Goal: Transaction & Acquisition: Purchase product/service

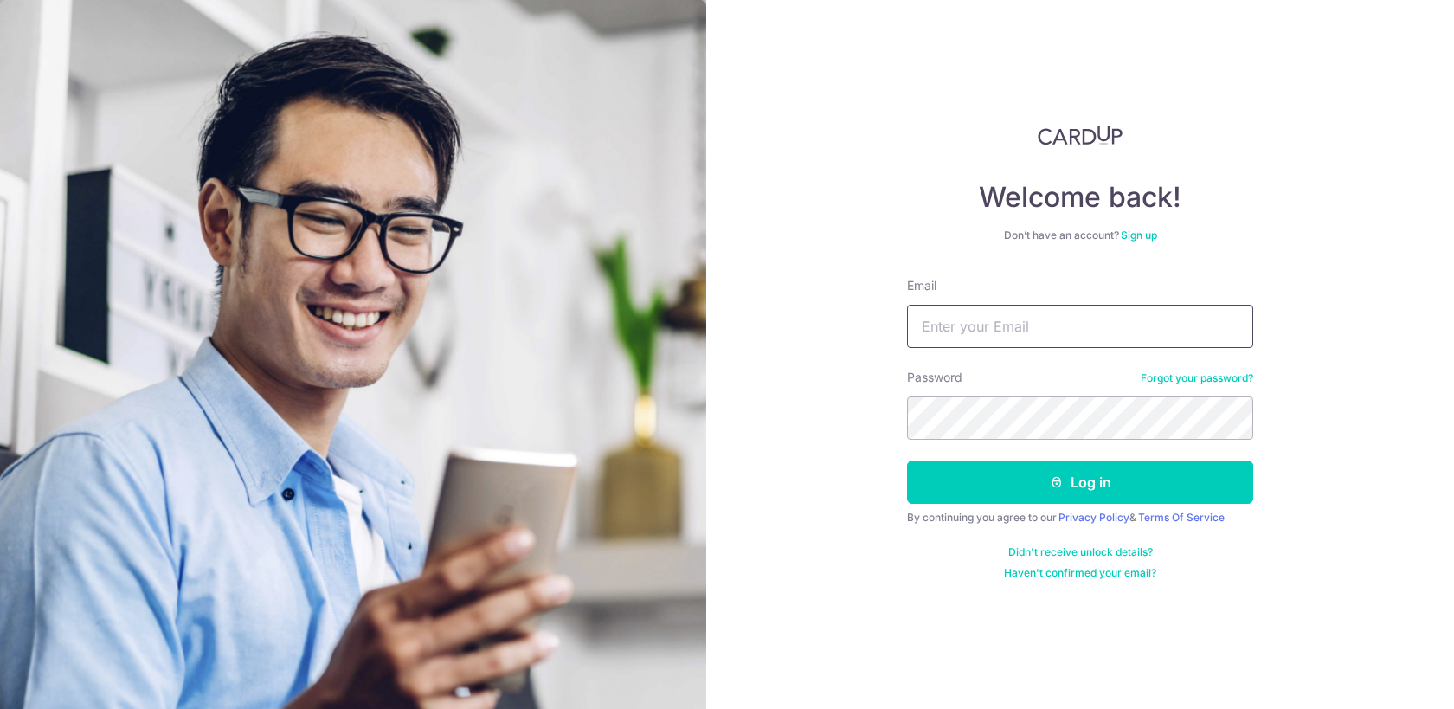
click at [1031, 334] on input "Email" at bounding box center [1080, 326] width 346 height 43
type input "[EMAIL_ADDRESS][DOMAIN_NAME]"
click at [1232, 422] on keeper-lock "Open Keeper Popup" at bounding box center [1229, 418] width 21 height 21
click at [1232, 415] on keeper-lock "Open Keeper Popup" at bounding box center [1229, 418] width 21 height 21
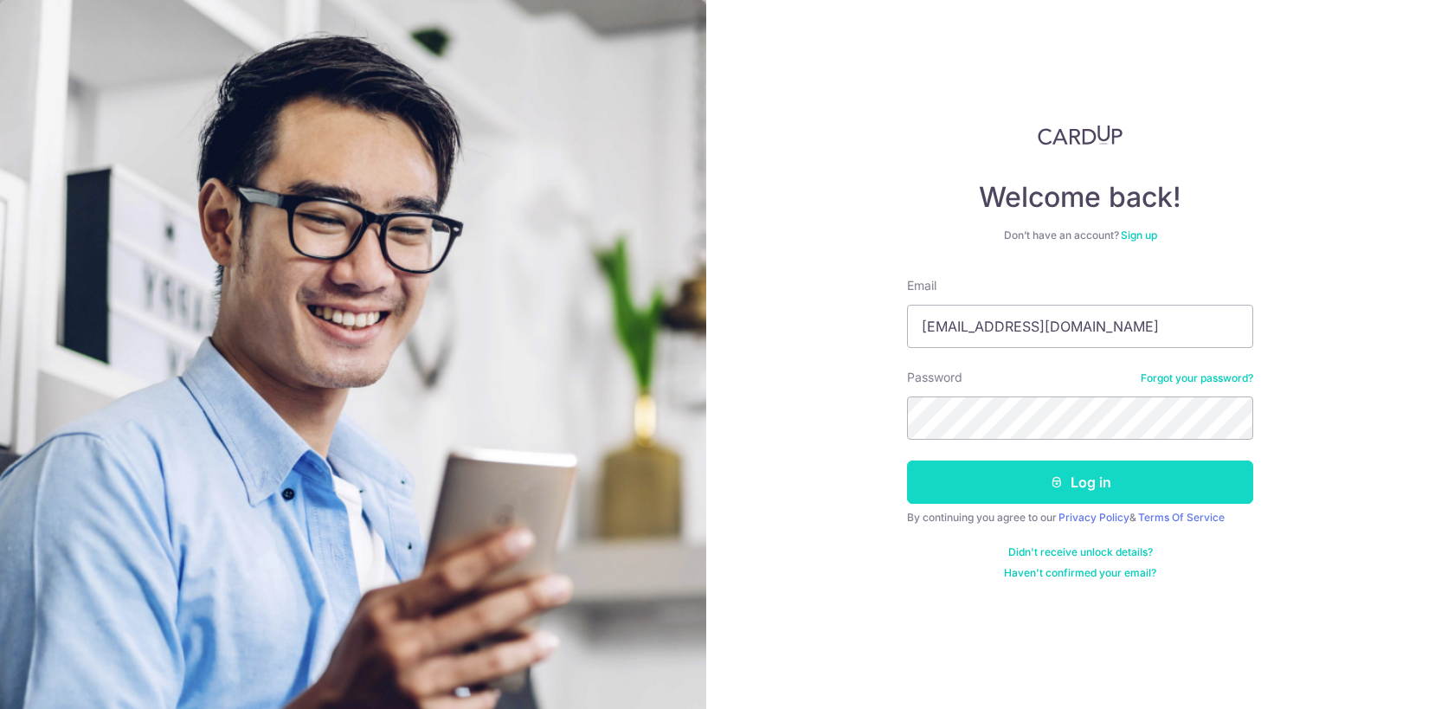
click at [1117, 478] on button "Log in" at bounding box center [1080, 481] width 346 height 43
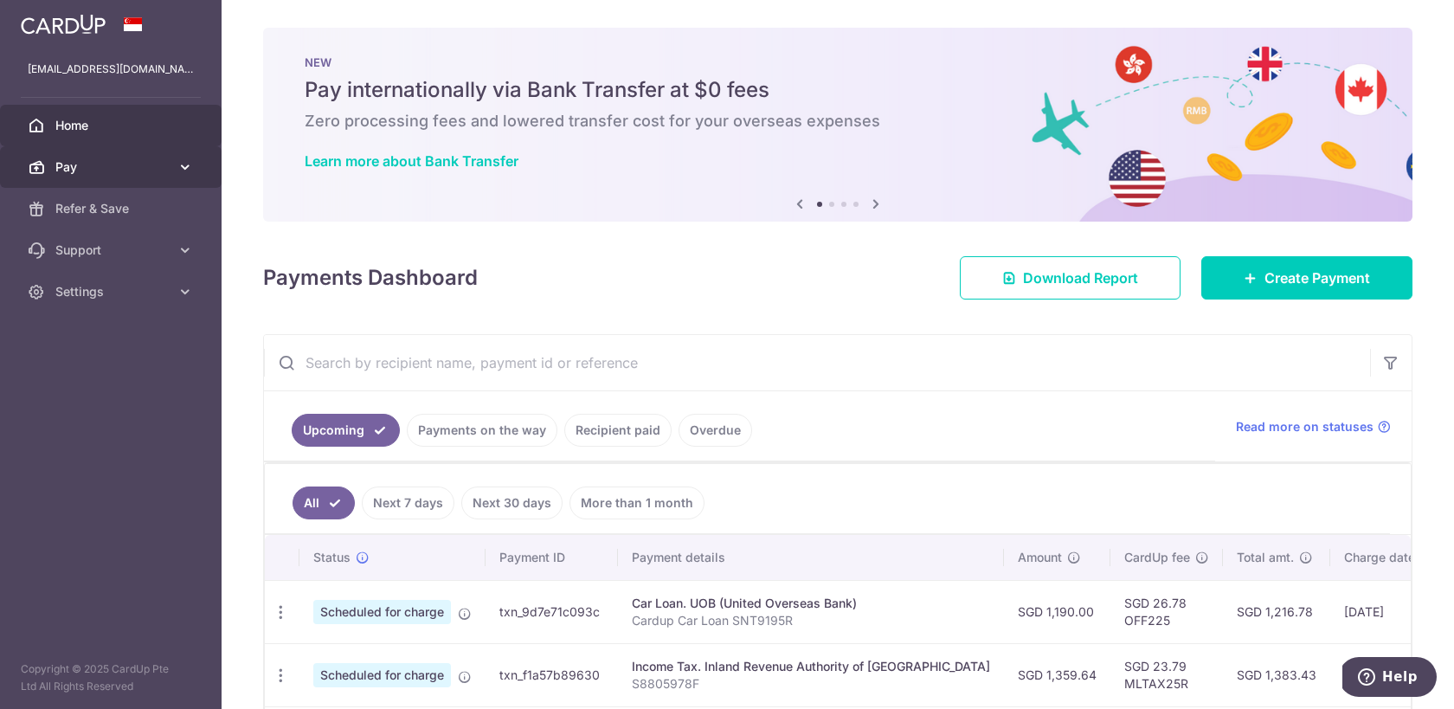
click at [119, 165] on span "Pay" at bounding box center [112, 166] width 114 height 17
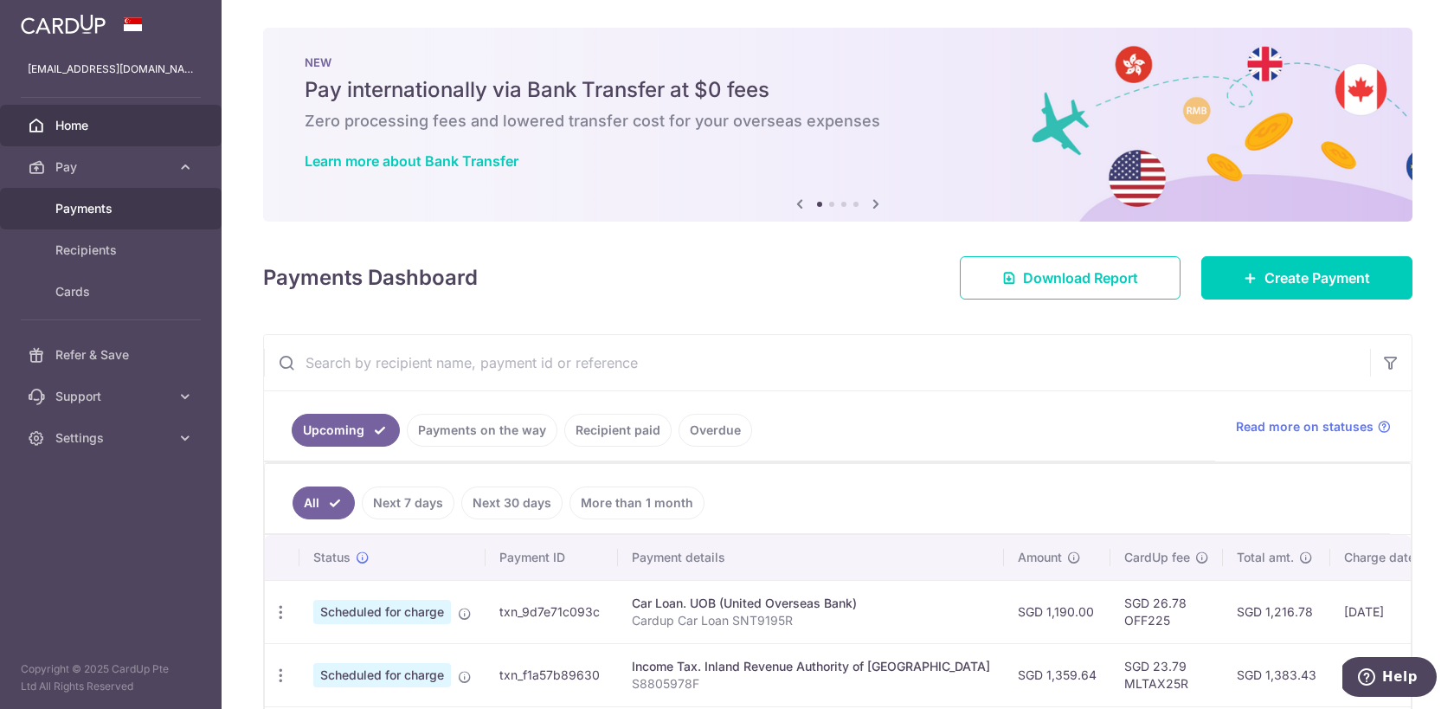
click at [119, 207] on span "Payments" at bounding box center [112, 208] width 114 height 17
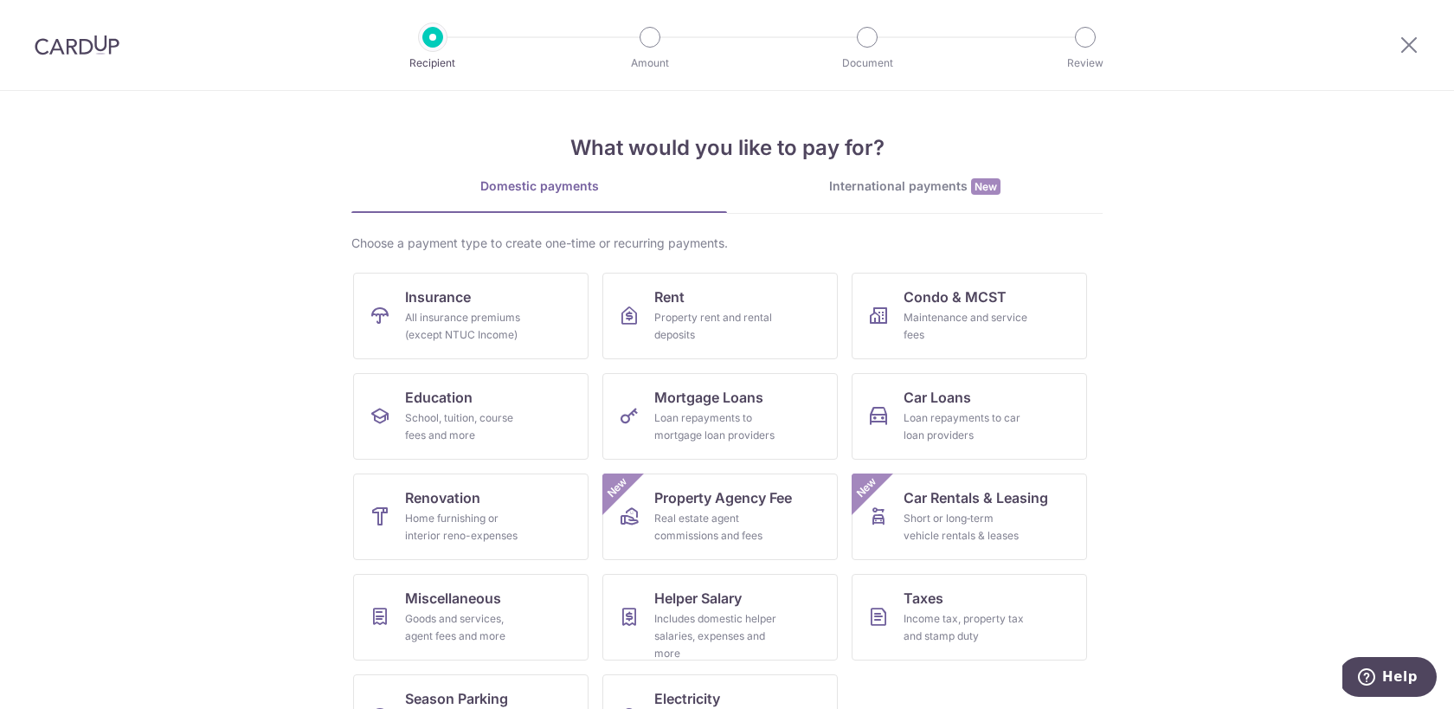
click at [81, 35] on img at bounding box center [77, 45] width 85 height 21
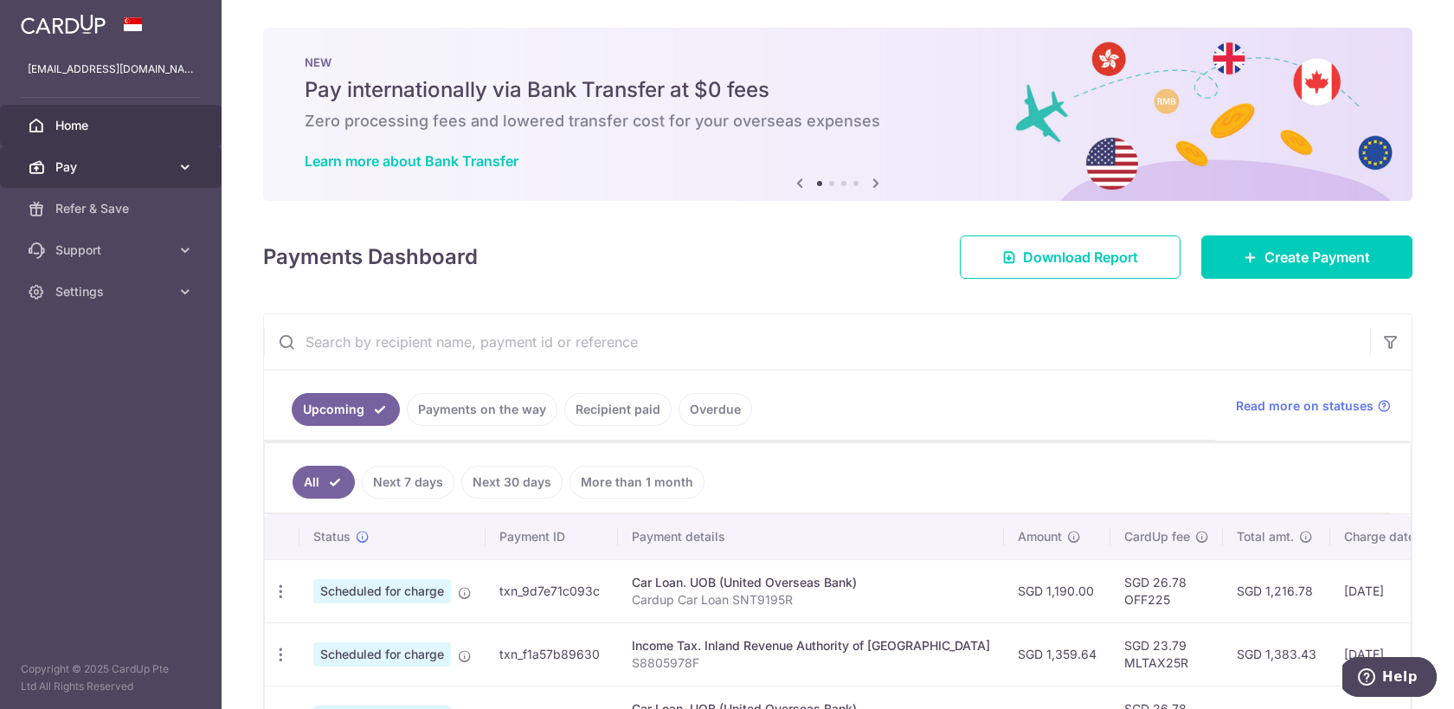
click at [116, 171] on span "Pay" at bounding box center [112, 166] width 114 height 17
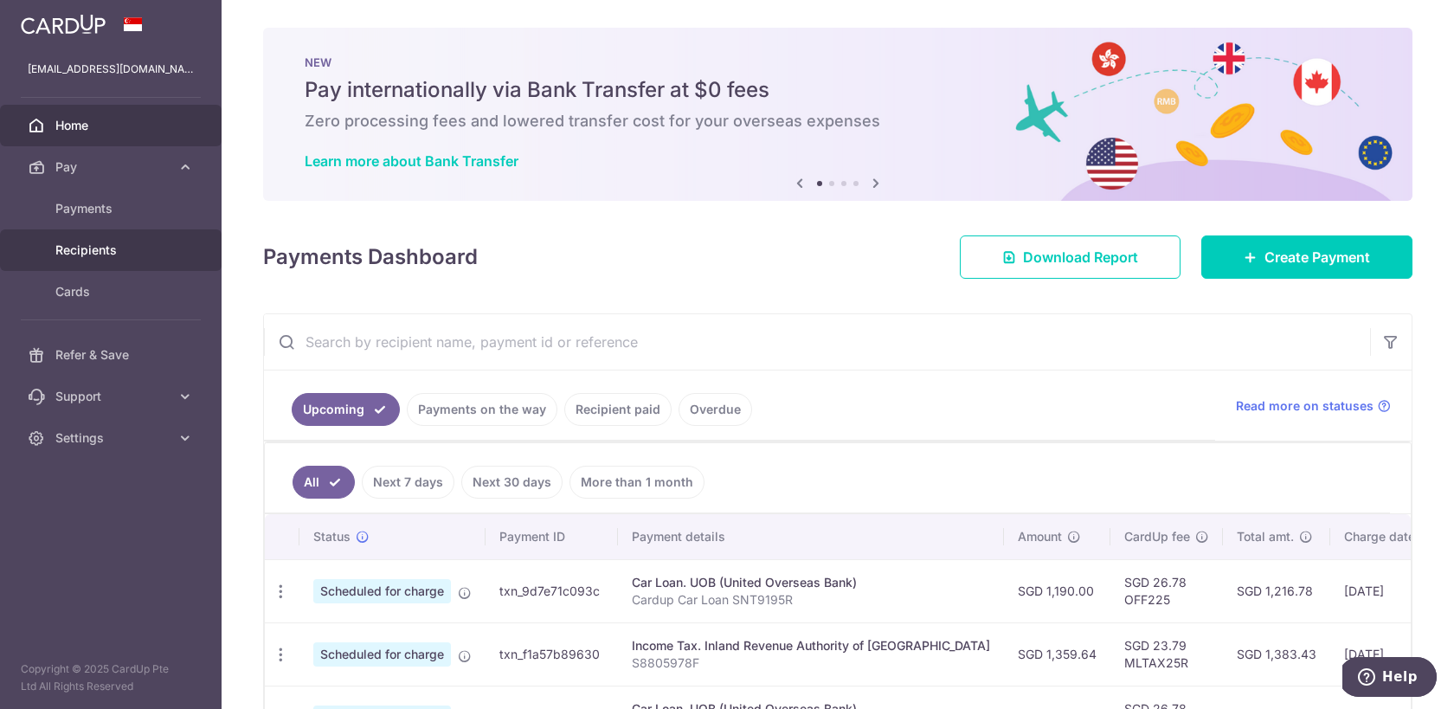
click at [129, 254] on span "Recipients" at bounding box center [112, 249] width 114 height 17
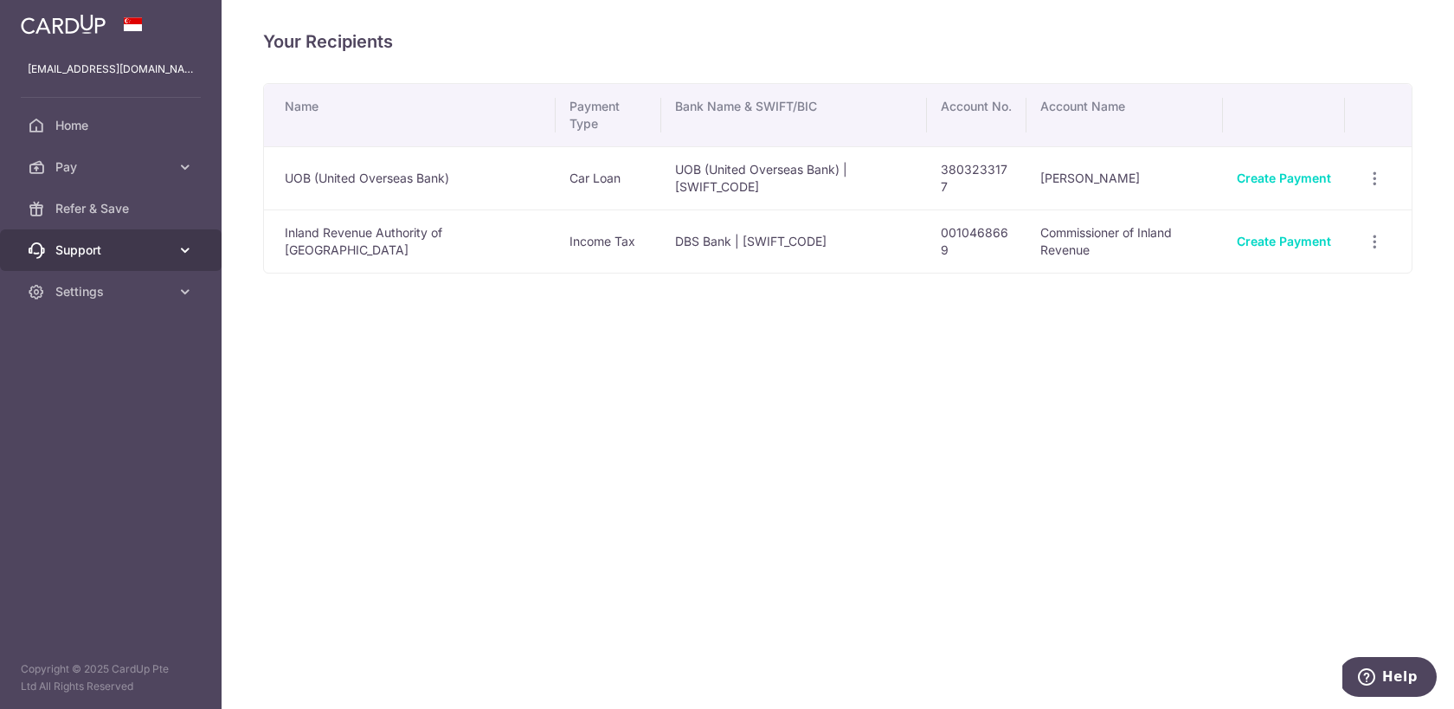
click at [147, 261] on link "Support" at bounding box center [111, 250] width 222 height 42
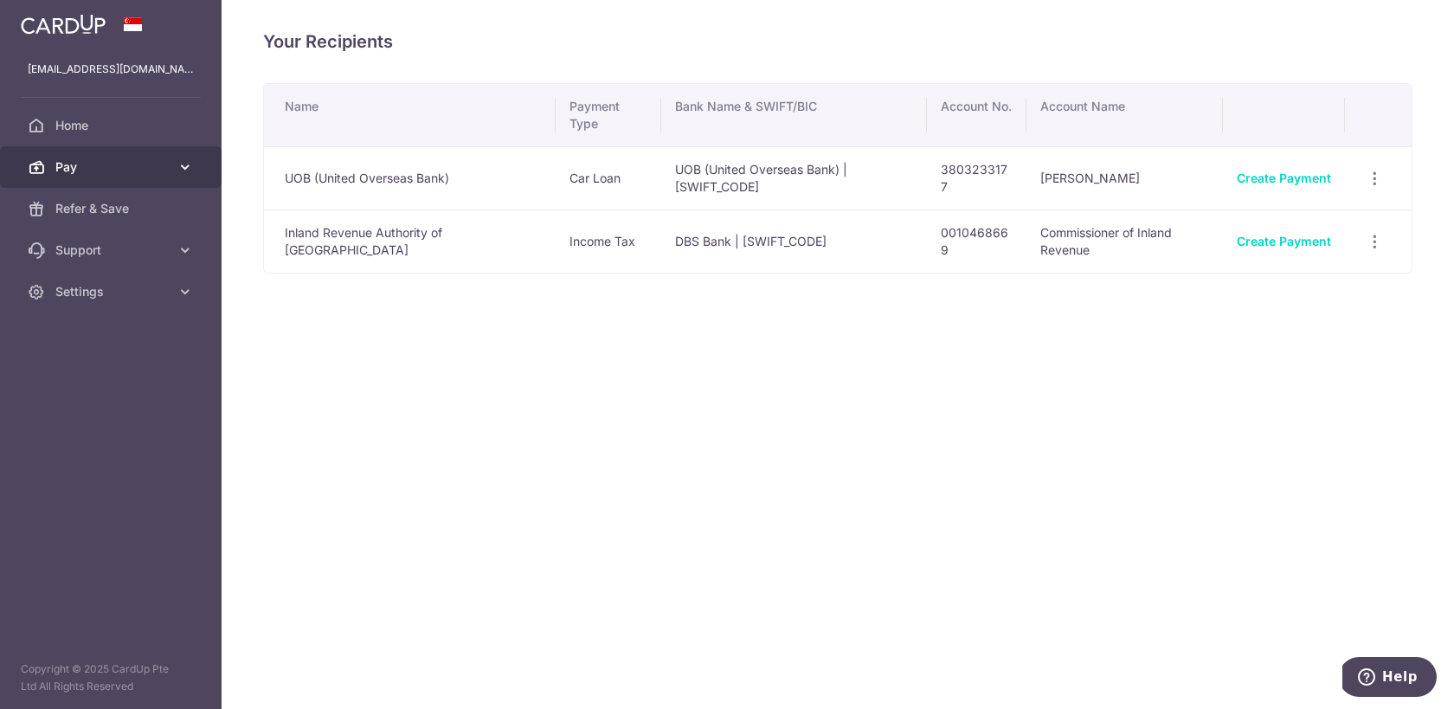
click at [141, 172] on span "Pay" at bounding box center [112, 166] width 114 height 17
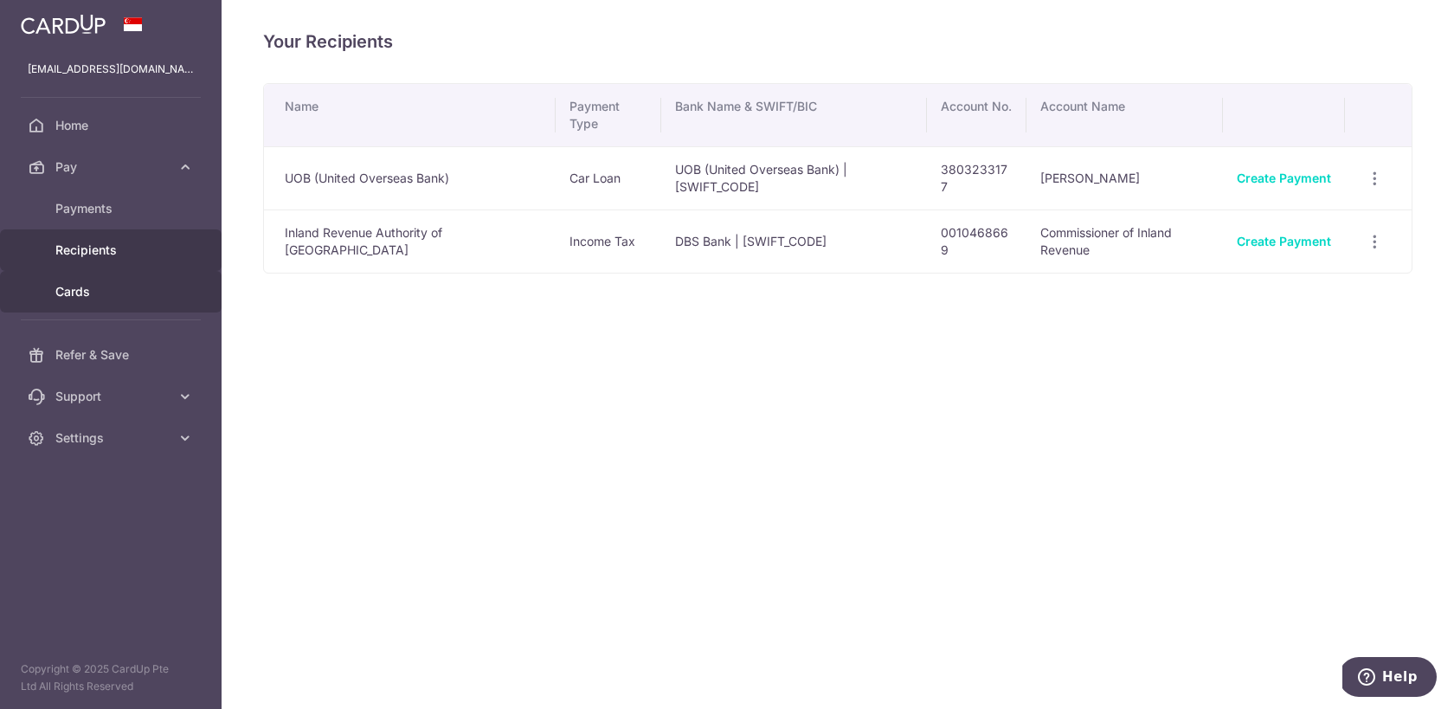
click at [111, 307] on link "Cards" at bounding box center [111, 292] width 222 height 42
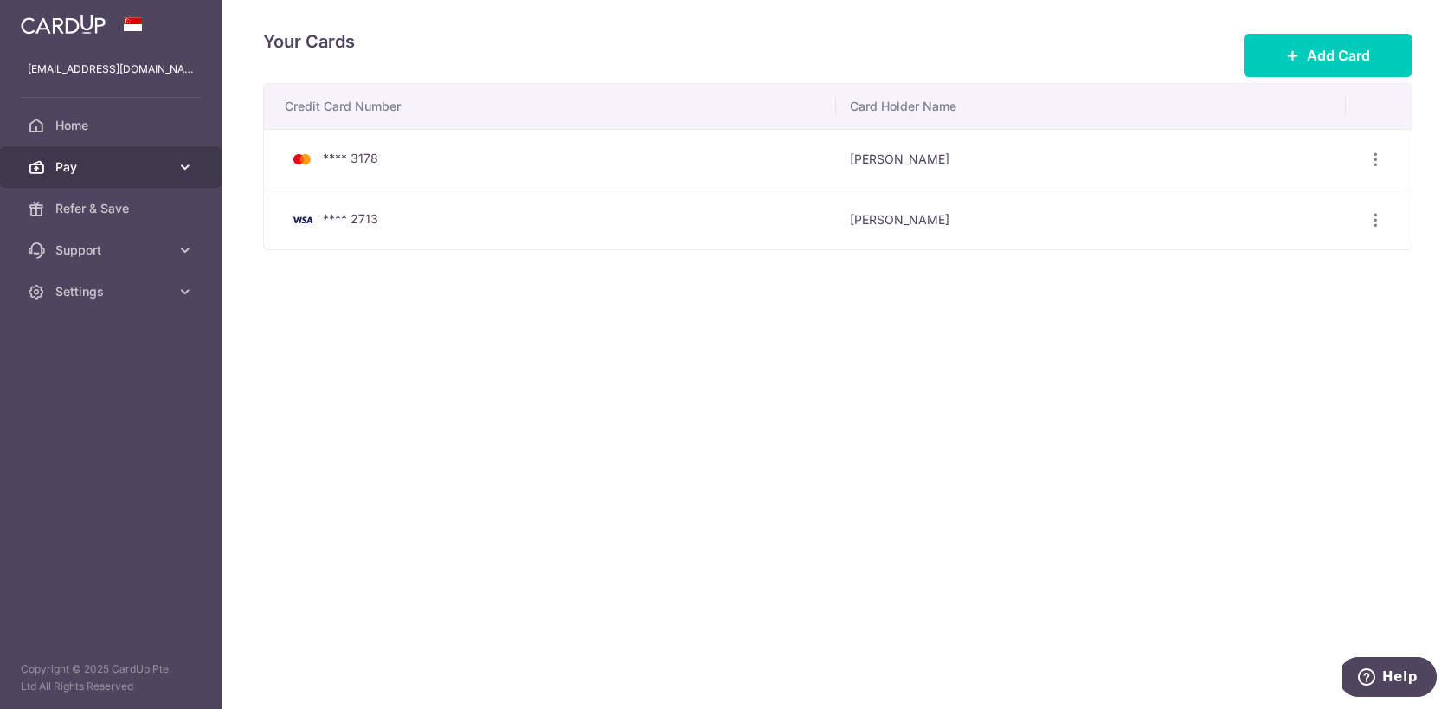
click at [133, 182] on link "Pay" at bounding box center [111, 167] width 222 height 42
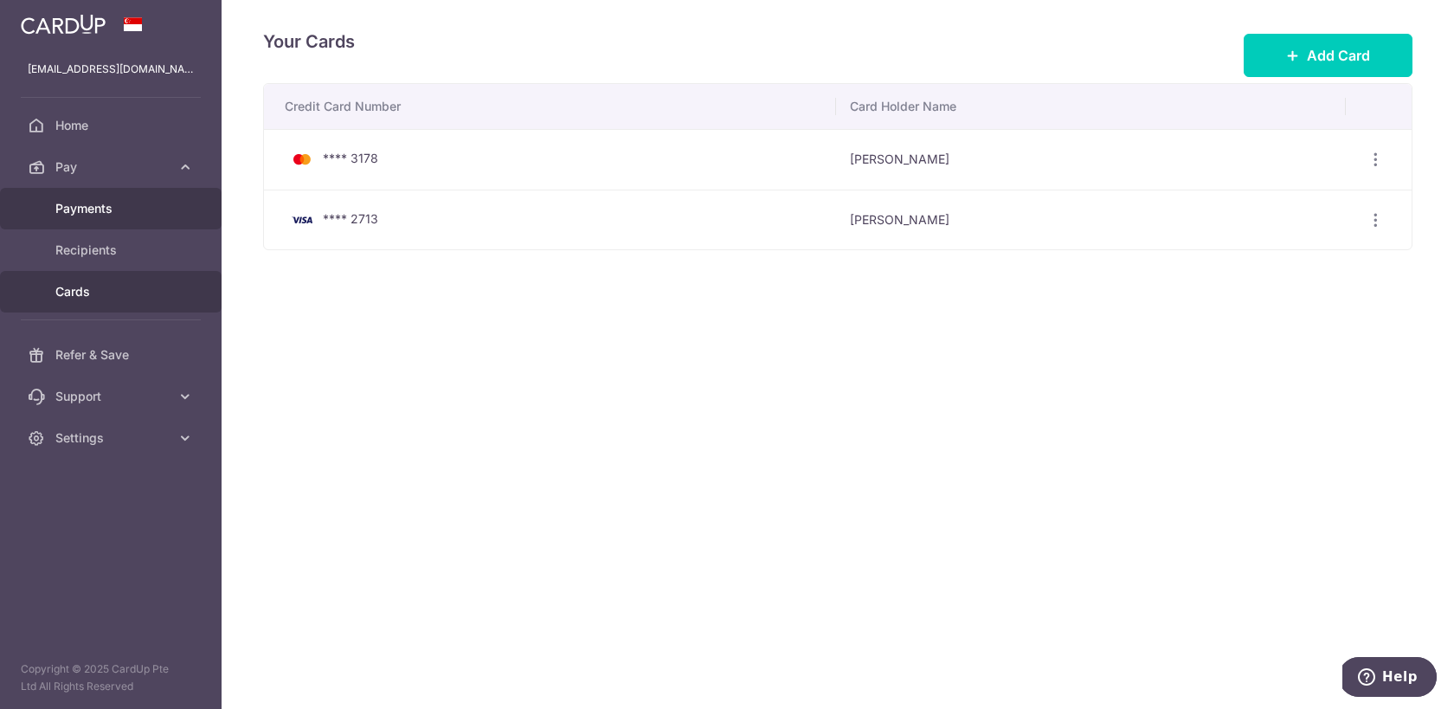
click at [137, 217] on link "Payments" at bounding box center [111, 209] width 222 height 42
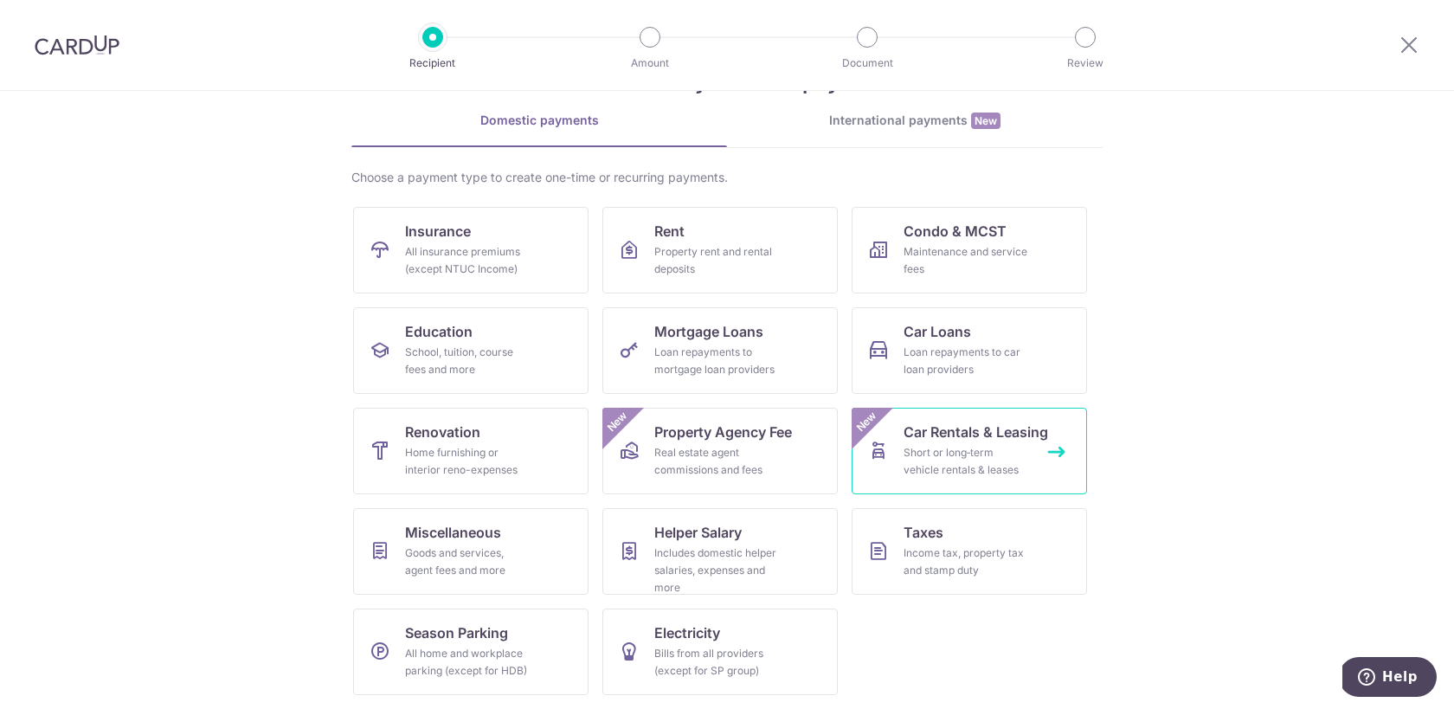
scroll to position [65, 0]
click at [741, 338] on span "Mortgage Loans" at bounding box center [708, 332] width 109 height 21
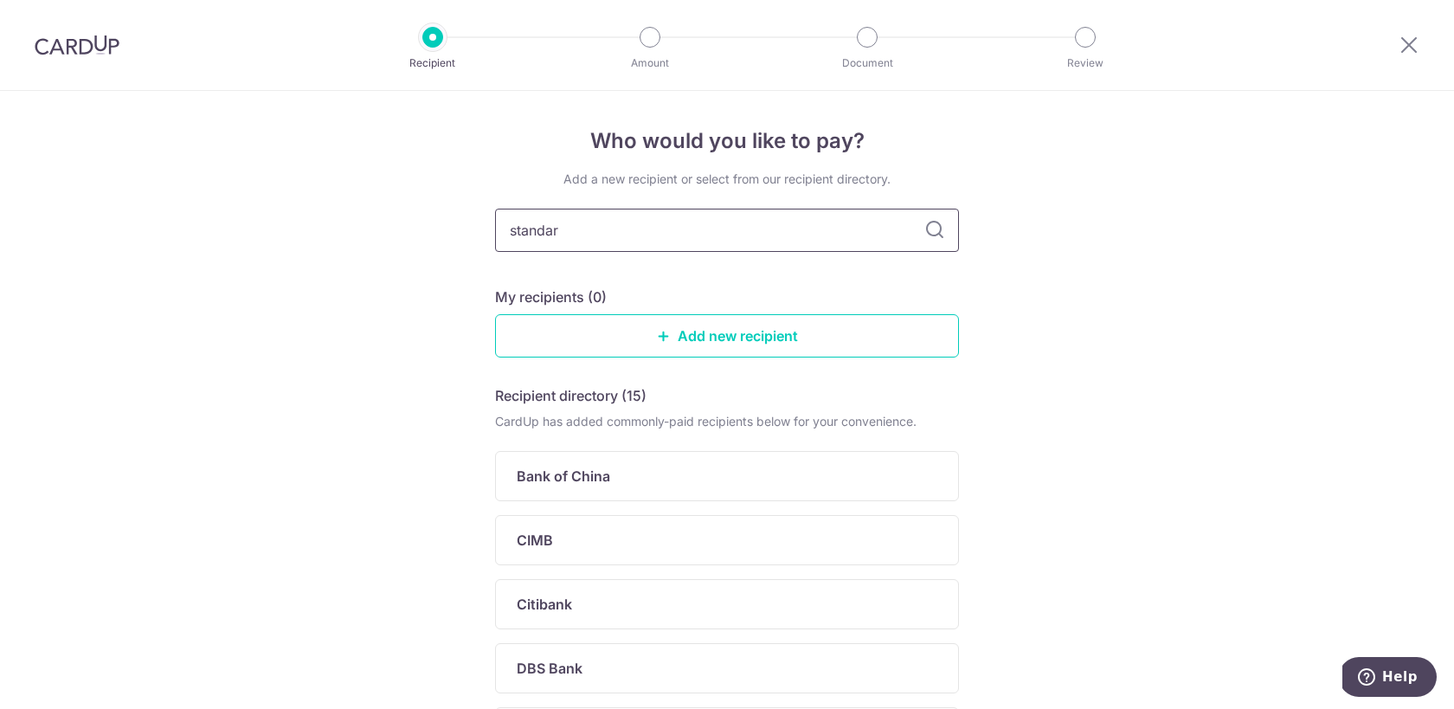
type input "standard"
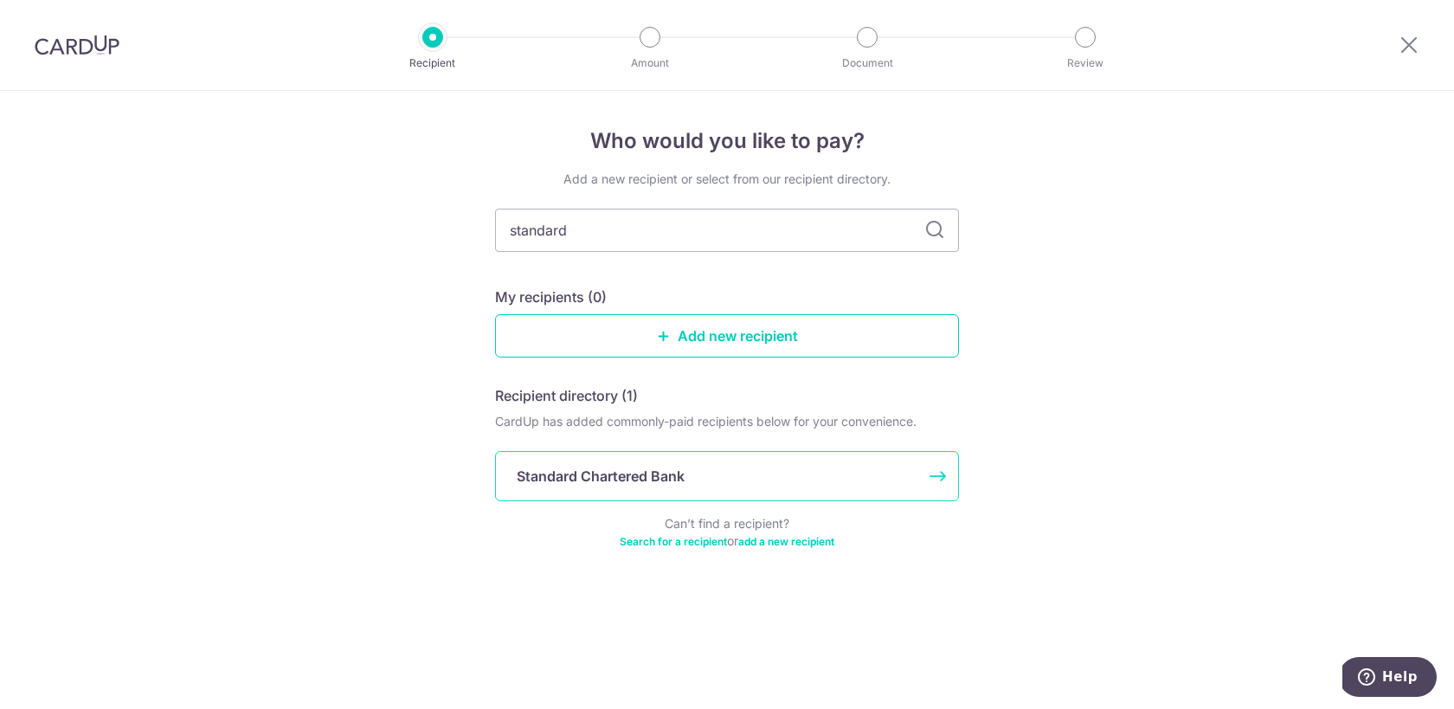
click at [751, 477] on div "Standard Chartered Bank" at bounding box center [717, 476] width 400 height 21
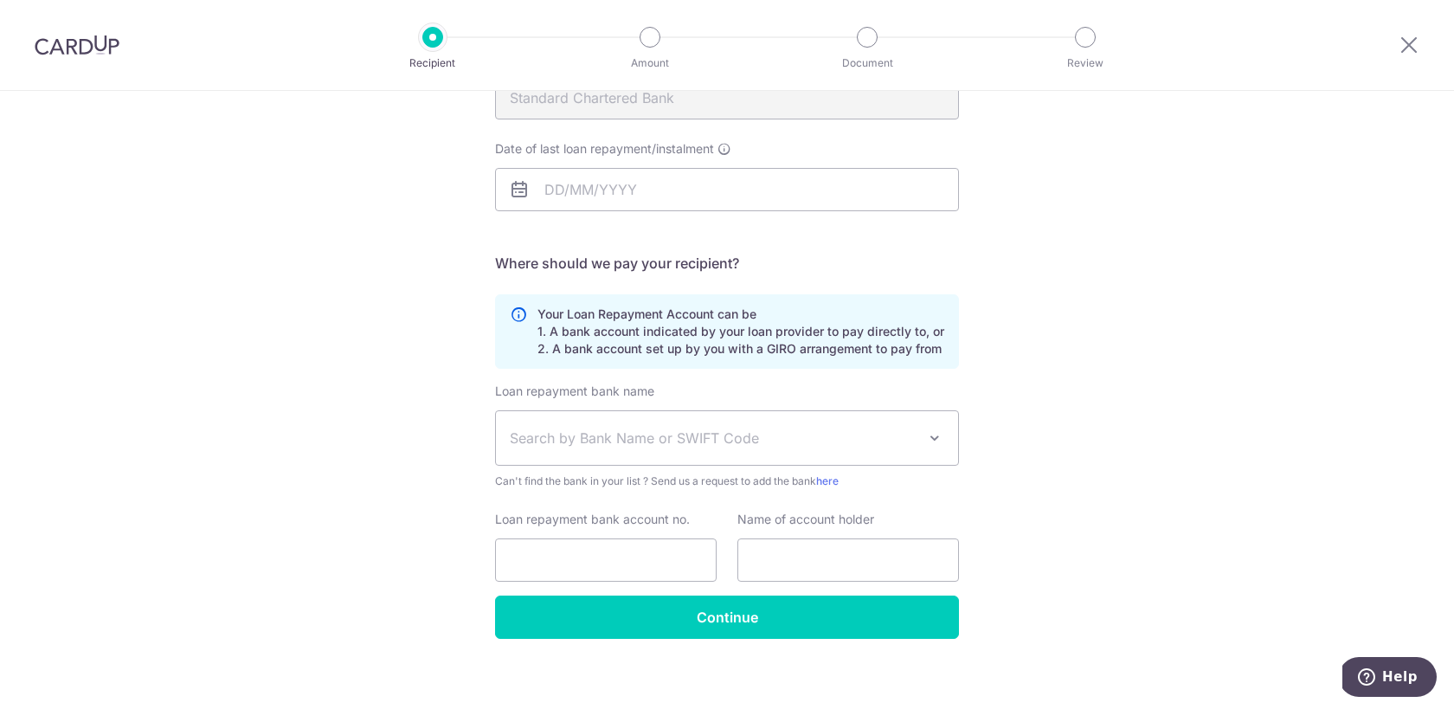
scroll to position [214, 0]
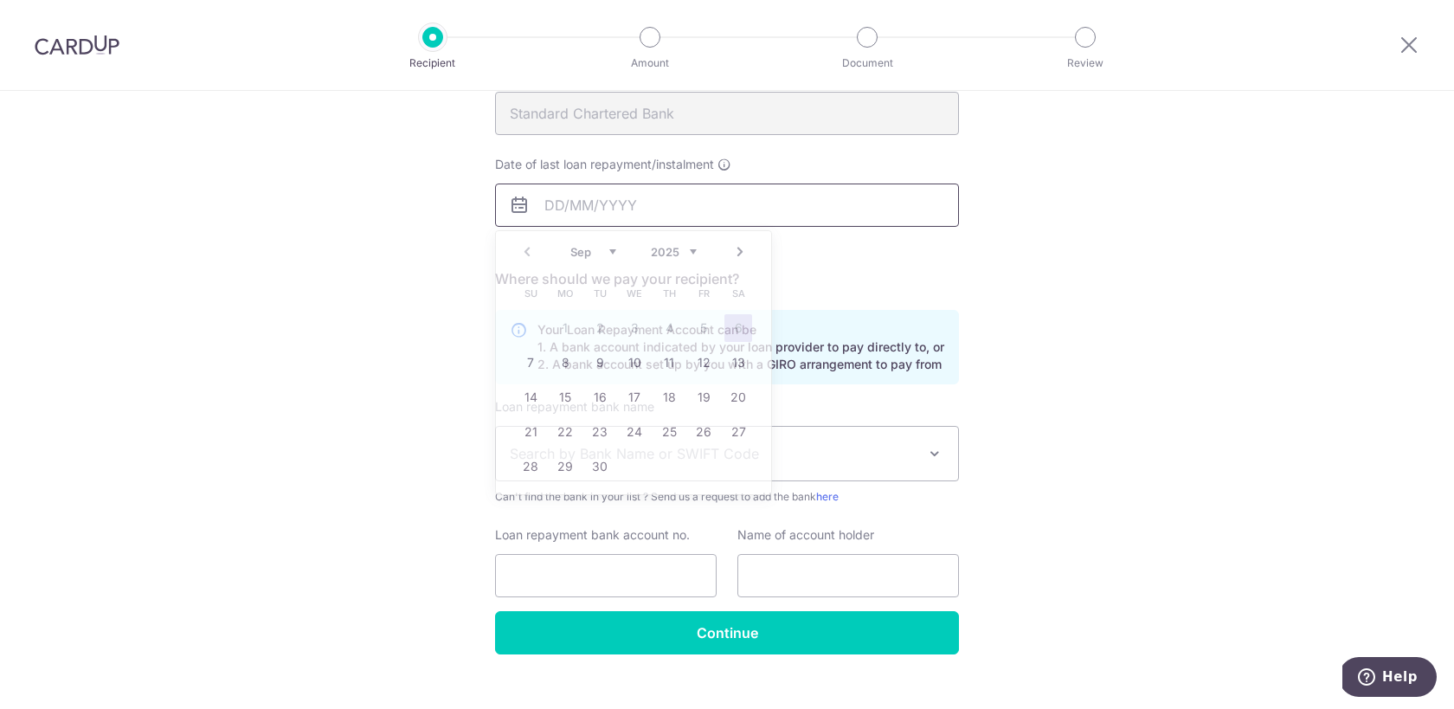
click at [735, 202] on input "Date of last loan repayment/instalment" at bounding box center [727, 204] width 464 height 43
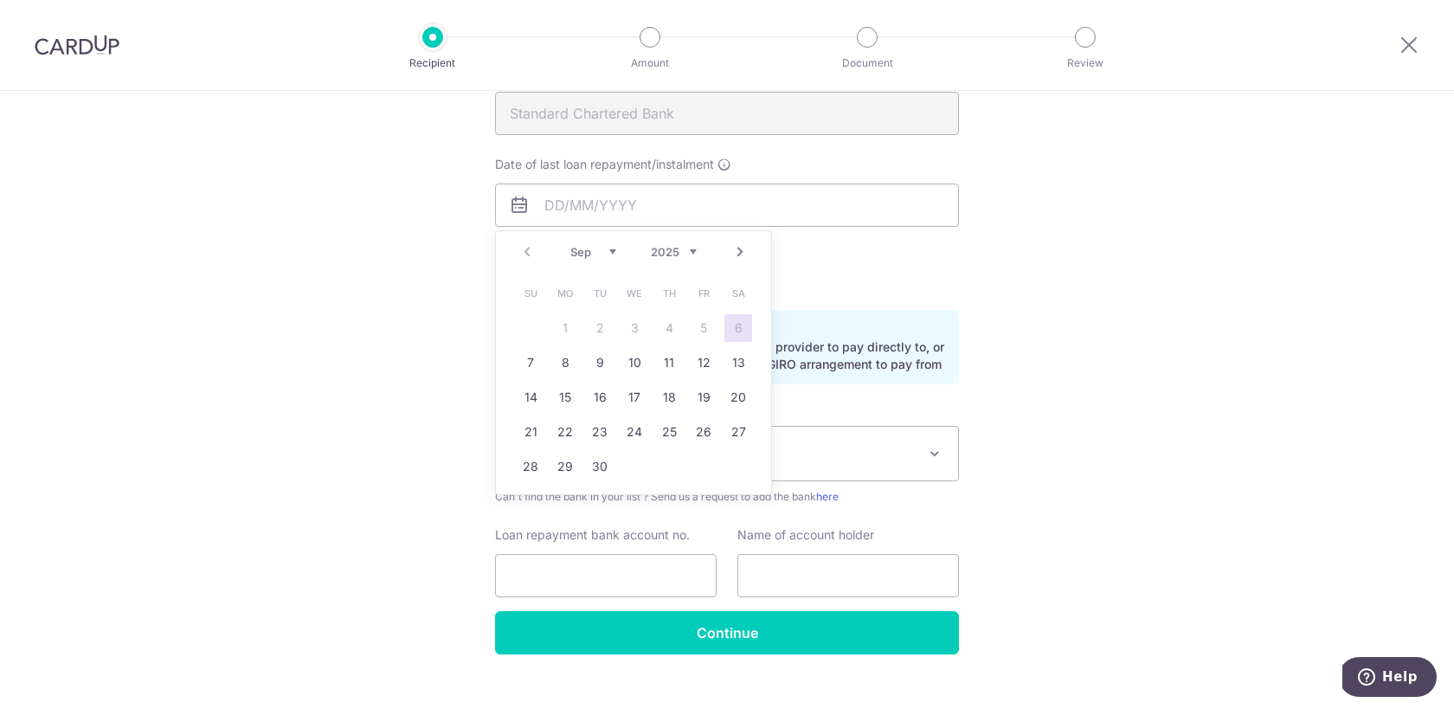
click at [832, 278] on h5 "Where should we pay your recipient?" at bounding box center [727, 278] width 464 height 21
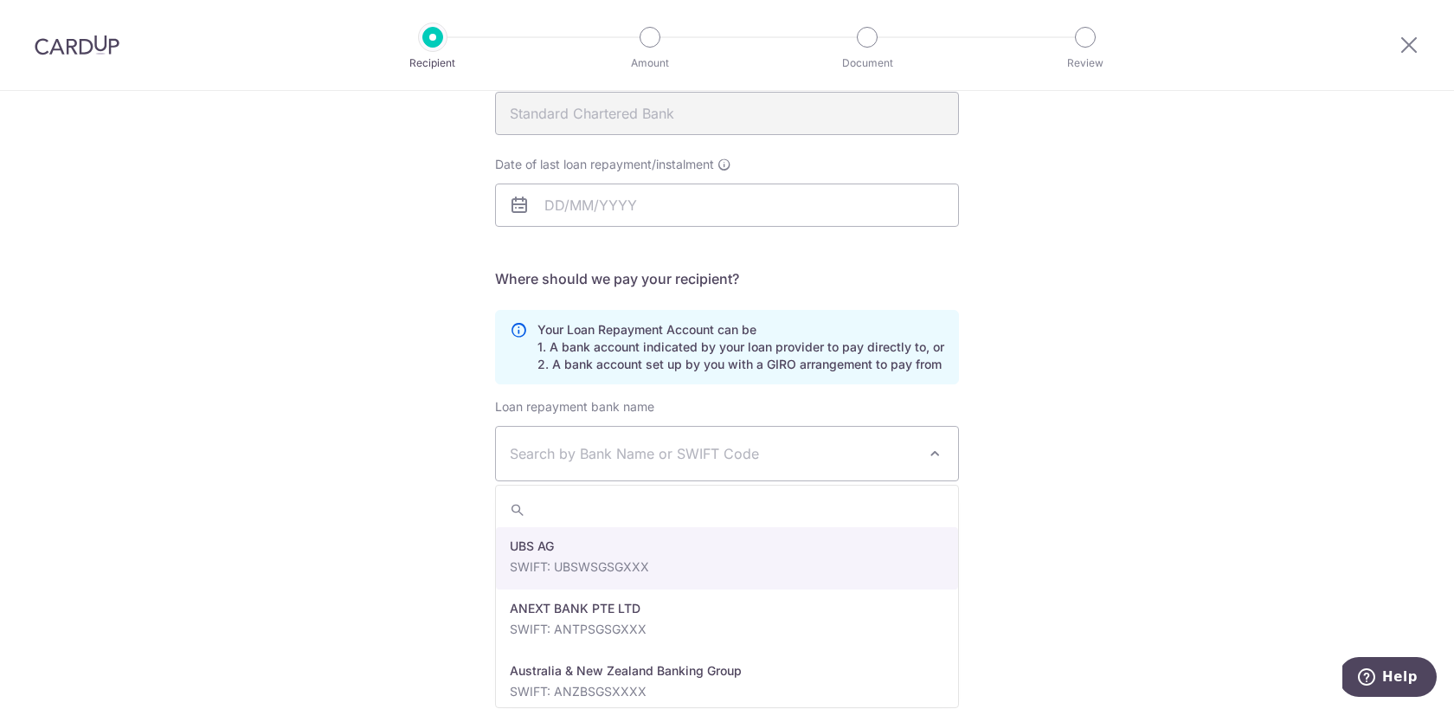
click at [768, 443] on span "Search by Bank Name or SWIFT Code" at bounding box center [713, 453] width 407 height 21
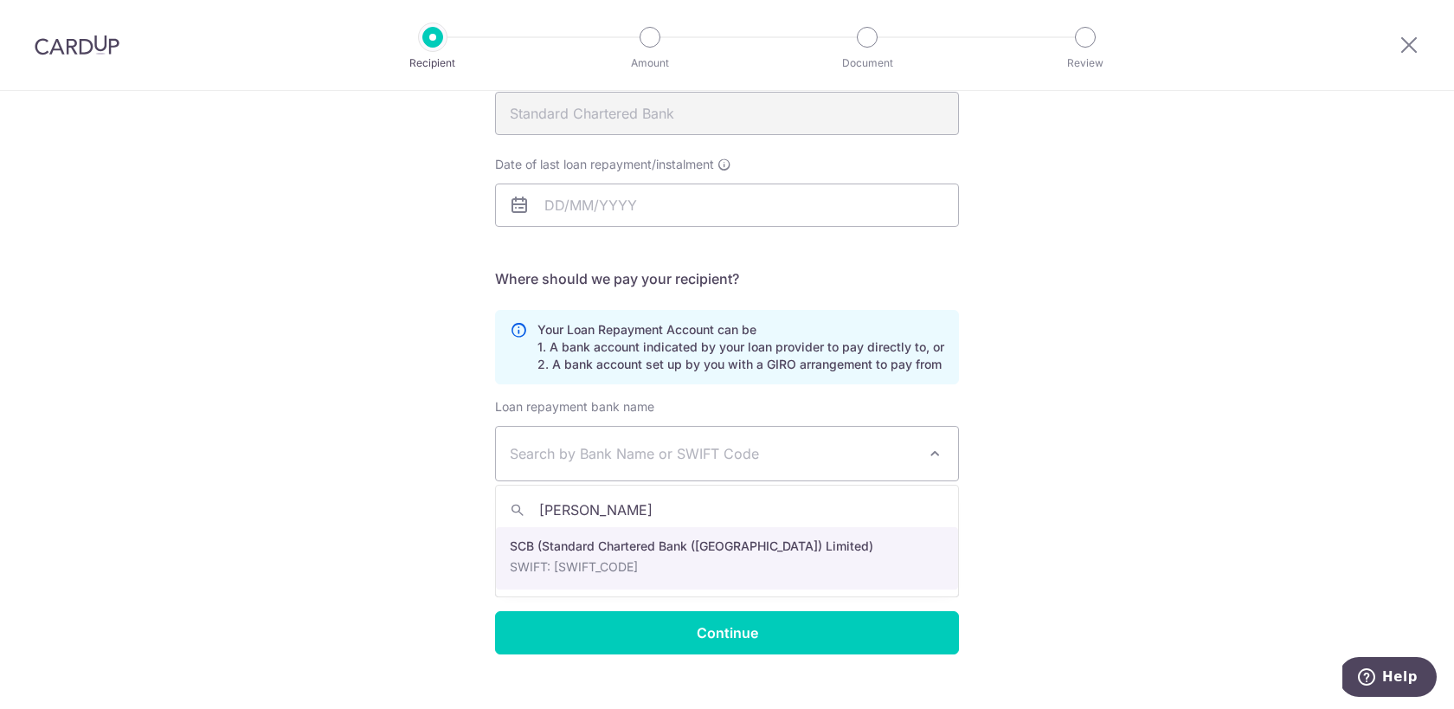
type input "stan"
select select "14"
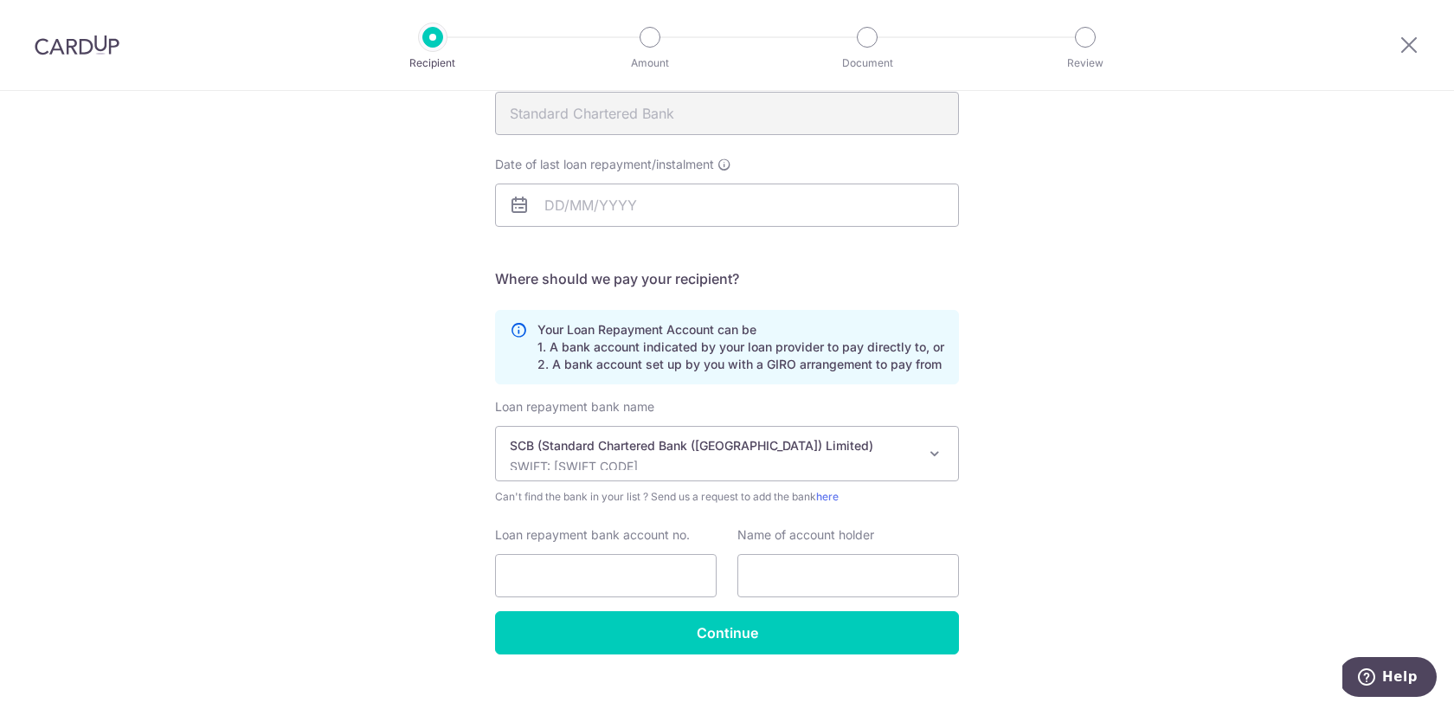
click at [1058, 502] on div "Who would you like to pay? Your recipient does not need a CardUp account to rec…" at bounding box center [727, 306] width 1454 height 859
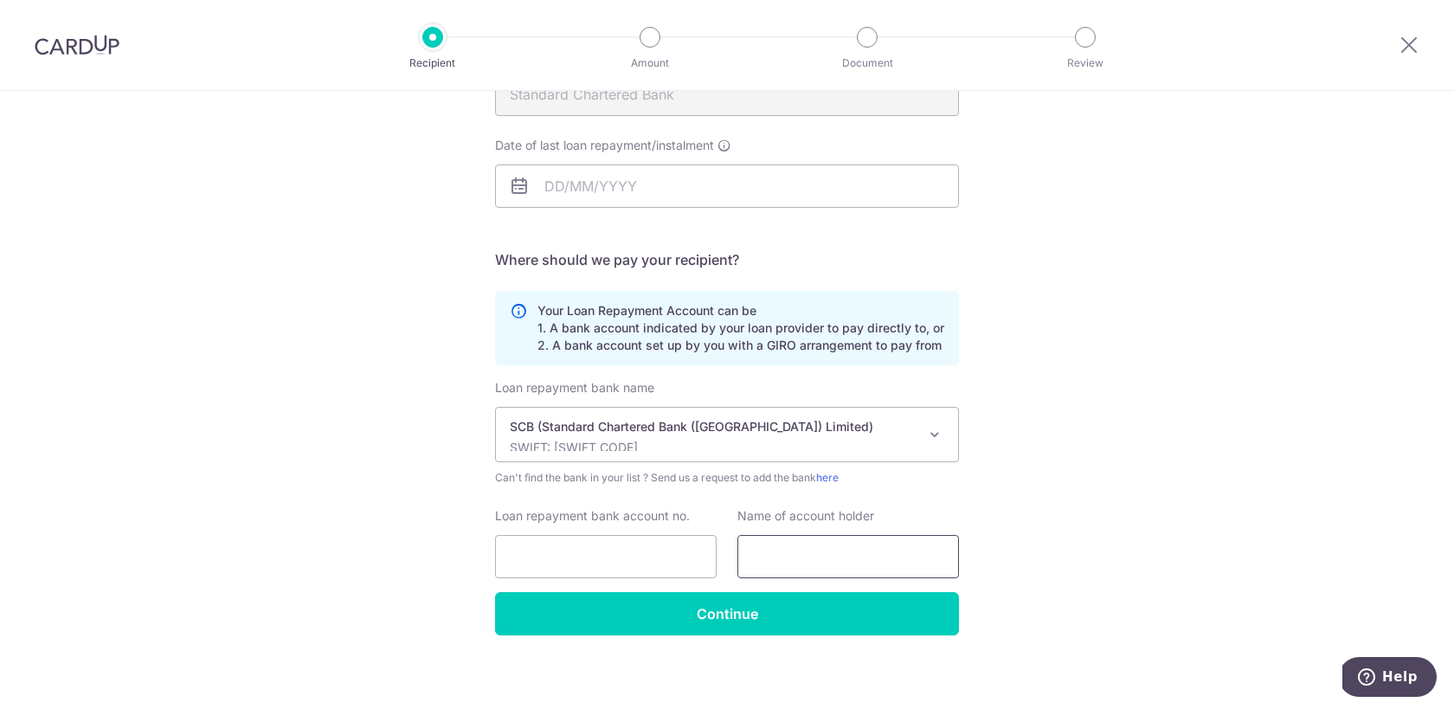
click at [838, 557] on input "text" at bounding box center [848, 556] width 222 height 43
type input "Tan Jing Ping"
click at [611, 541] on input "Loan repayment bank account no." at bounding box center [606, 556] width 222 height 43
click at [1168, 480] on div "Who would you like to pay? Your recipient does not need a CardUp account to rec…" at bounding box center [727, 287] width 1454 height 859
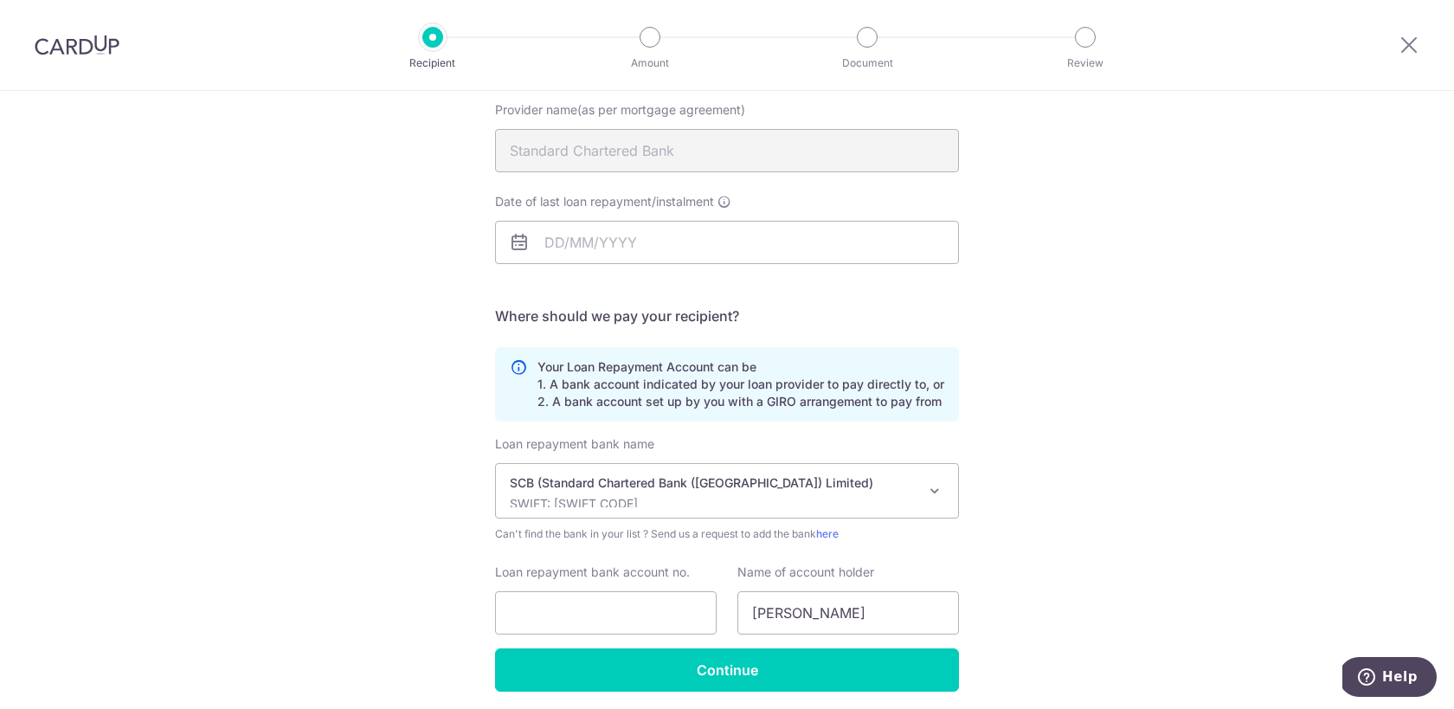
scroll to position [178, 0]
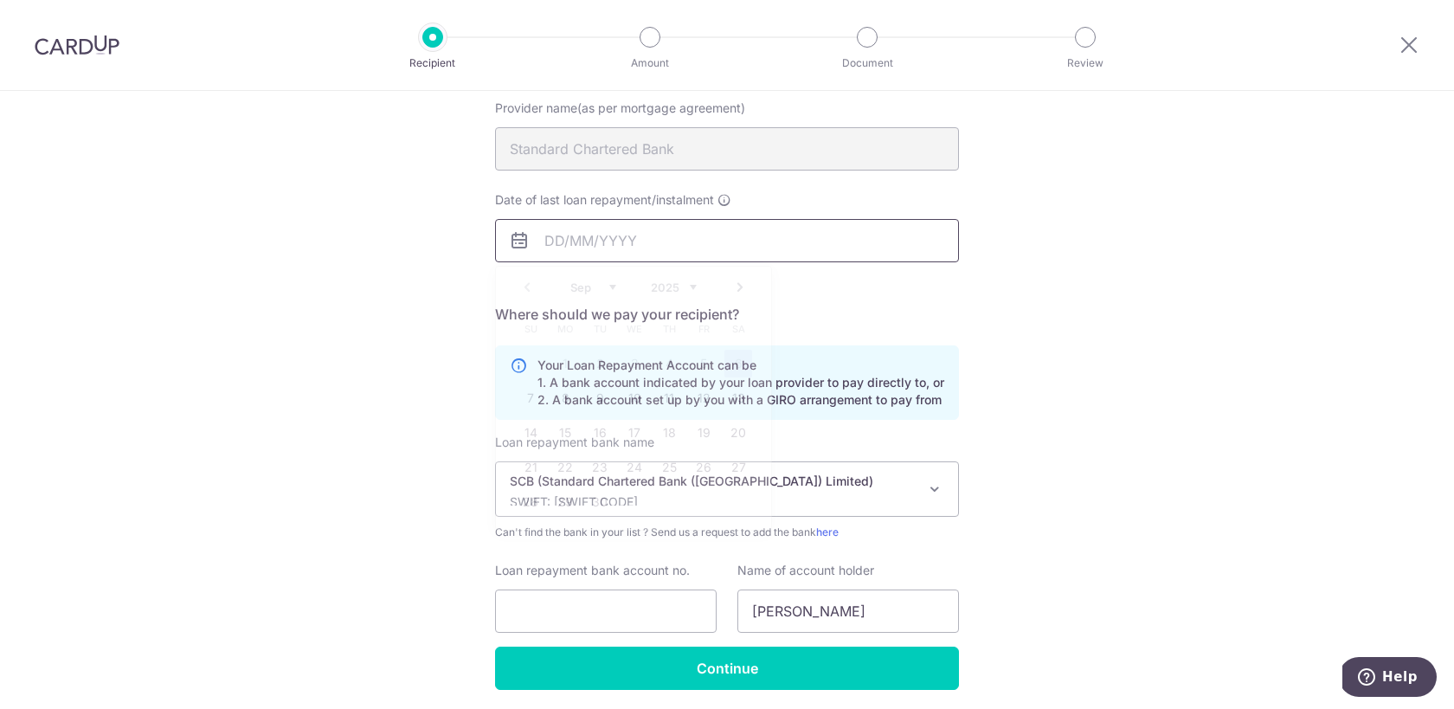
click at [595, 235] on input "Date of last loan repayment/instalment" at bounding box center [727, 240] width 464 height 43
paste input "01/02/2056"
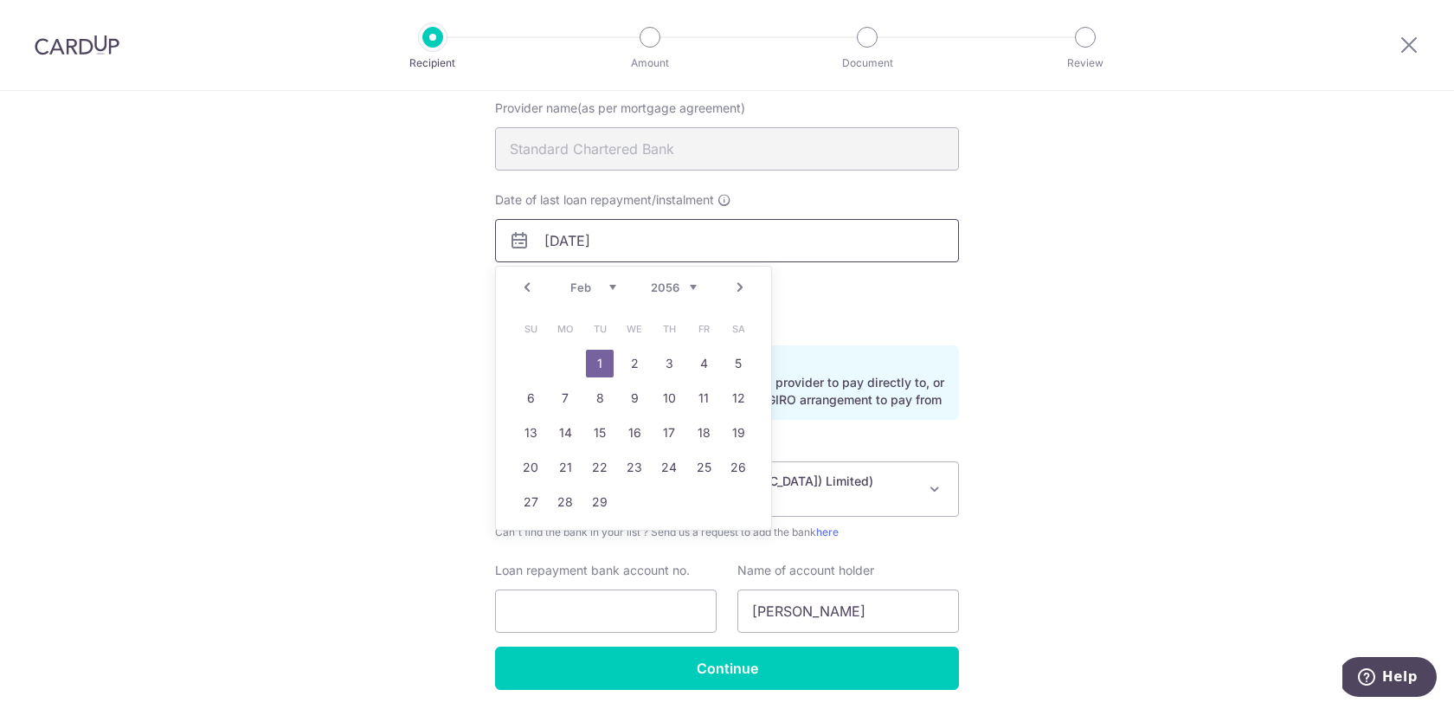
type input "01/02/2056"
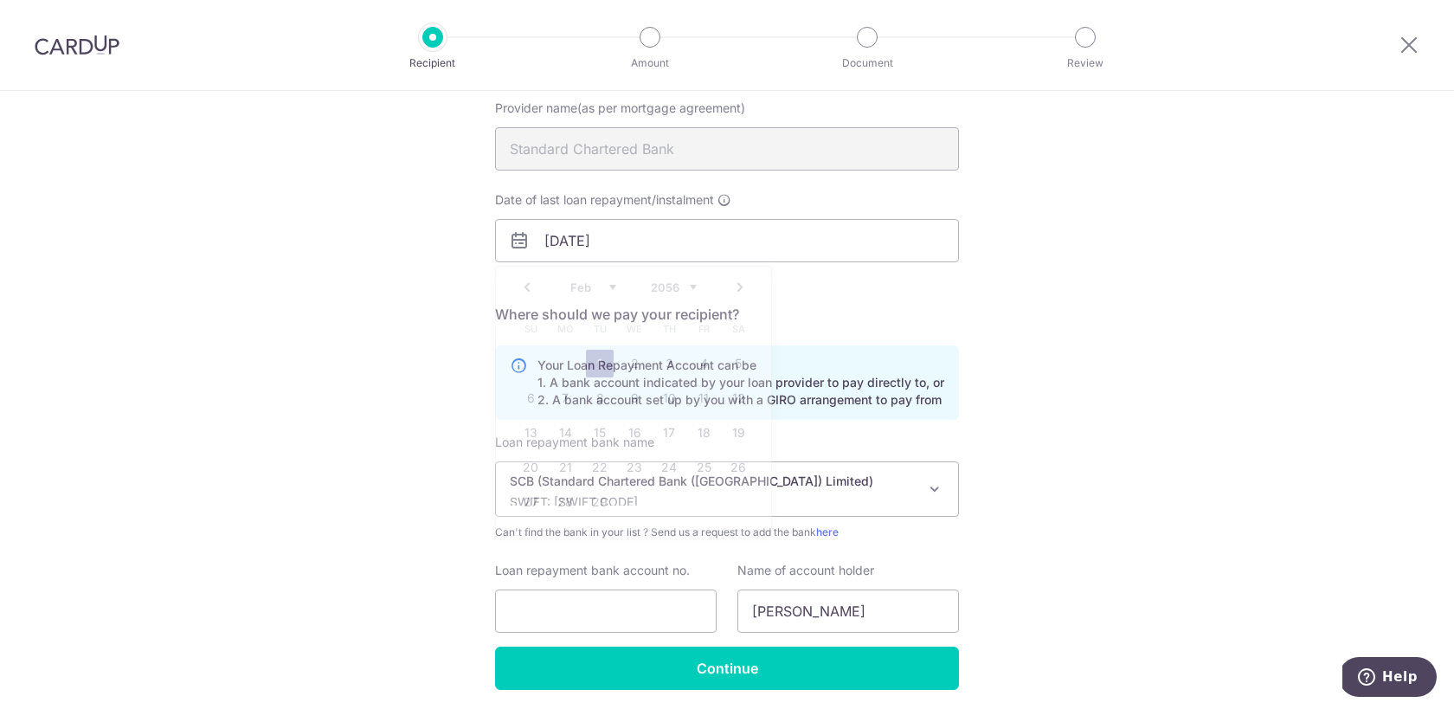
click at [1177, 319] on div "Who would you like to pay? Your recipient does not need a CardUp account to rec…" at bounding box center [727, 342] width 1454 height 859
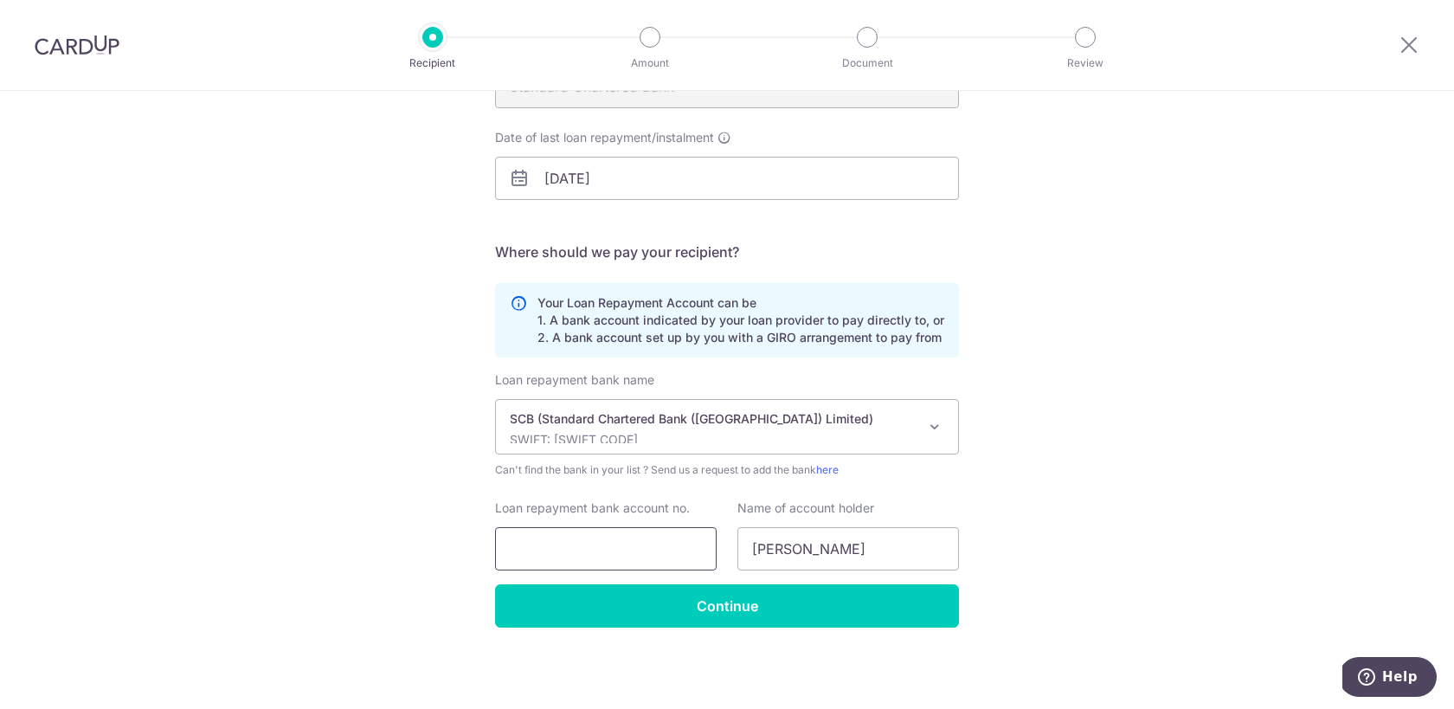
click at [597, 555] on input "Loan repayment bank account no." at bounding box center [606, 548] width 222 height 43
paste input "03030901367 *"
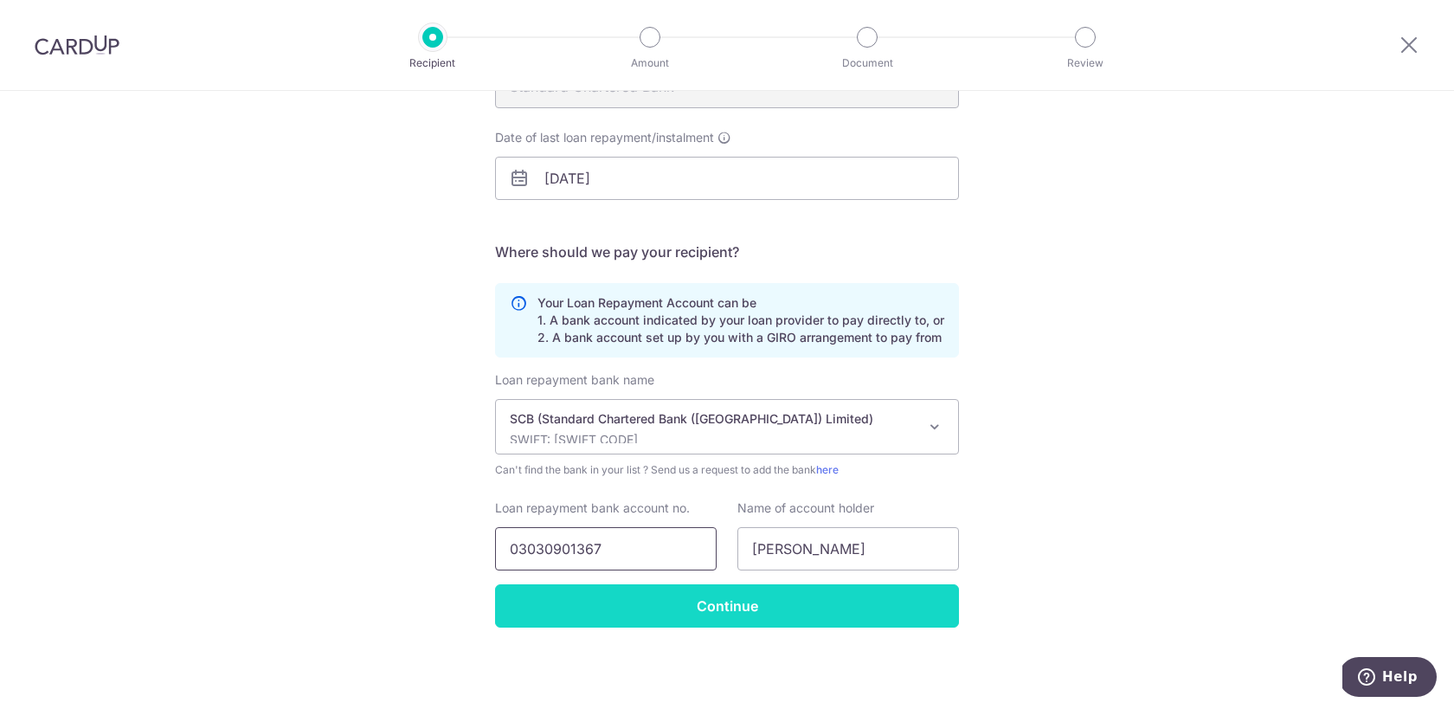
type input "03030901367"
click at [720, 609] on input "Continue" at bounding box center [727, 605] width 464 height 43
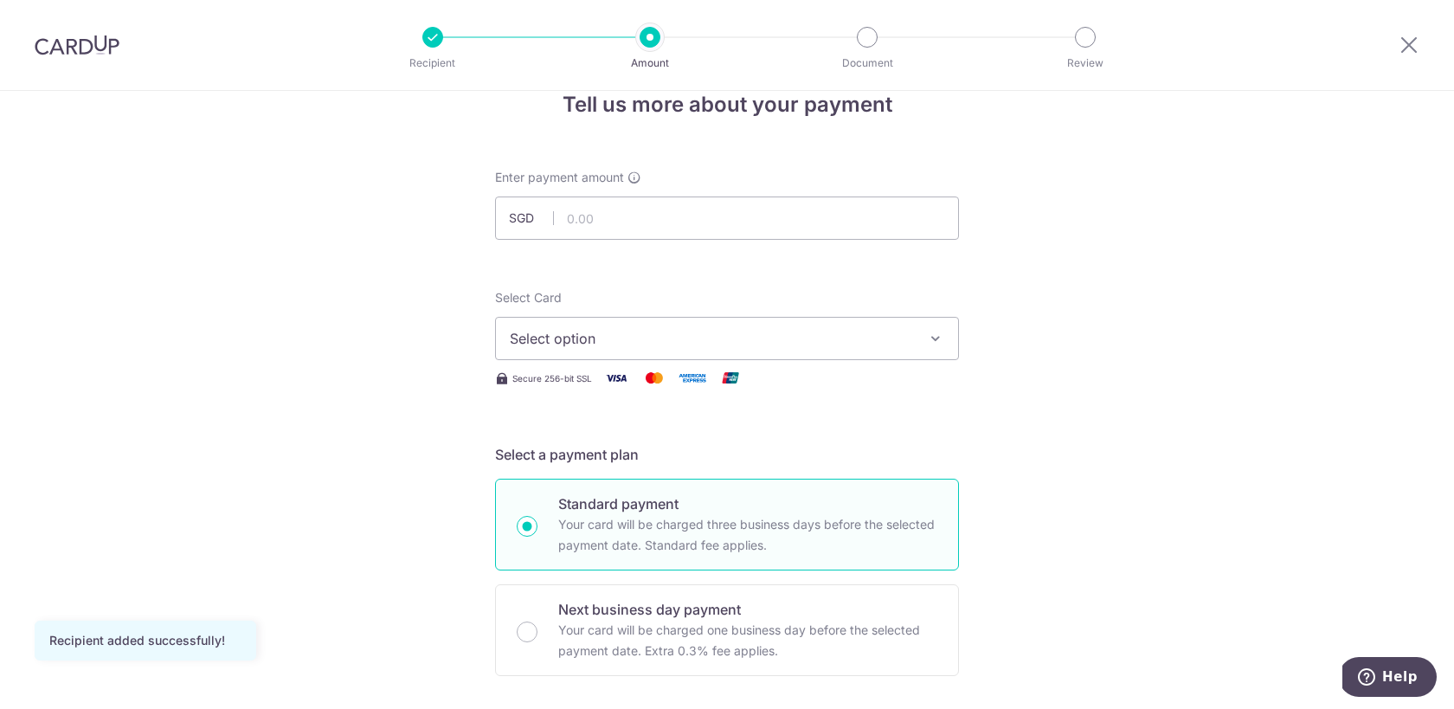
scroll to position [39, 0]
click at [846, 325] on button "Select option" at bounding box center [727, 335] width 464 height 43
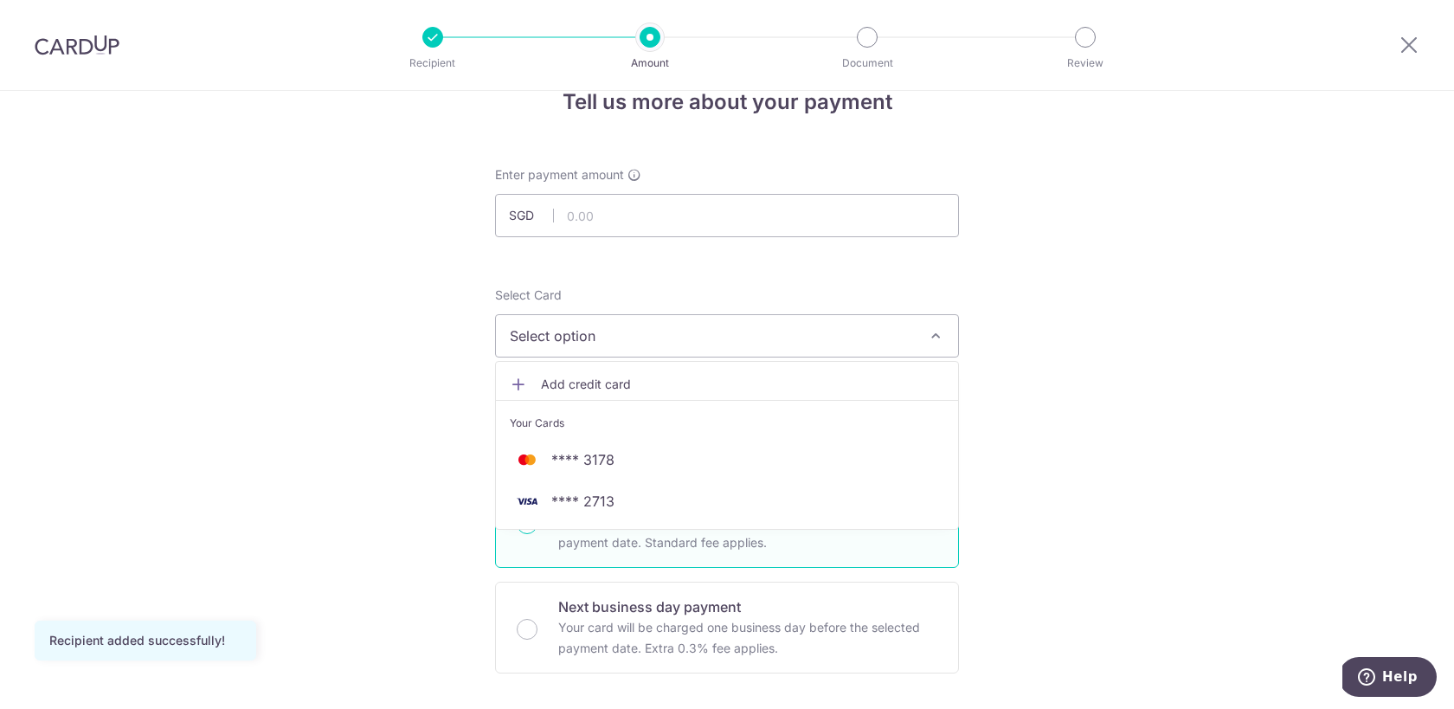
click at [868, 376] on span "Add credit card" at bounding box center [742, 384] width 403 height 17
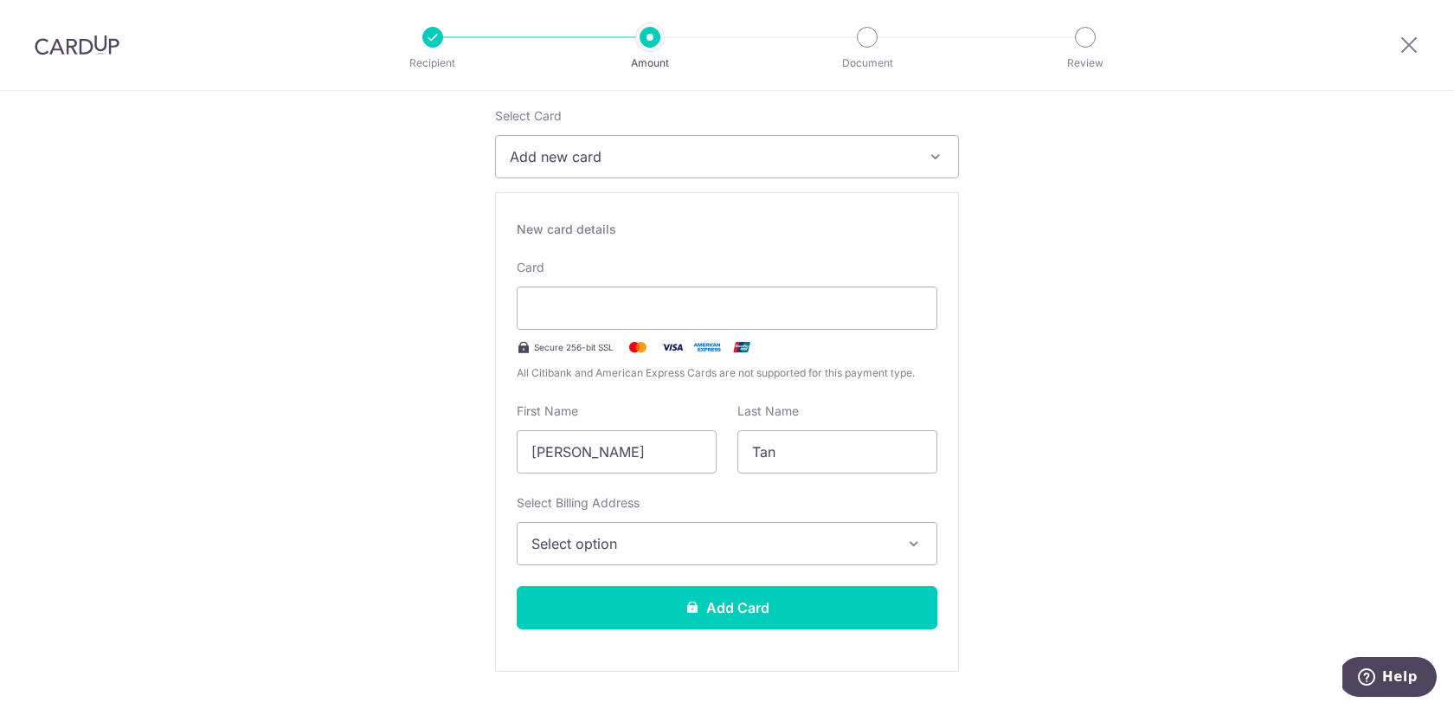
scroll to position [264, 0]
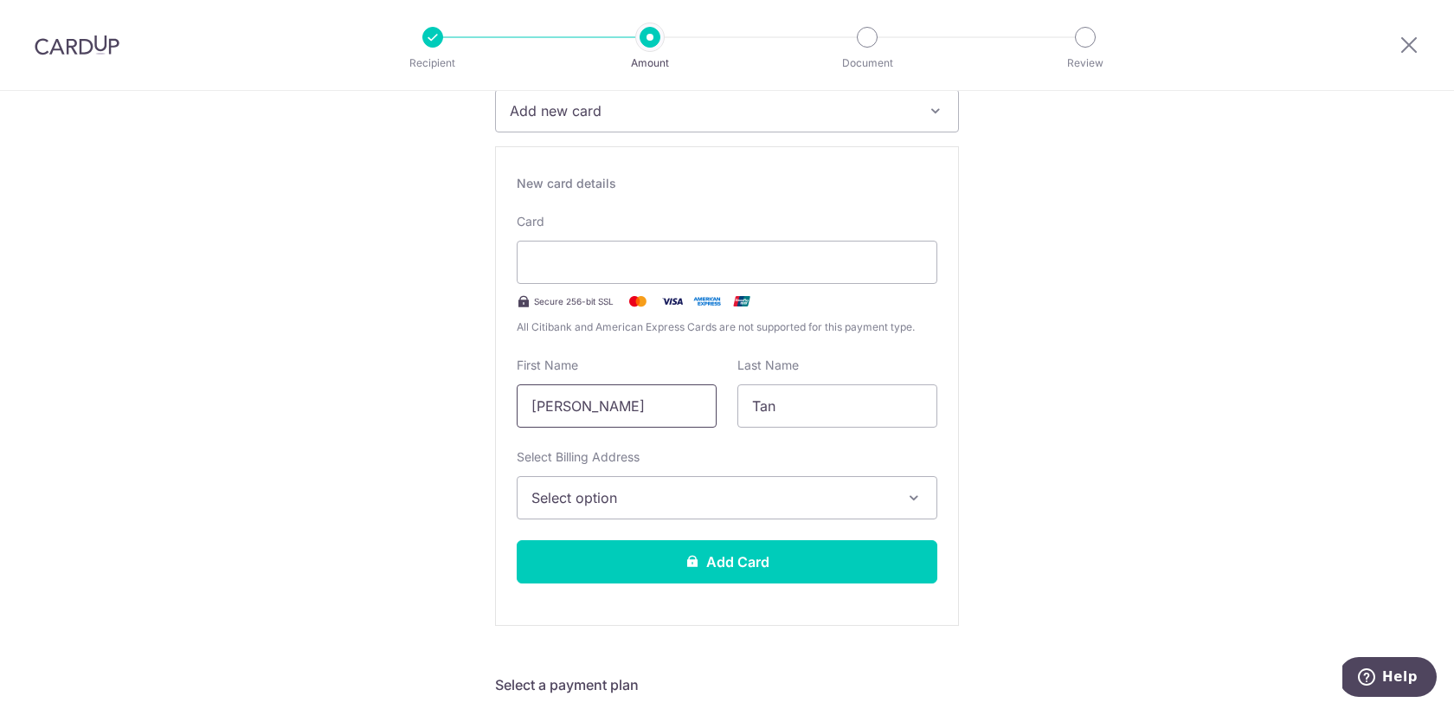
drag, startPoint x: 623, startPoint y: 402, endPoint x: 455, endPoint y: 409, distance: 168.1
type input "Joshua"
type input "Tan"
click at [584, 505] on span "Select option" at bounding box center [711, 497] width 360 height 21
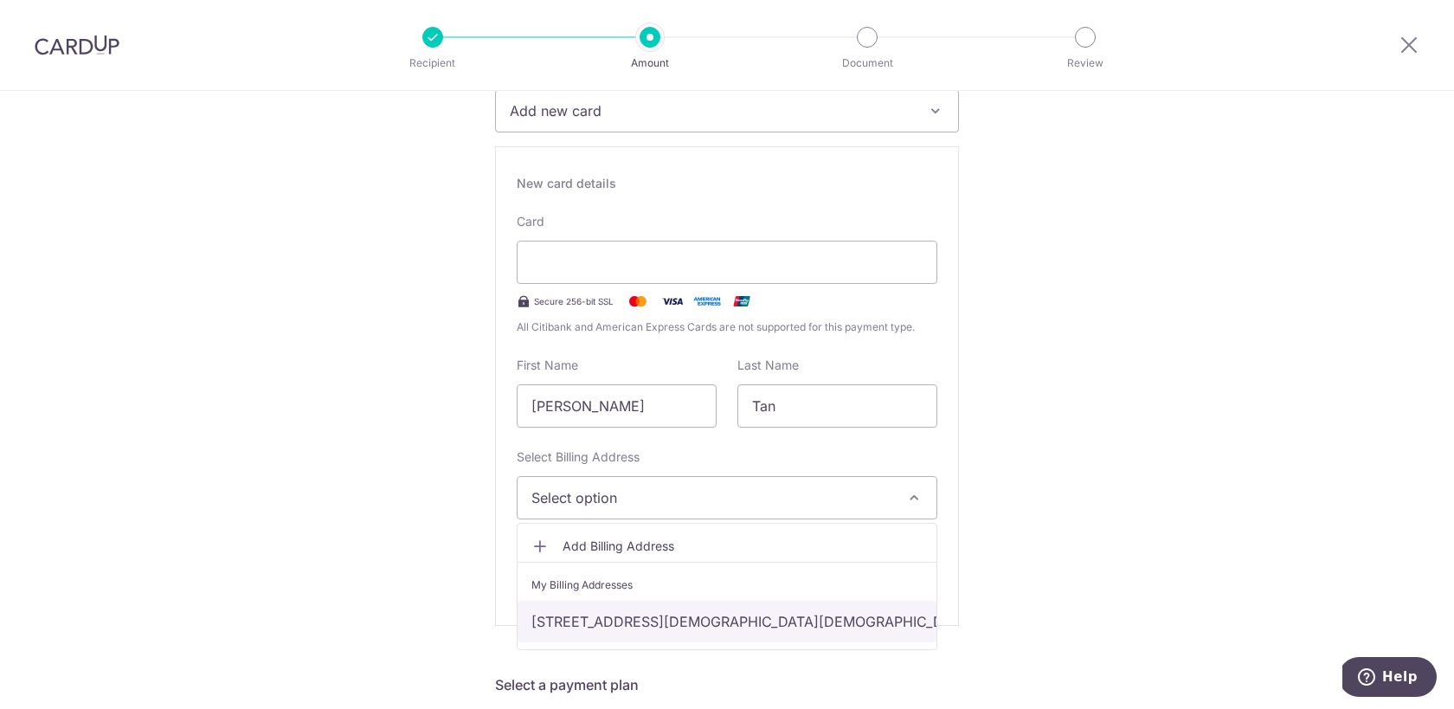
click at [679, 625] on link "[STREET_ADDRESS][DEMOGRAPHIC_DATA][DEMOGRAPHIC_DATA]" at bounding box center [727, 622] width 419 height 42
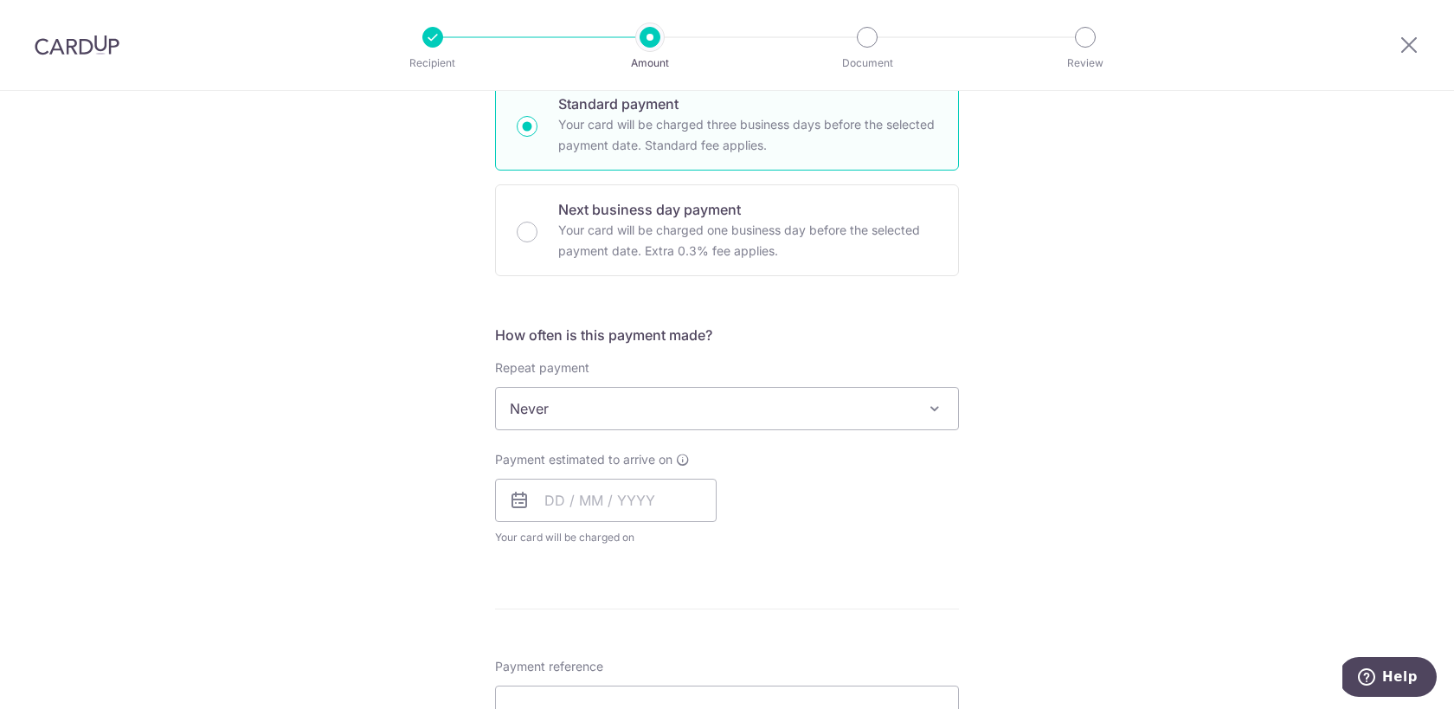
scroll to position [901, 0]
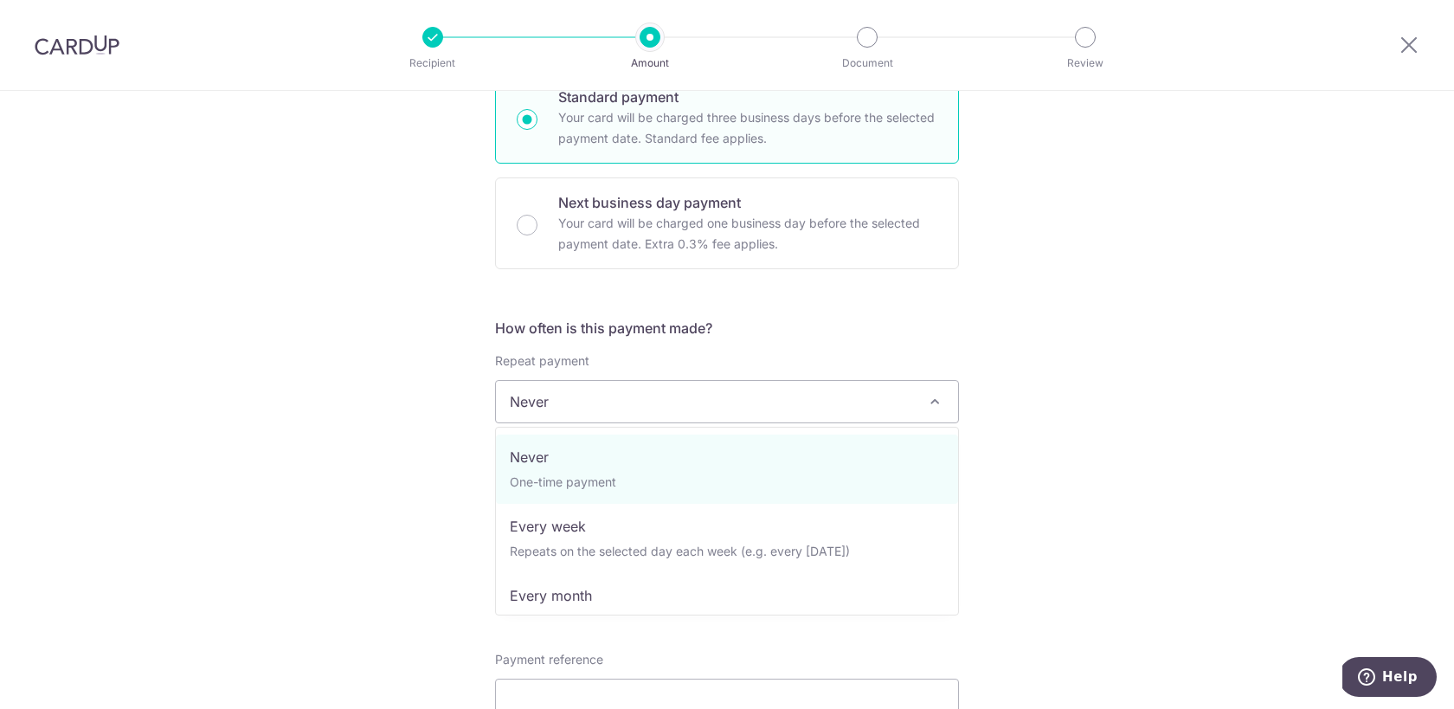
click at [789, 401] on span "Never" at bounding box center [727, 402] width 462 height 42
select select "3"
type input "01/02/2056"
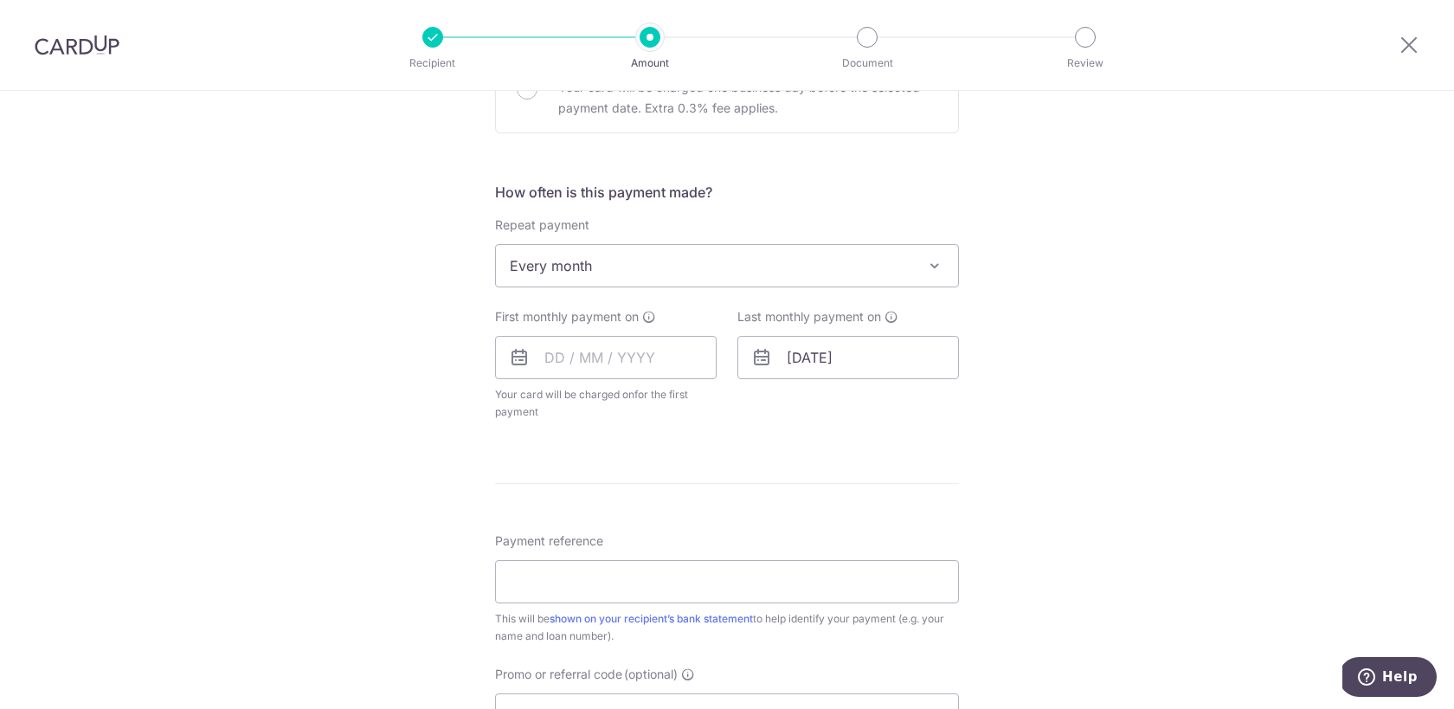
scroll to position [1046, 0]
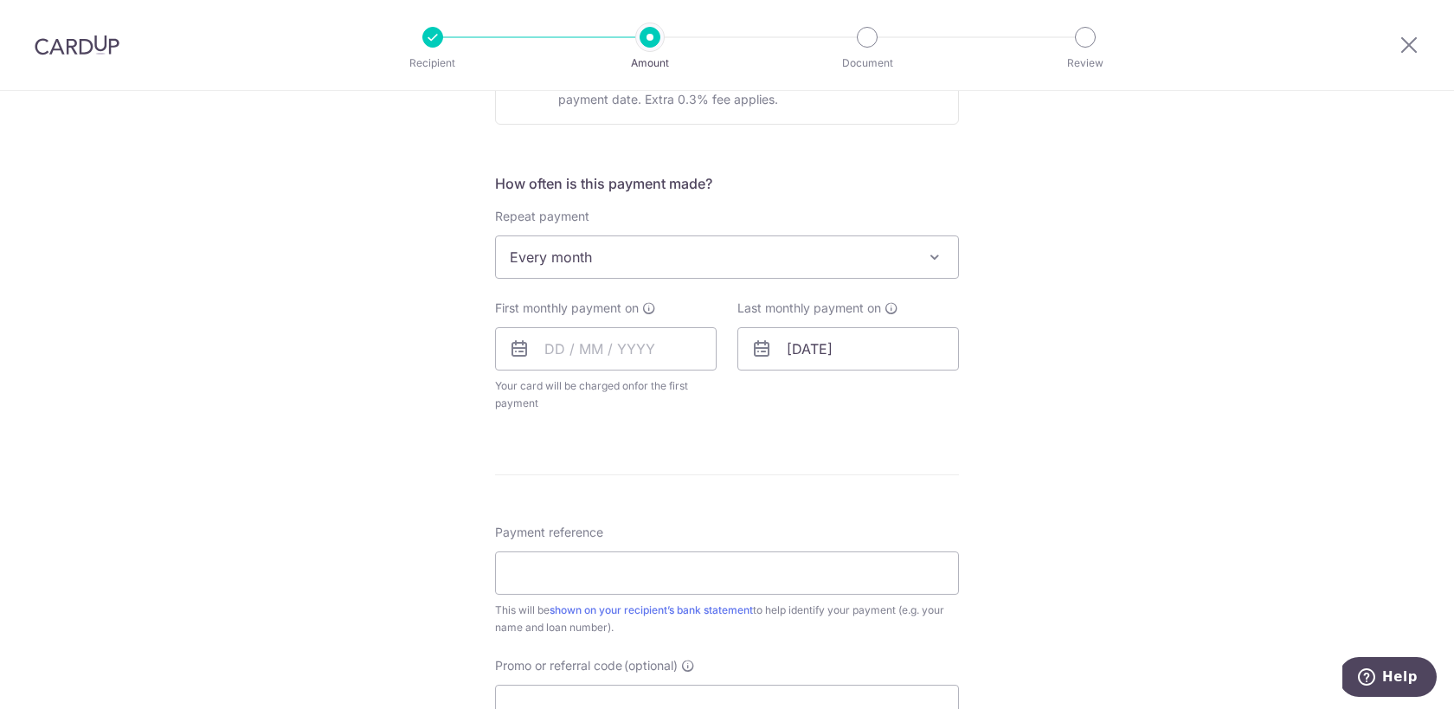
click at [744, 266] on span "Every month" at bounding box center [727, 257] width 462 height 42
click at [746, 267] on span "Every month" at bounding box center [727, 257] width 462 height 42
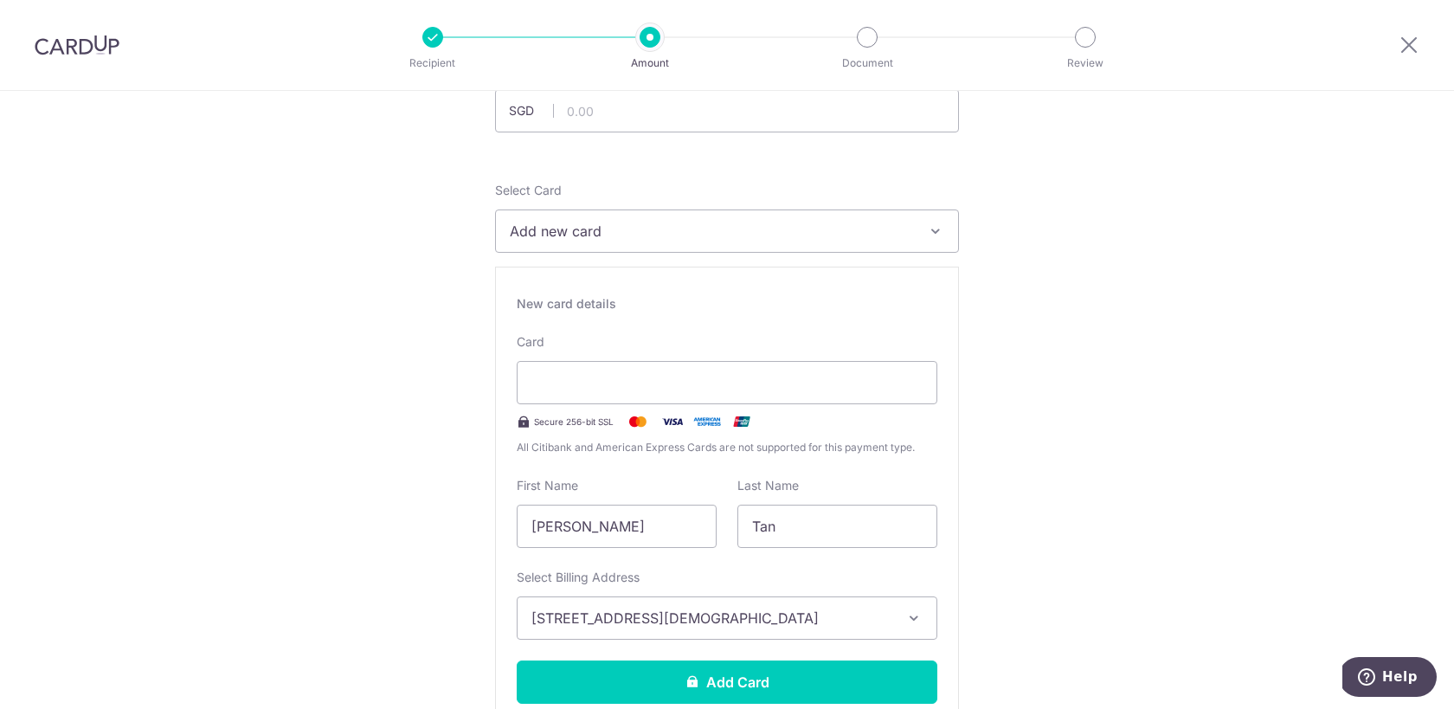
scroll to position [128, 0]
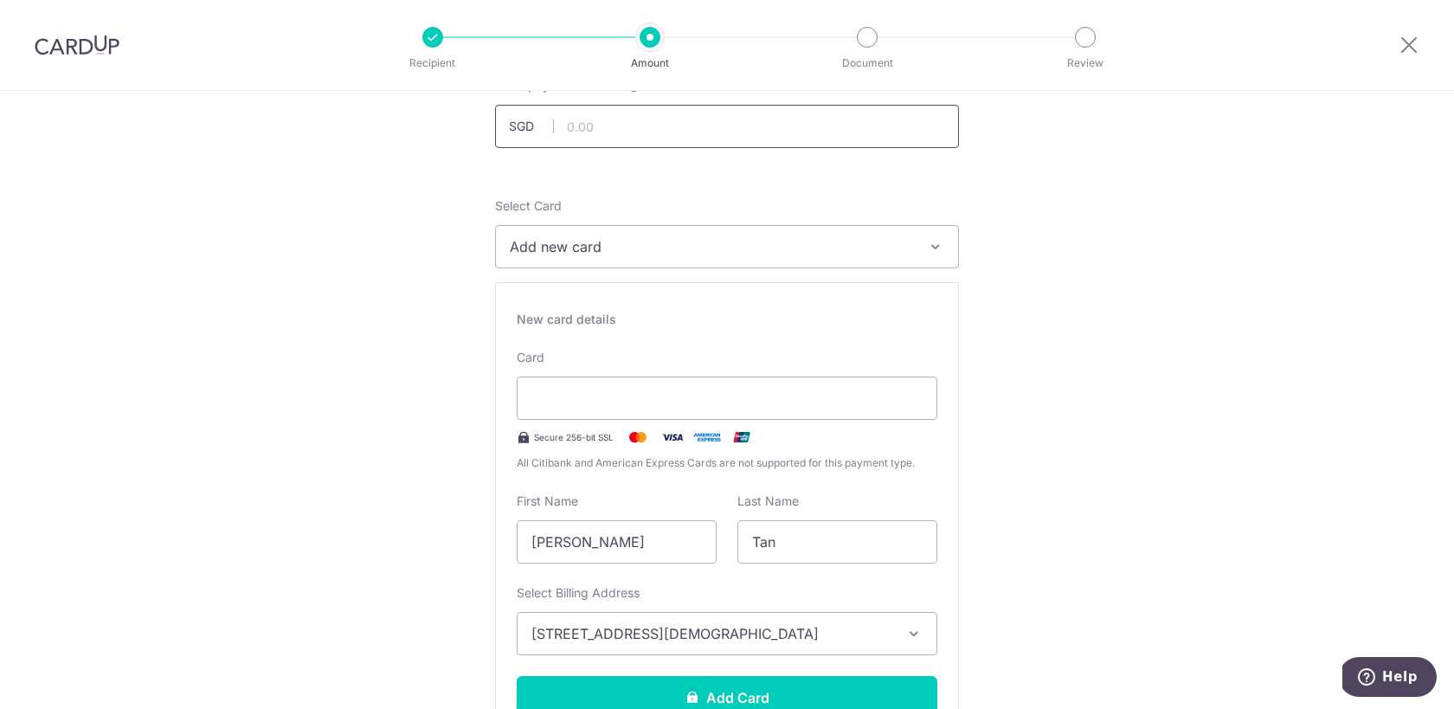
click at [631, 132] on input "text" at bounding box center [727, 126] width 464 height 43
paste input "5,978.53"
click at [661, 126] on input "5,978.53" at bounding box center [727, 126] width 464 height 43
click at [681, 225] on button "Add new card" at bounding box center [727, 246] width 464 height 43
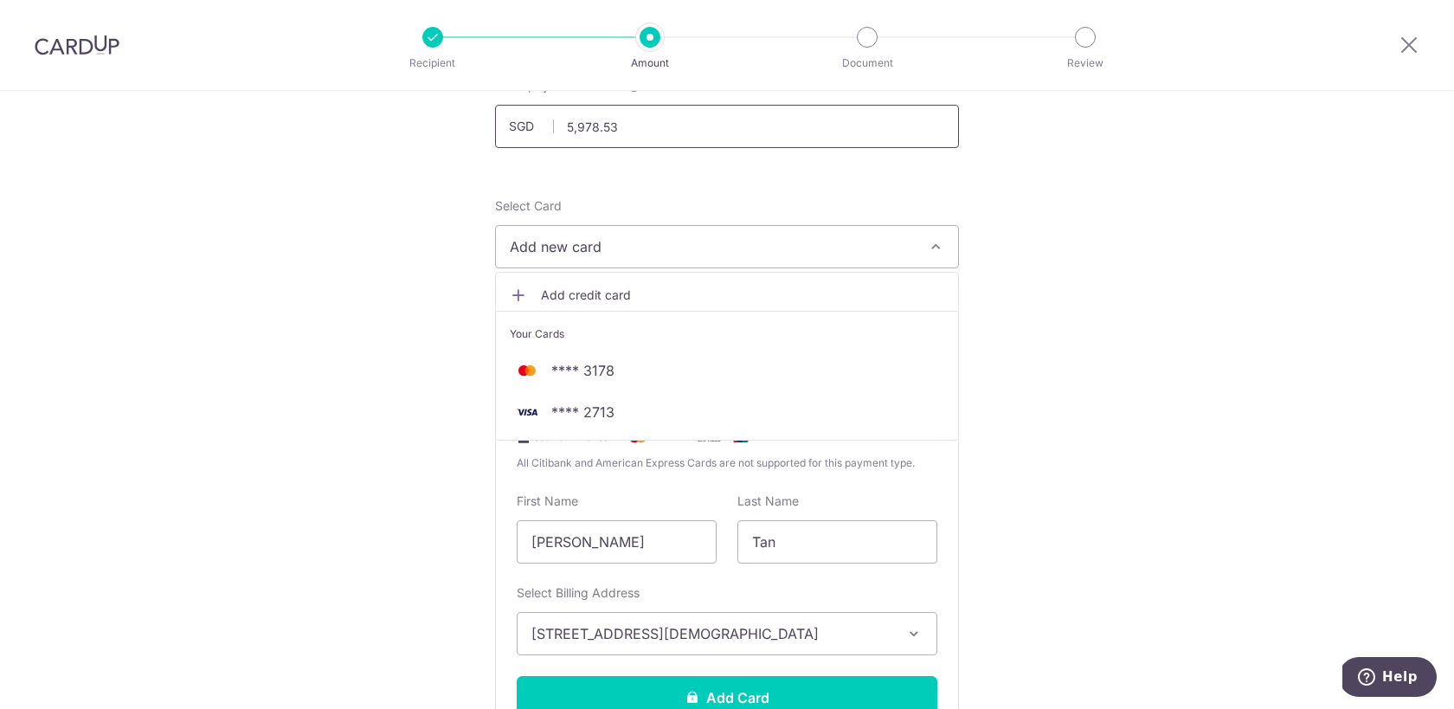
click at [579, 124] on input "5,978.53" at bounding box center [727, 126] width 464 height 43
type input "5,978.53"
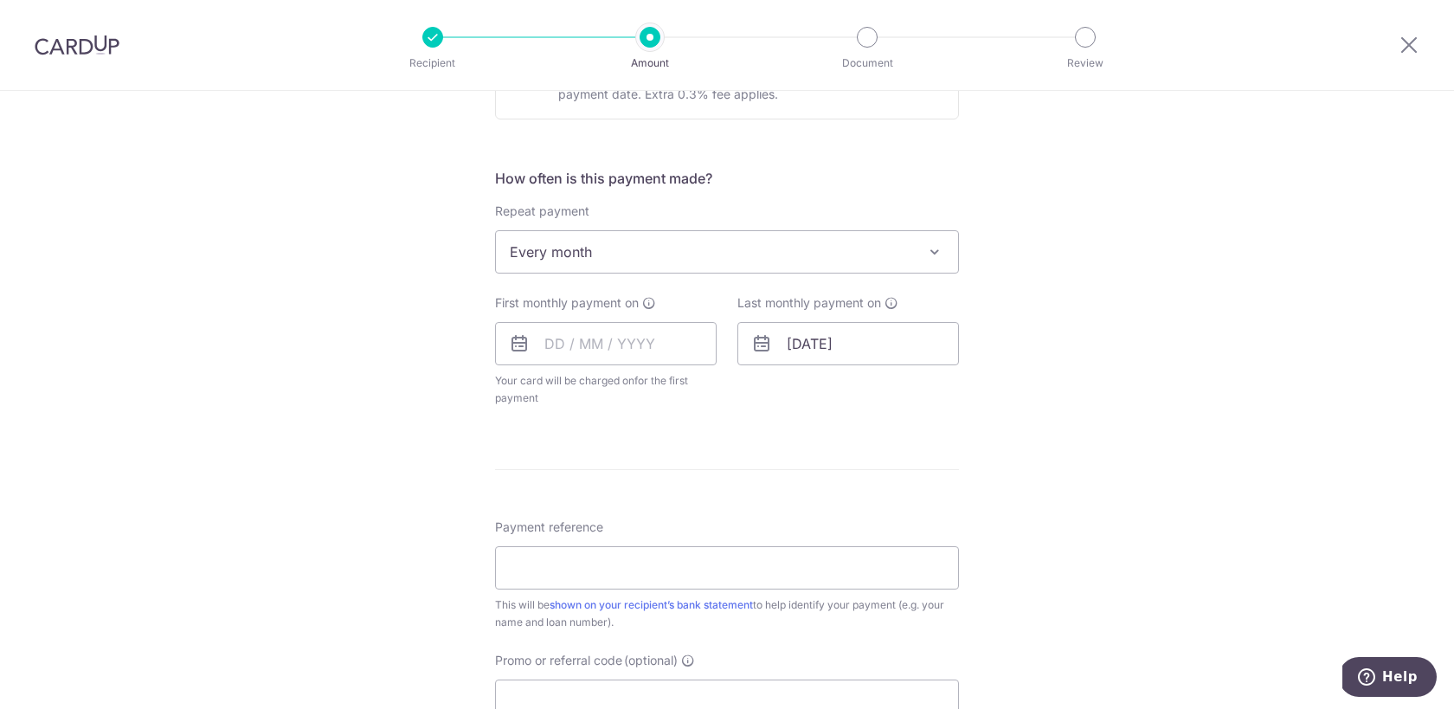
scroll to position [1059, 0]
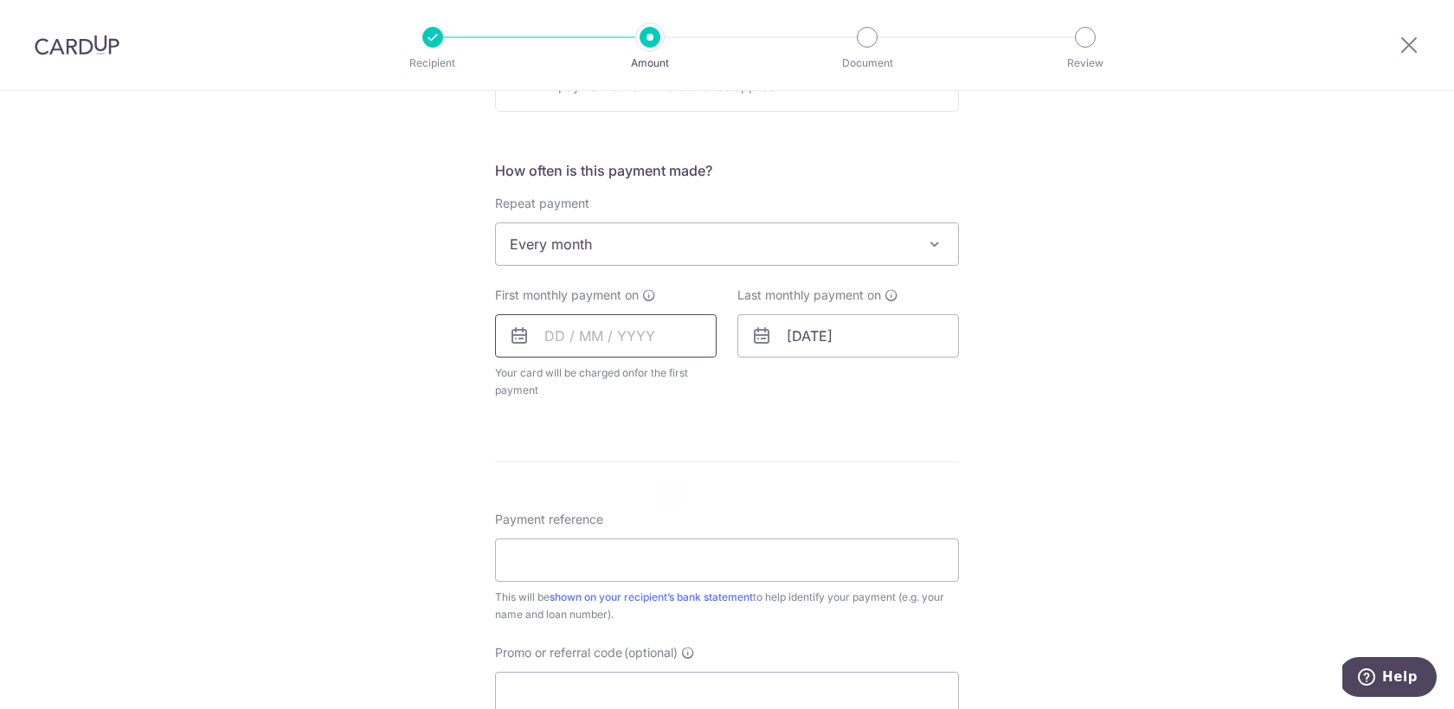
click at [639, 339] on input "text" at bounding box center [606, 335] width 222 height 43
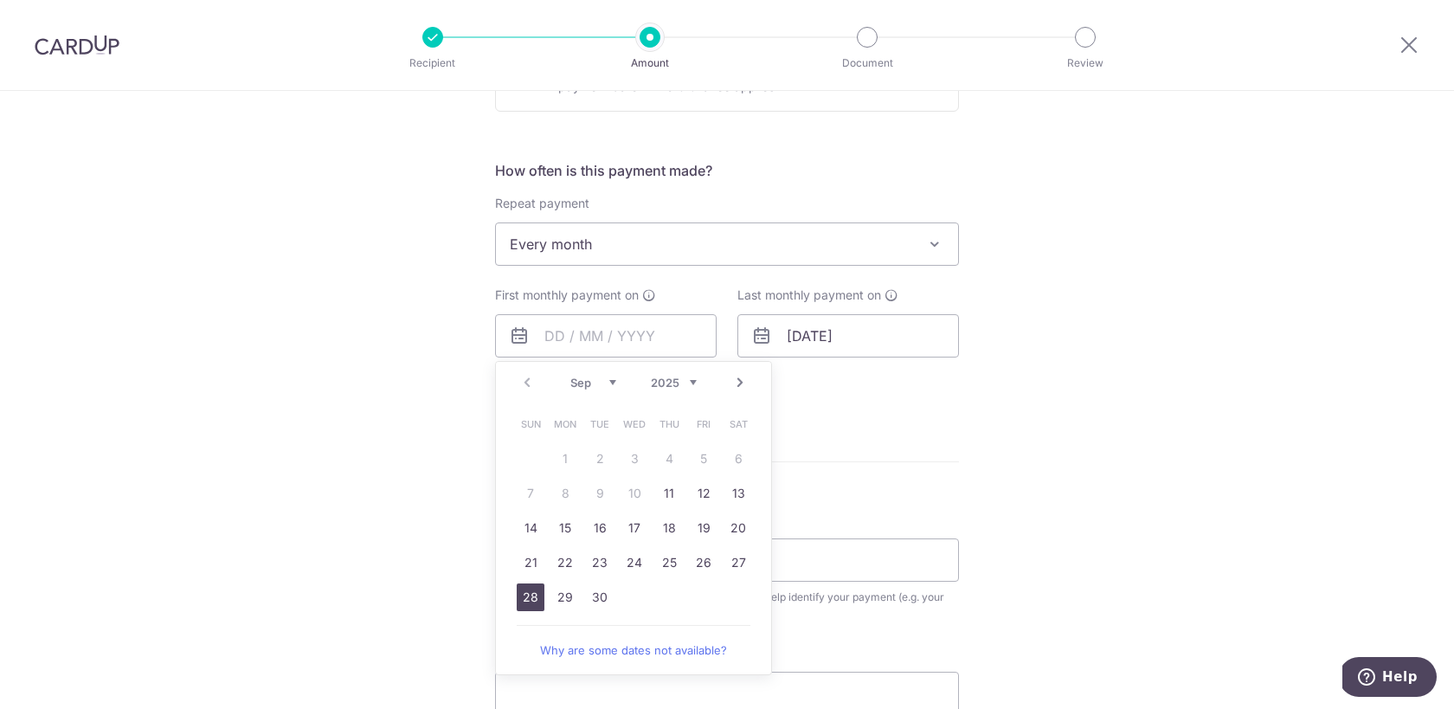
click at [520, 596] on link "28" at bounding box center [531, 597] width 28 height 28
type input "28/09/2025"
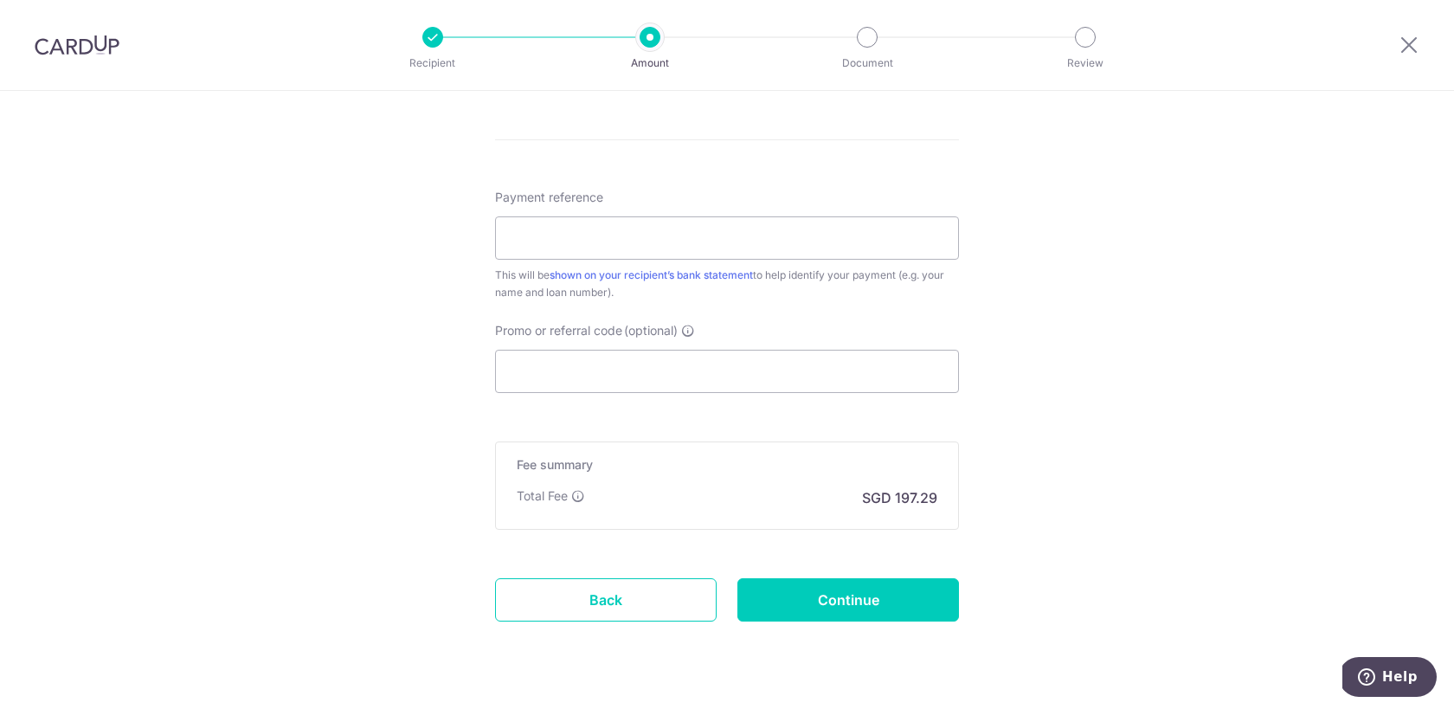
scroll to position [1477, 0]
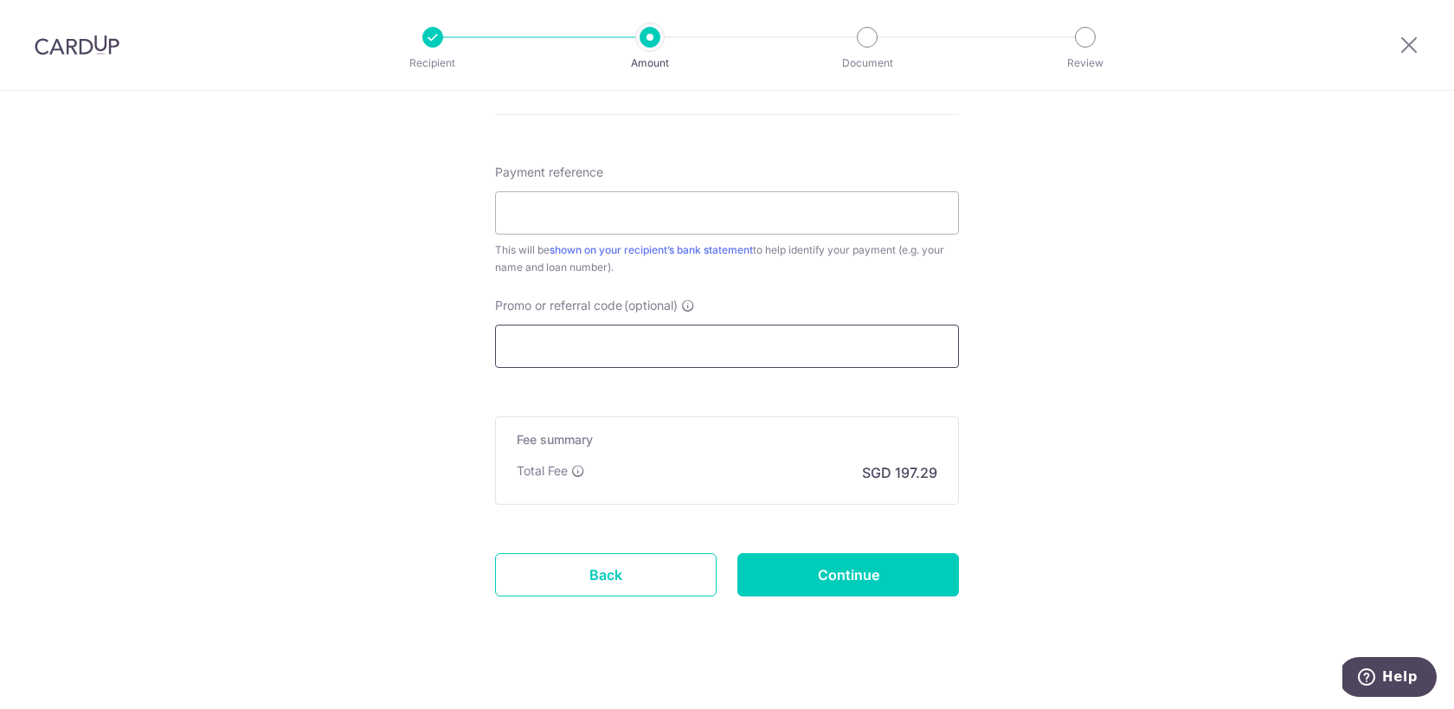
click at [782, 347] on input "Promo or referral code (optional)" at bounding box center [727, 346] width 464 height 43
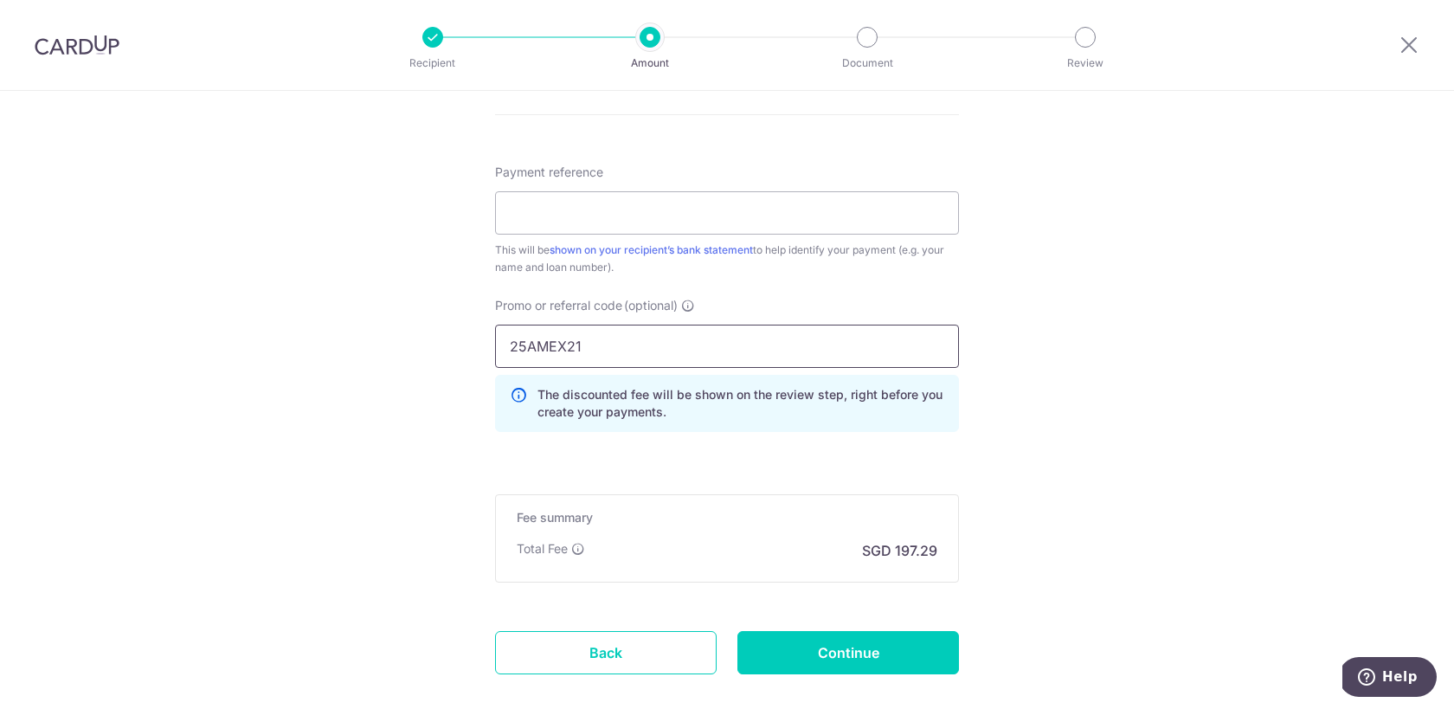
type input "25AMEX21"
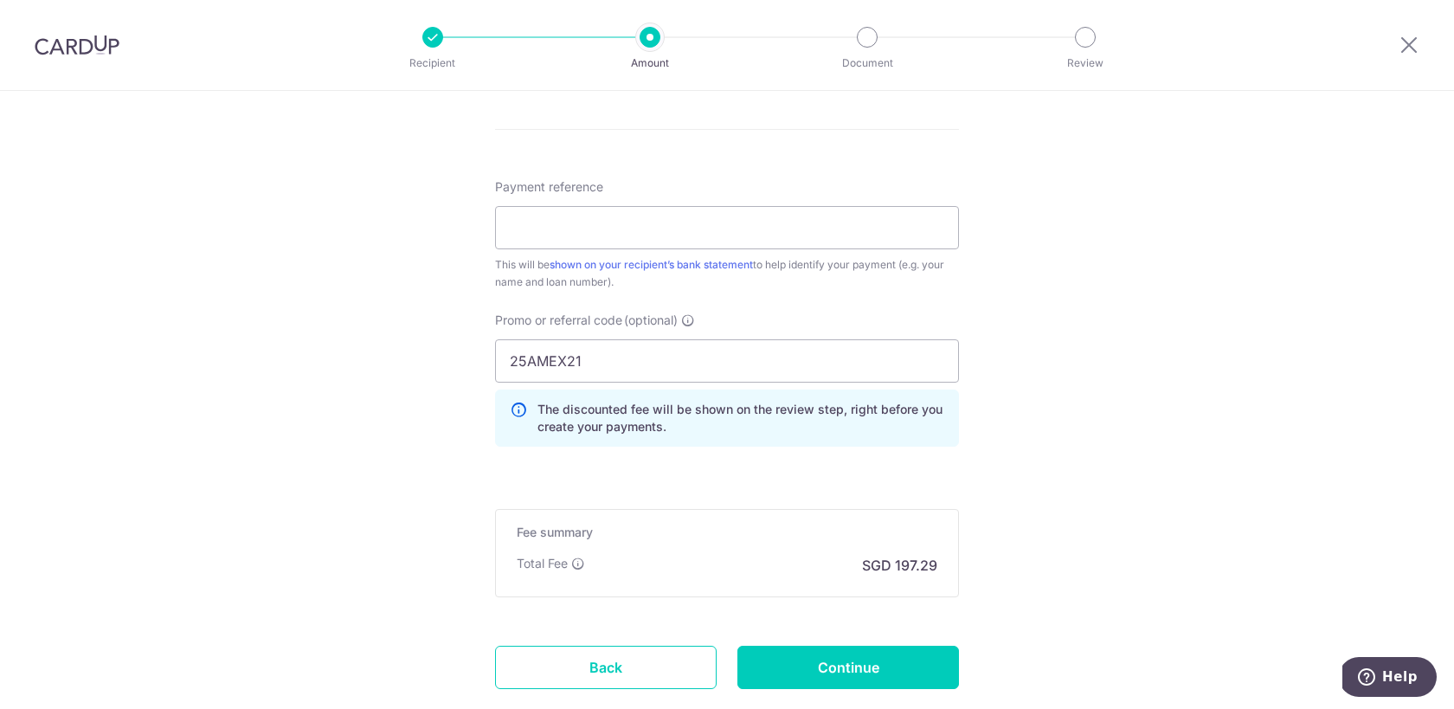
scroll to position [1572, 0]
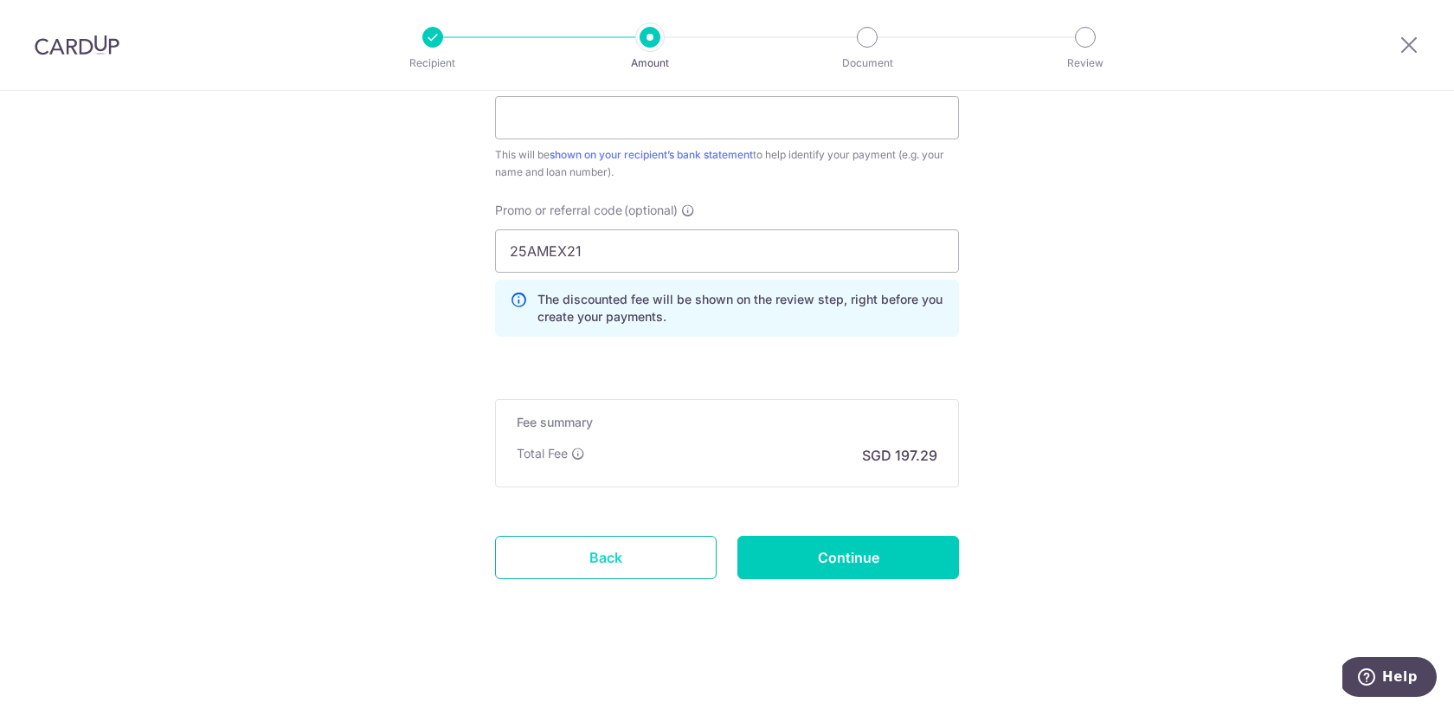
click at [622, 555] on link "Back" at bounding box center [606, 557] width 222 height 43
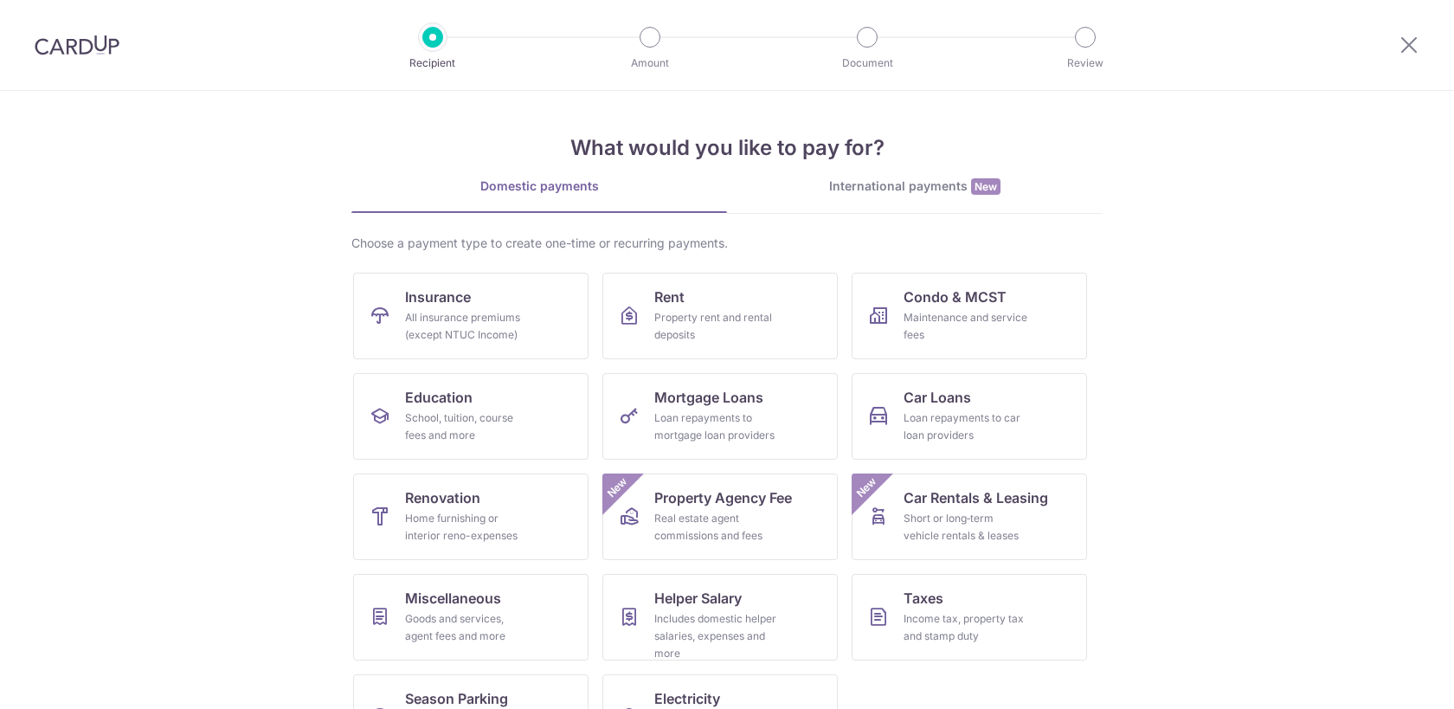
scroll to position [66, 0]
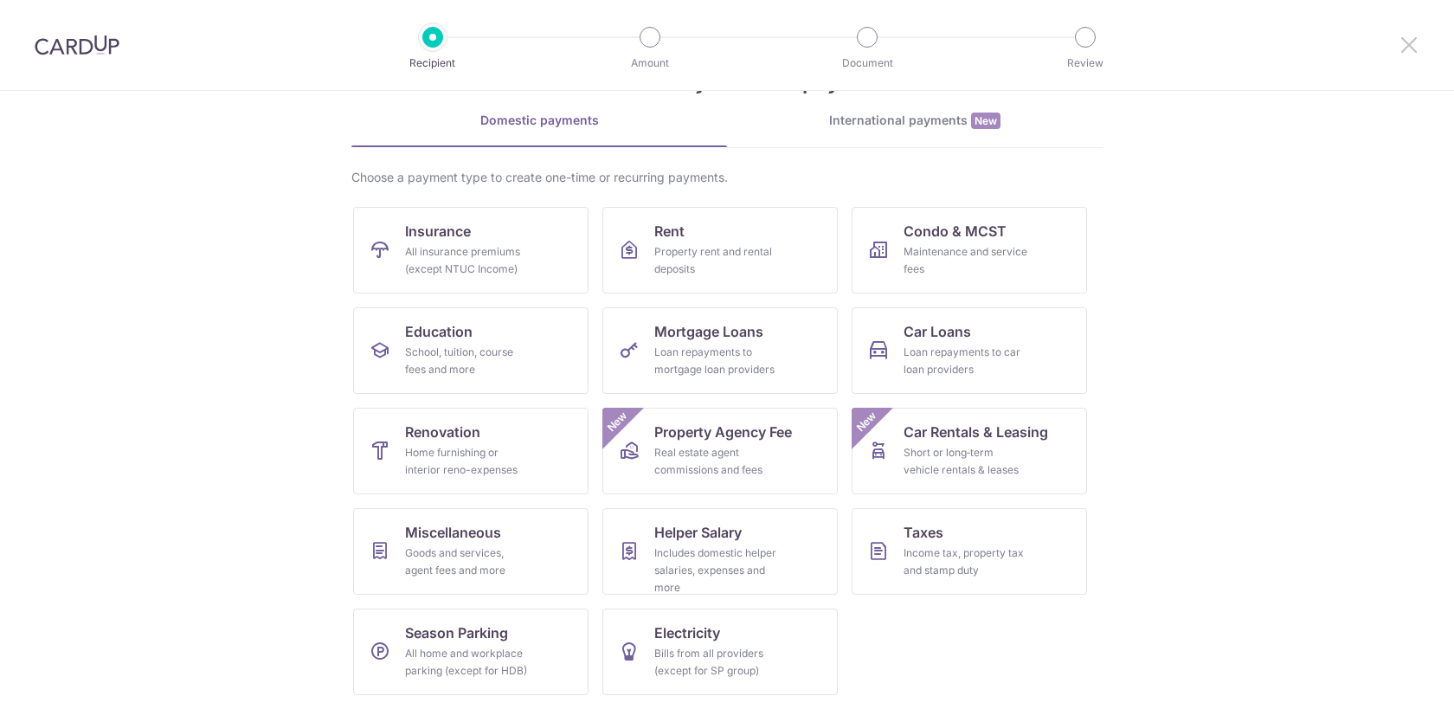
click at [1412, 45] on icon at bounding box center [1409, 45] width 21 height 22
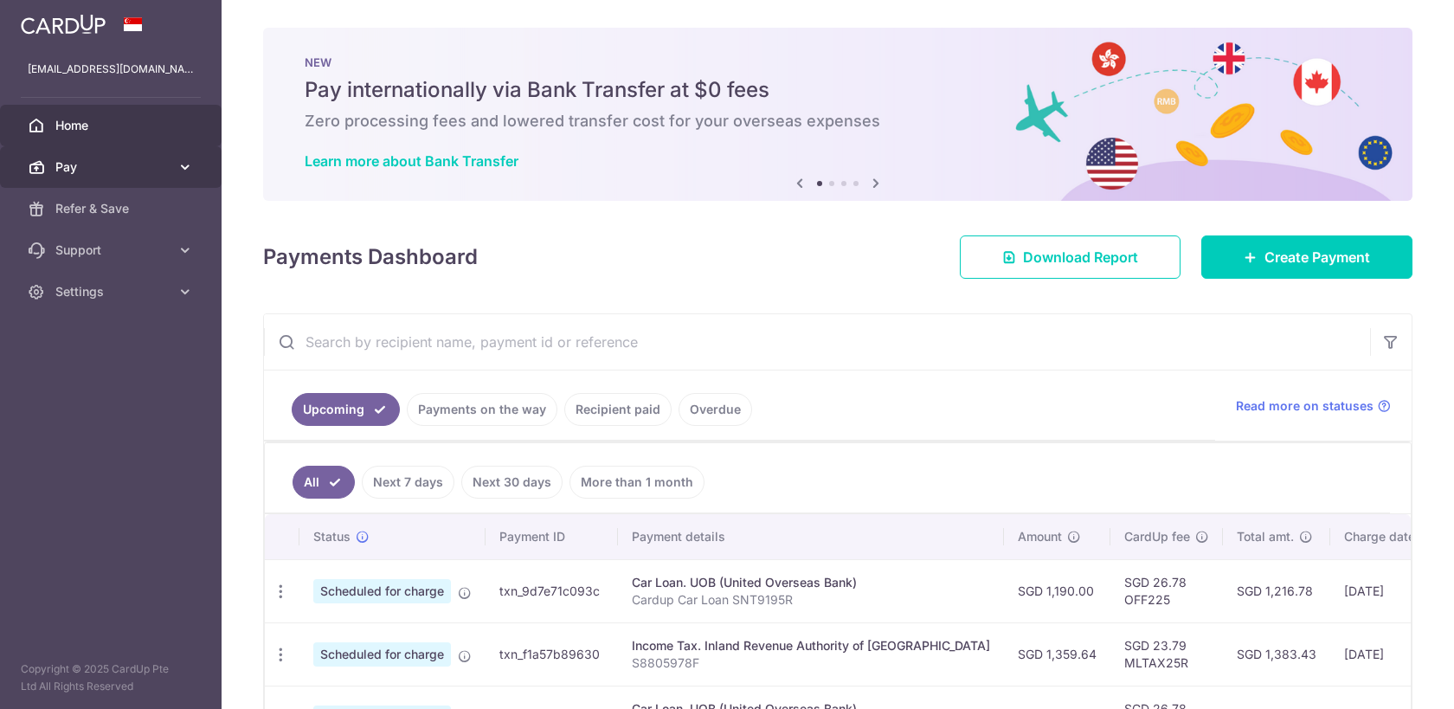
click at [132, 172] on span "Pay" at bounding box center [112, 166] width 114 height 17
click at [122, 125] on span "Home" at bounding box center [112, 125] width 114 height 17
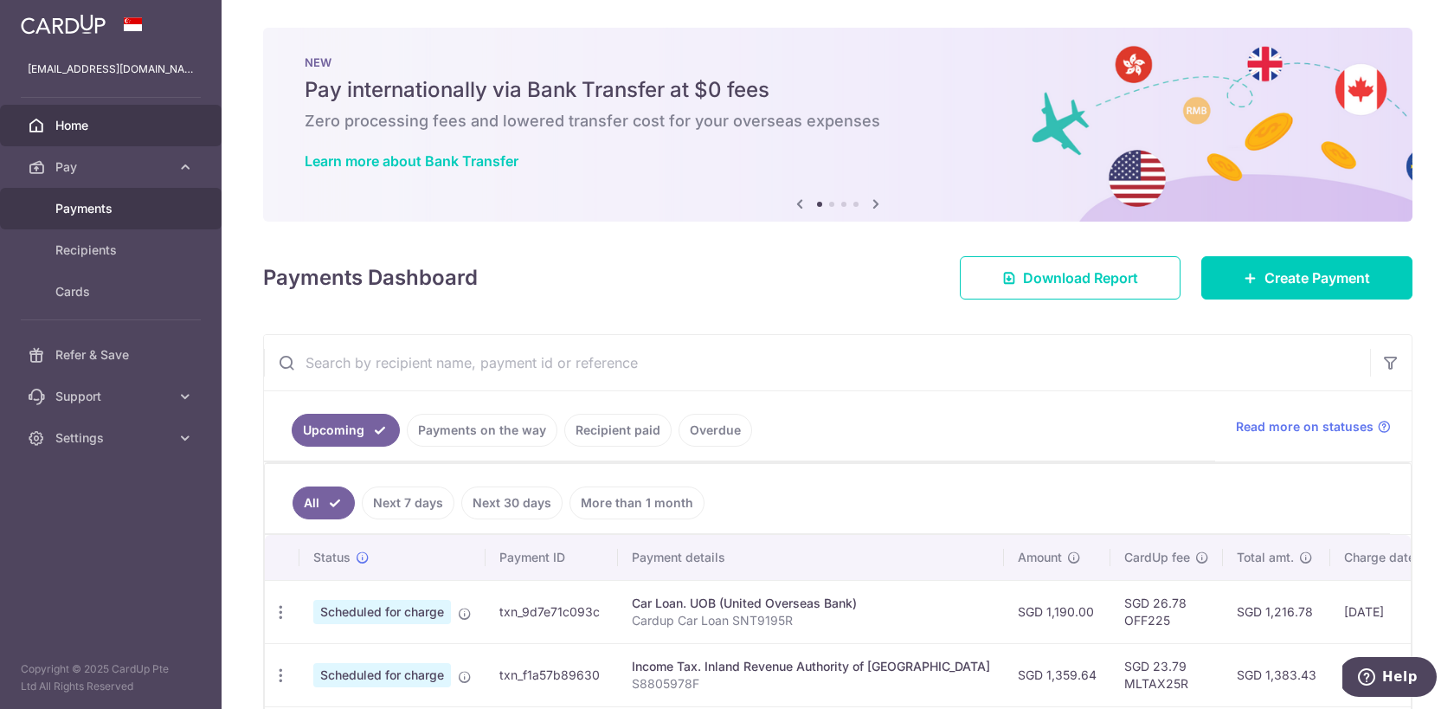
click at [104, 213] on span "Payments" at bounding box center [112, 208] width 114 height 17
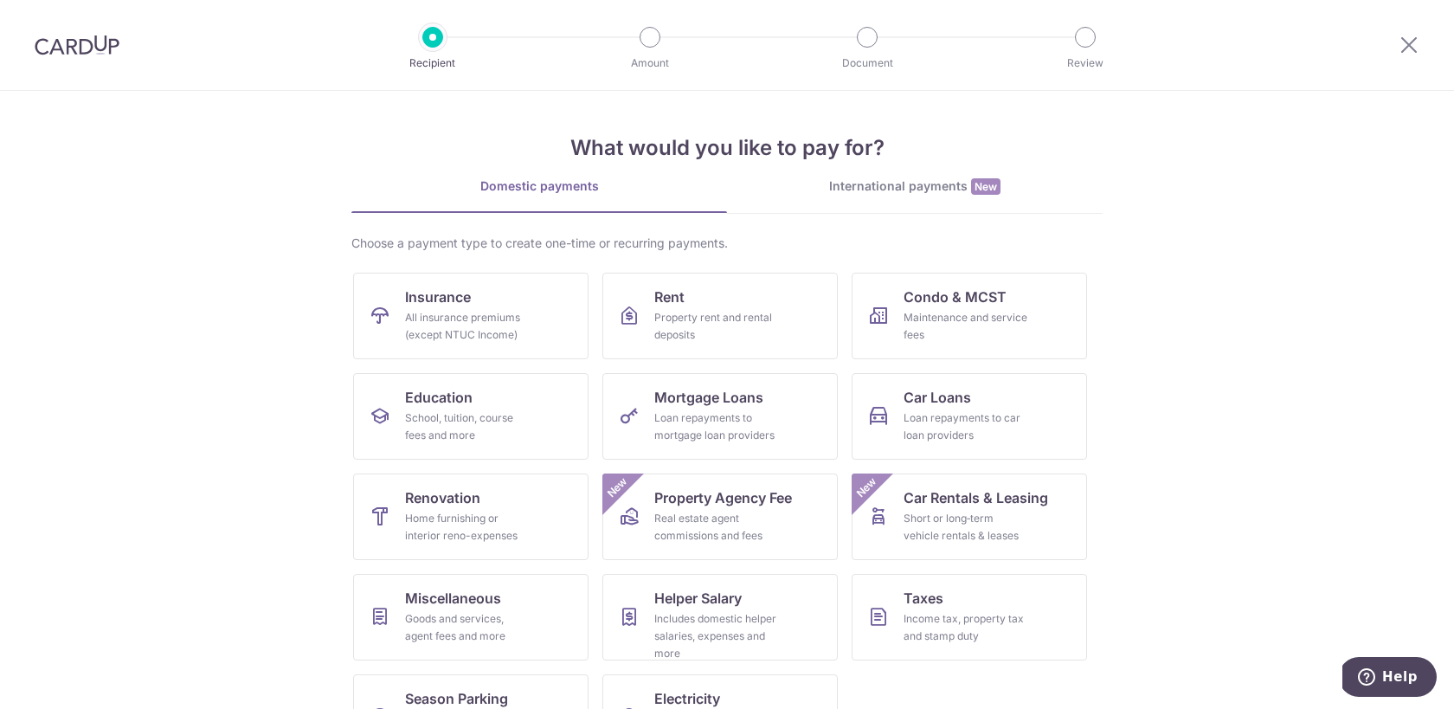
click at [653, 42] on div at bounding box center [650, 37] width 21 height 21
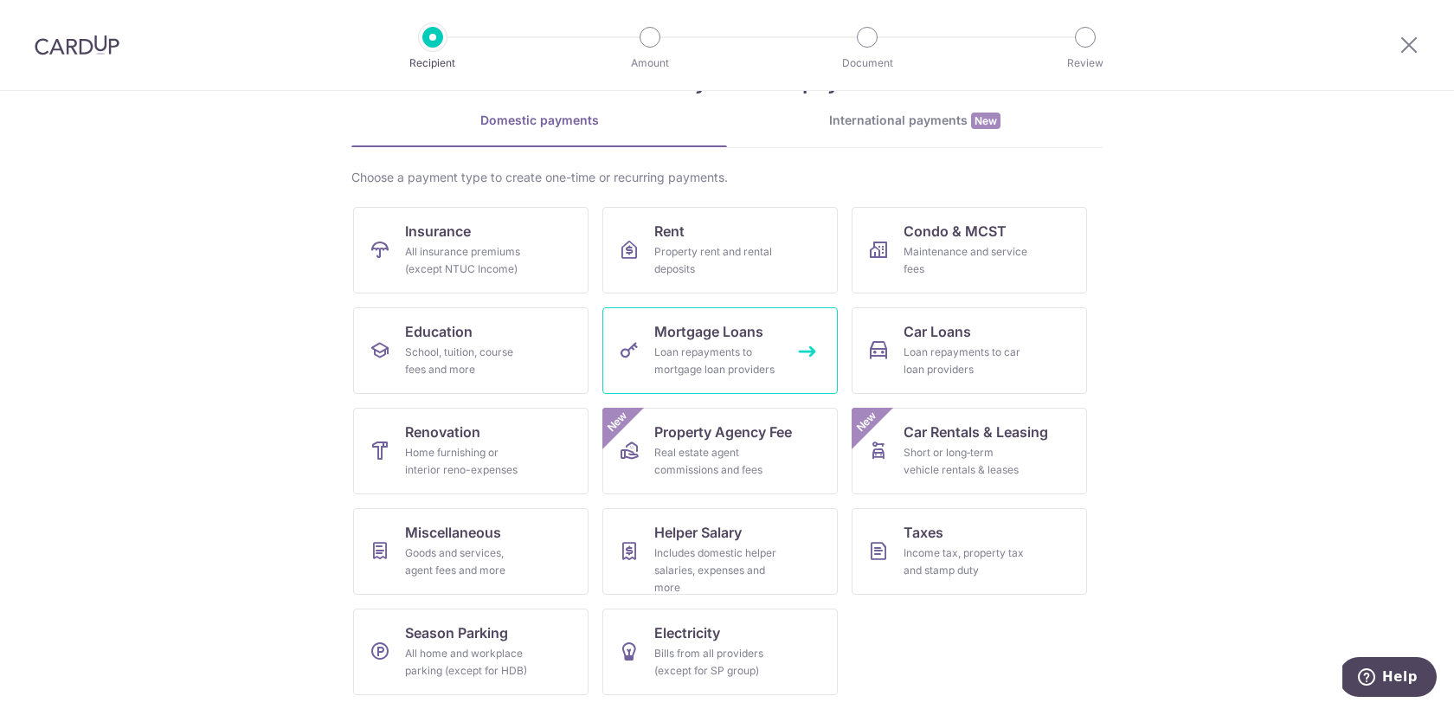
click at [696, 339] on span "Mortgage Loans" at bounding box center [708, 331] width 109 height 21
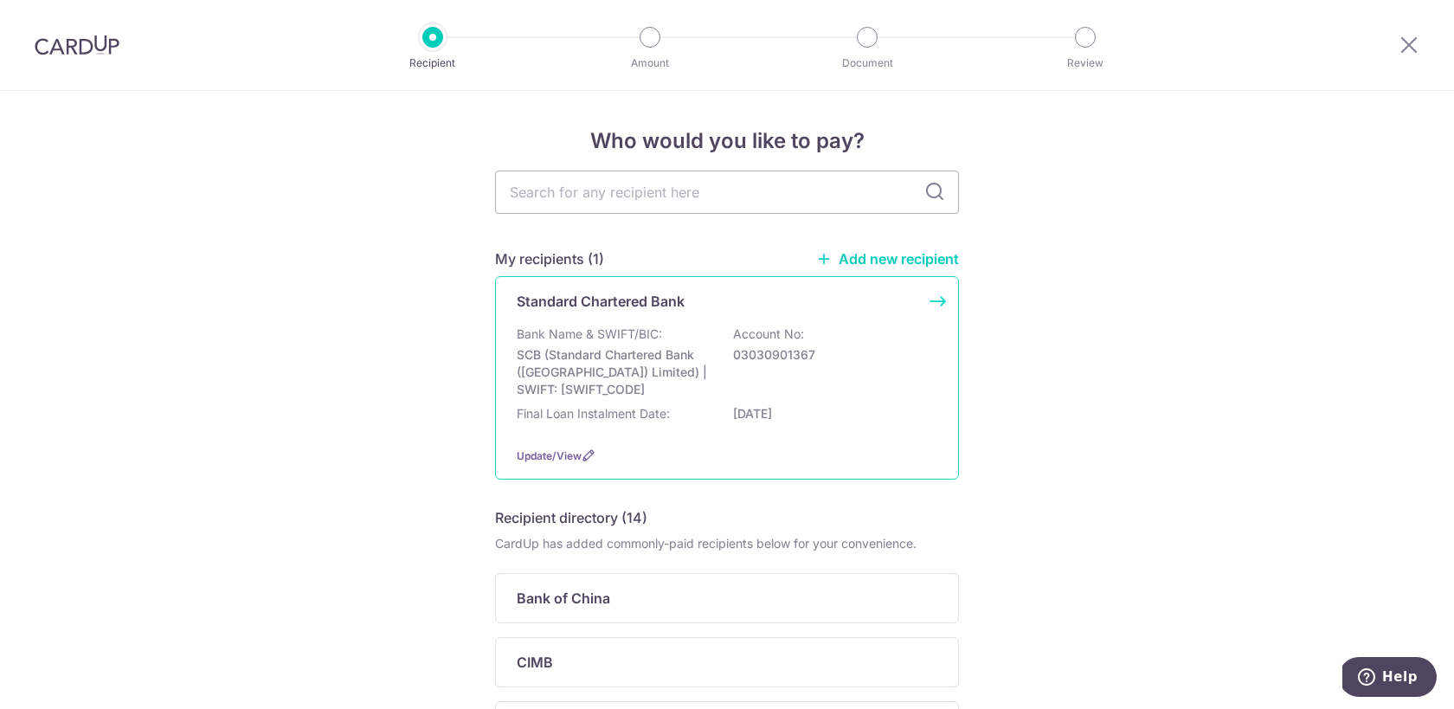
click at [911, 323] on div "Standard Chartered Bank Bank Name & SWIFT/BIC: SCB (Standard Chartered Bank (Si…" at bounding box center [727, 377] width 464 height 203
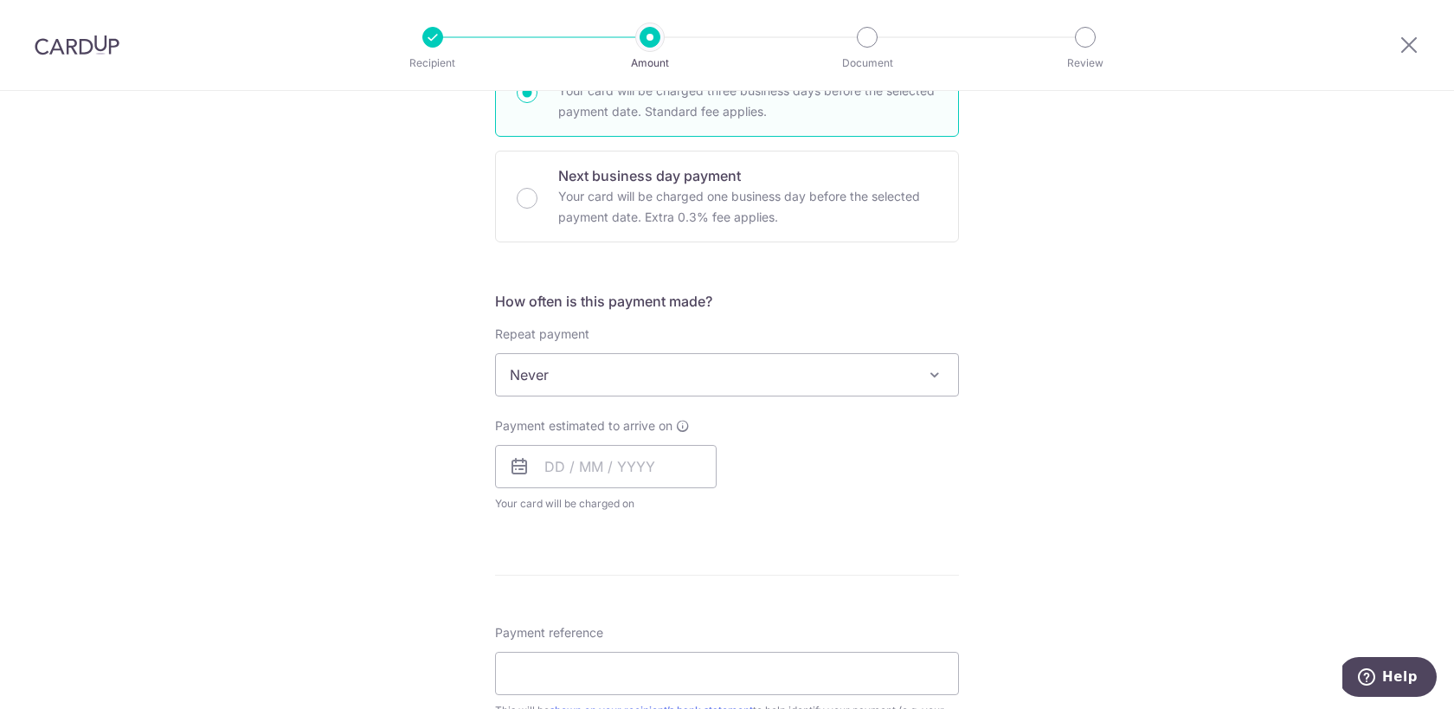
scroll to position [468, 0]
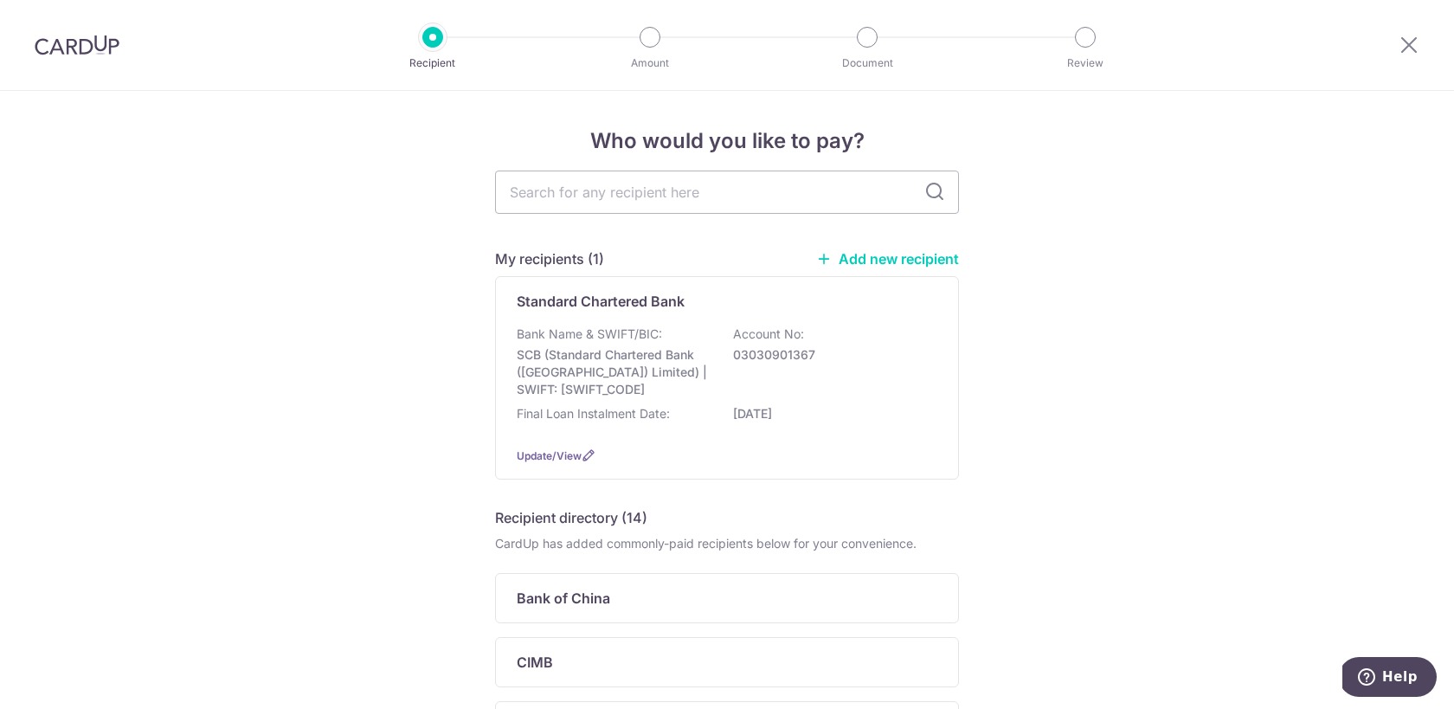
scroll to position [10, 0]
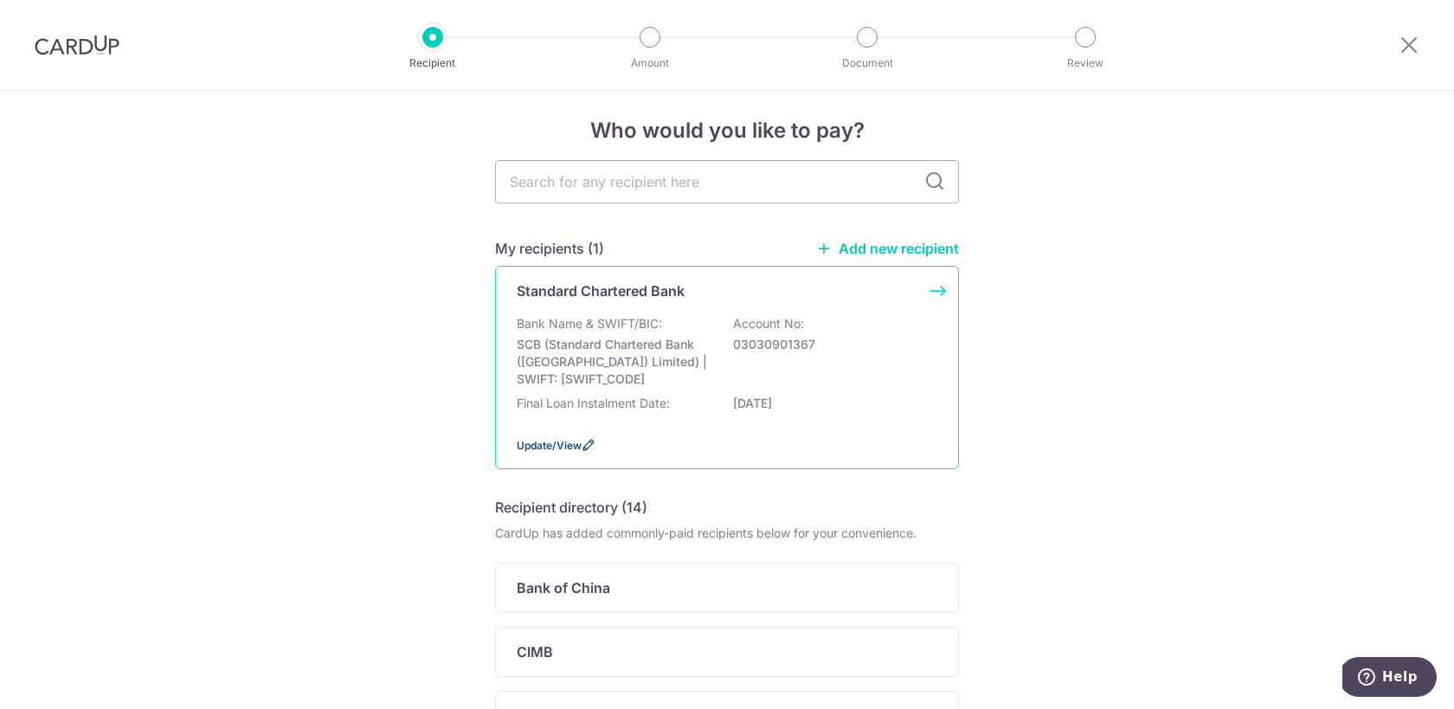
click at [573, 444] on span "Update/View" at bounding box center [549, 445] width 65 height 13
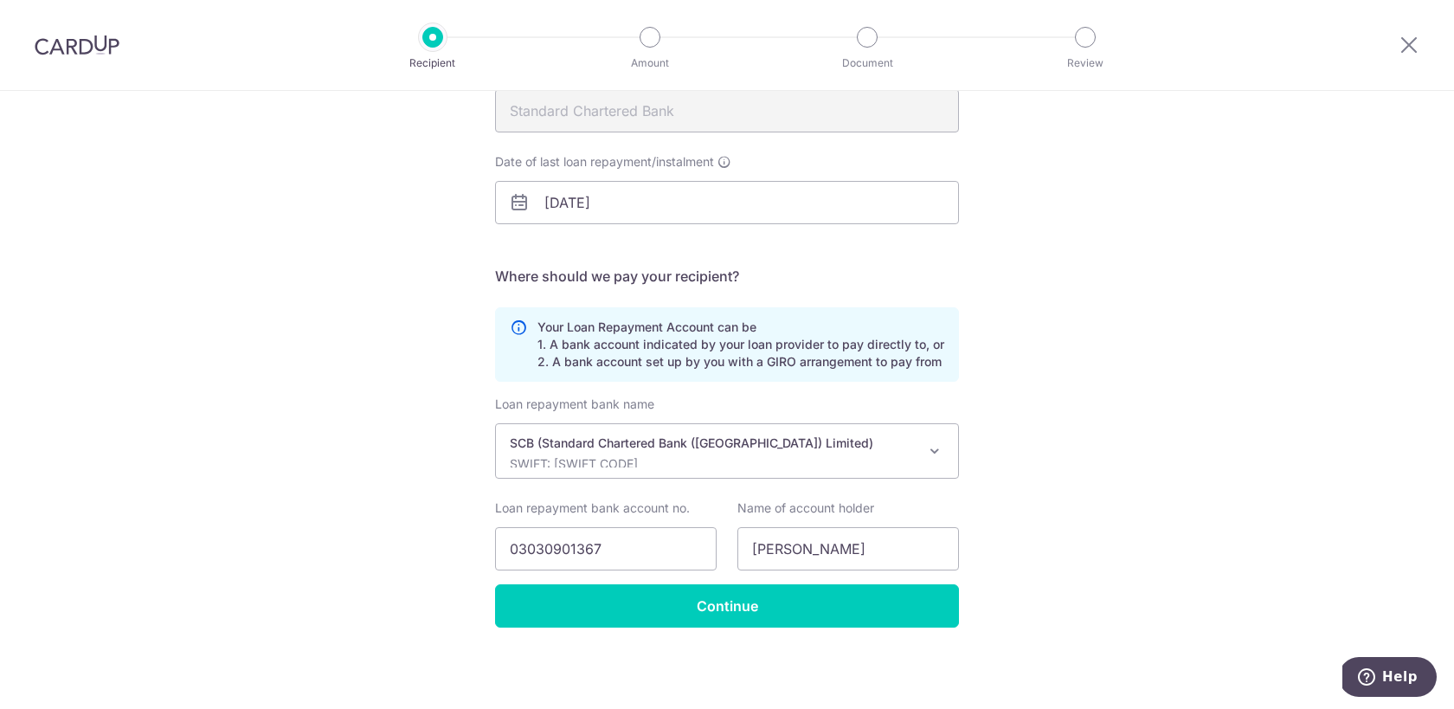
scroll to position [216, 0]
drag, startPoint x: 620, startPoint y: 552, endPoint x: 416, endPoint y: 548, distance: 203.4
click at [417, 550] on div "Recipient Details Your recipient does not need a CardUp account to receive your…" at bounding box center [727, 292] width 1454 height 834
paste input "118187139"
type input "0118187139"
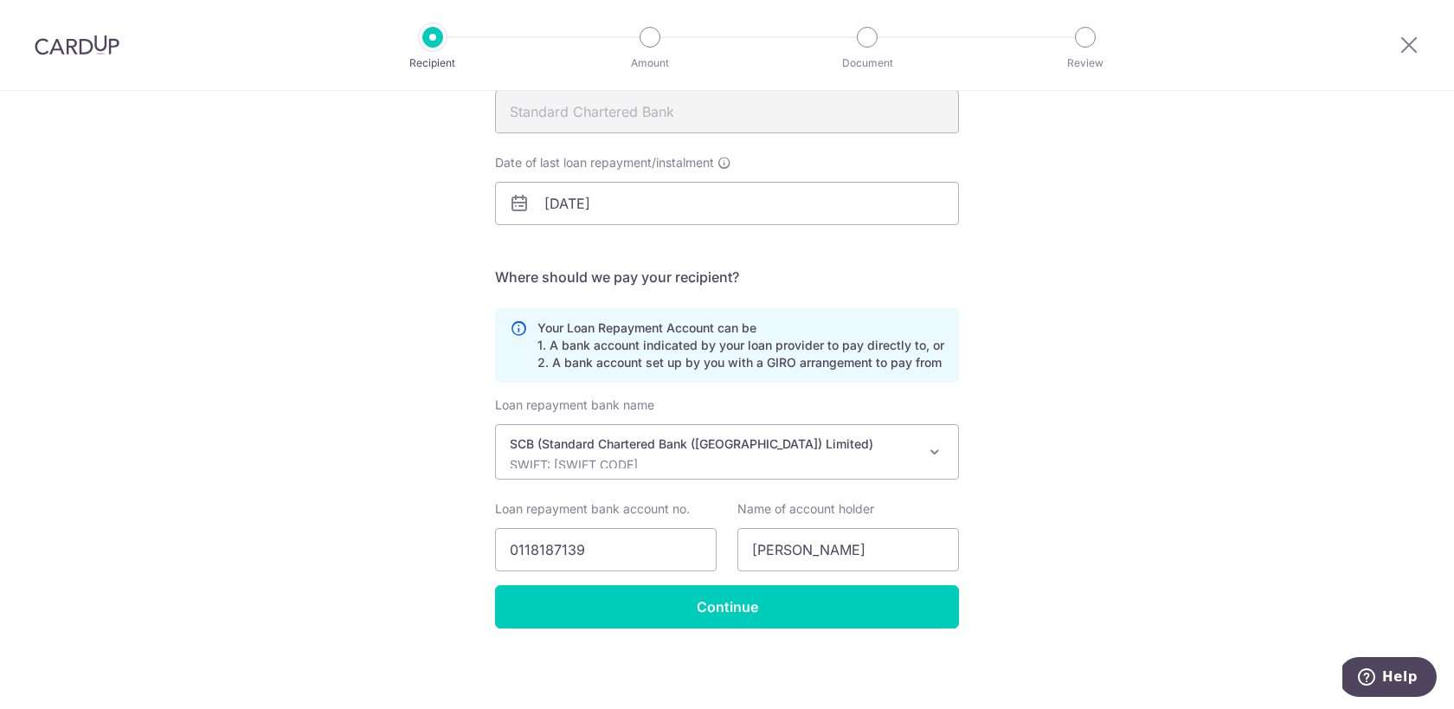
click at [454, 581] on div "Recipient Details Your recipient does not need a CardUp account to receive your…" at bounding box center [727, 292] width 1454 height 834
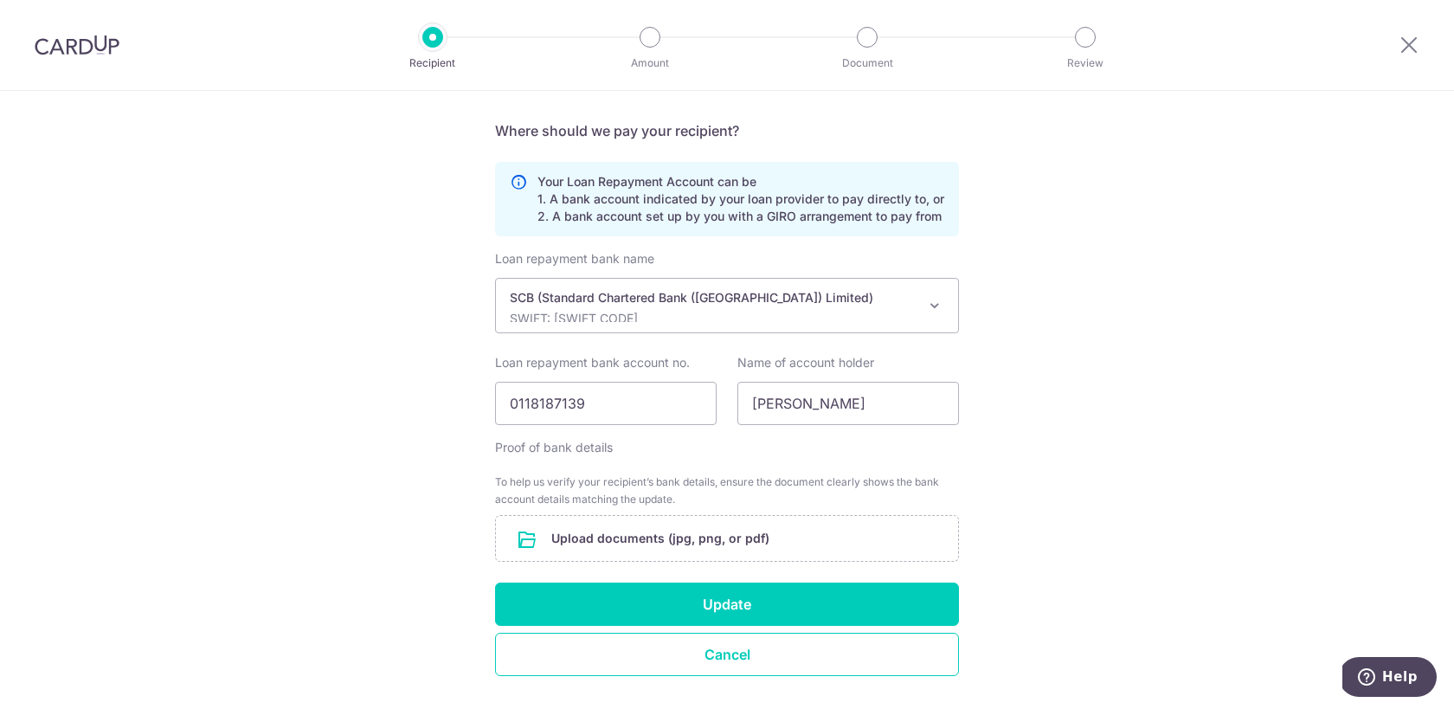
scroll to position [370, 0]
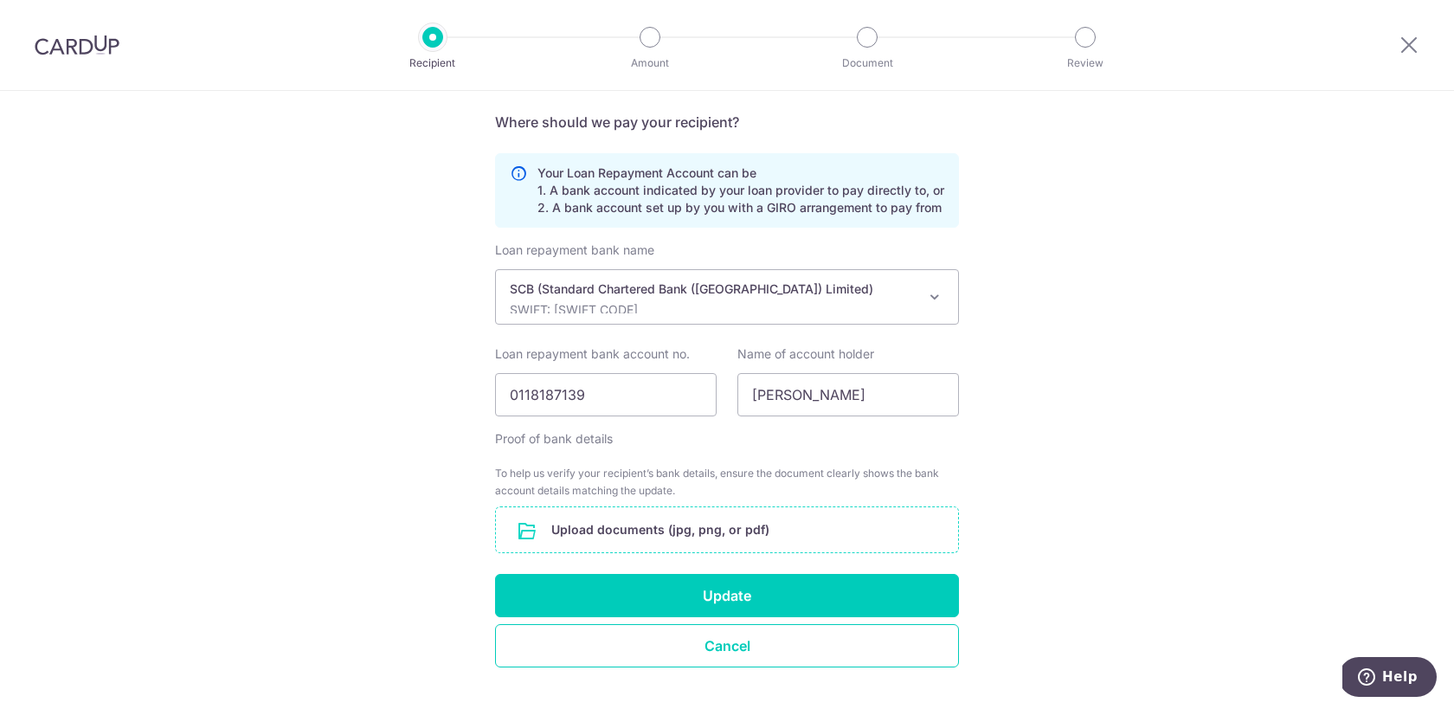
click at [750, 531] on input "file" at bounding box center [727, 529] width 462 height 45
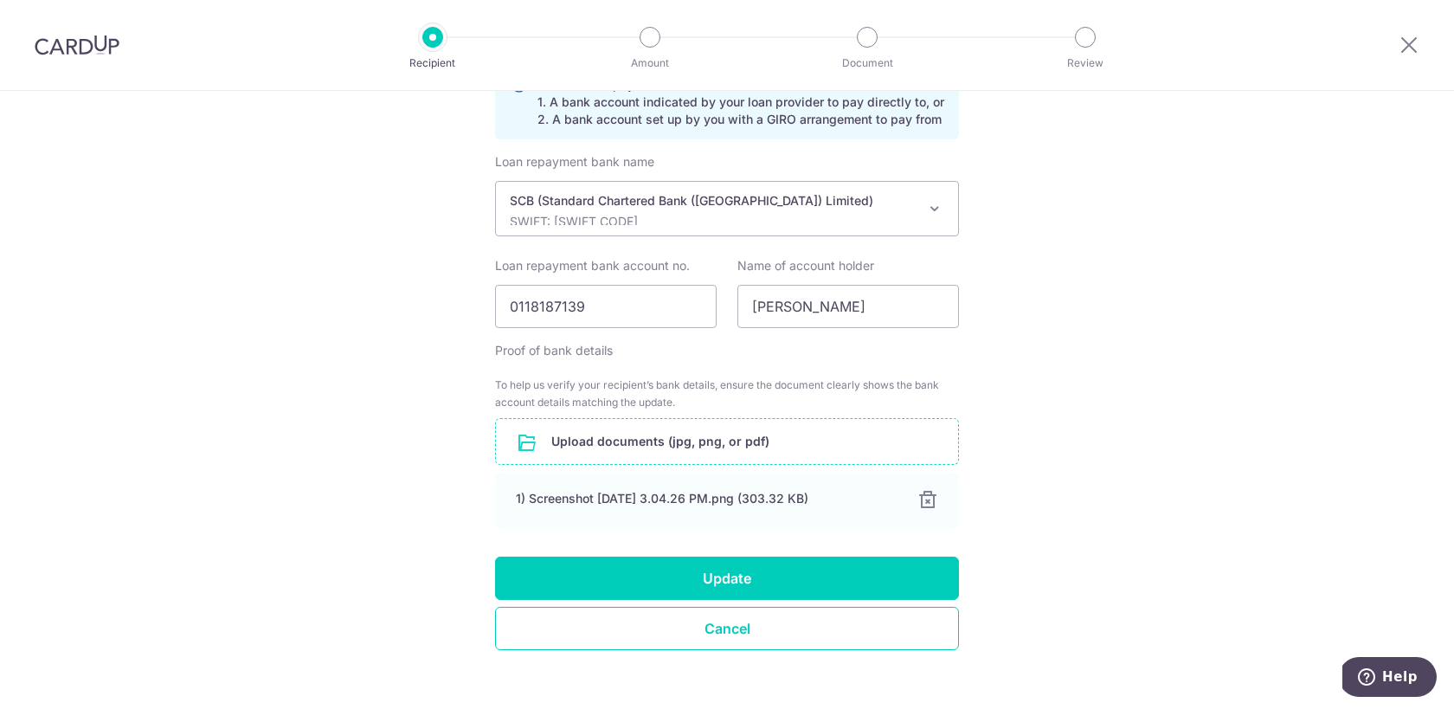
scroll to position [481, 0]
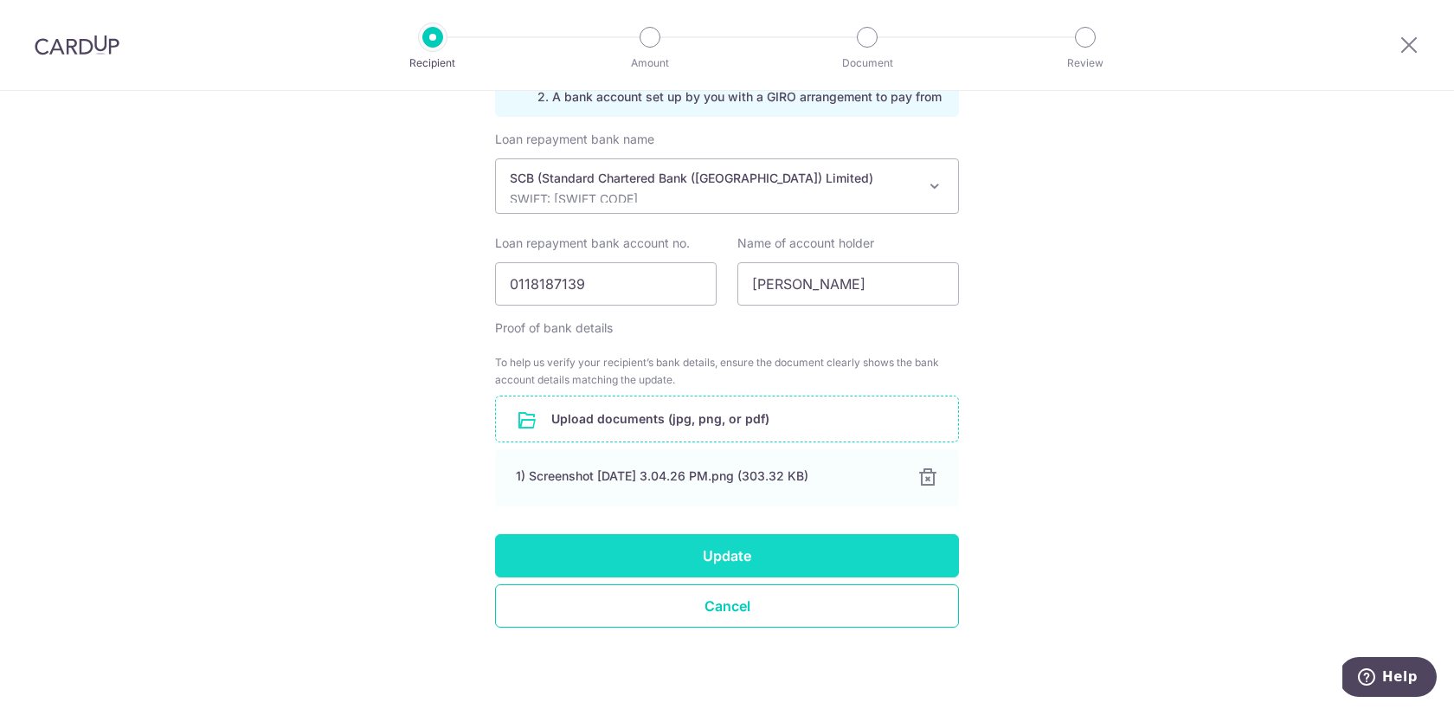
click at [897, 550] on button "Update" at bounding box center [727, 555] width 464 height 43
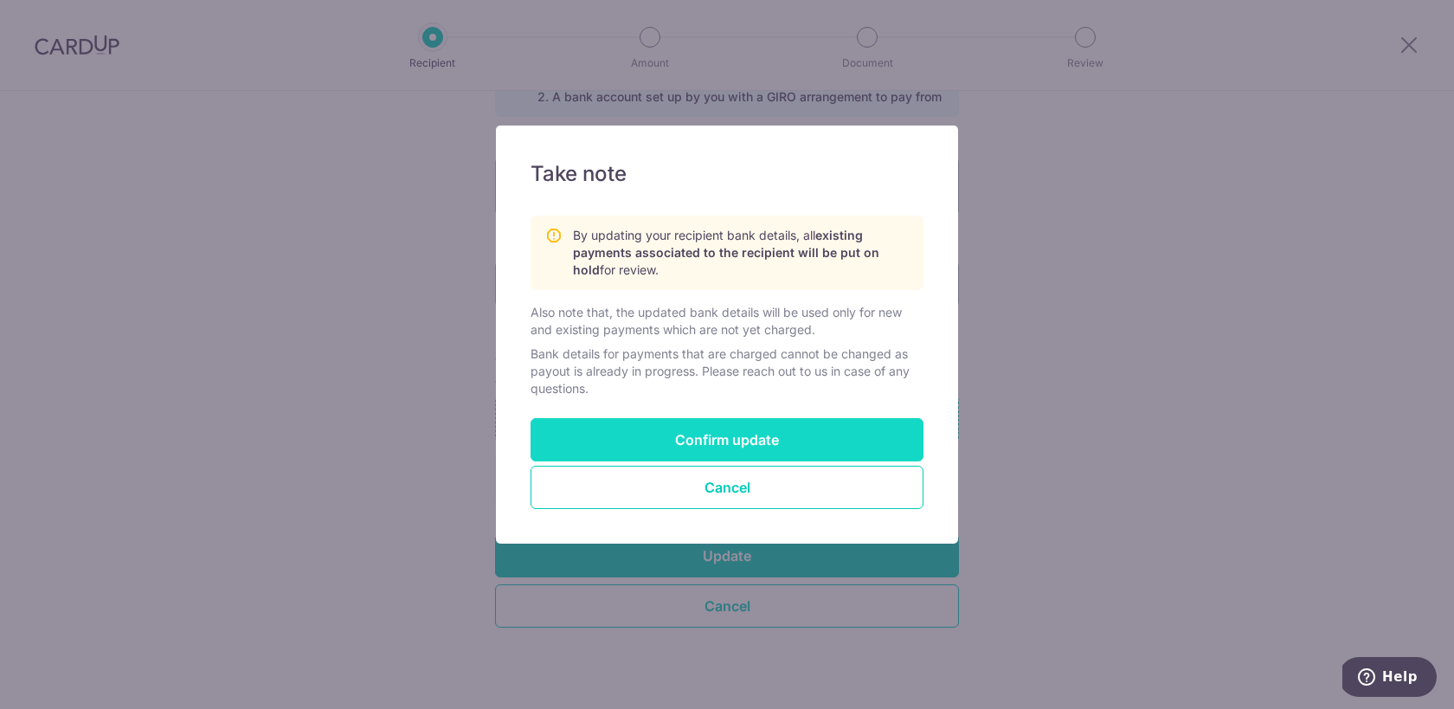
click at [787, 441] on button "Confirm update" at bounding box center [727, 439] width 393 height 43
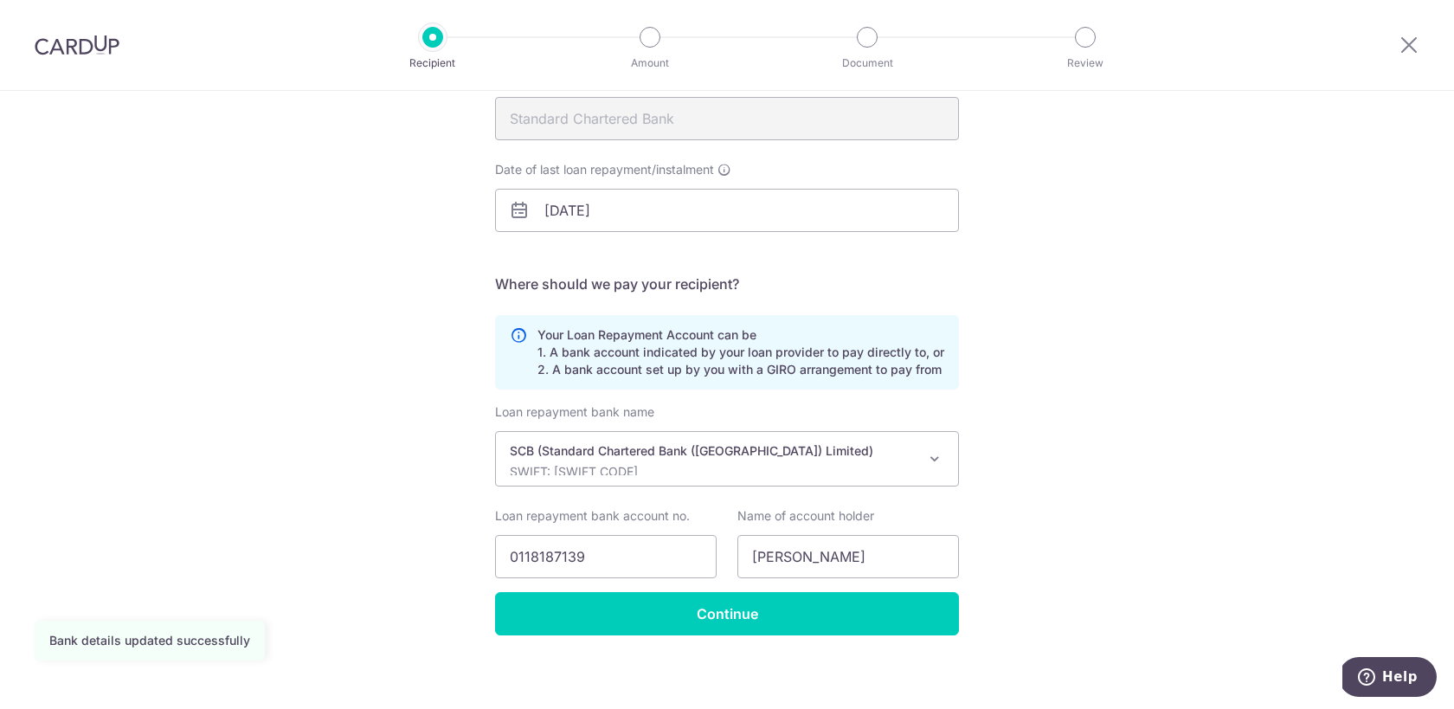
scroll to position [216, 0]
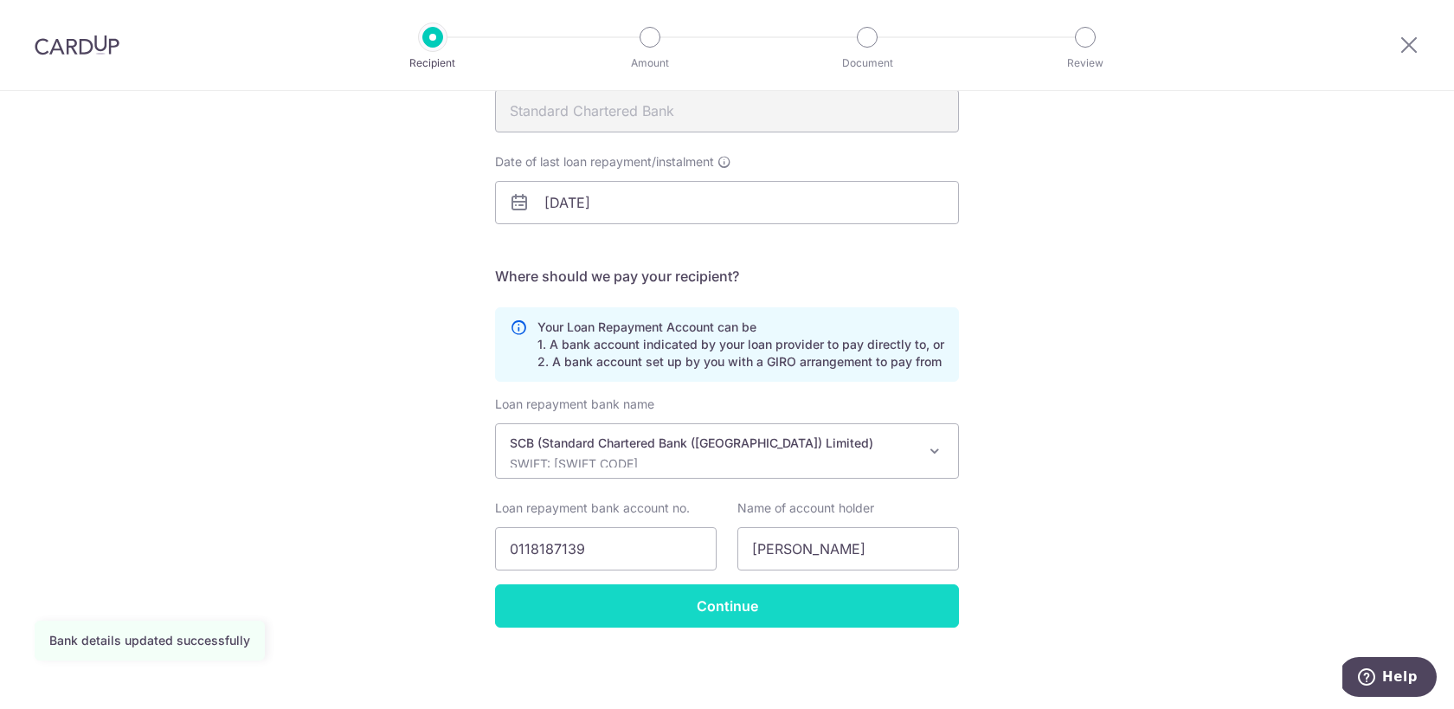
click at [766, 599] on input "Continue" at bounding box center [727, 605] width 464 height 43
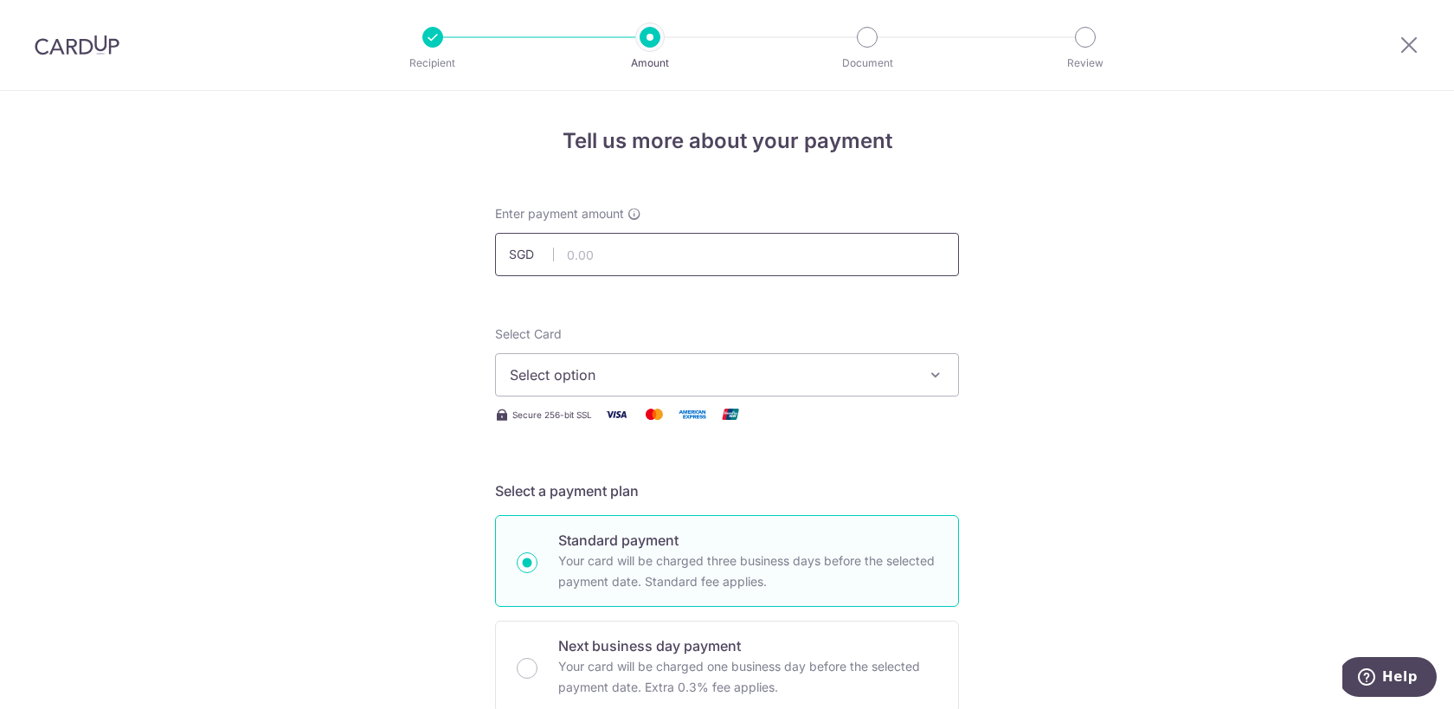
click at [667, 255] on input "text" at bounding box center [727, 254] width 464 height 43
paste input "6,770.93"
type input "6,770.93"
click at [712, 373] on span "Select option" at bounding box center [711, 374] width 403 height 21
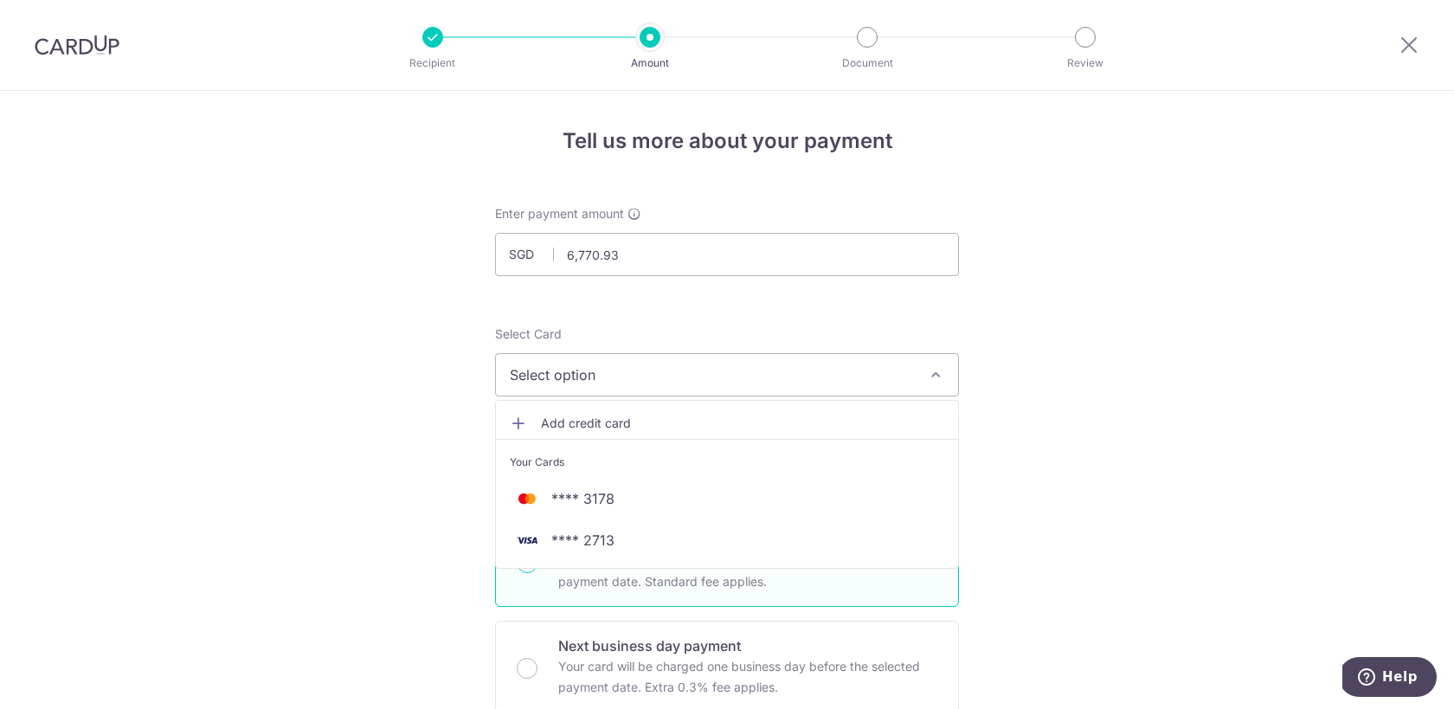
click at [718, 428] on span "Add credit card" at bounding box center [742, 423] width 403 height 17
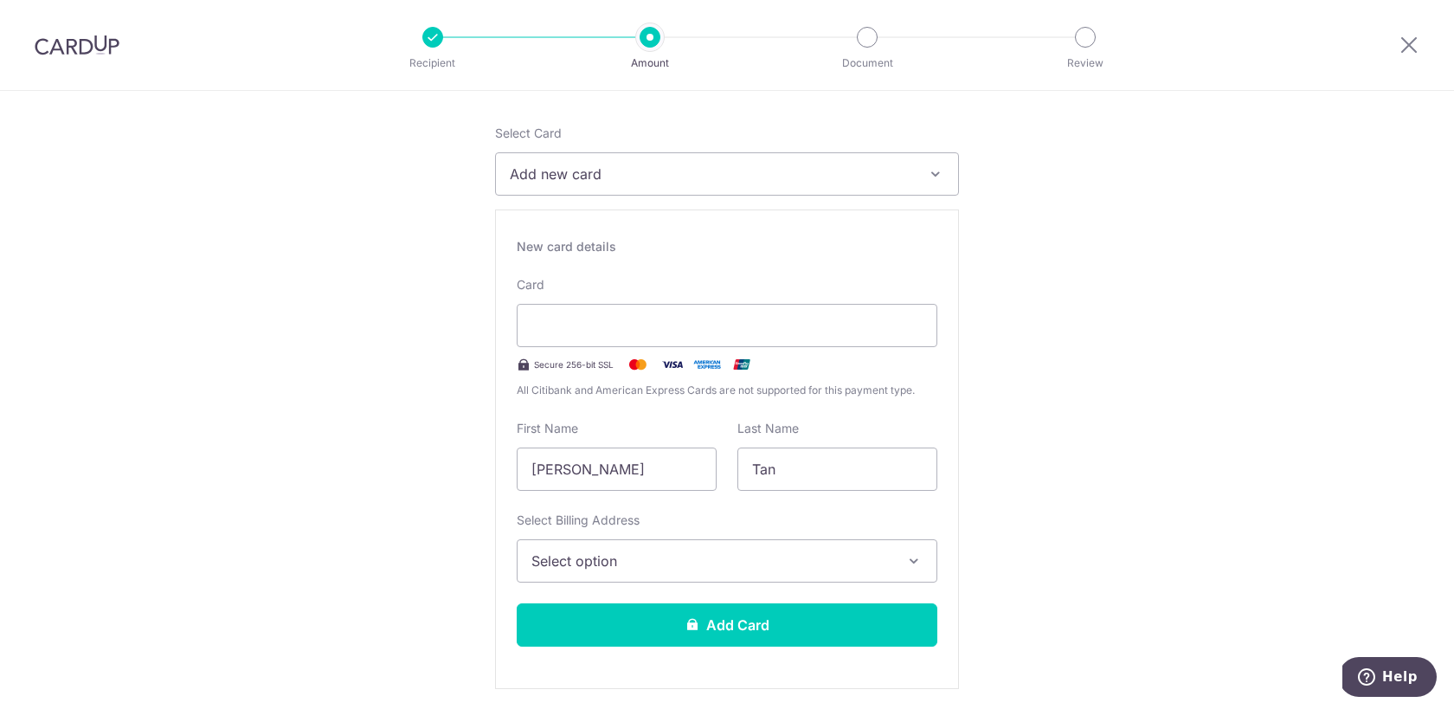
scroll to position [233, 0]
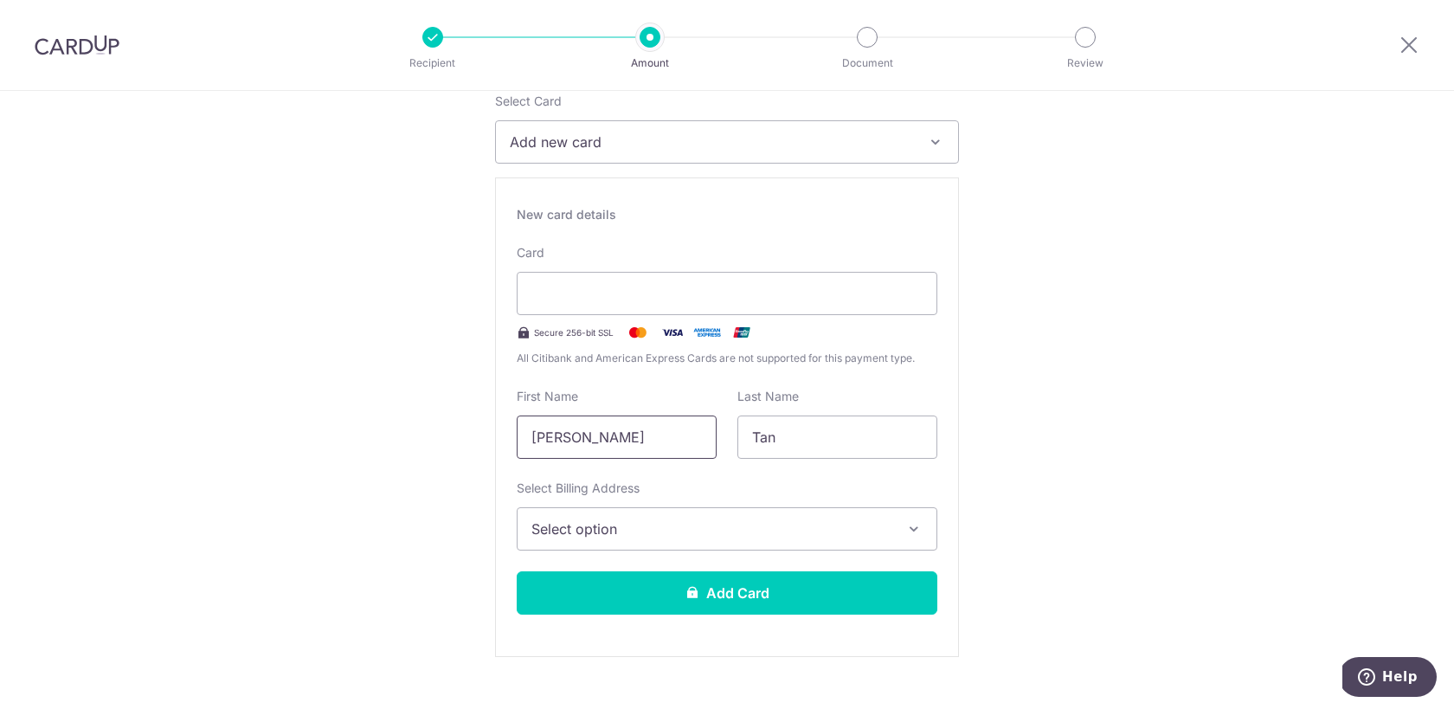
drag, startPoint x: 634, startPoint y: 423, endPoint x: 428, endPoint y: 427, distance: 205.2
type input "Joshua"
click at [829, 542] on button "Select option" at bounding box center [727, 528] width 421 height 43
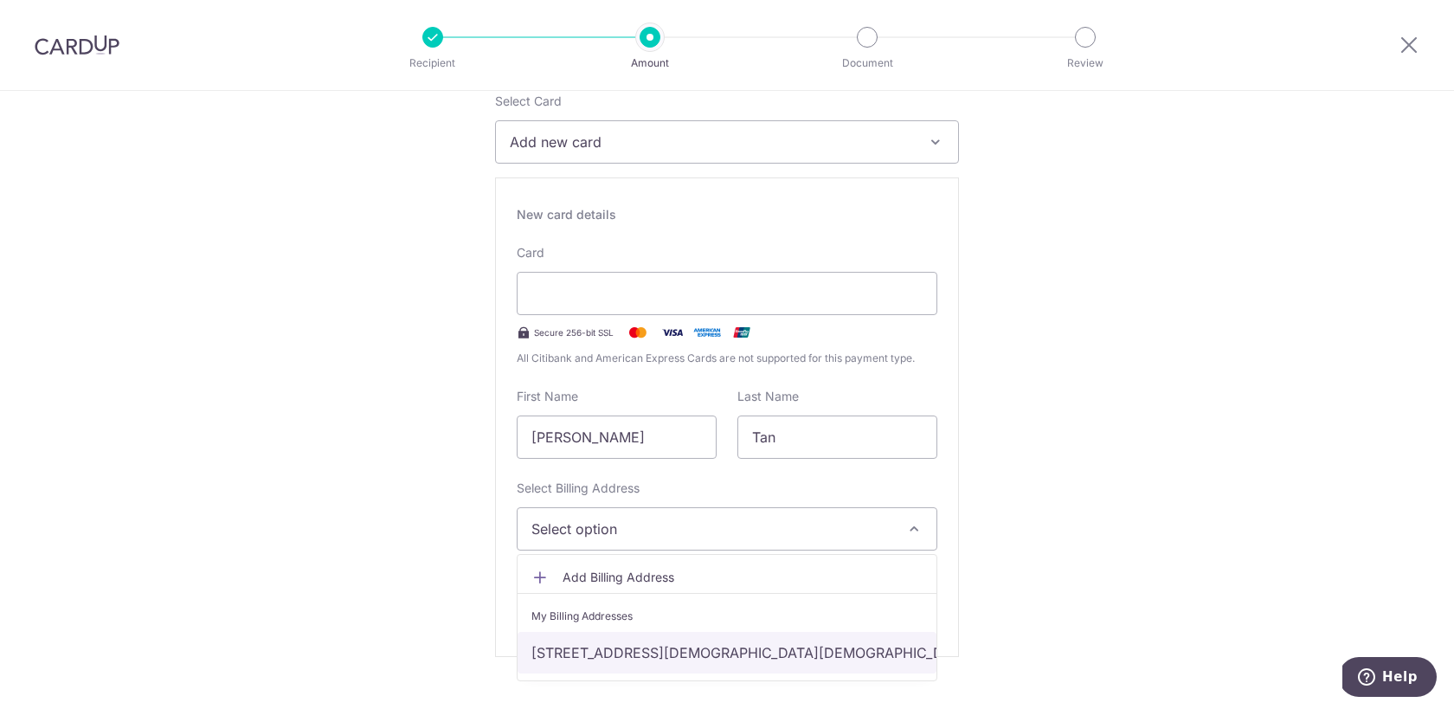
click at [811, 659] on link "[STREET_ADDRESS][DEMOGRAPHIC_DATA][DEMOGRAPHIC_DATA]" at bounding box center [727, 653] width 419 height 42
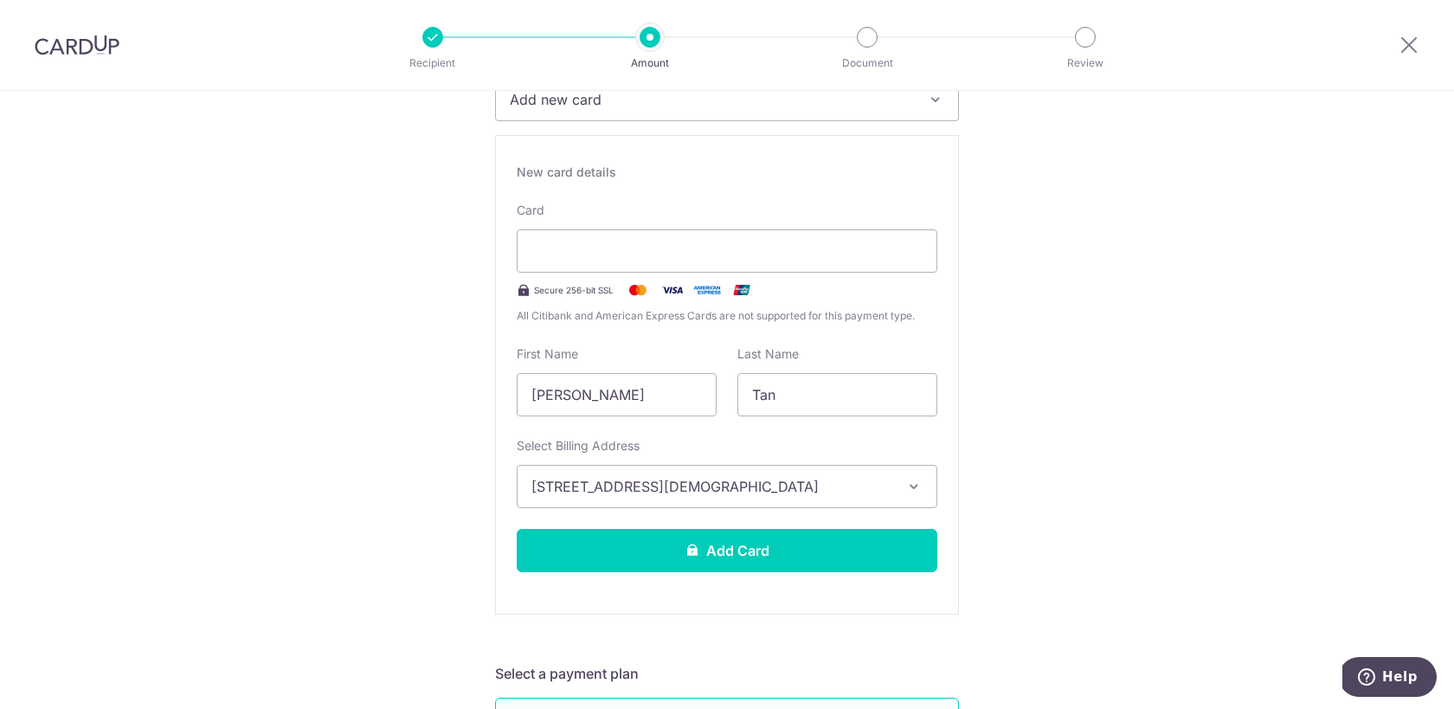
scroll to position [279, 0]
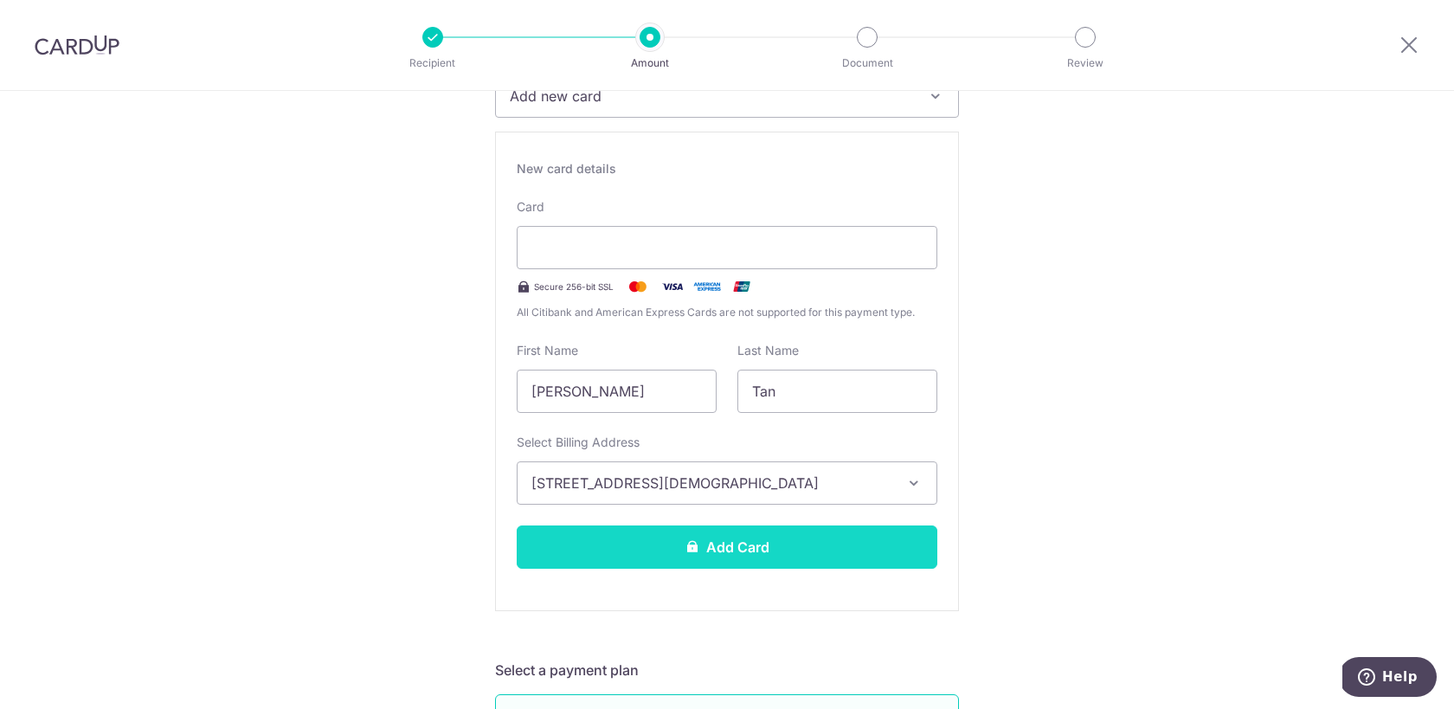
click at [768, 553] on button "Add Card" at bounding box center [727, 546] width 421 height 43
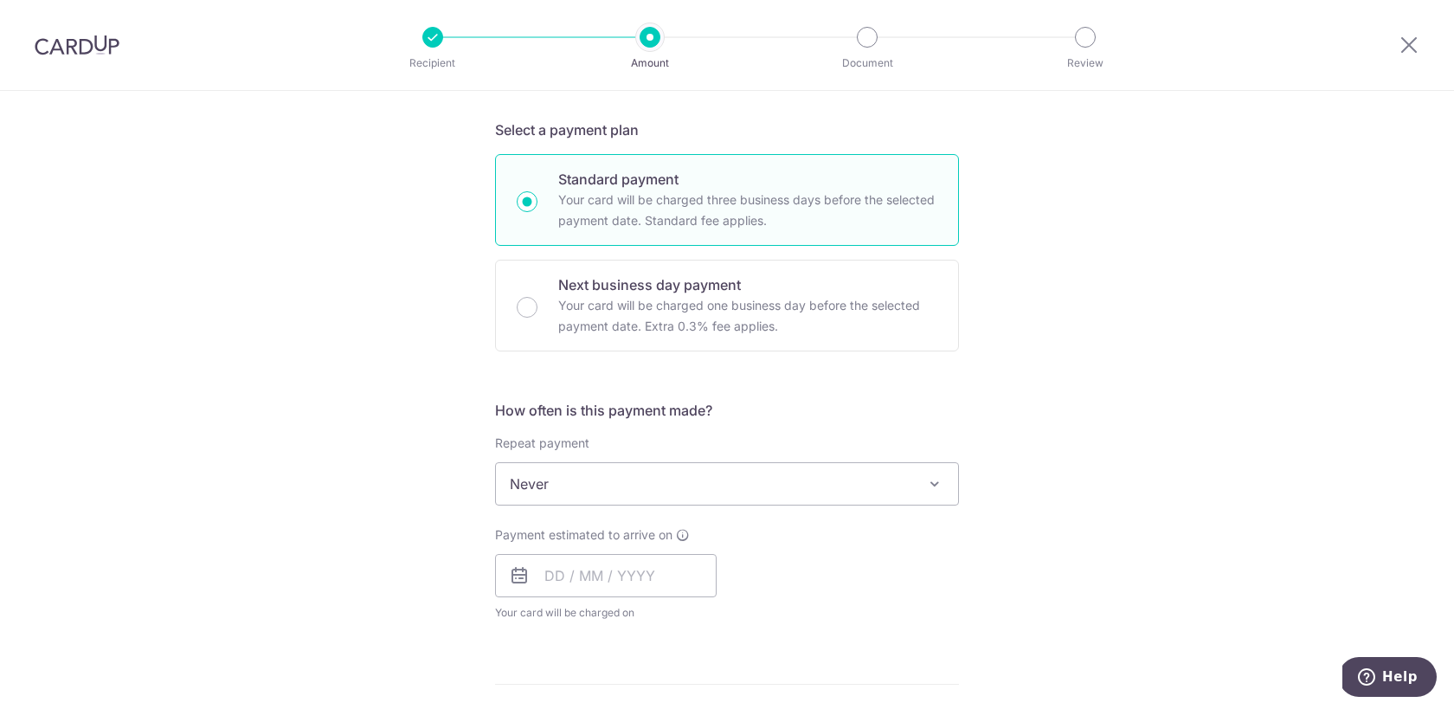
scroll to position [402, 0]
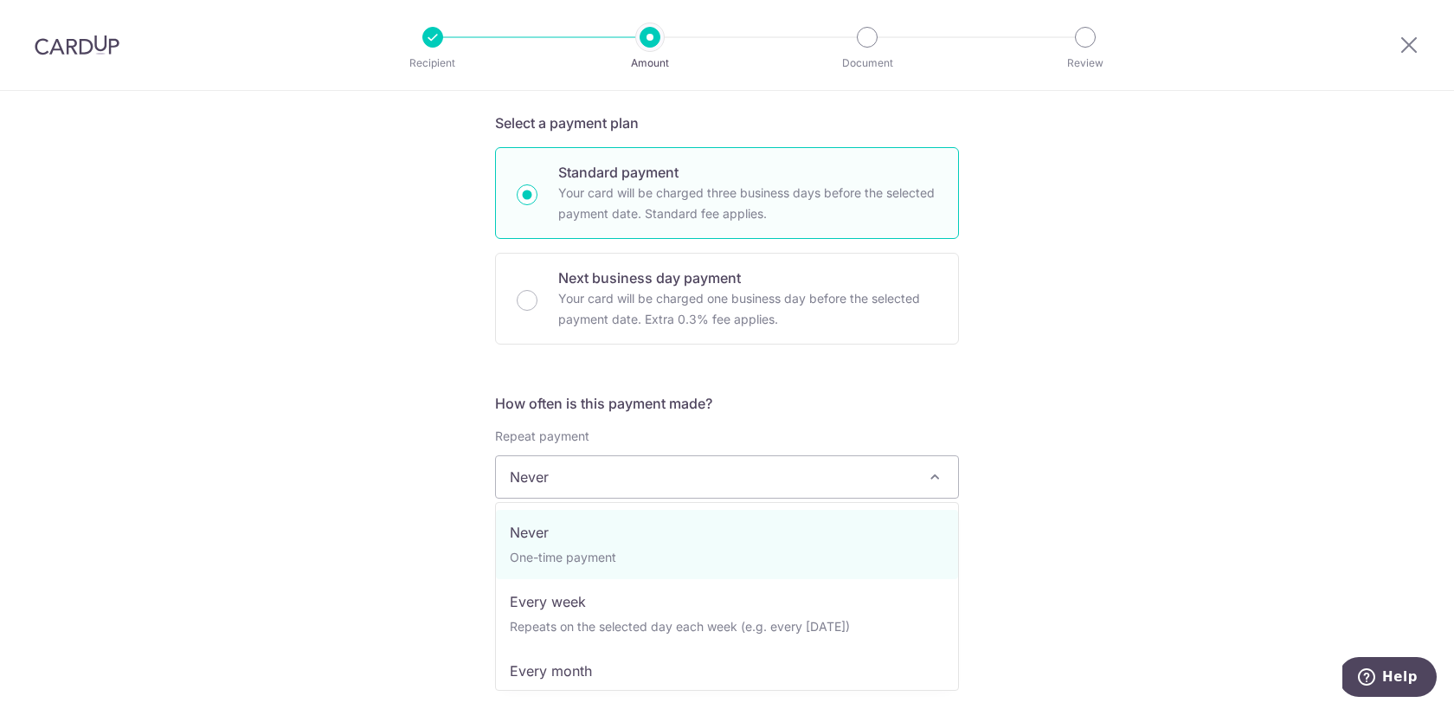
click at [795, 461] on span "Never" at bounding box center [727, 477] width 462 height 42
select select "3"
type input "[DATE]"
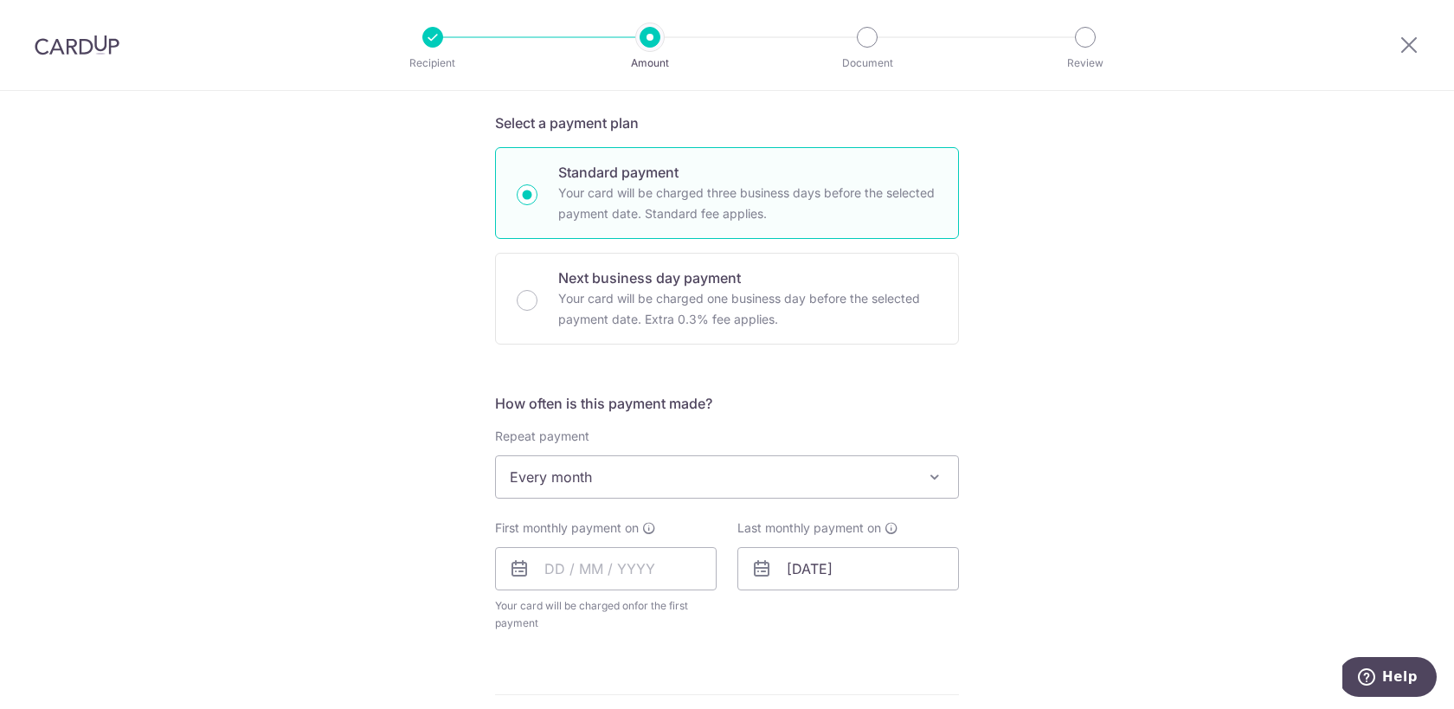
click at [1052, 534] on div "Tell us more about your payment Enter payment amount SGD 6,770.93 6770.93 Card …" at bounding box center [727, 497] width 1454 height 1618
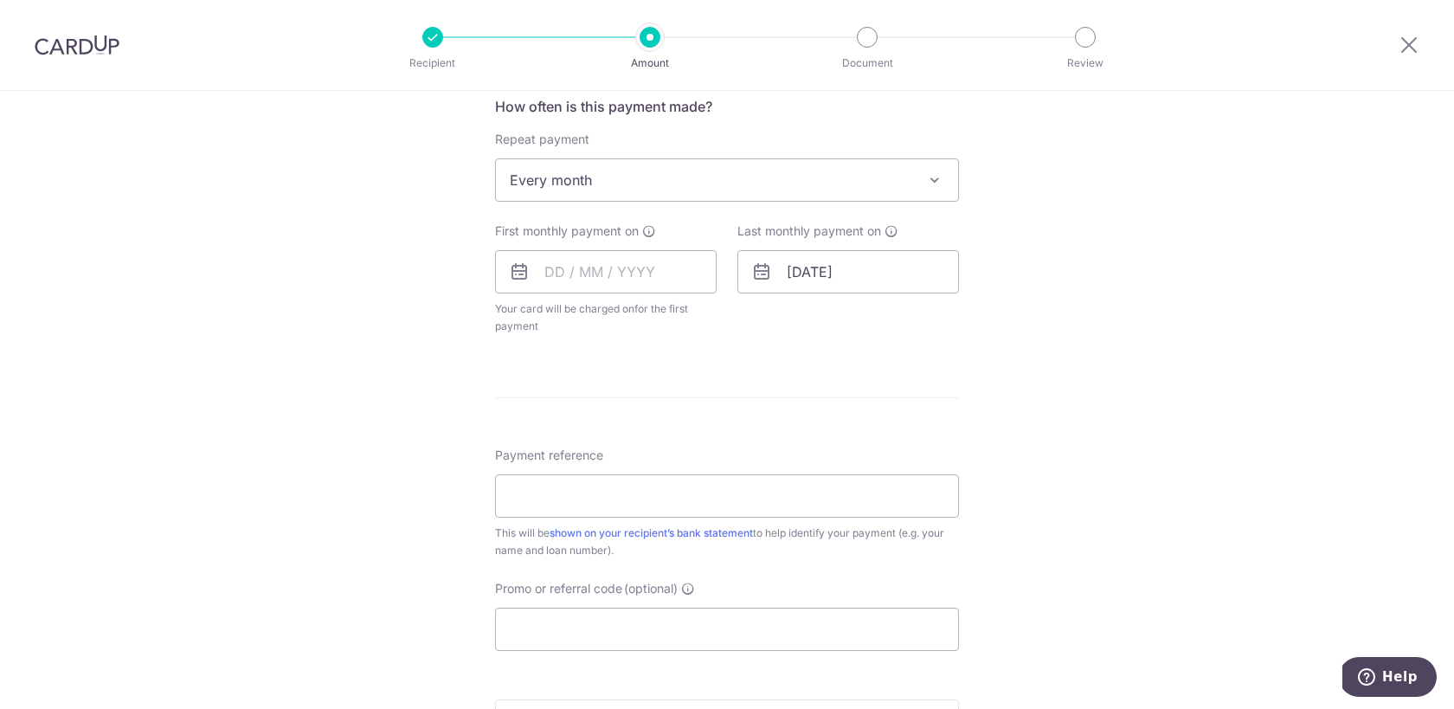
scroll to position [701, 0]
click at [546, 269] on input "text" at bounding box center [606, 269] width 222 height 43
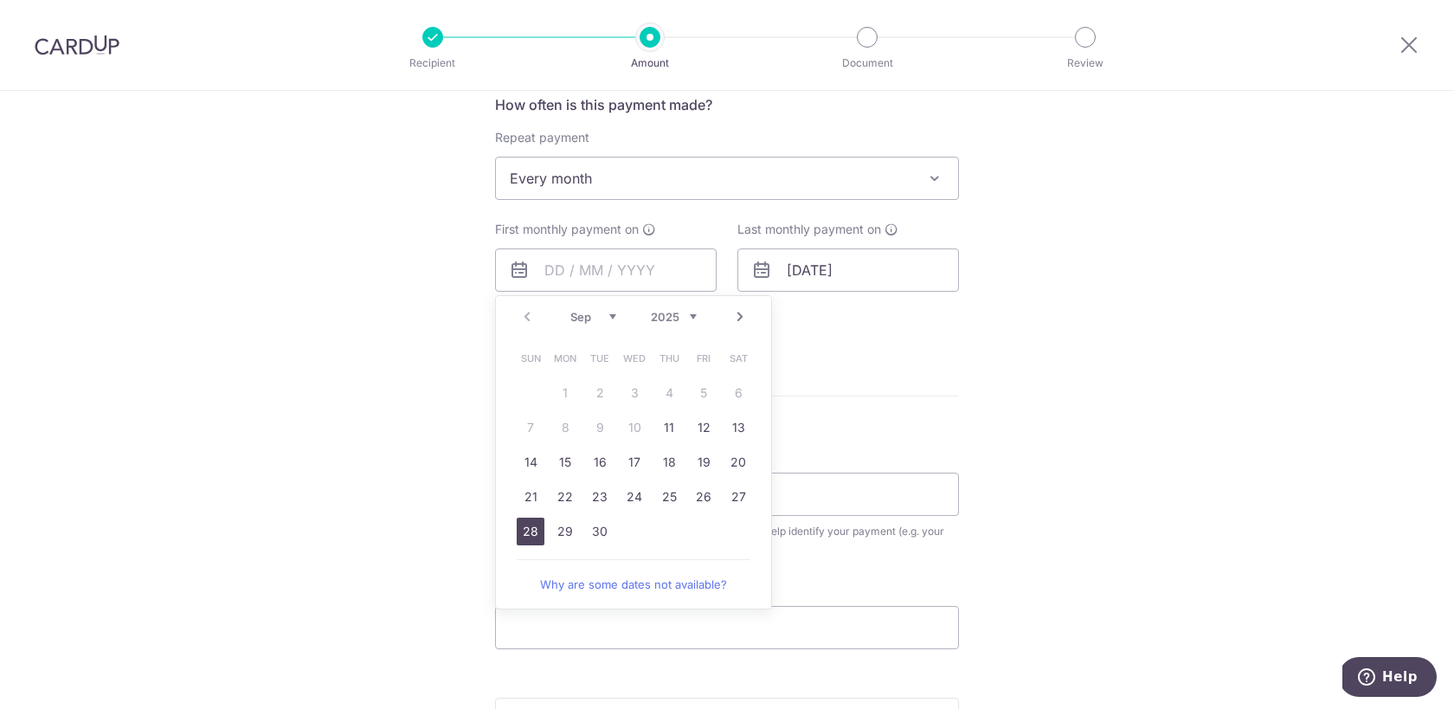
click at [518, 532] on link "28" at bounding box center [531, 532] width 28 height 28
type input "[DATE]"
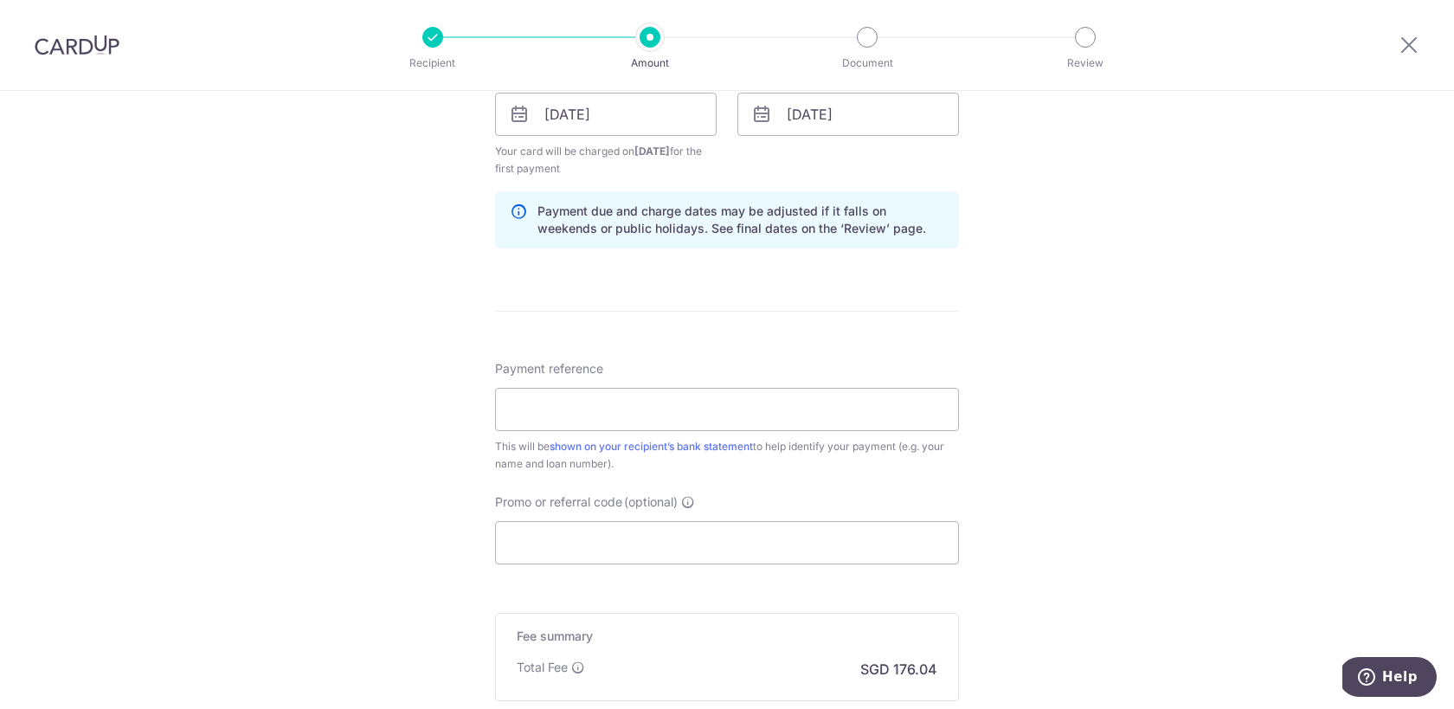
scroll to position [866, 0]
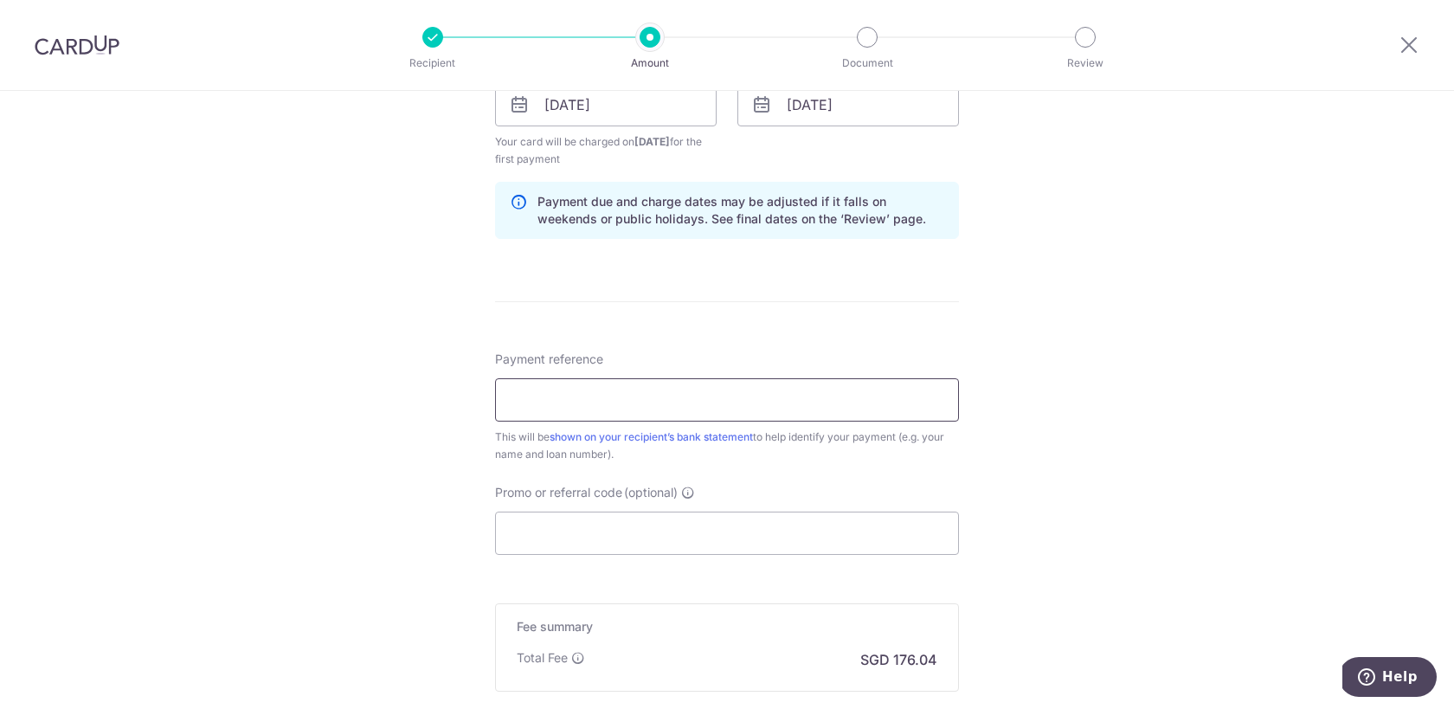
click at [794, 398] on input "Payment reference" at bounding box center [727, 399] width 464 height 43
type input "Cardup Housing Loan"
click at [1044, 451] on div "Tell us more about your payment Enter payment amount SGD 6,770.93 6770.93 Card …" at bounding box center [727, 69] width 1454 height 1689
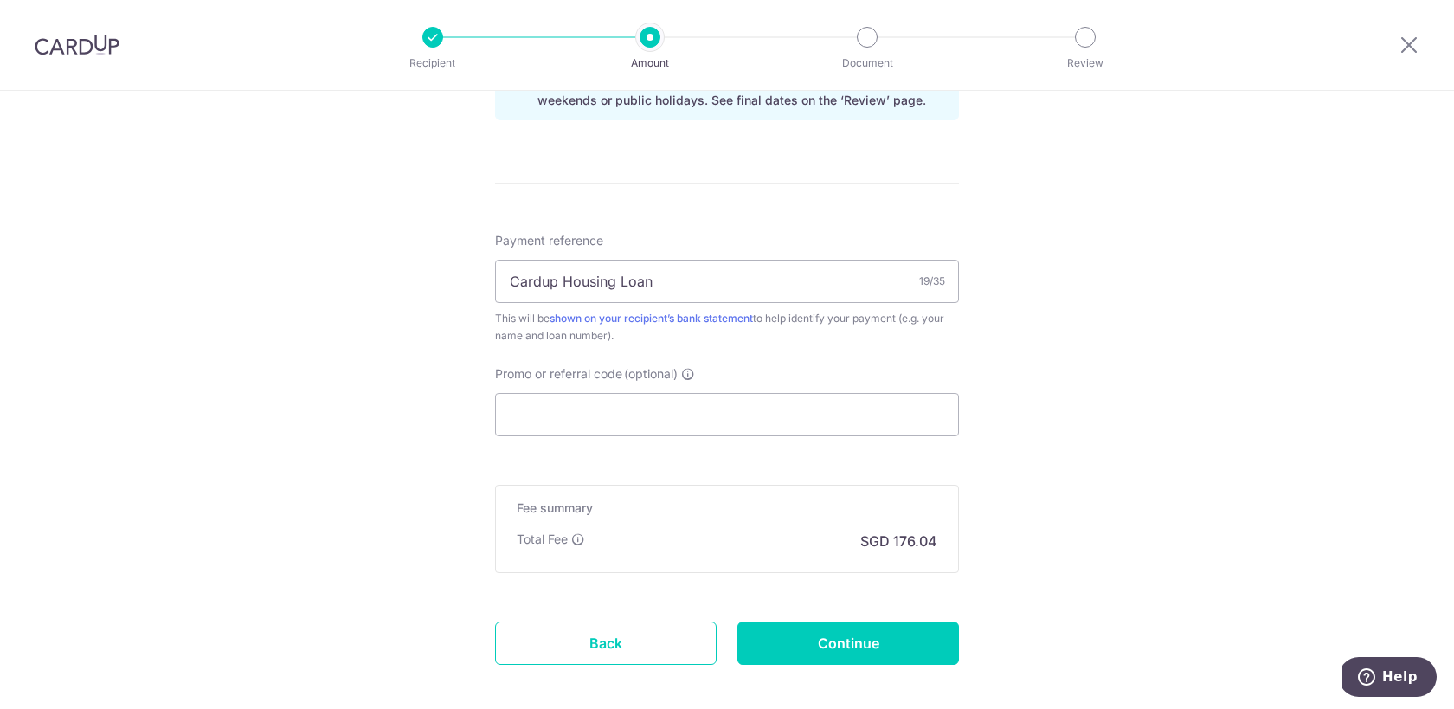
scroll to position [1071, 0]
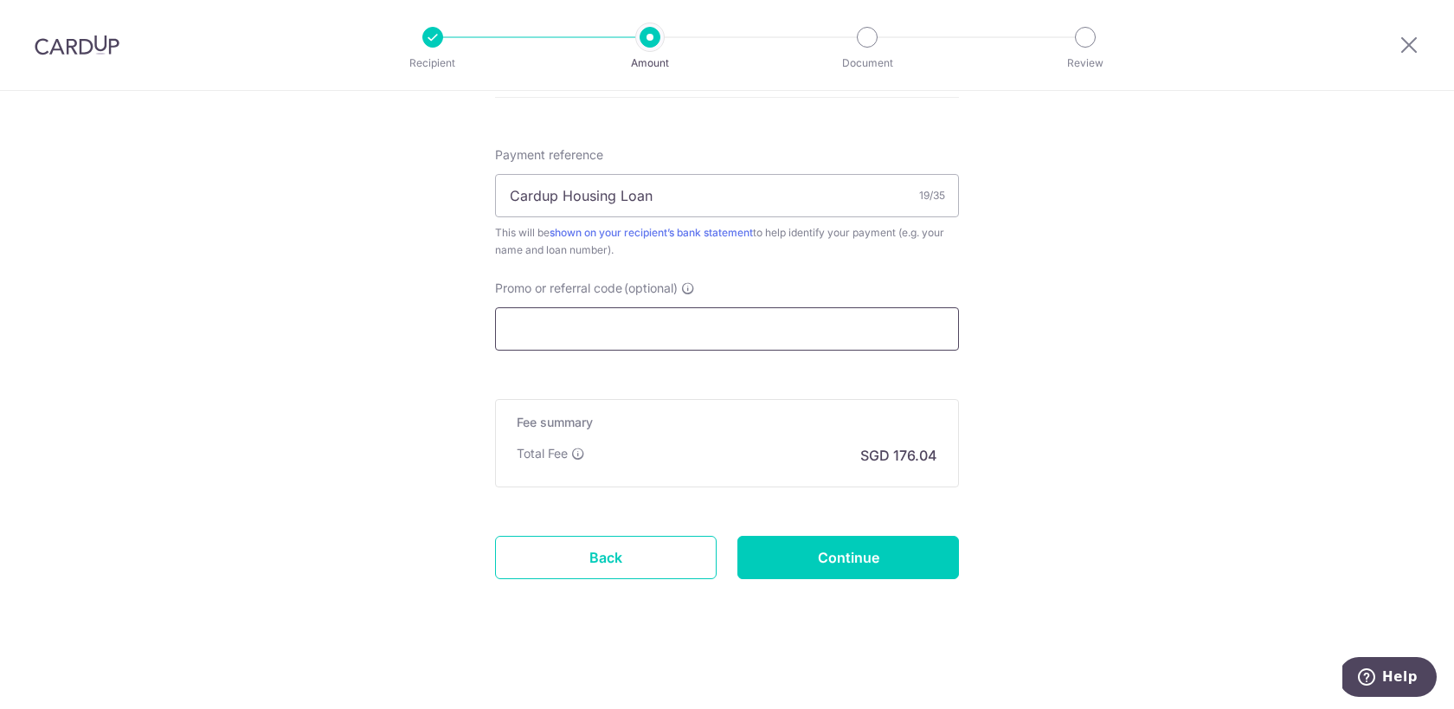
click at [705, 324] on input "Promo or referral code (optional)" at bounding box center [727, 328] width 464 height 43
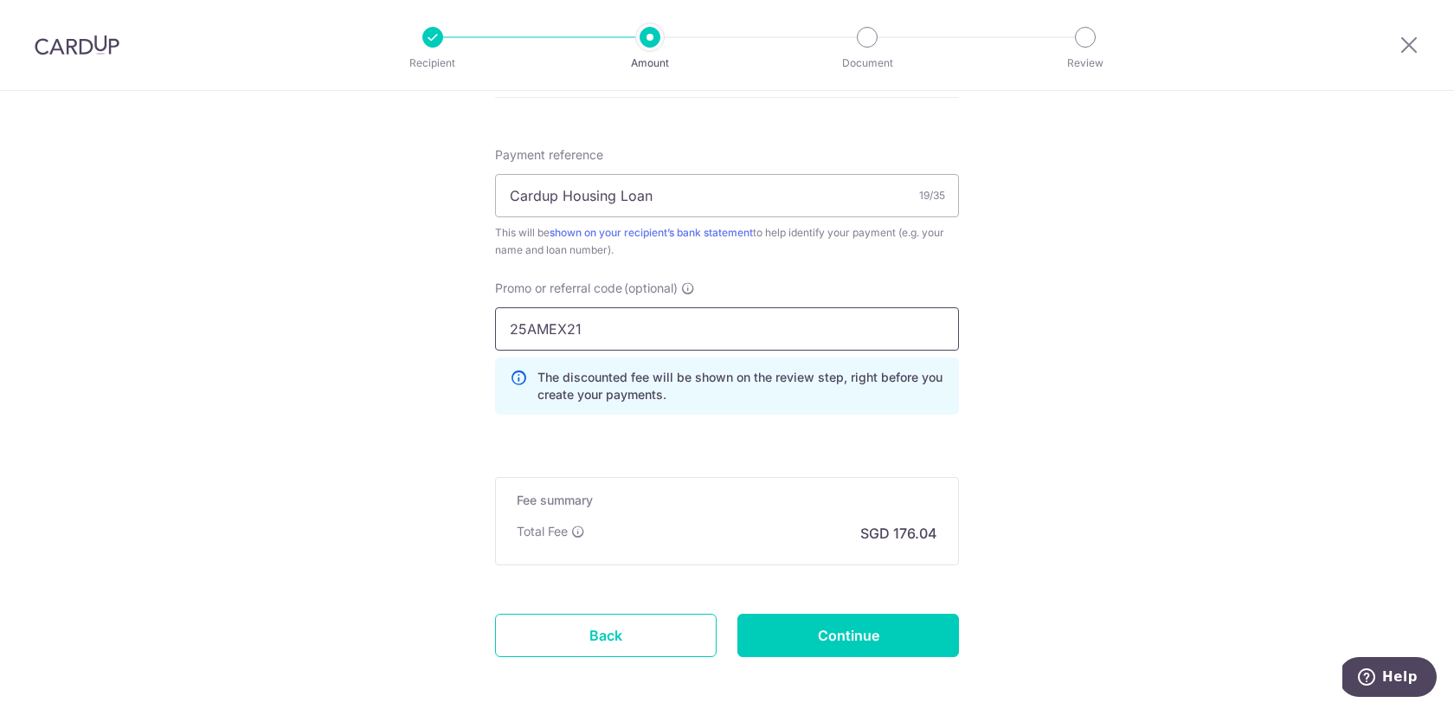
type input "25AMEX21"
click at [876, 641] on input "Continue" at bounding box center [848, 635] width 222 height 43
type input "Create Schedule"
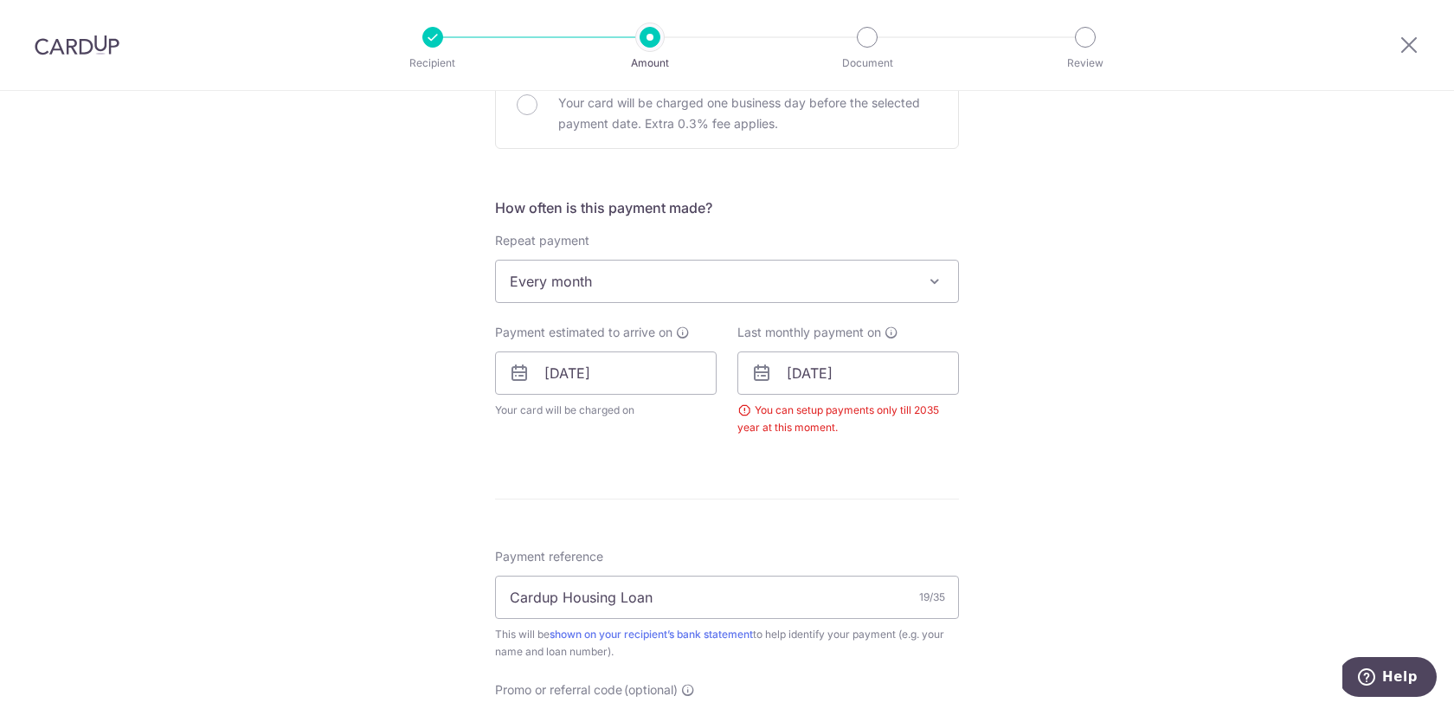
scroll to position [601, 0]
click at [863, 366] on input "[DATE]" at bounding box center [848, 370] width 222 height 43
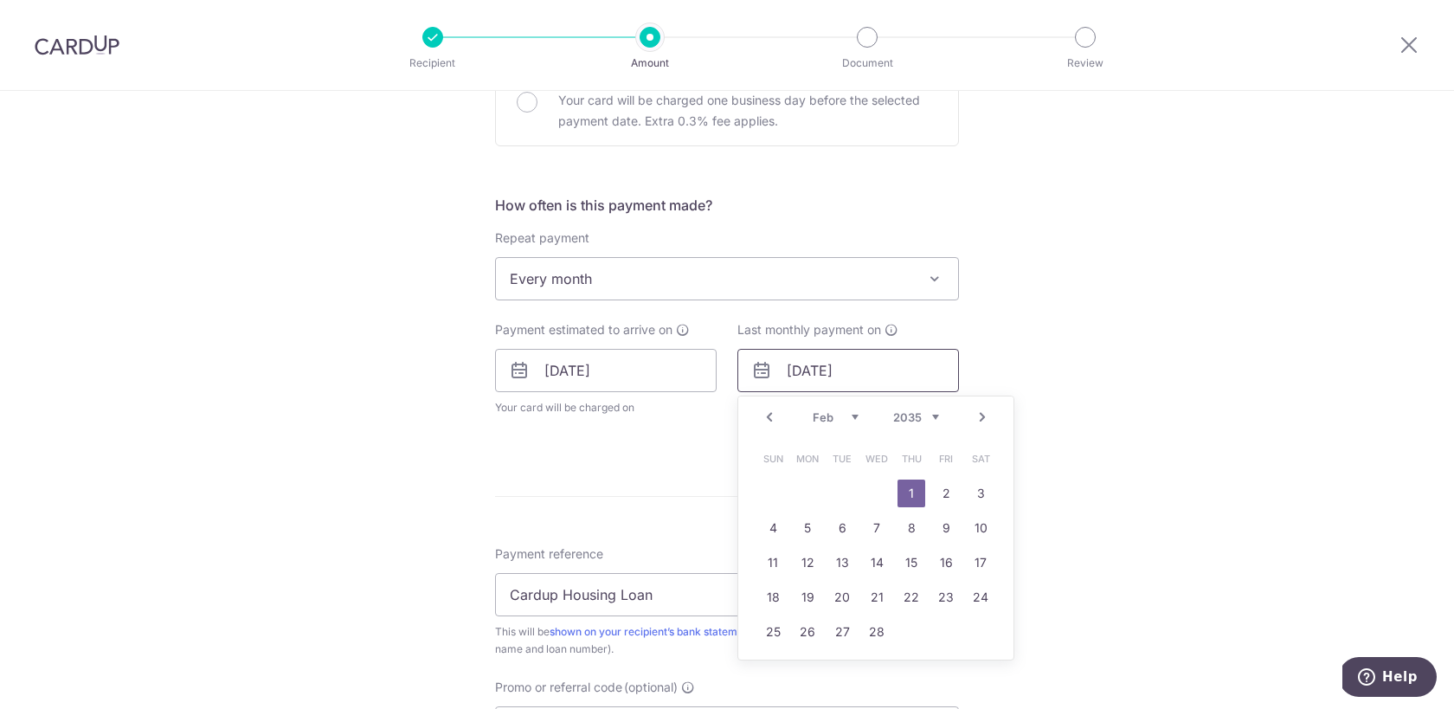
type input "[DATE]"
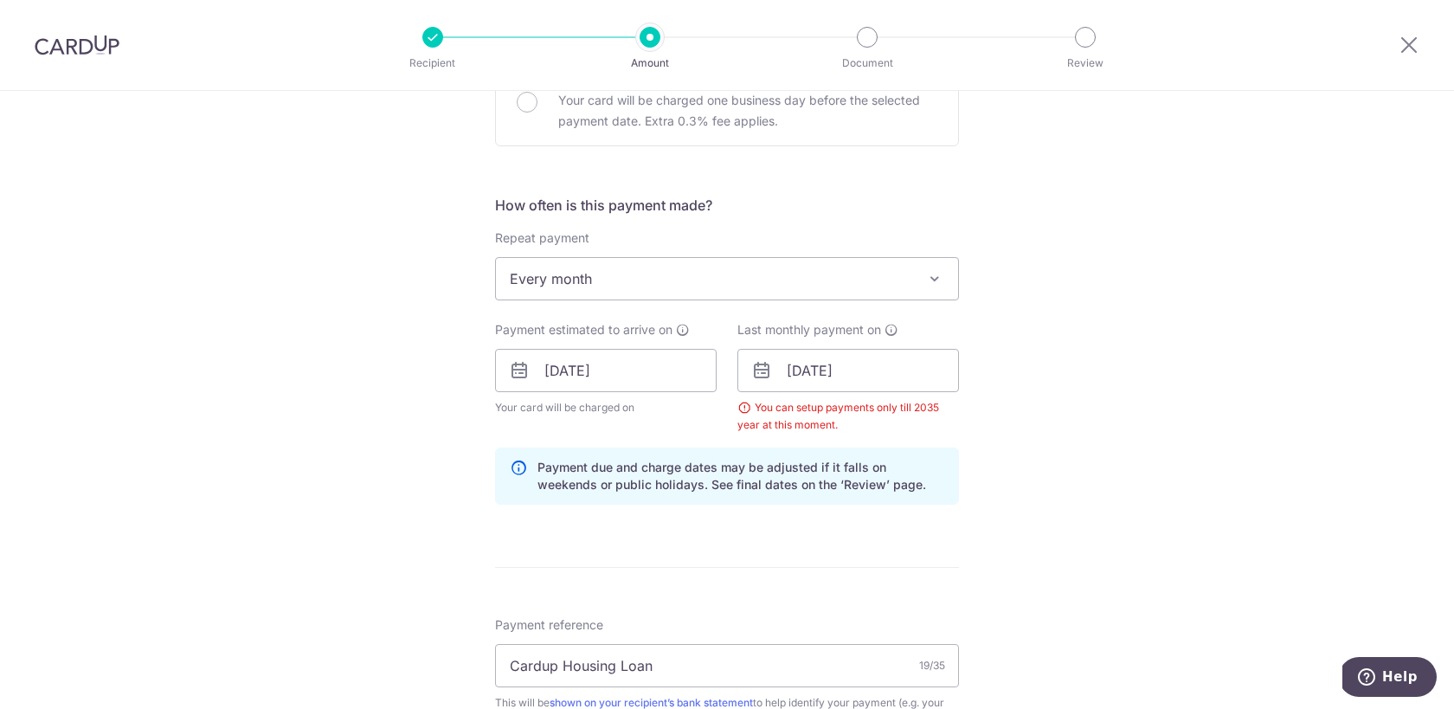
click at [1082, 421] on div "Tell us more about your payment Enter payment amount SGD 6,770.93 6770.93 Selec…" at bounding box center [727, 373] width 1454 height 1766
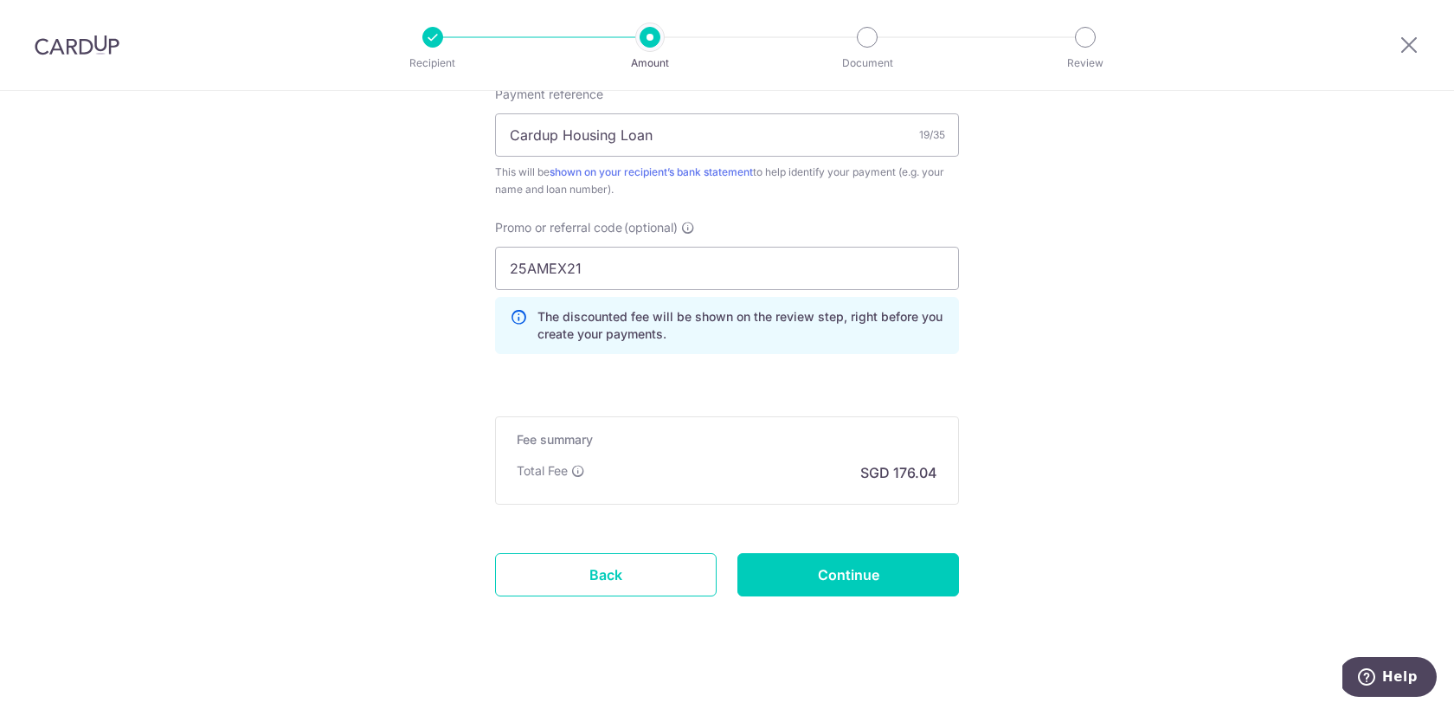
scroll to position [1149, 0]
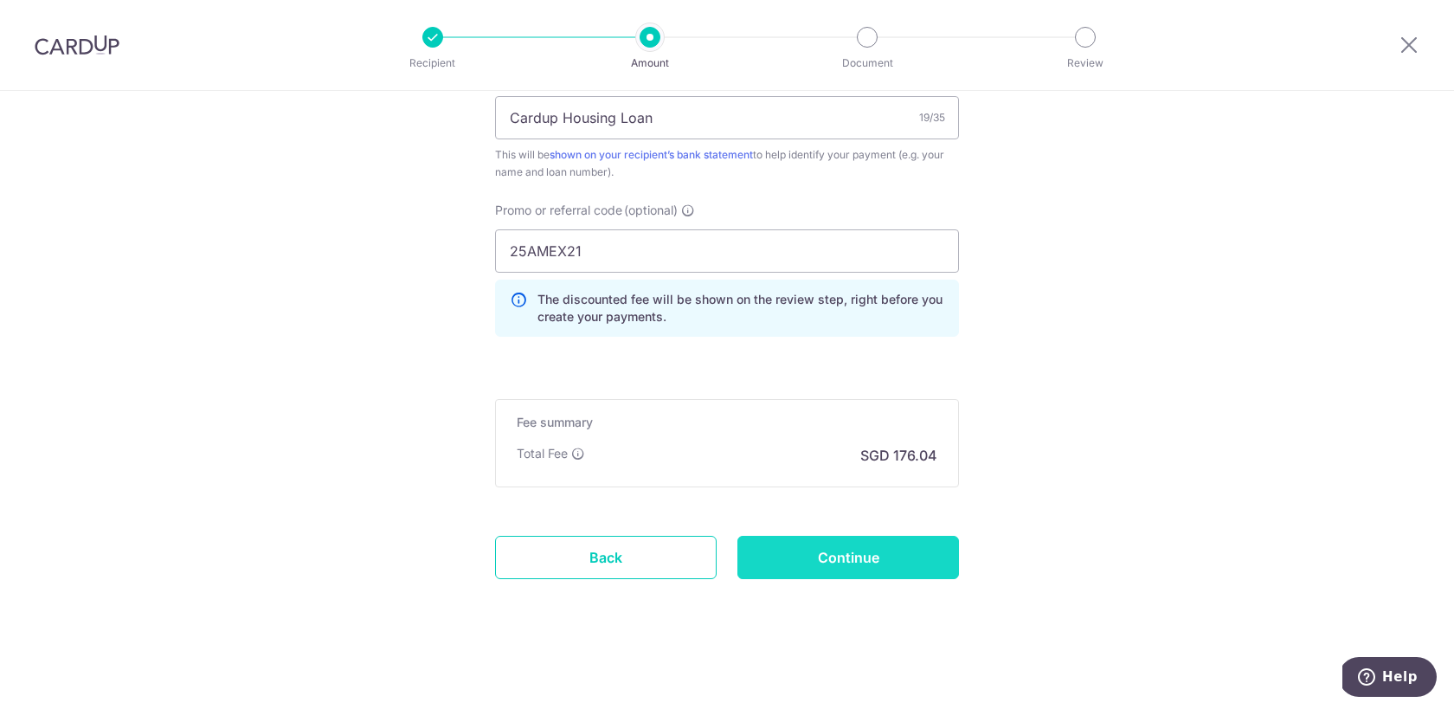
click at [875, 562] on input "Continue" at bounding box center [848, 557] width 222 height 43
type input "Create Schedule"
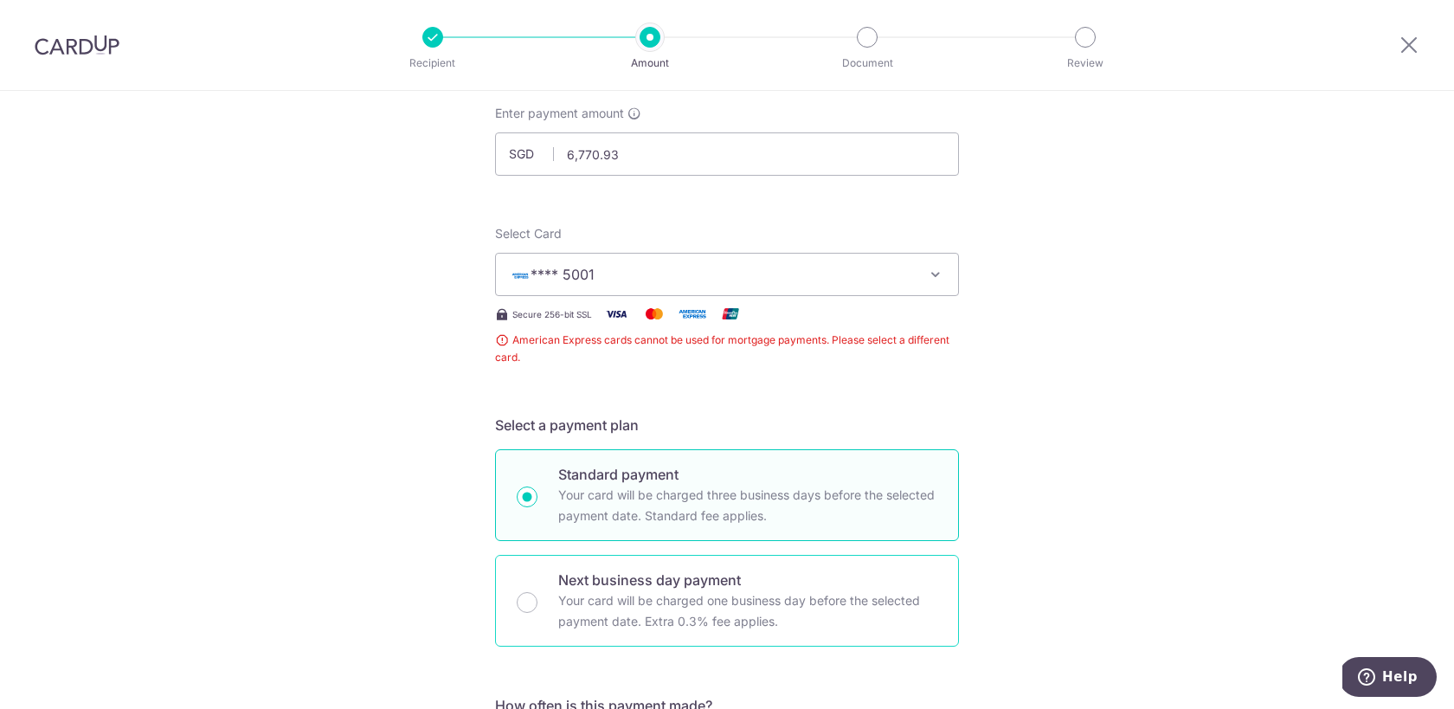
scroll to position [95, 0]
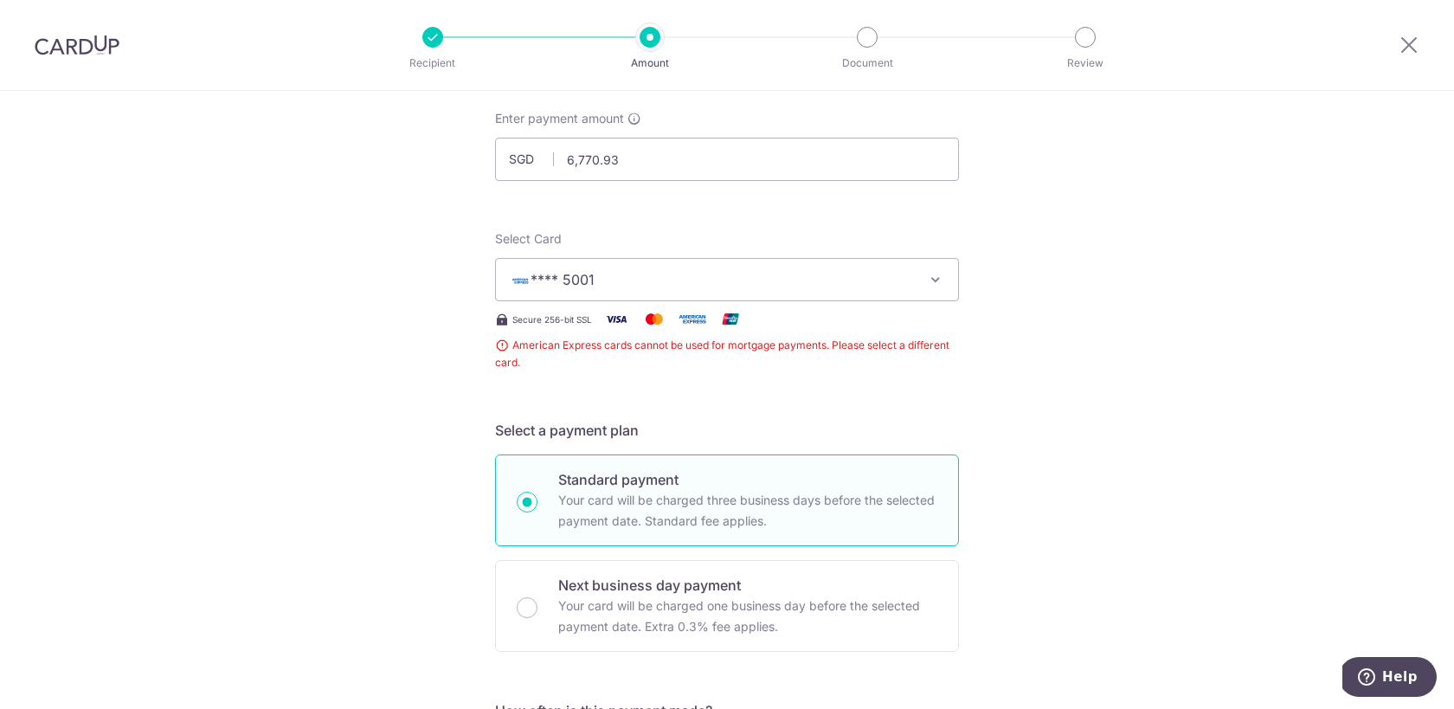
click at [936, 284] on icon "button" at bounding box center [935, 279] width 17 height 17
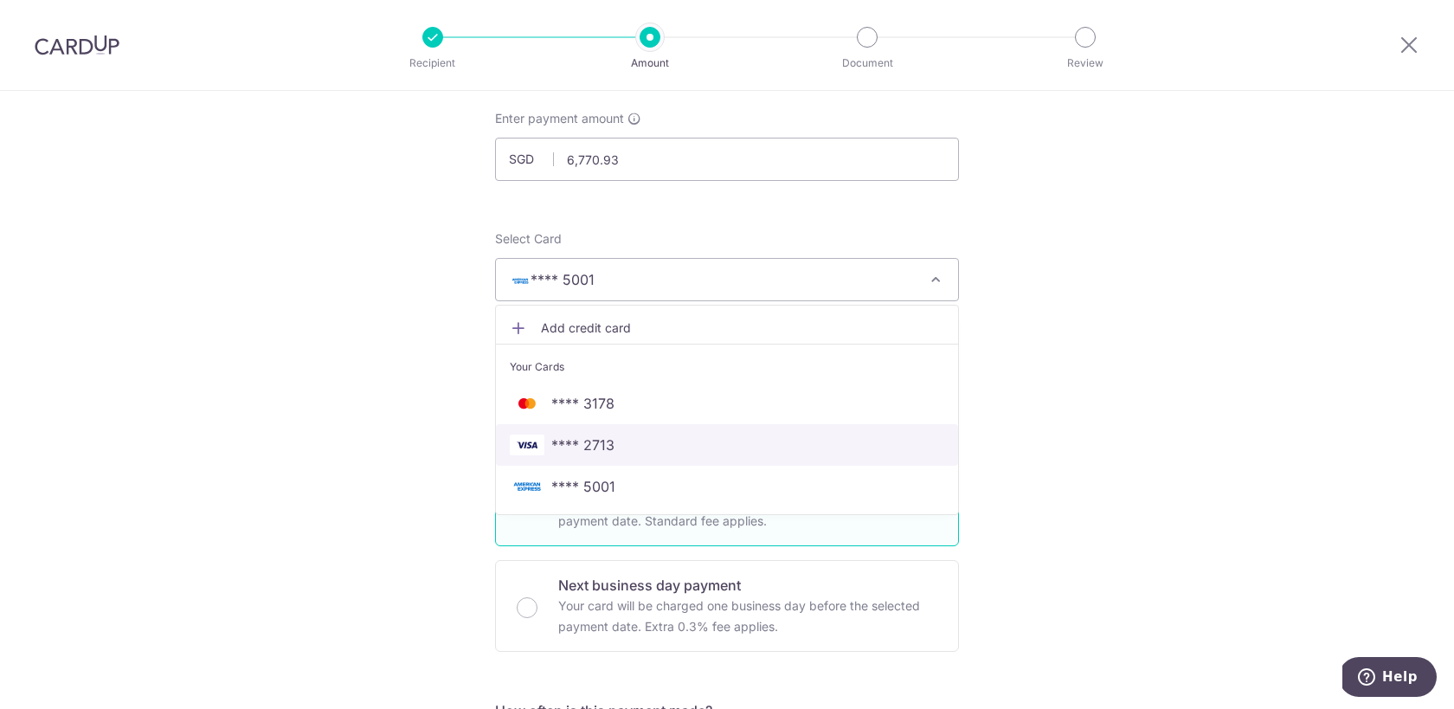
click at [727, 447] on span "**** 2713" at bounding box center [727, 444] width 434 height 21
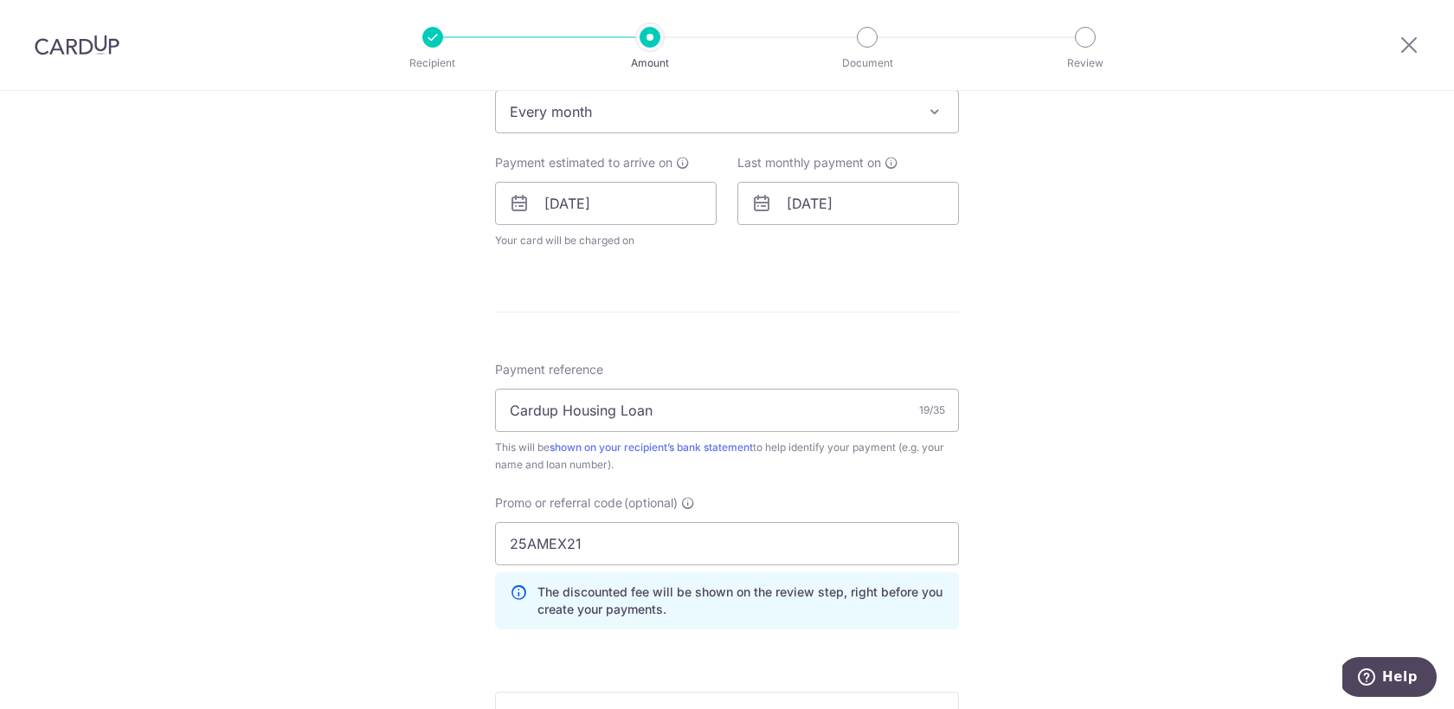
scroll to position [735, 0]
drag, startPoint x: 619, startPoint y: 540, endPoint x: 410, endPoint y: 540, distance: 208.6
click at [411, 540] on div "Tell us more about your payment Enter payment amount SGD 6,770.93 6770.93 Selec…" at bounding box center [727, 178] width 1454 height 1644
type input "OFF225"
click at [1098, 512] on div "Tell us more about your payment Enter payment amount SGD 6,770.93 6770.93 Selec…" at bounding box center [727, 178] width 1454 height 1644
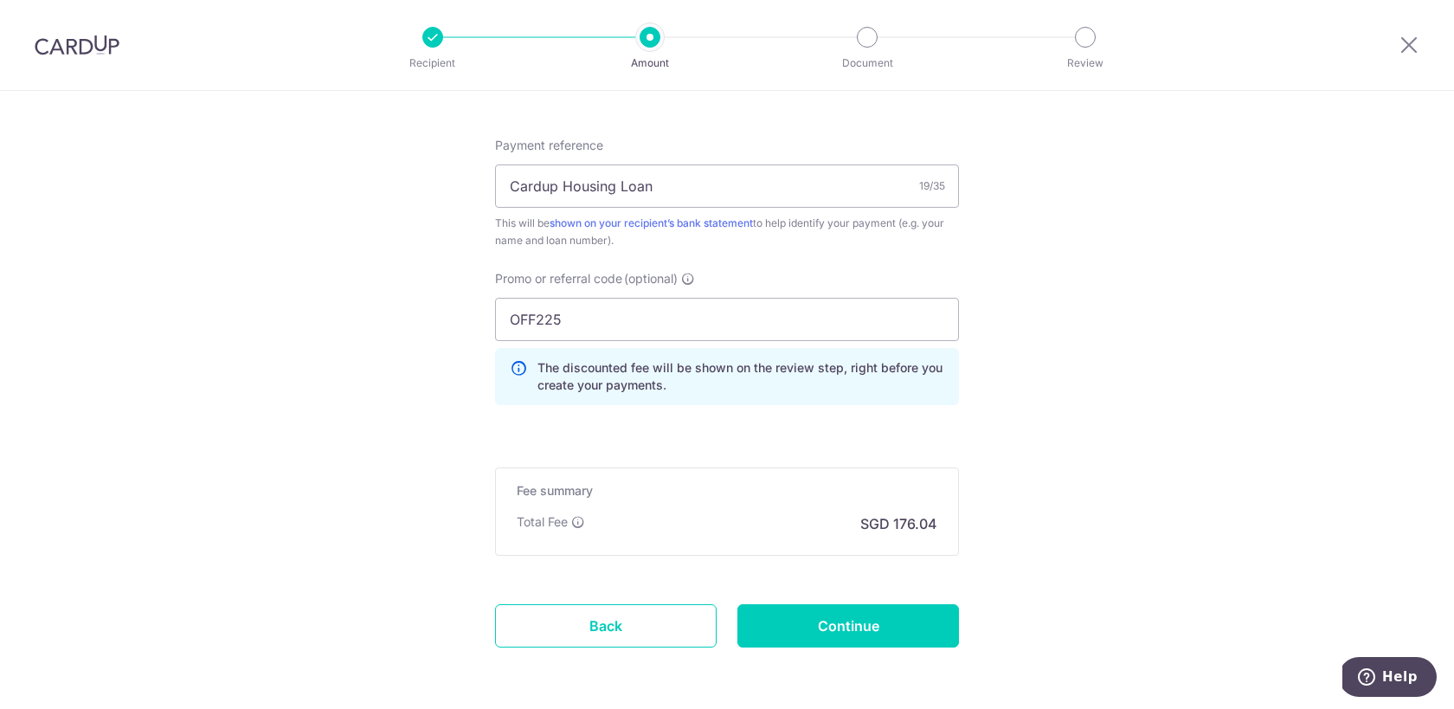
scroll to position [1004, 0]
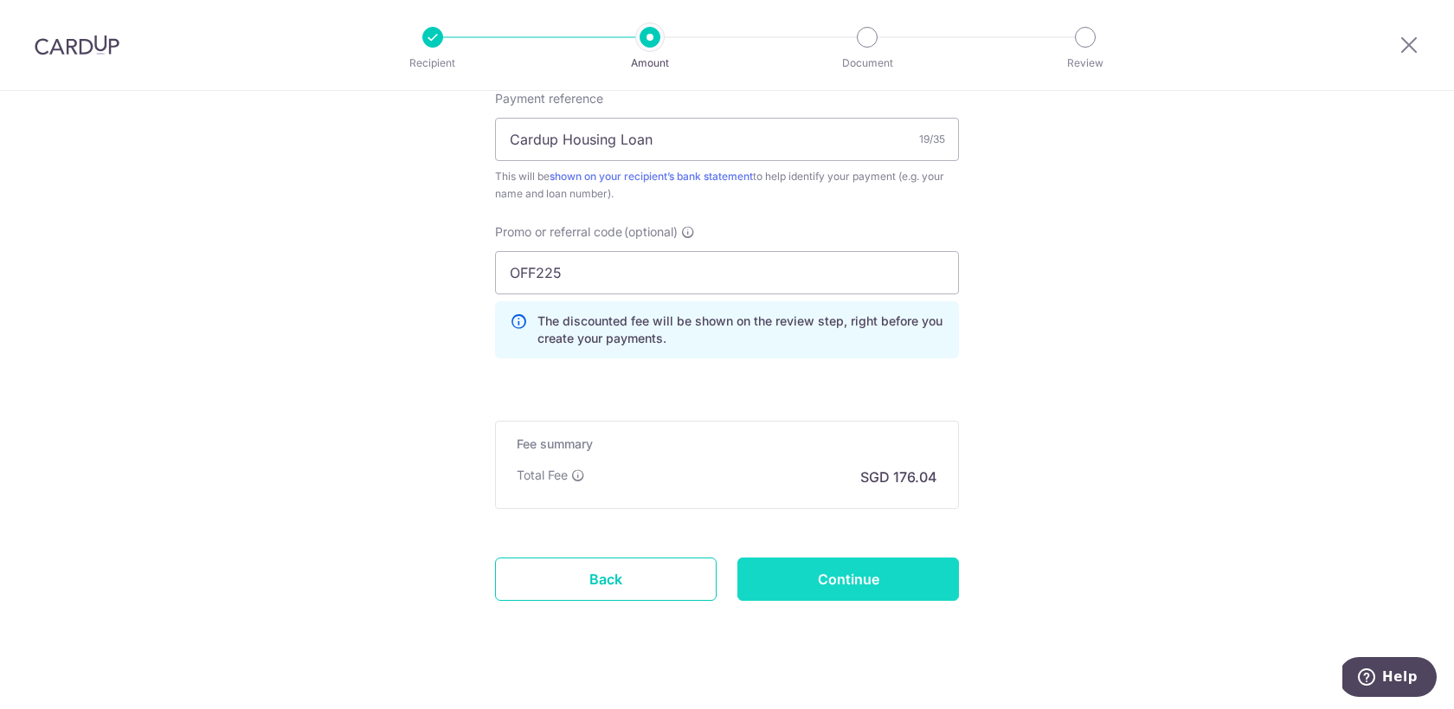
click at [872, 590] on input "Continue" at bounding box center [848, 578] width 222 height 43
type input "Create Schedule"
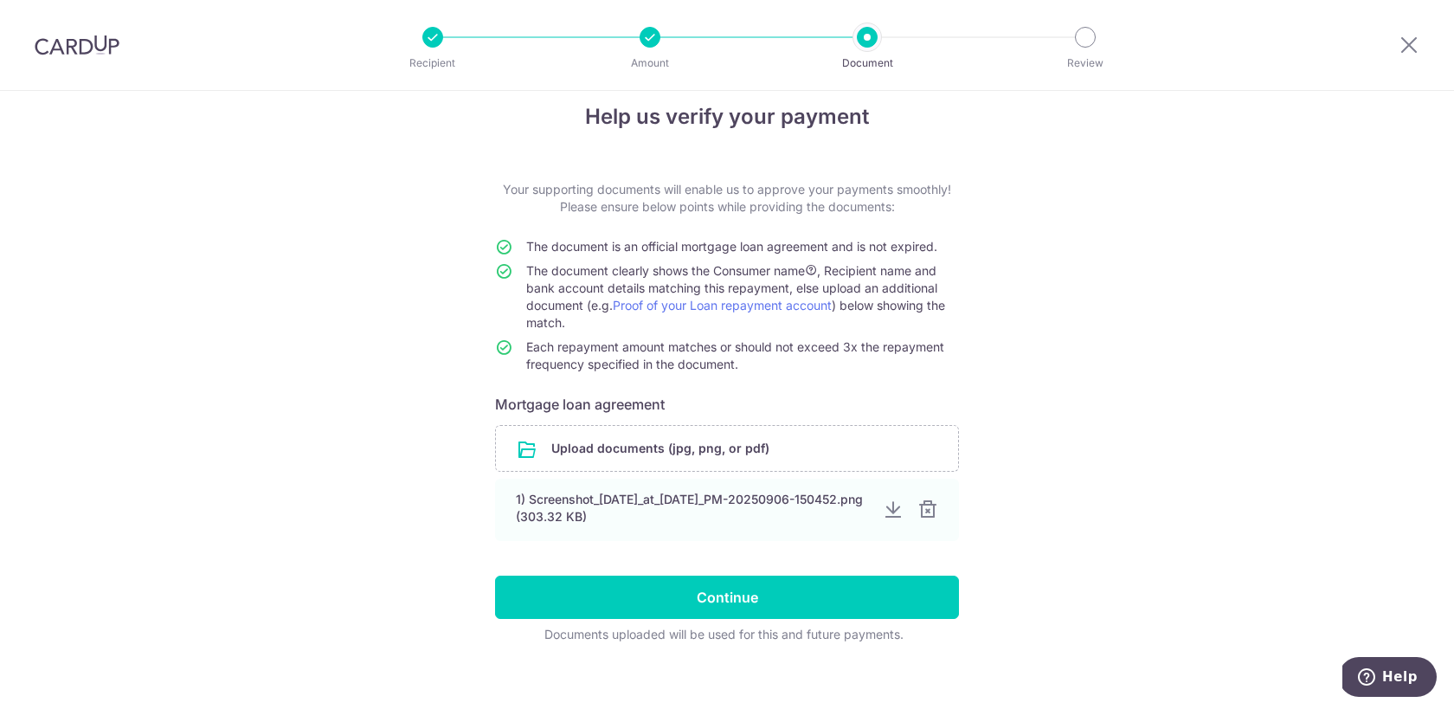
scroll to position [40, 0]
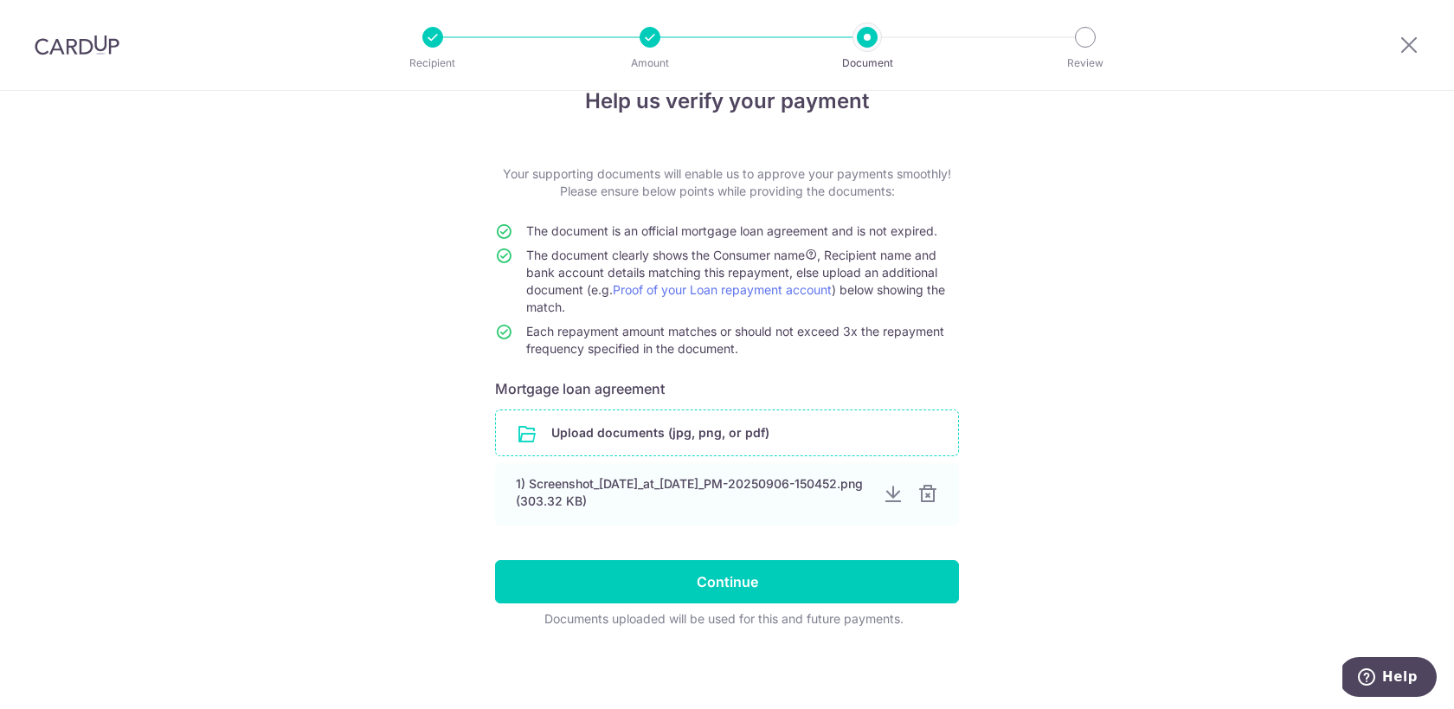
click at [872, 428] on input "file" at bounding box center [727, 432] width 462 height 45
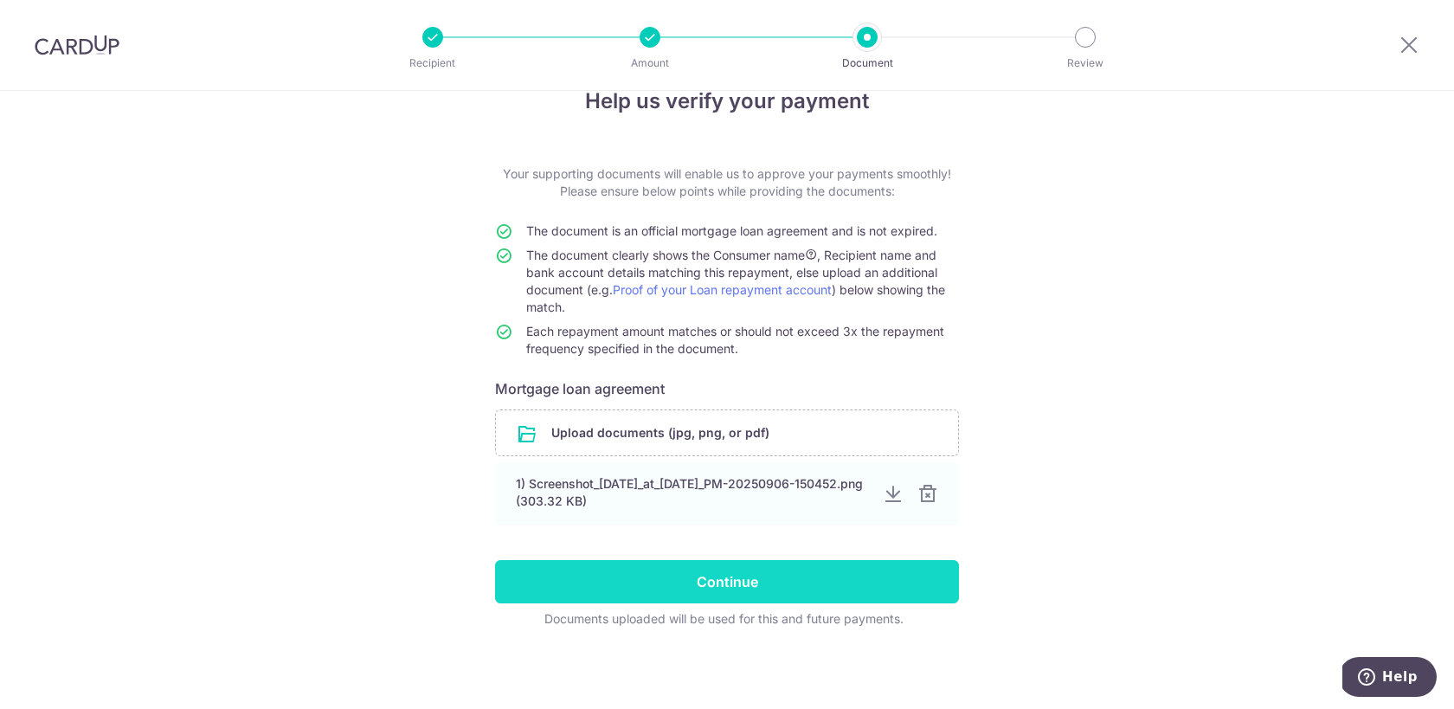
click at [815, 585] on input "Continue" at bounding box center [727, 581] width 464 height 43
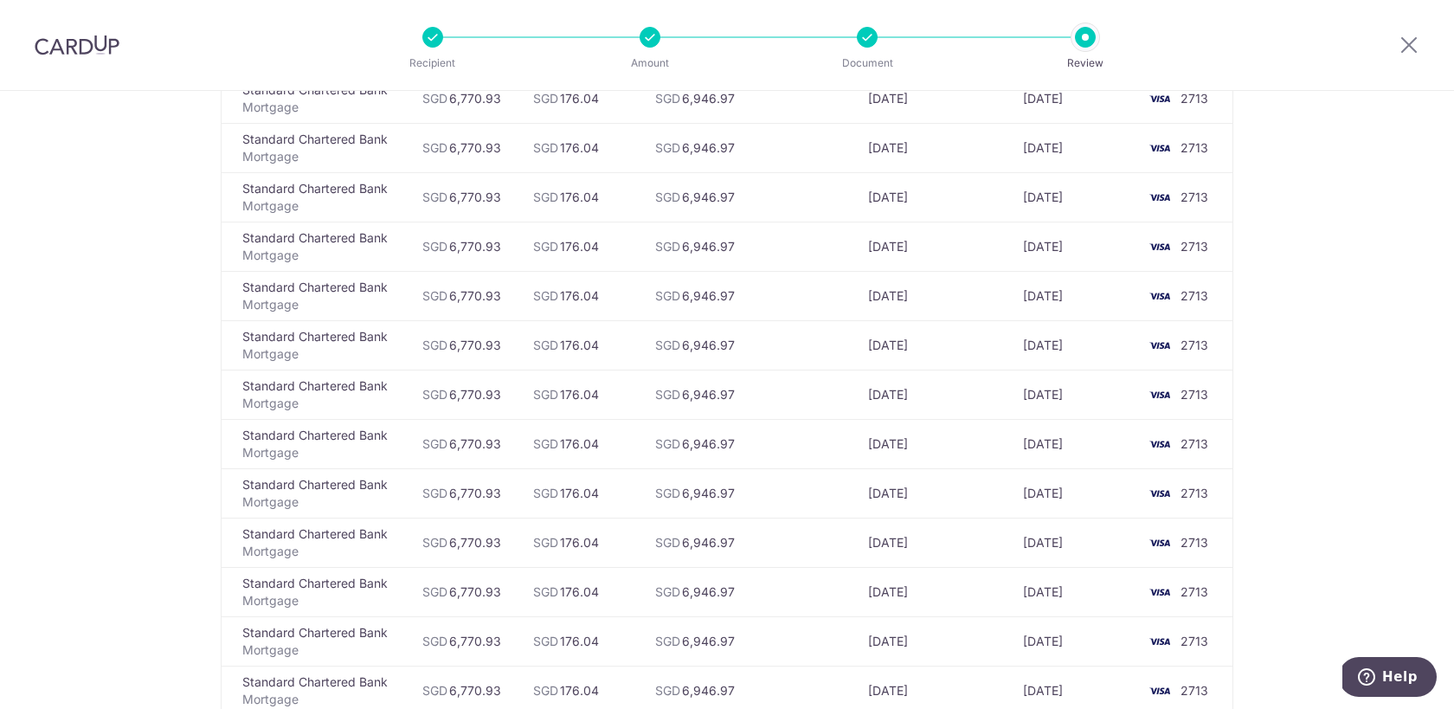
scroll to position [2706, 0]
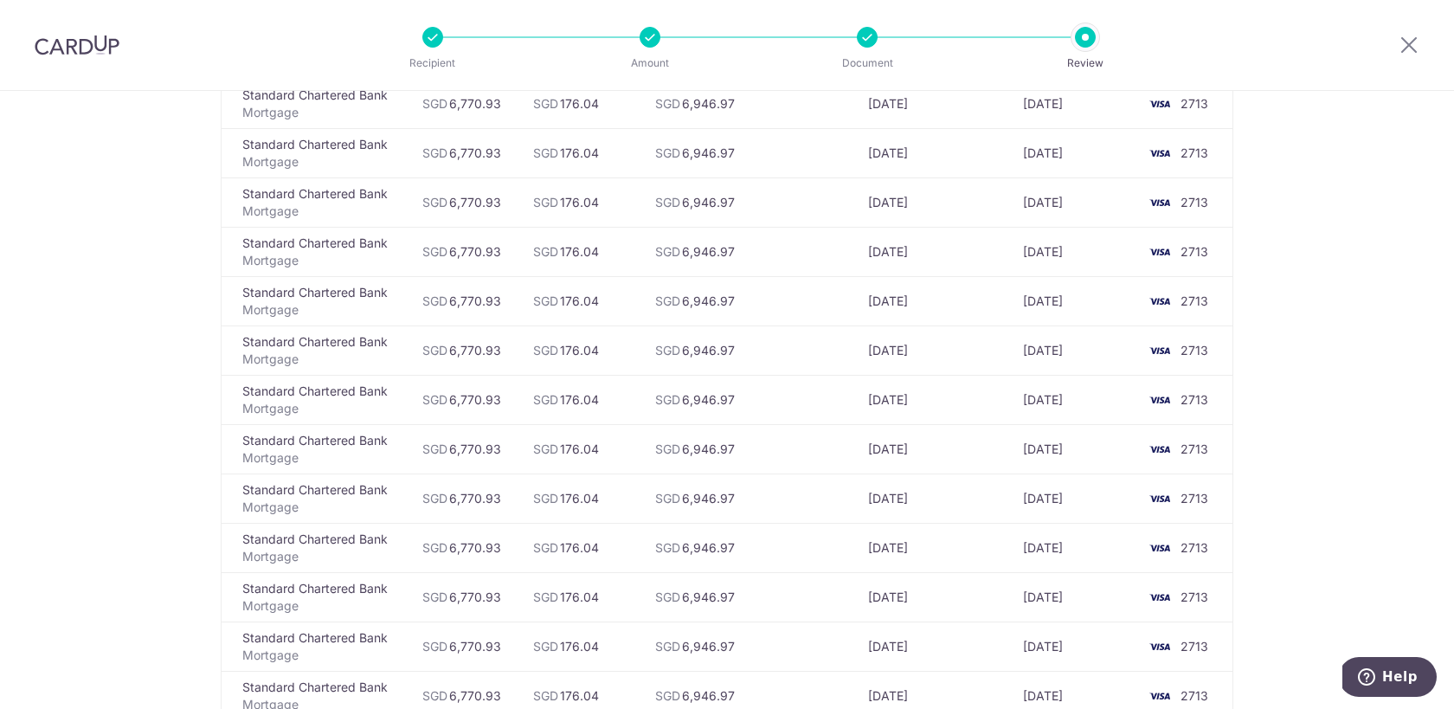
click at [647, 41] on div at bounding box center [650, 37] width 21 height 21
click at [647, 40] on div at bounding box center [650, 37] width 21 height 21
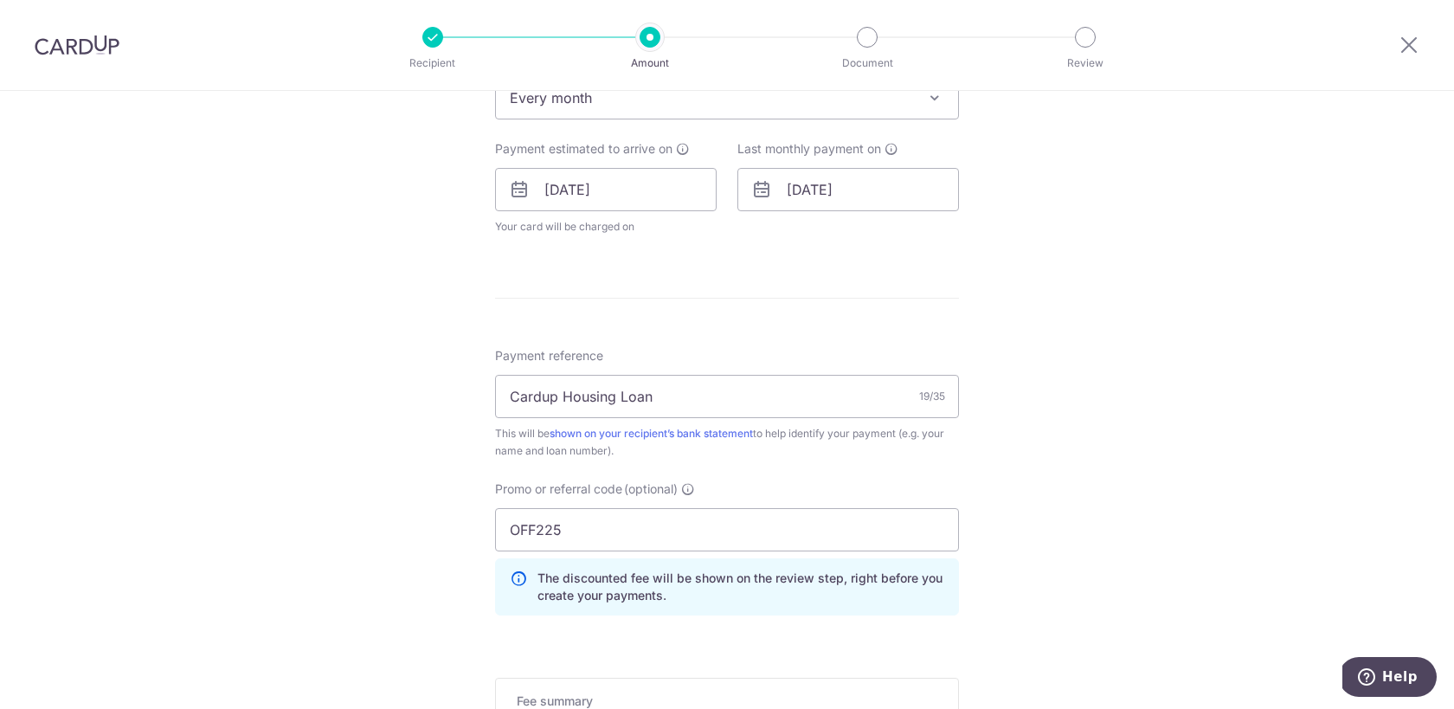
scroll to position [759, 0]
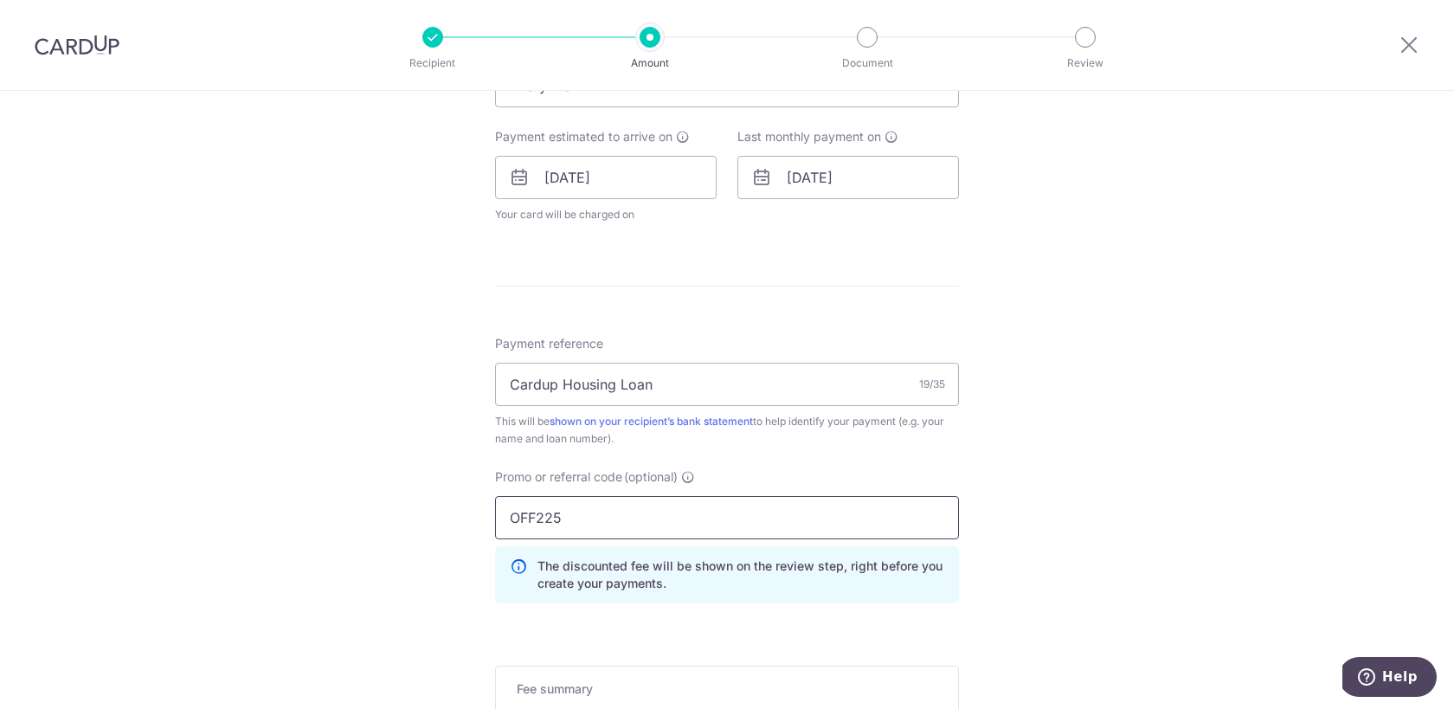
drag, startPoint x: 581, startPoint y: 512, endPoint x: 360, endPoint y: 477, distance: 223.5
click at [360, 477] on div "Tell us more about your payment Enter payment amount SGD 6,770.93 6770.93 Selec…" at bounding box center [727, 154] width 1454 height 1644
type input "m"
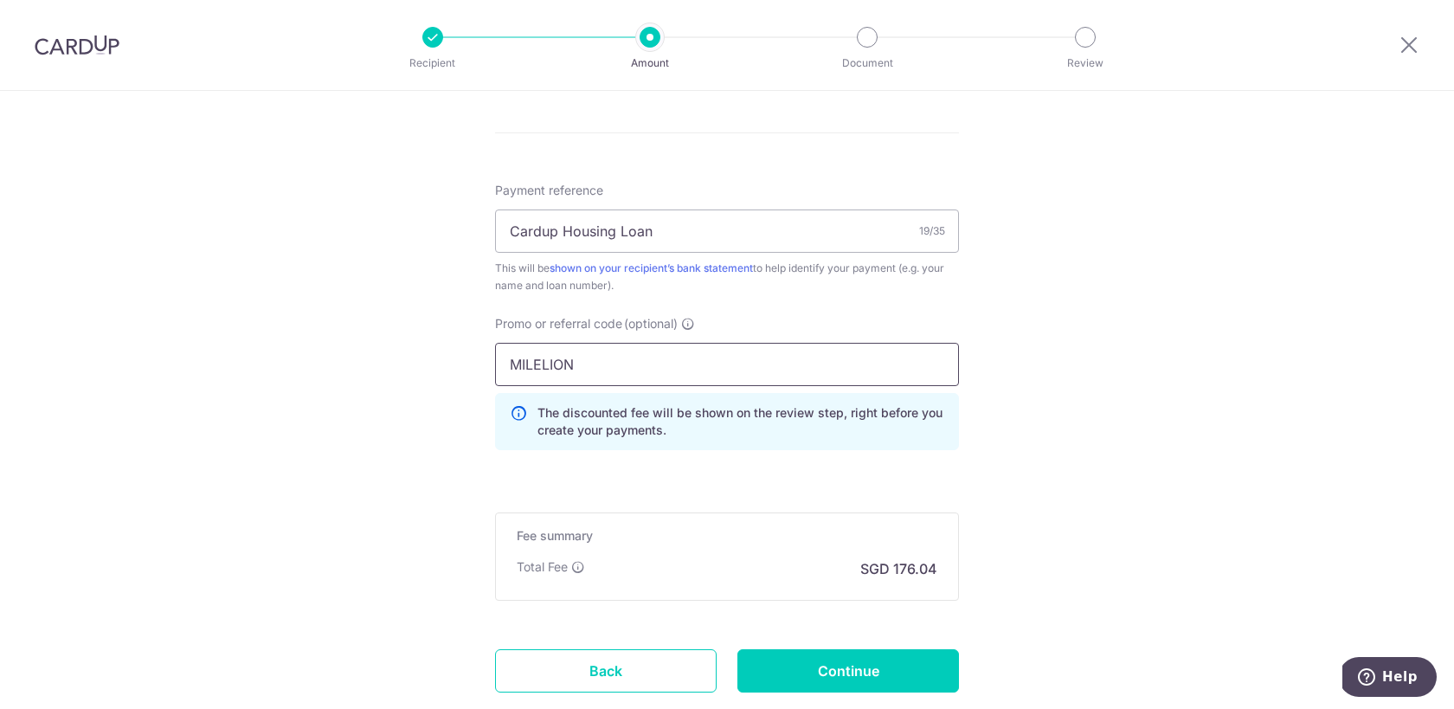
scroll to position [1026, 0]
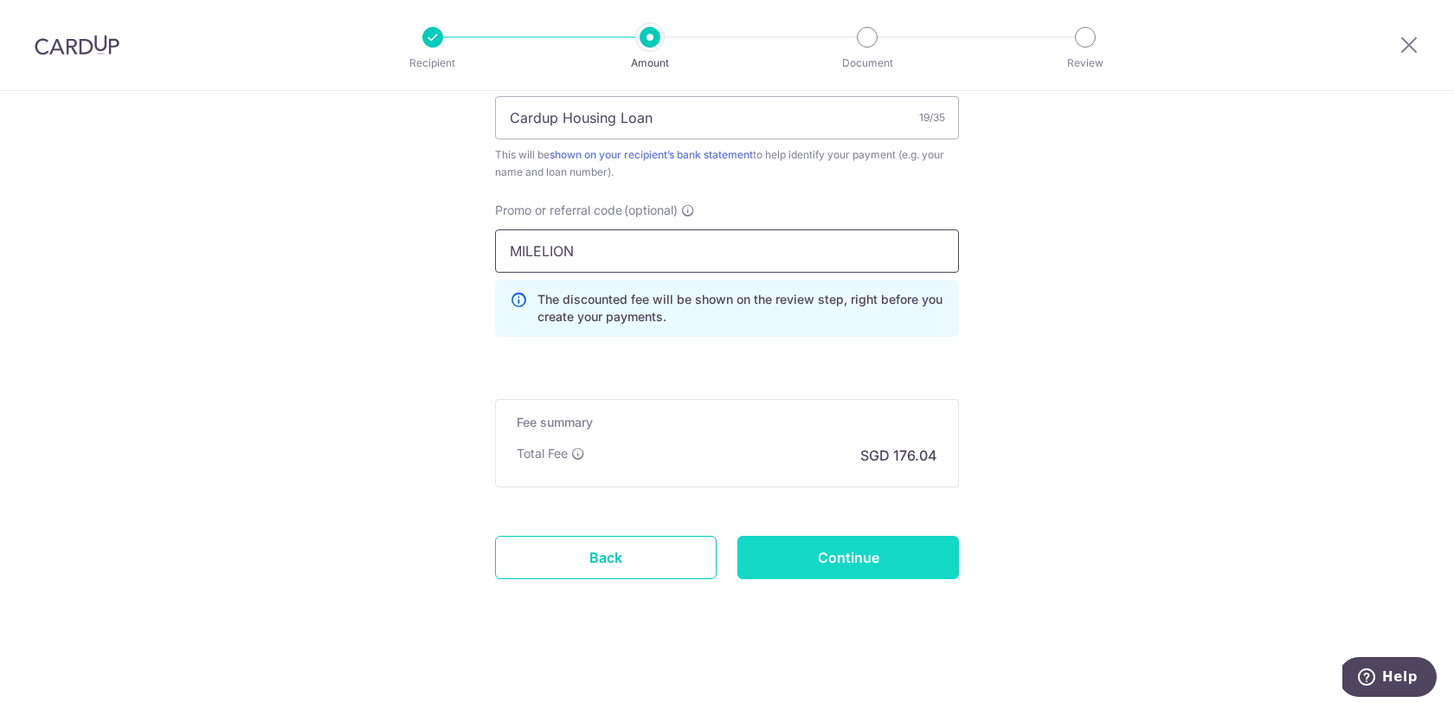
type input "MILELION"
click at [903, 553] on input "Continue" at bounding box center [848, 557] width 222 height 43
type input "Update Schedule"
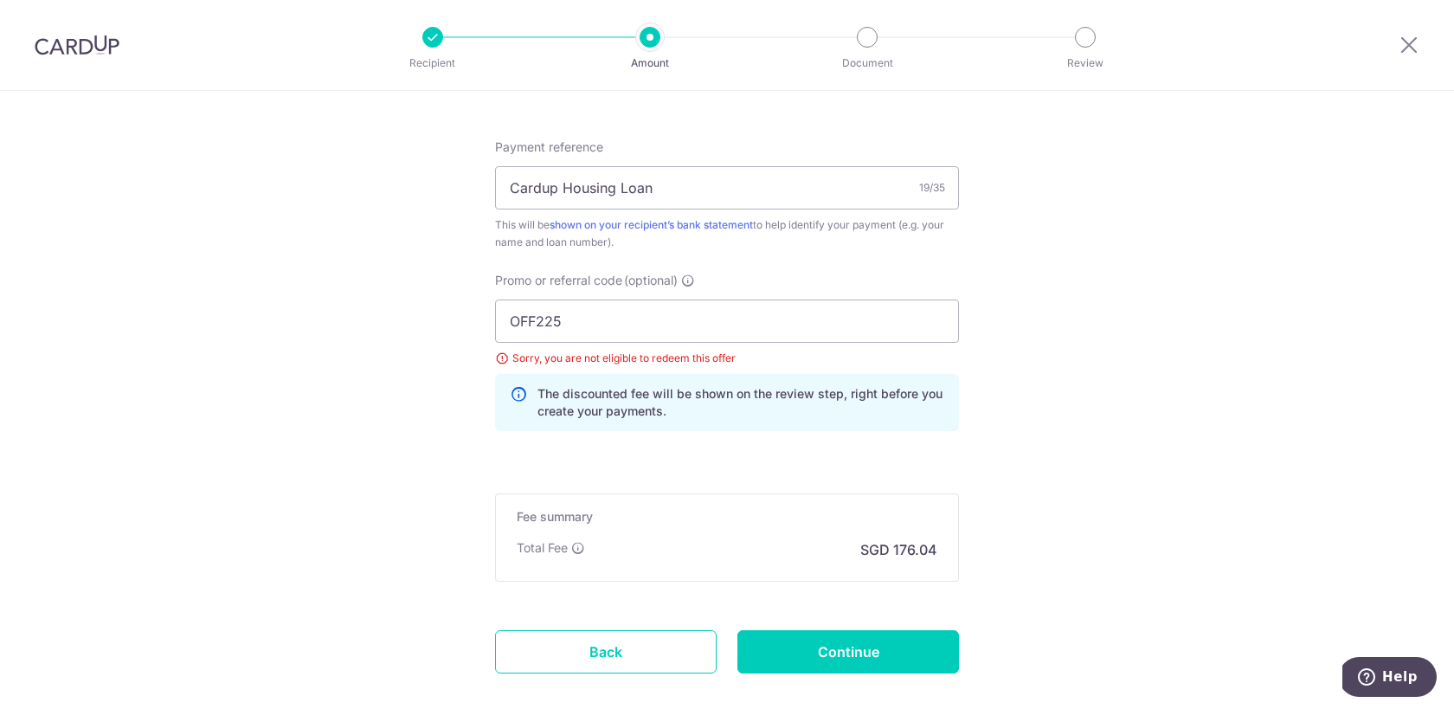
scroll to position [1050, 0]
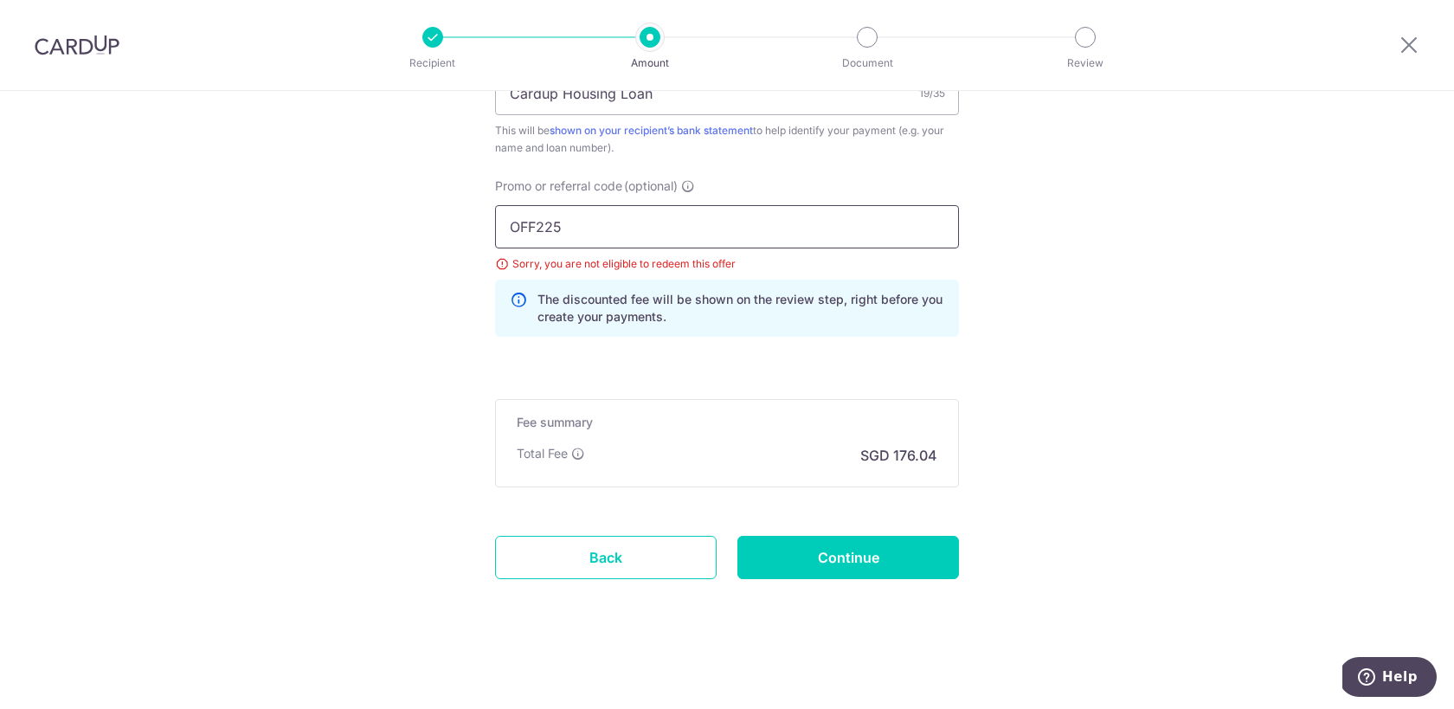
click at [602, 211] on input "OFF225" at bounding box center [727, 226] width 464 height 43
drag, startPoint x: 598, startPoint y: 220, endPoint x: 403, endPoint y: 195, distance: 196.3
paste input "MCTAX25N"
type input "MCTAX25N"
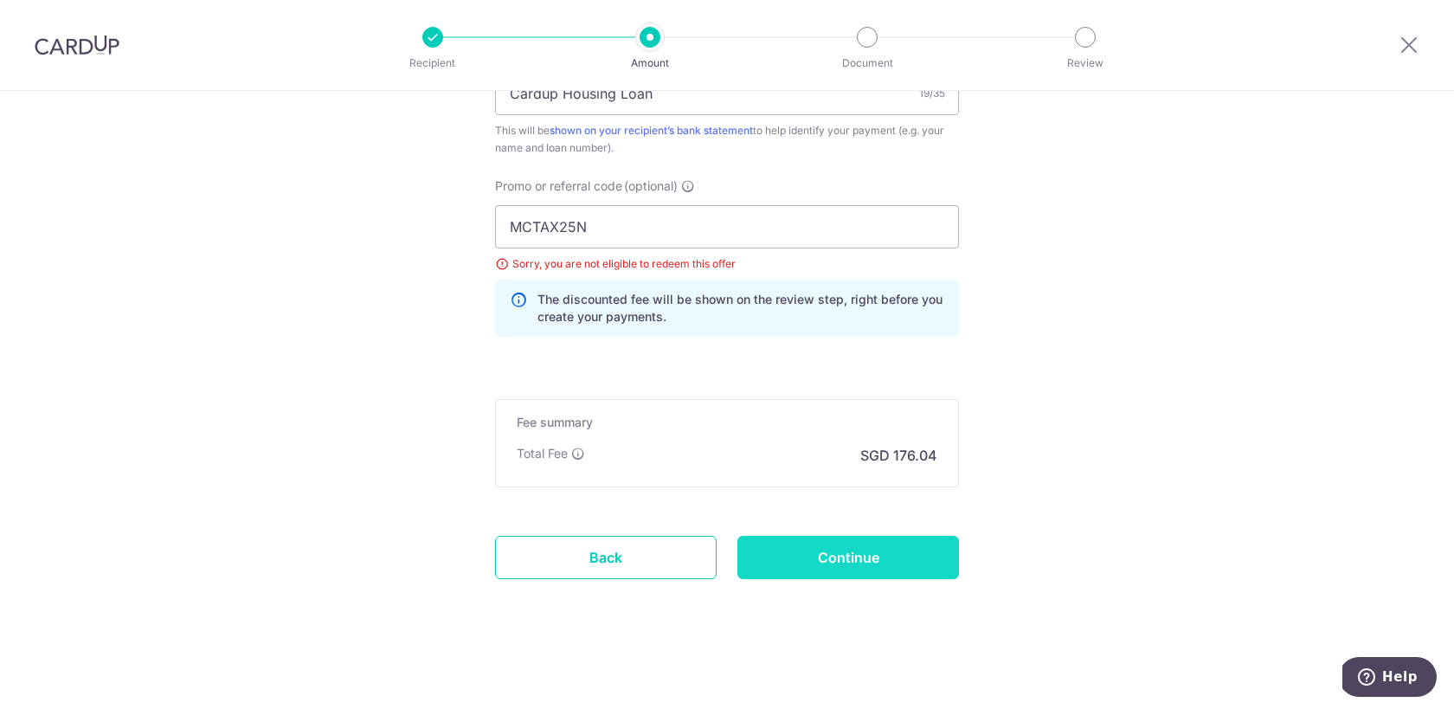
click at [798, 563] on input "Continue" at bounding box center [848, 557] width 222 height 43
type input "Update Schedule"
drag, startPoint x: 578, startPoint y: 237, endPoint x: 438, endPoint y: 214, distance: 142.1
paste input "REC18"
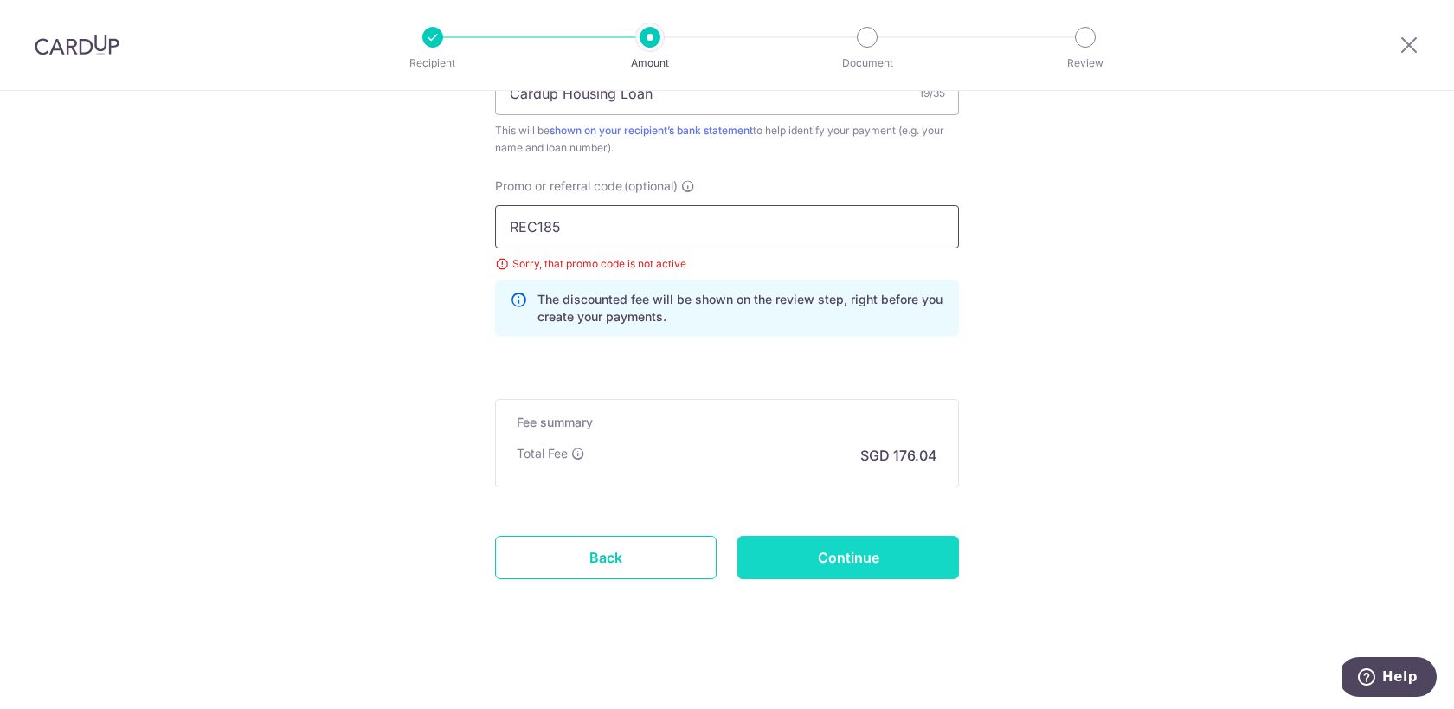
type input "REC185"
click at [833, 556] on input "Continue" at bounding box center [848, 557] width 222 height 43
type input "Update Schedule"
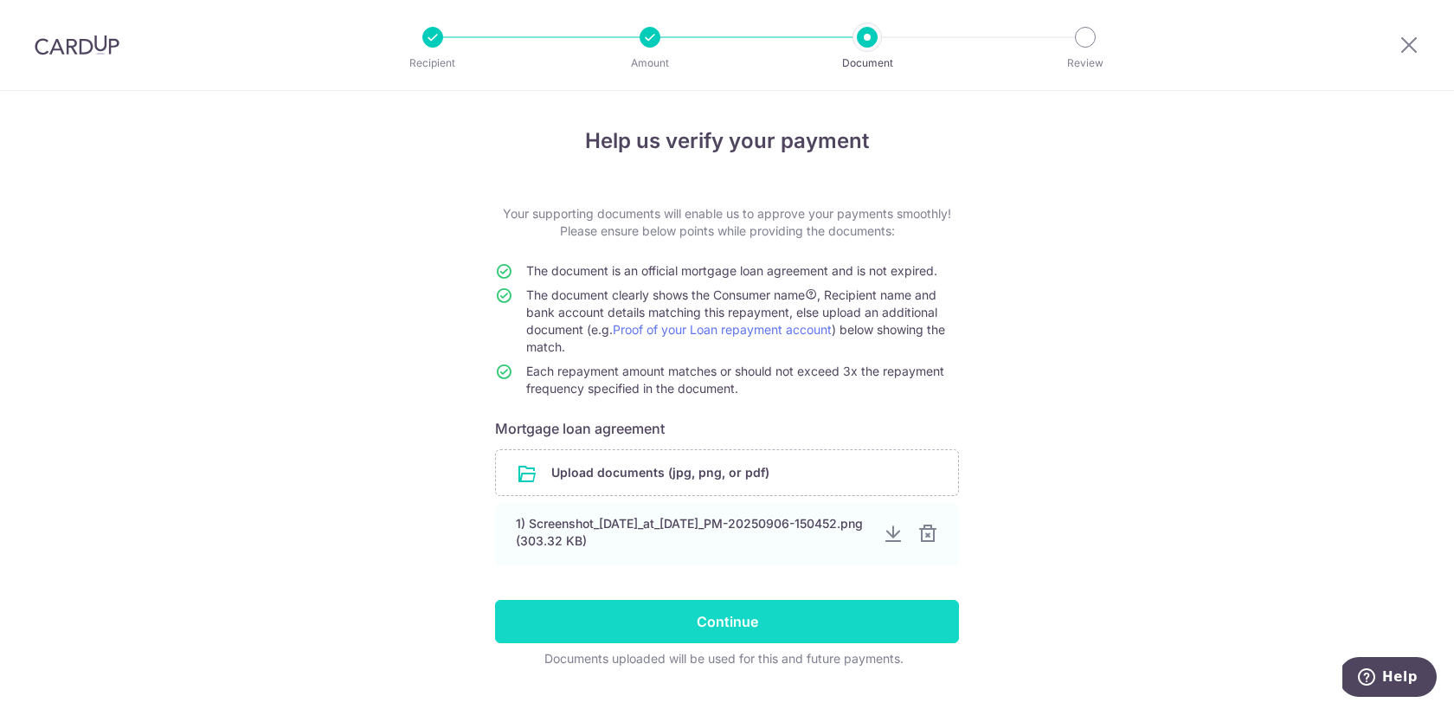
click at [771, 629] on input "Continue" at bounding box center [727, 621] width 464 height 43
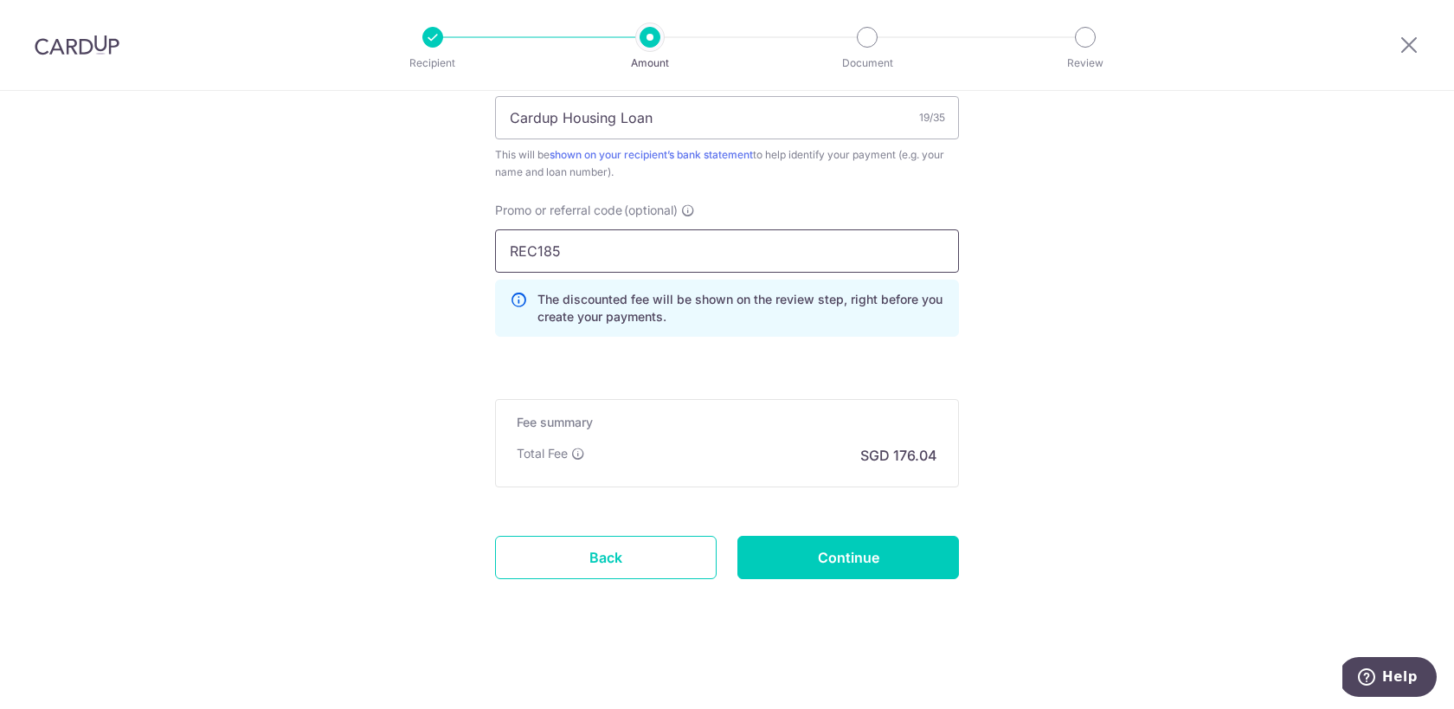
drag, startPoint x: 570, startPoint y: 256, endPoint x: 439, endPoint y: 235, distance: 133.2
type input "OFF225"
click at [839, 564] on input "Continue" at bounding box center [848, 557] width 222 height 43
type input "Update Schedule"
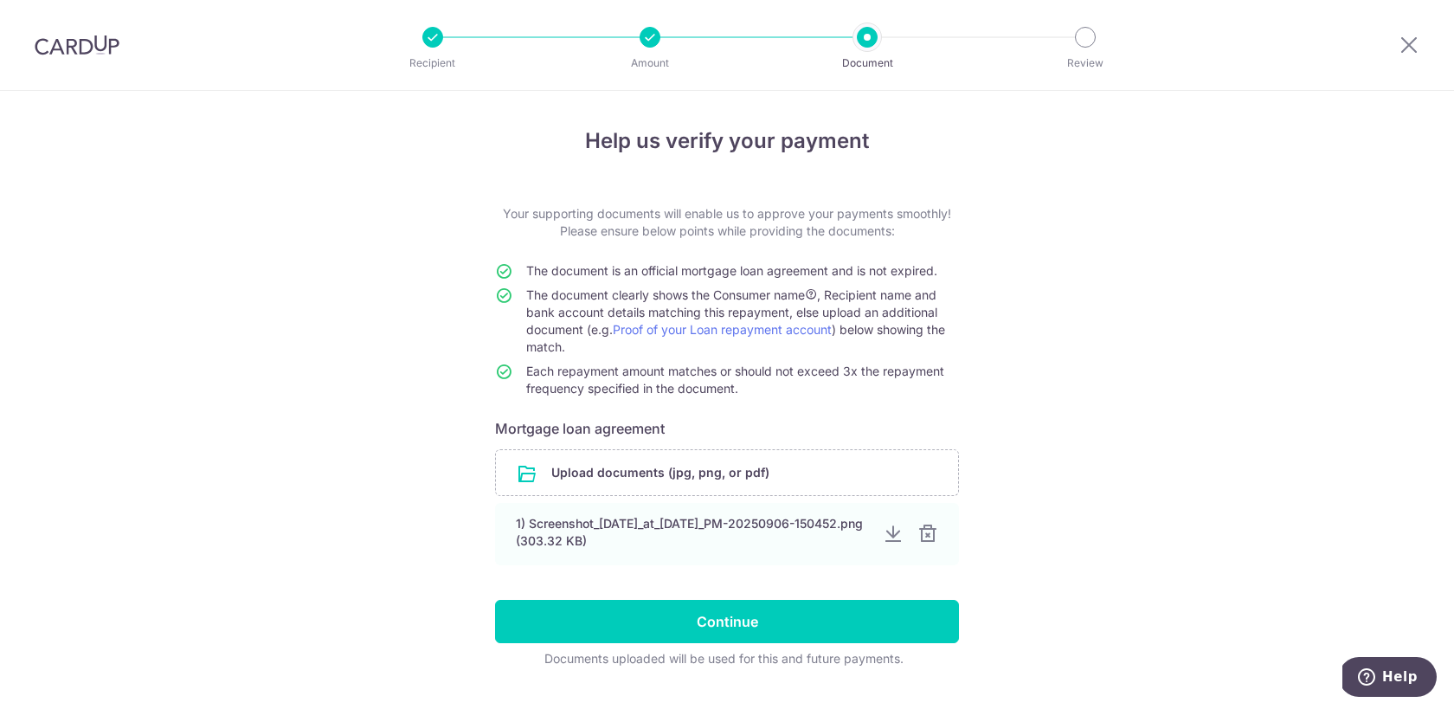
click at [847, 650] on div "Documents uploaded will be used for this and future payments." at bounding box center [723, 658] width 457 height 17
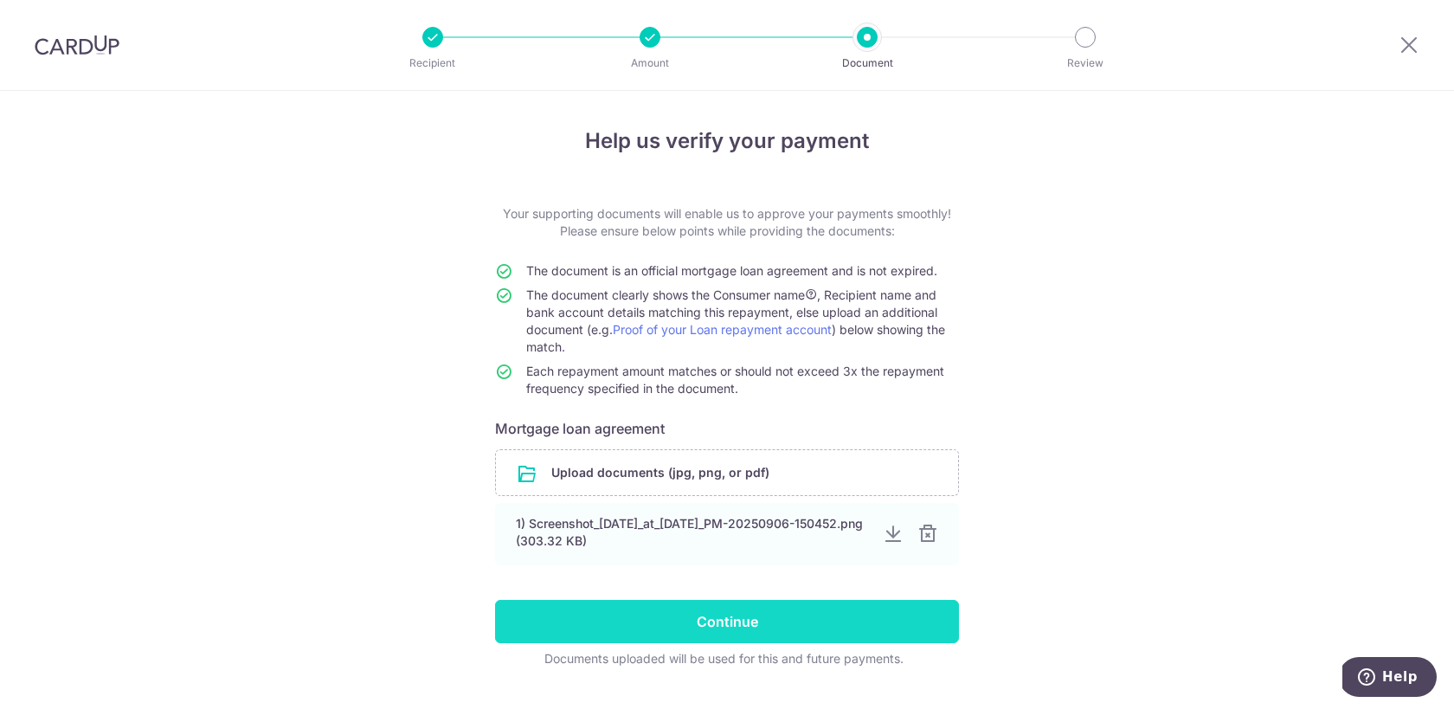
click at [854, 634] on input "Continue" at bounding box center [727, 621] width 464 height 43
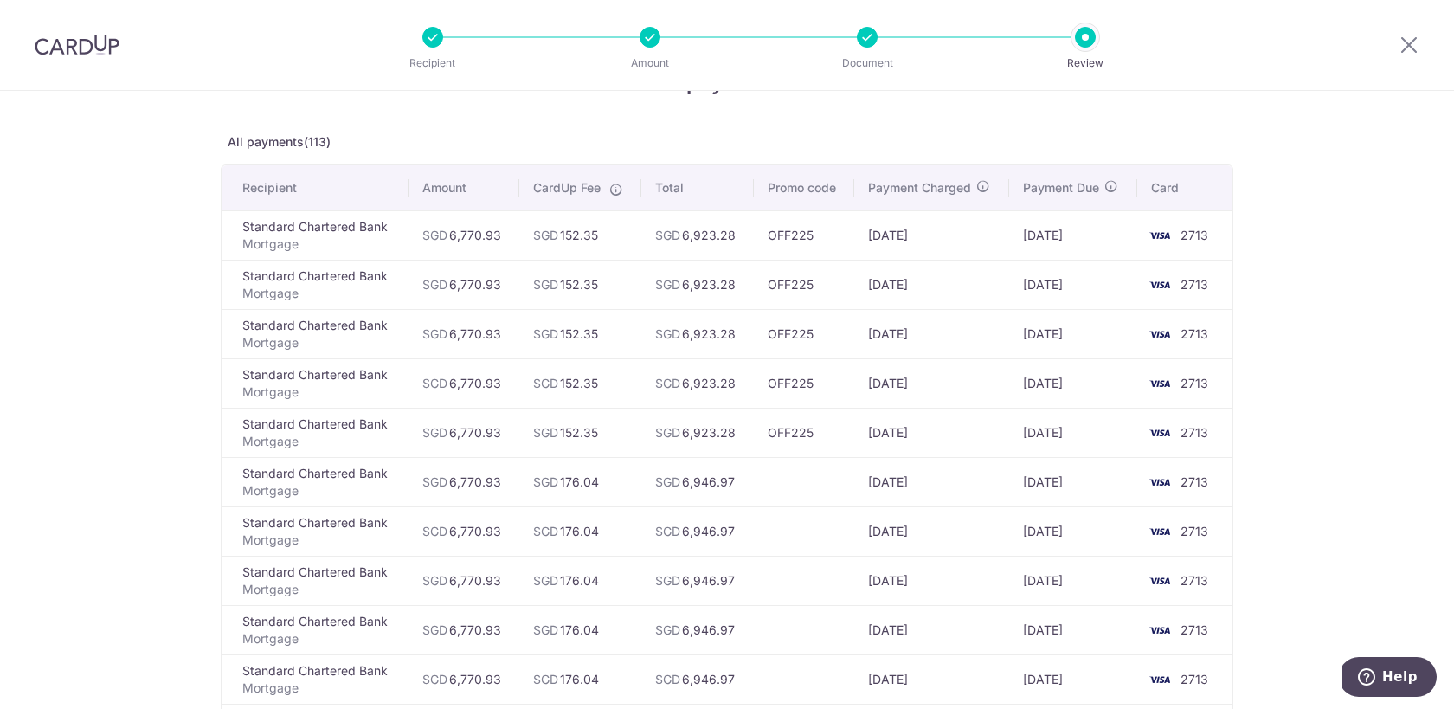
scroll to position [55, 0]
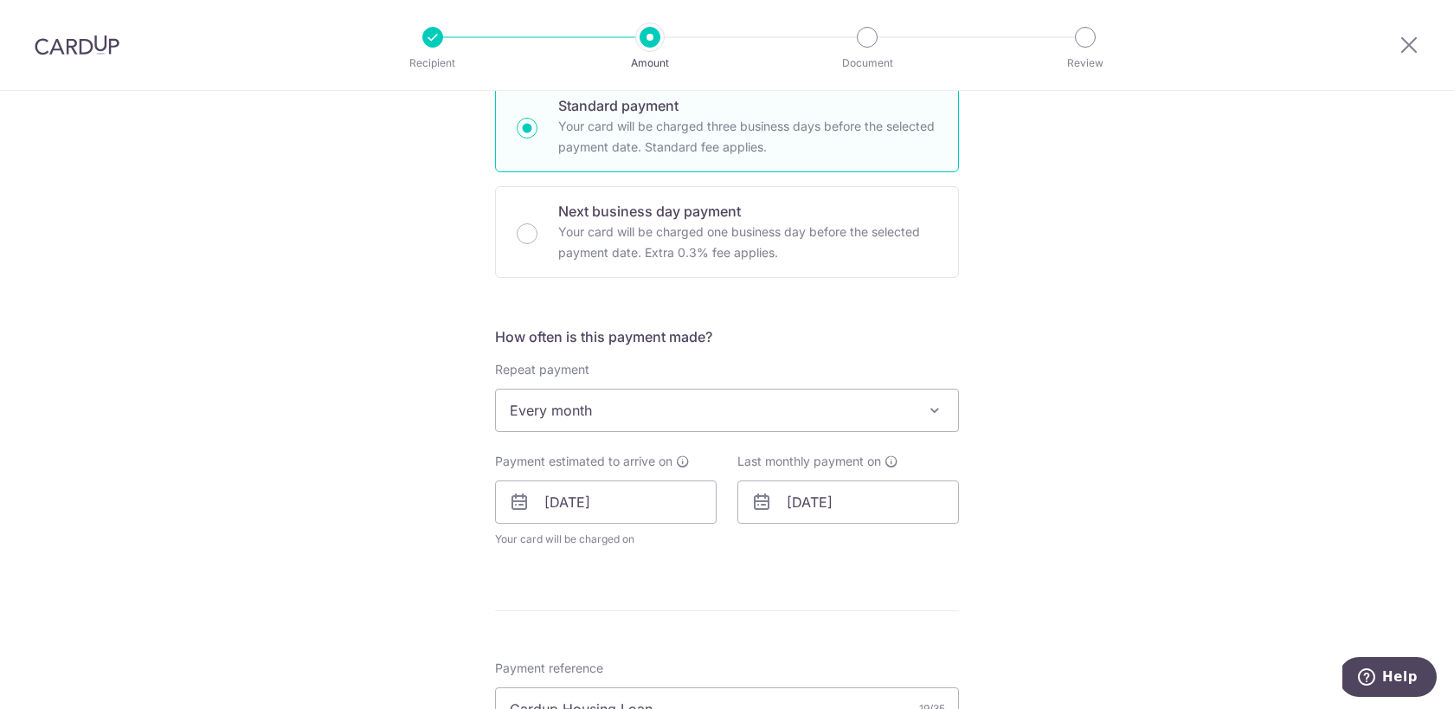
scroll to position [1026, 0]
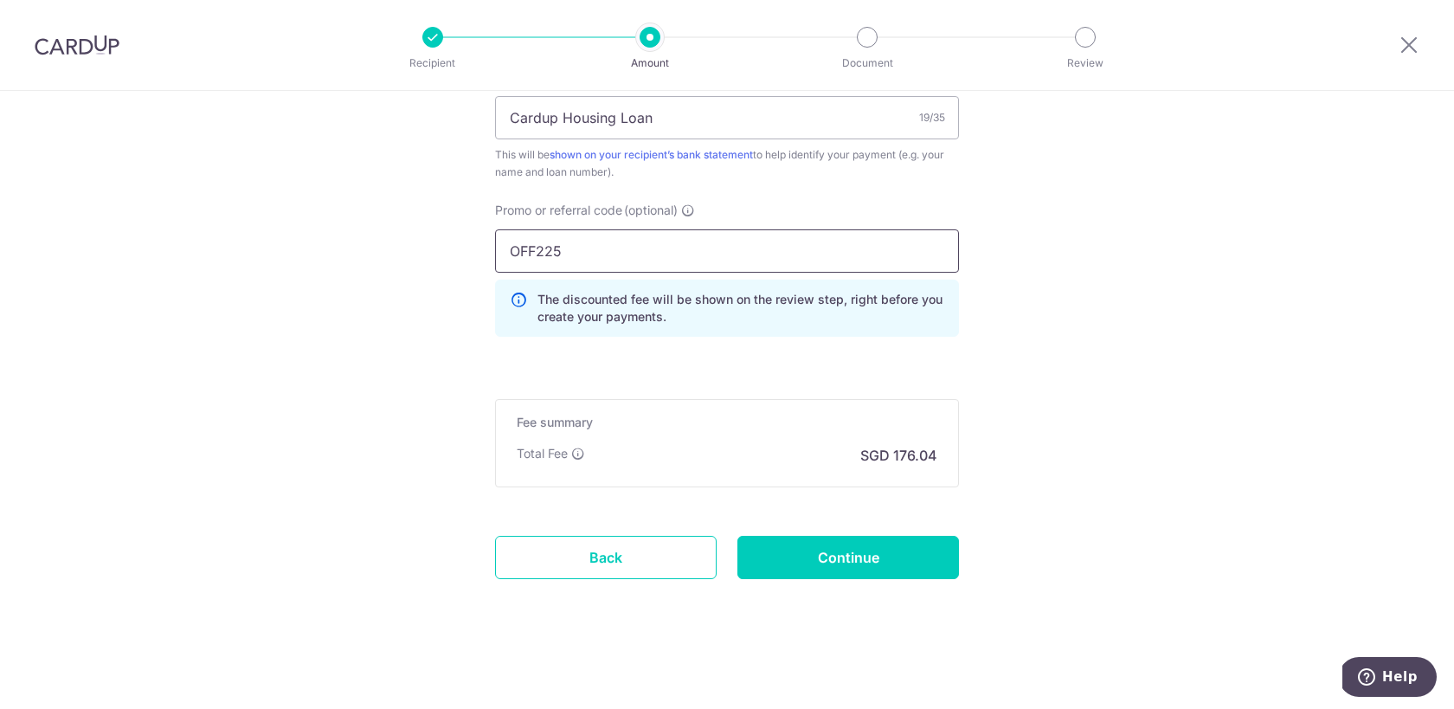
drag, startPoint x: 577, startPoint y: 248, endPoint x: 426, endPoint y: 245, distance: 151.5
paste input "3HOME25R"
type input "3HOME25R"
click at [866, 559] on input "Continue" at bounding box center [848, 557] width 222 height 43
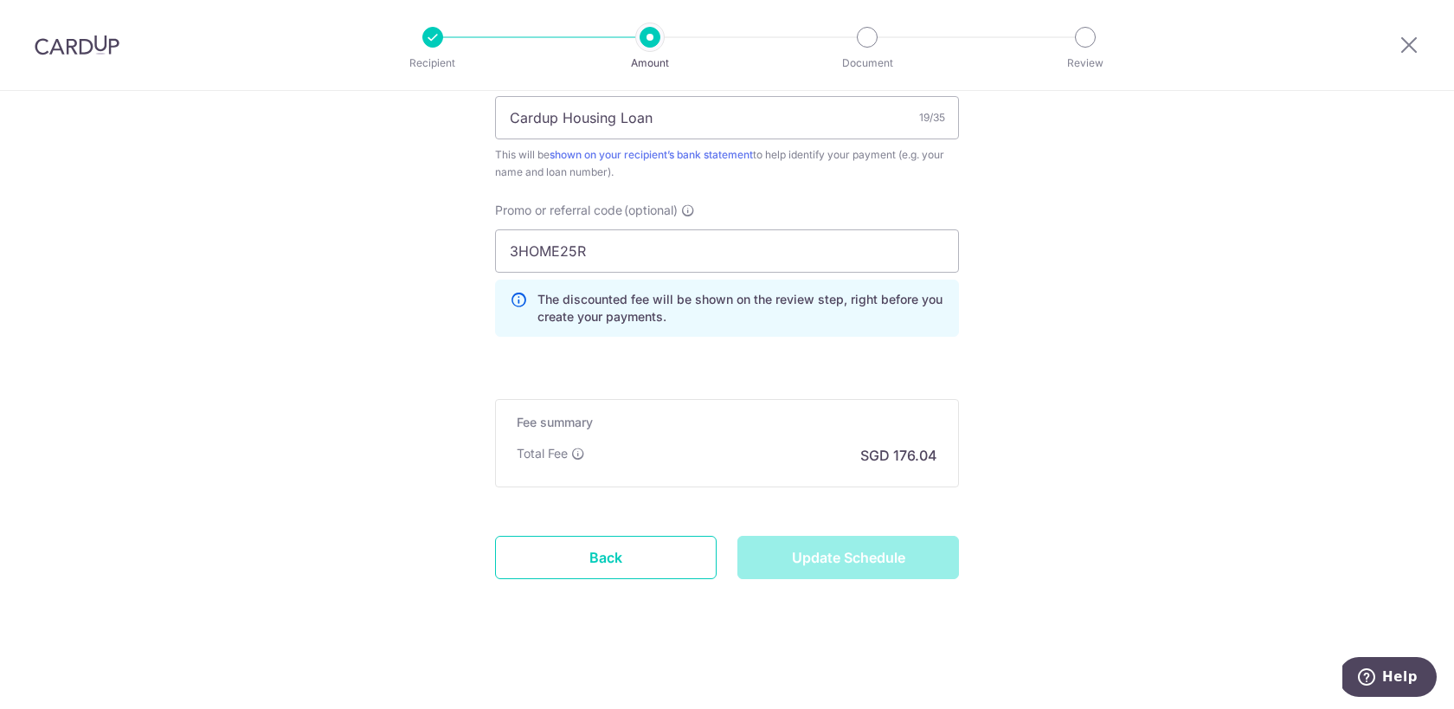
type input "Update Schedule"
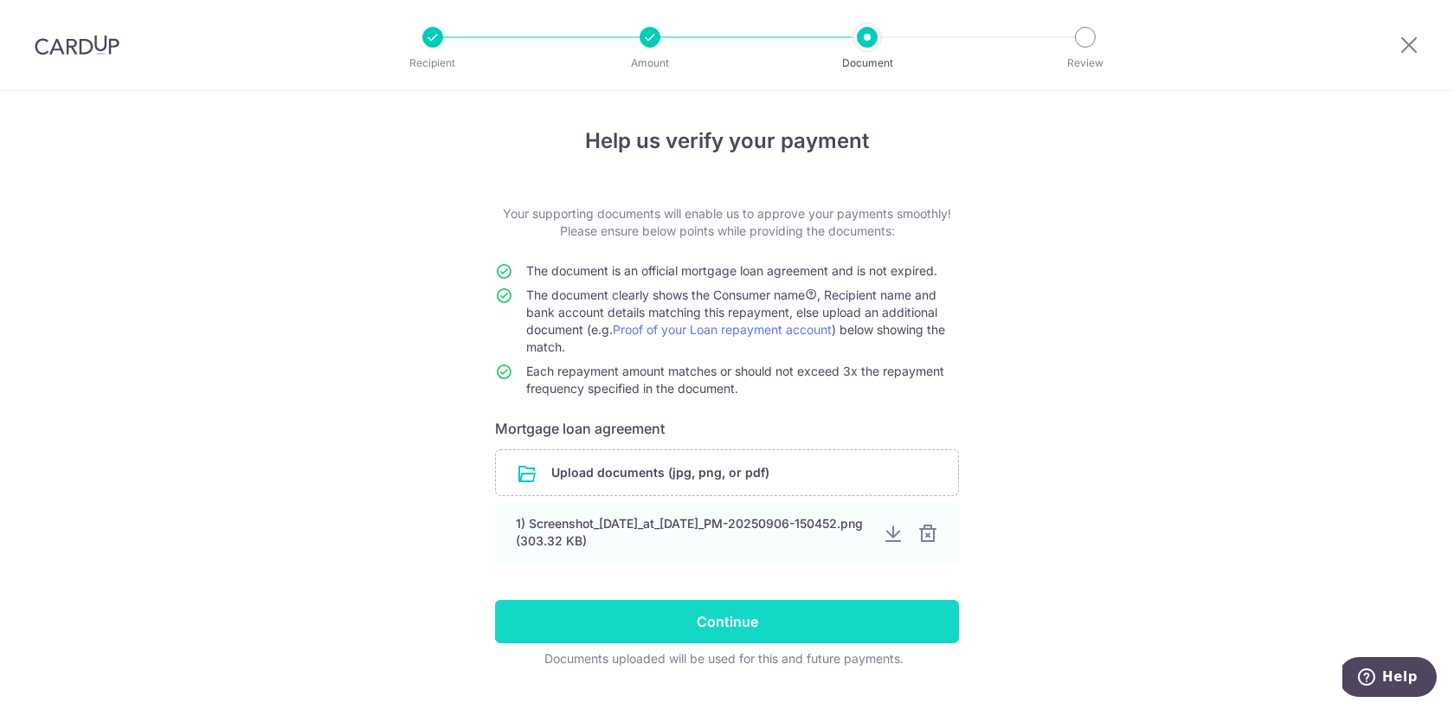
click at [849, 647] on form "Your supporting documents will enable us to approve your payments smoothly! Ple…" at bounding box center [727, 436] width 464 height 462
click at [859, 629] on input "Continue" at bounding box center [727, 621] width 464 height 43
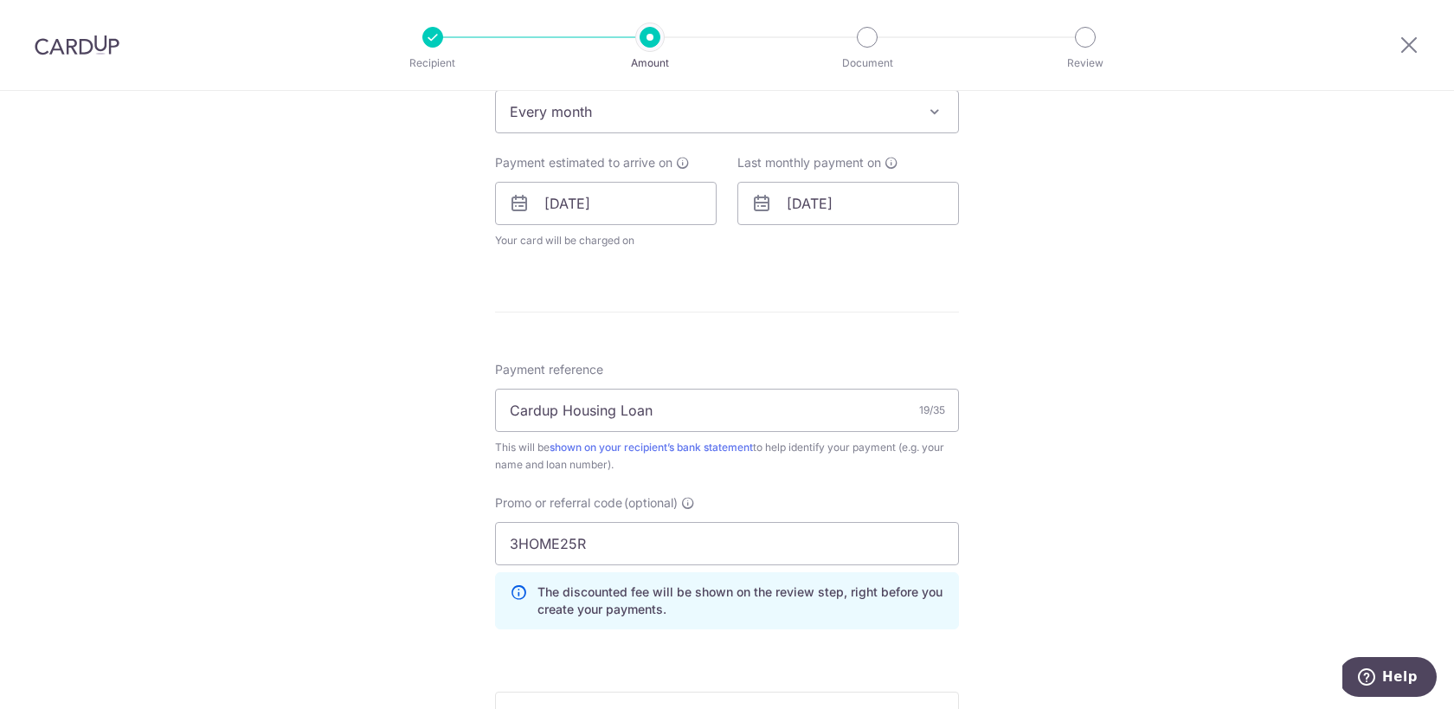
scroll to position [727, 0]
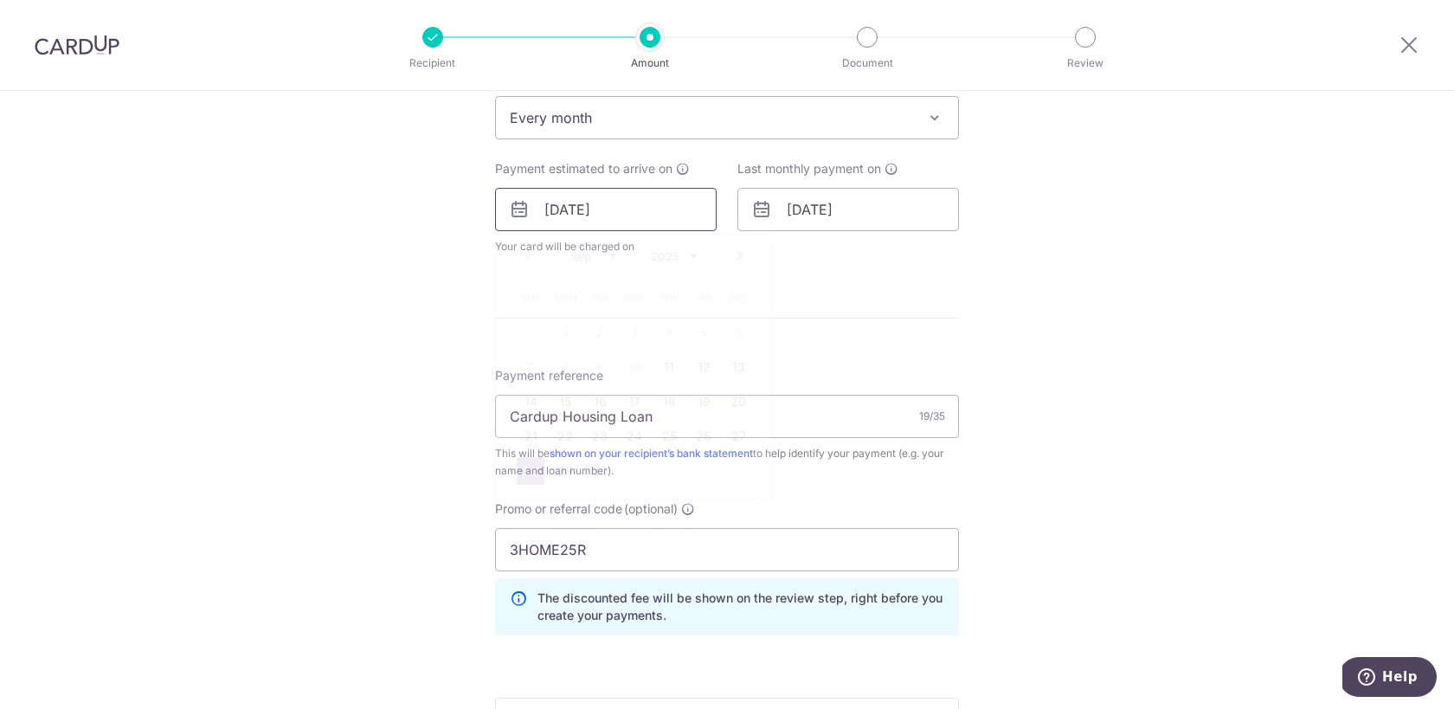
click at [554, 218] on input "28/09/2025" at bounding box center [606, 209] width 222 height 43
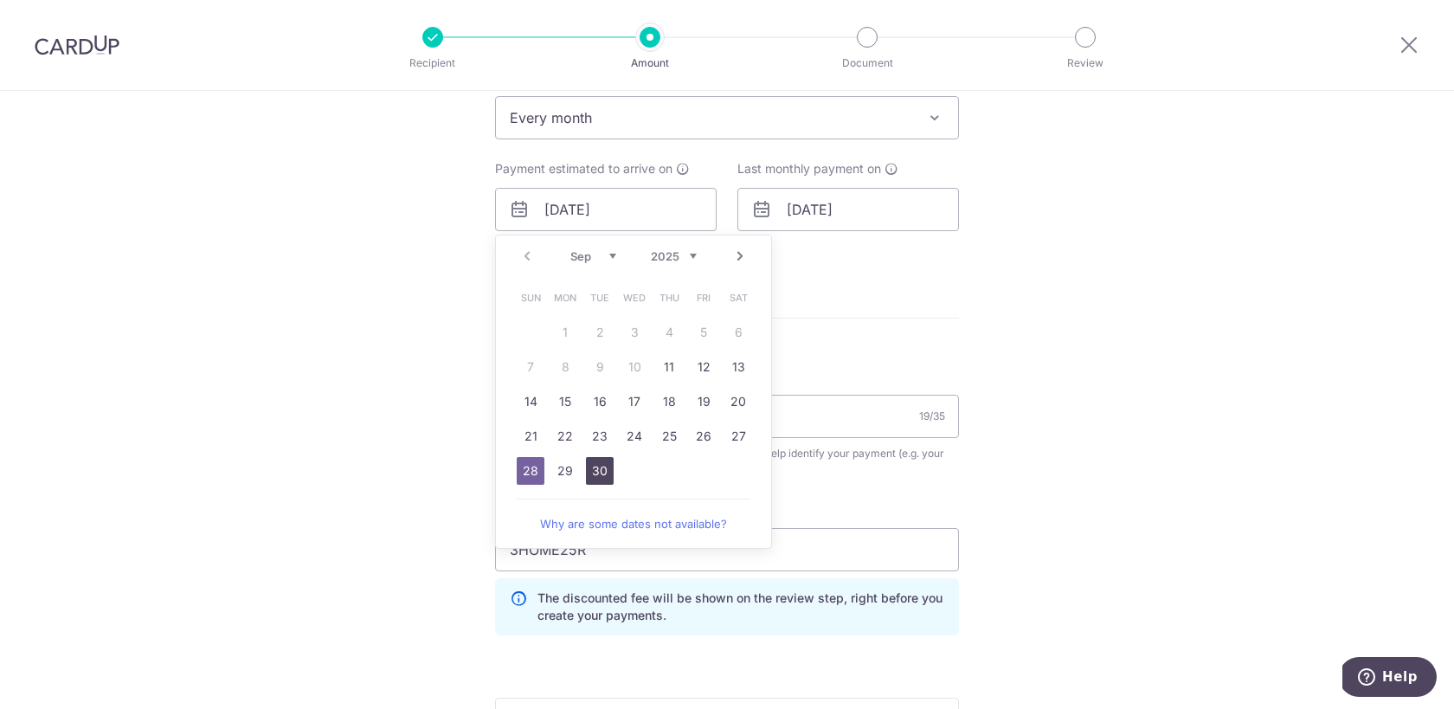
click at [598, 474] on link "30" at bounding box center [600, 471] width 28 height 28
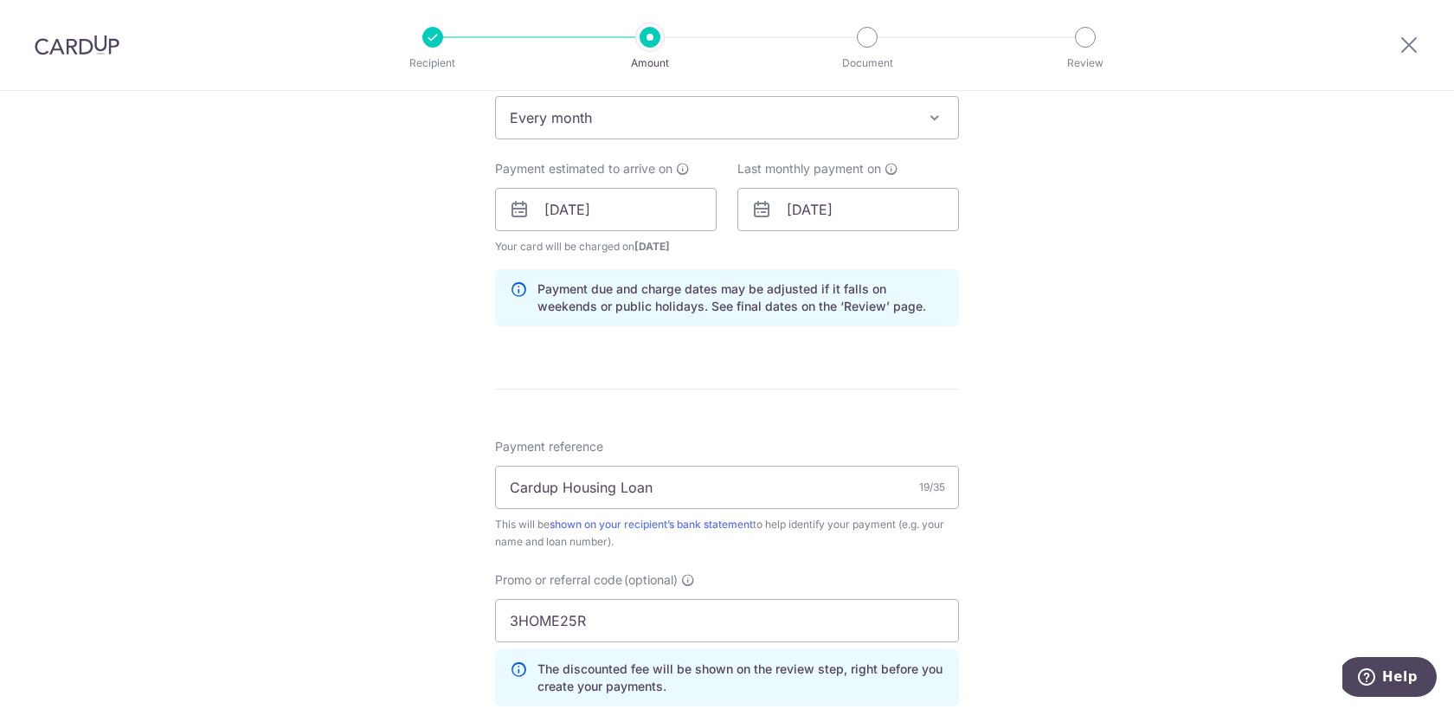
click at [960, 405] on div "Tell us more about your payment Enter payment amount SGD 6,770.93 6770.93 Selec…" at bounding box center [727, 221] width 1454 height 1715
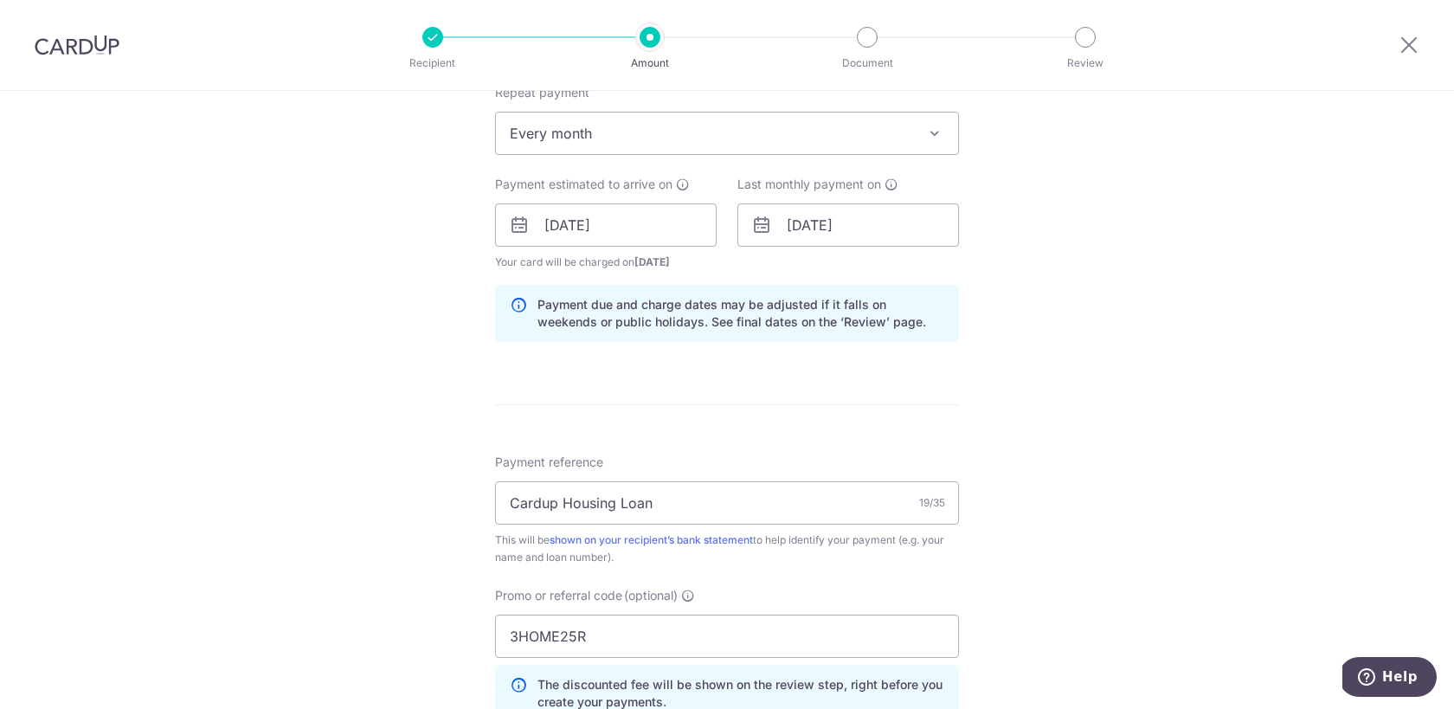
scroll to position [706, 0]
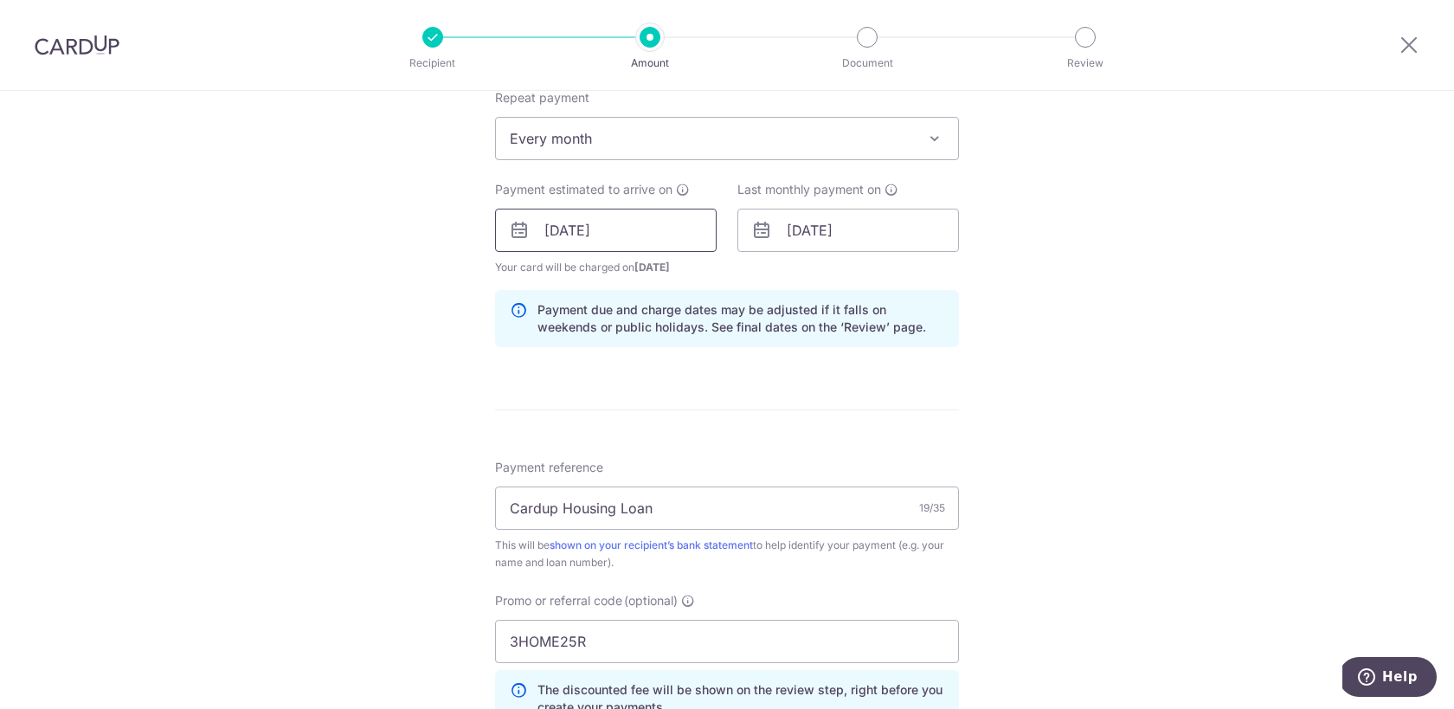
click at [557, 231] on input "30/09/2025" at bounding box center [606, 230] width 222 height 43
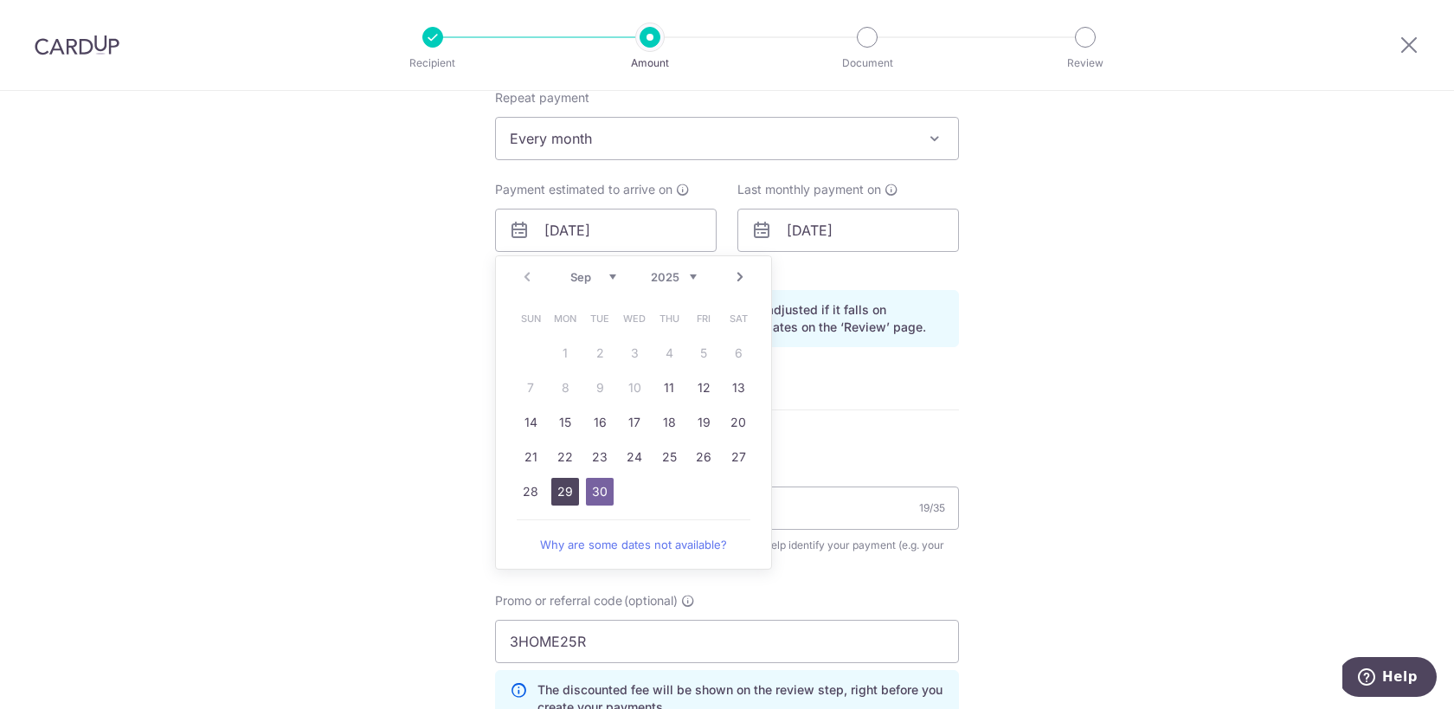
click at [570, 489] on link "29" at bounding box center [565, 492] width 28 height 28
type input "[DATE]"
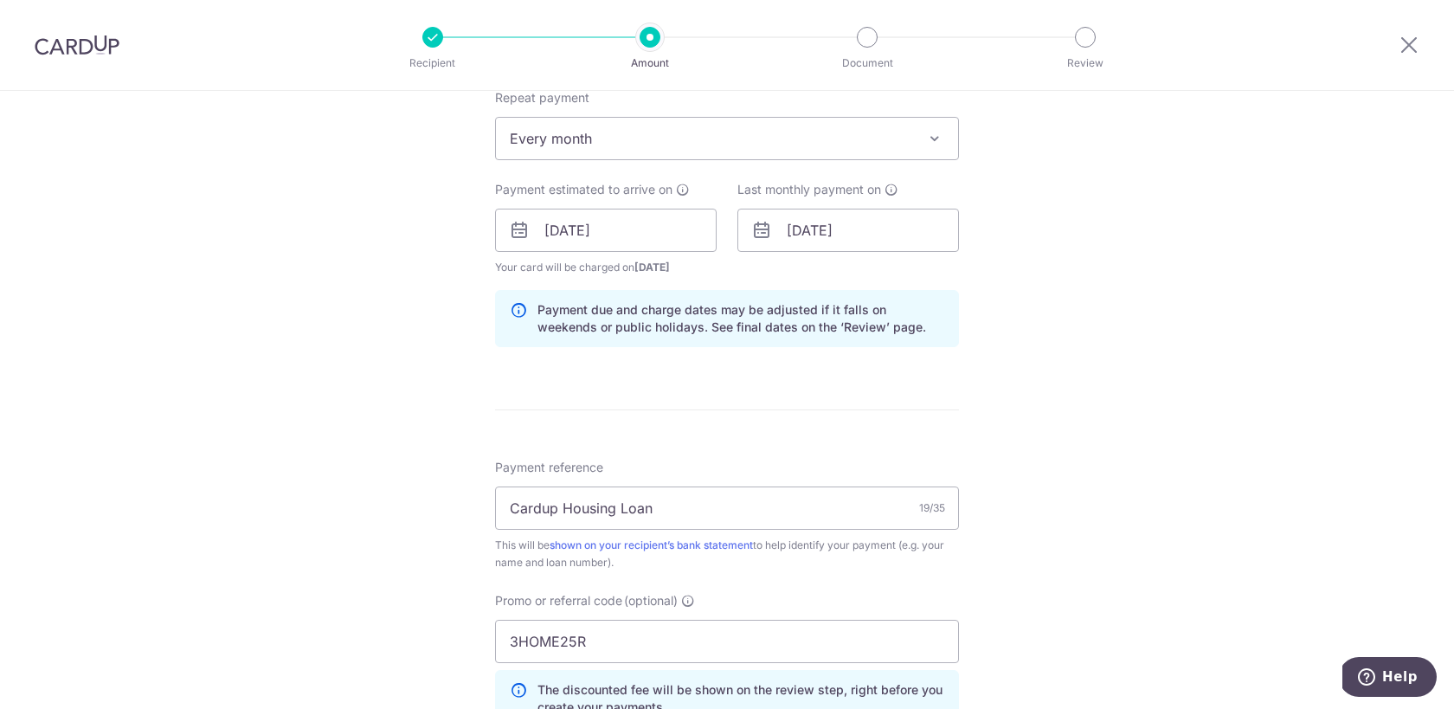
click at [979, 415] on div "Tell us more about your payment Enter payment amount SGD 6,770.93 6770.93 Selec…" at bounding box center [727, 242] width 1454 height 1715
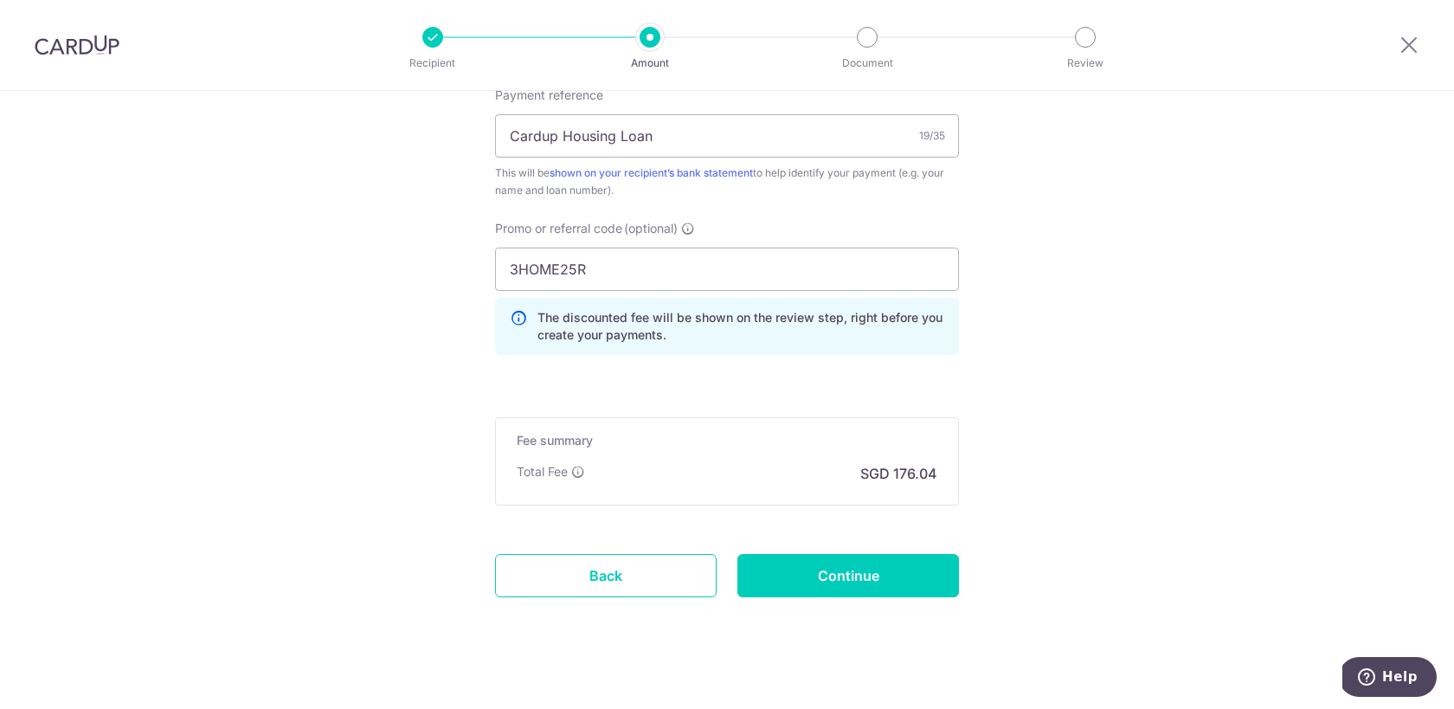
scroll to position [1097, 0]
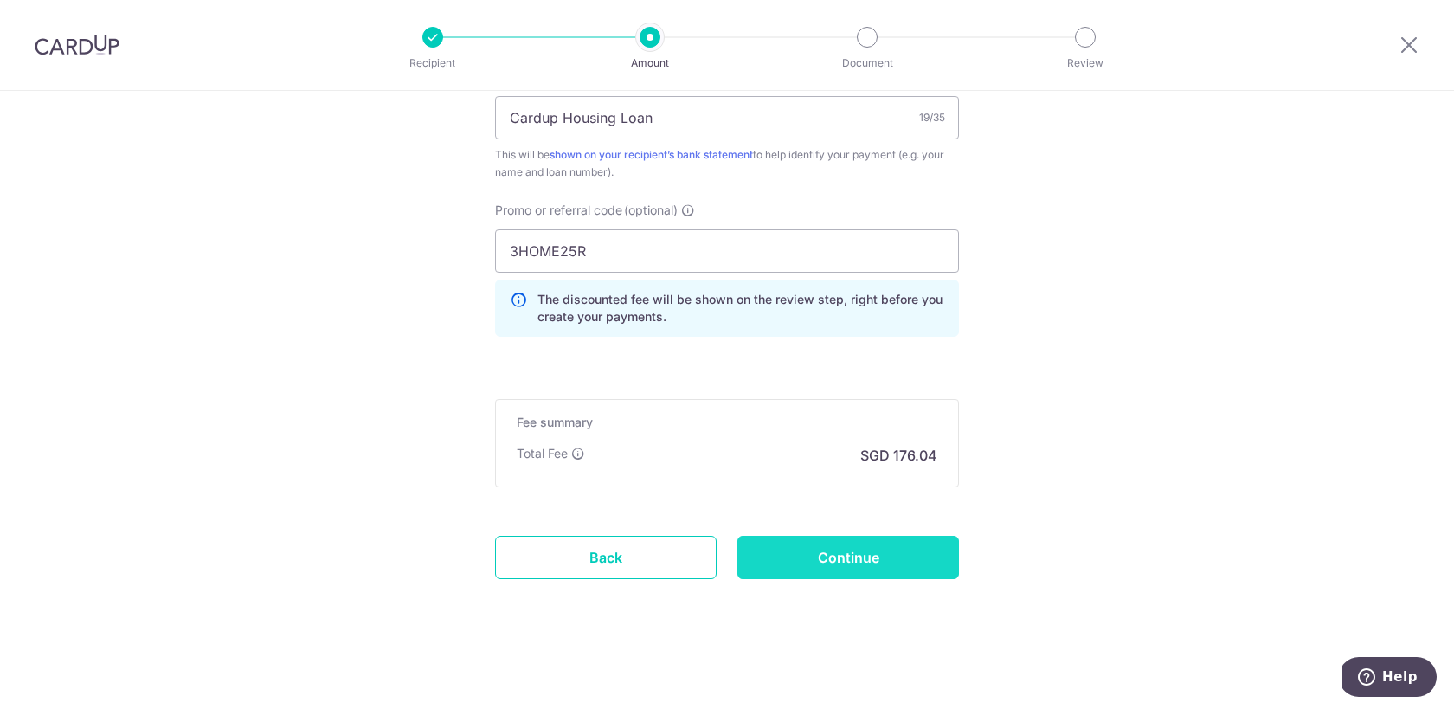
click at [898, 564] on input "Continue" at bounding box center [848, 557] width 222 height 43
type input "Update Schedule"
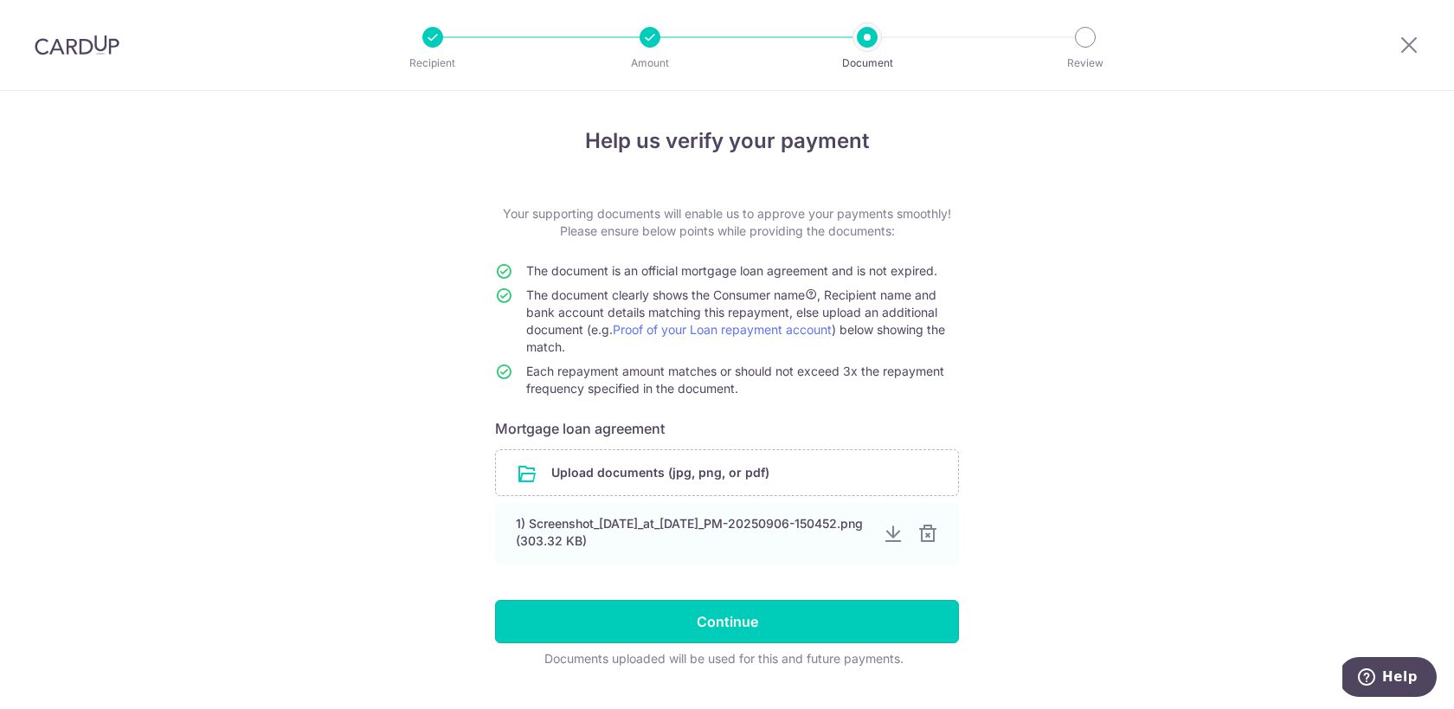
click at [859, 626] on input "Continue" at bounding box center [727, 621] width 464 height 43
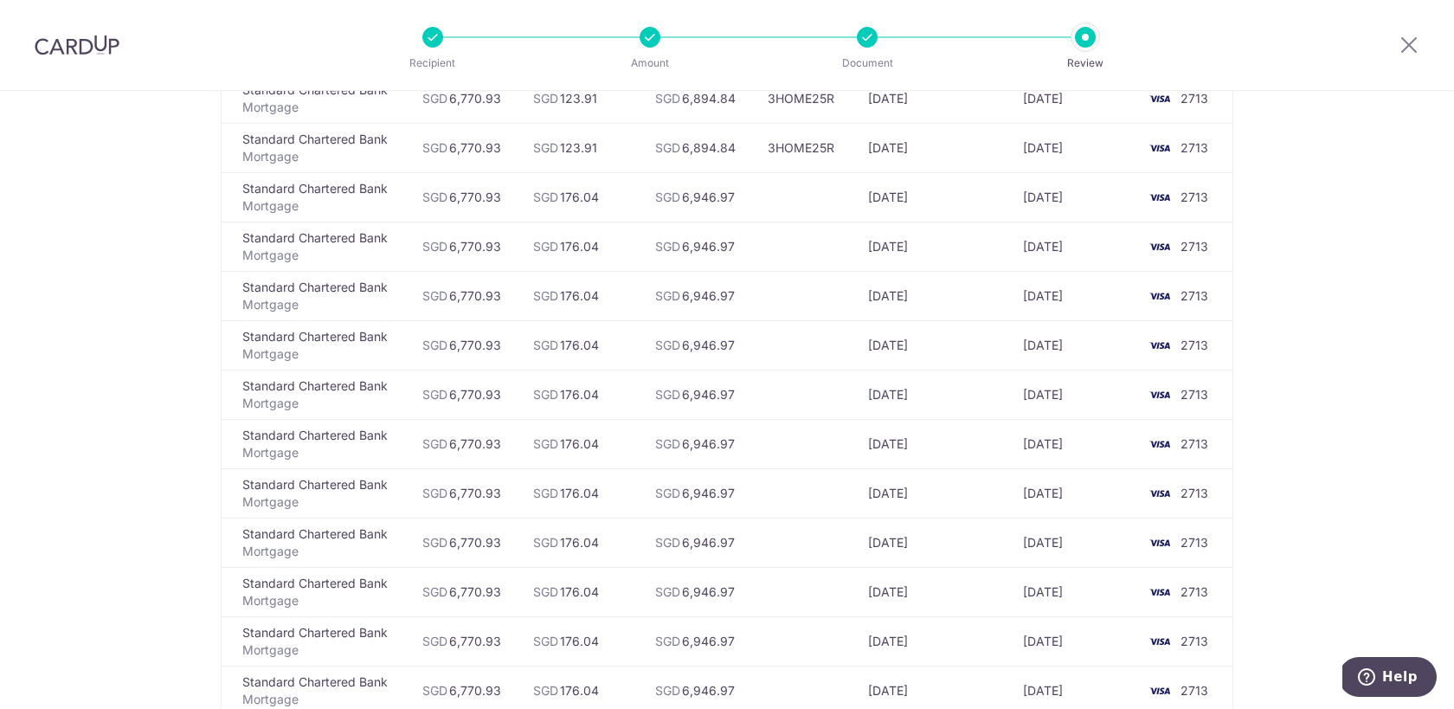
scroll to position [196, 0]
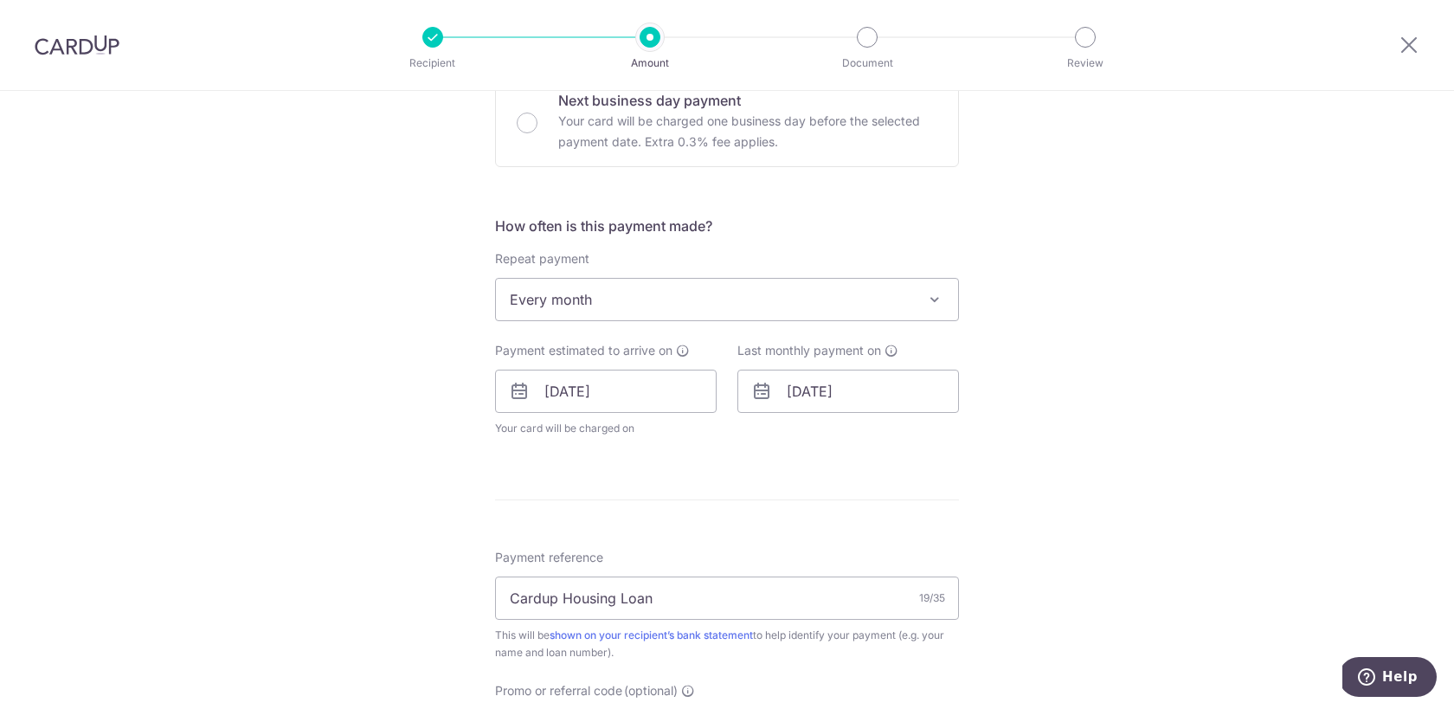
scroll to position [571, 0]
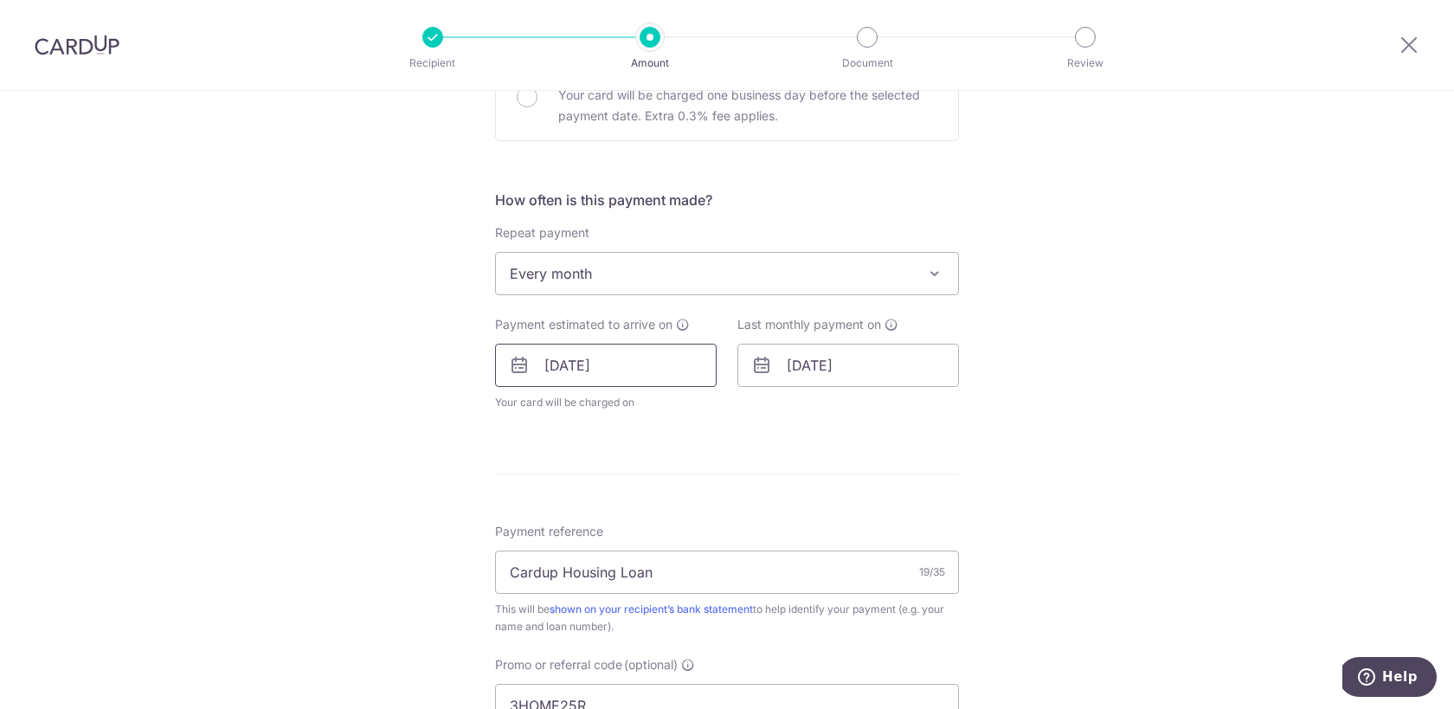
click at [619, 361] on input "29/09/2025" at bounding box center [606, 365] width 222 height 43
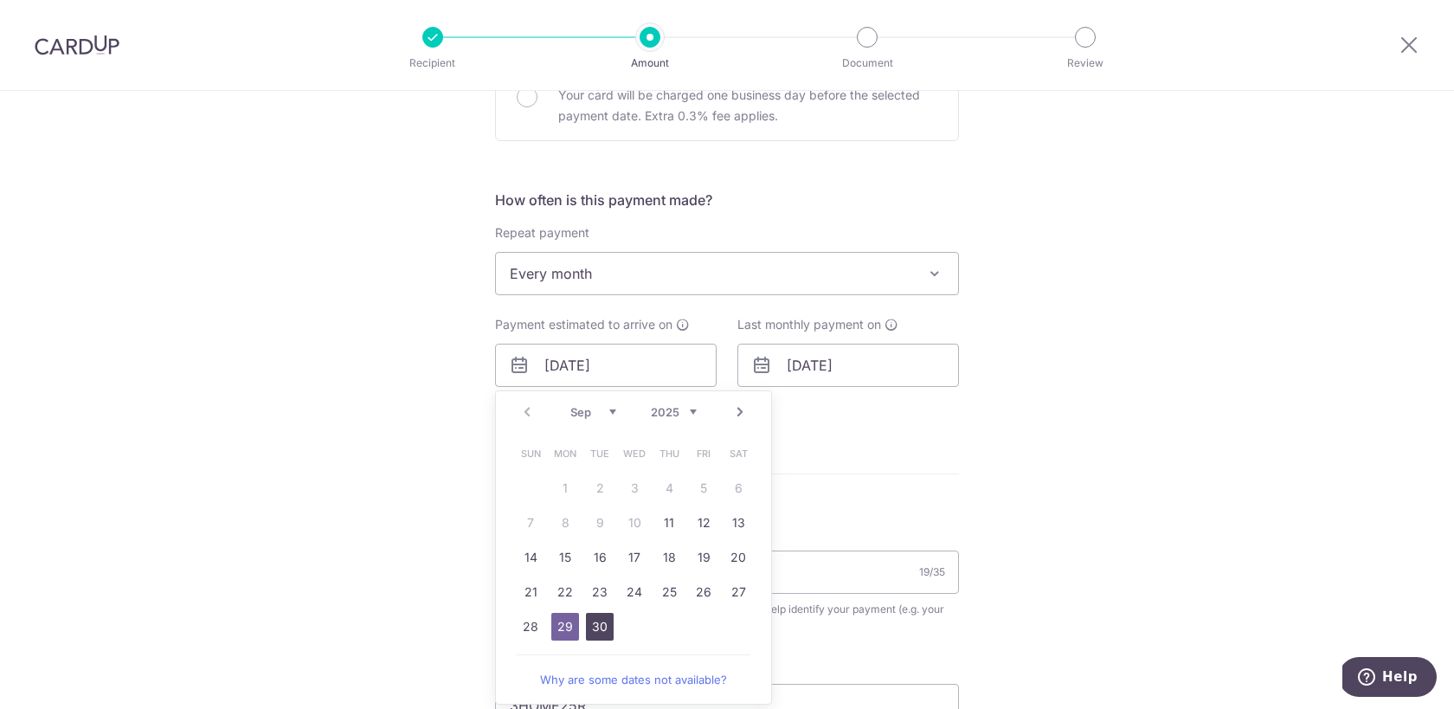
click at [604, 623] on link "30" at bounding box center [600, 627] width 28 height 28
type input "[DATE]"
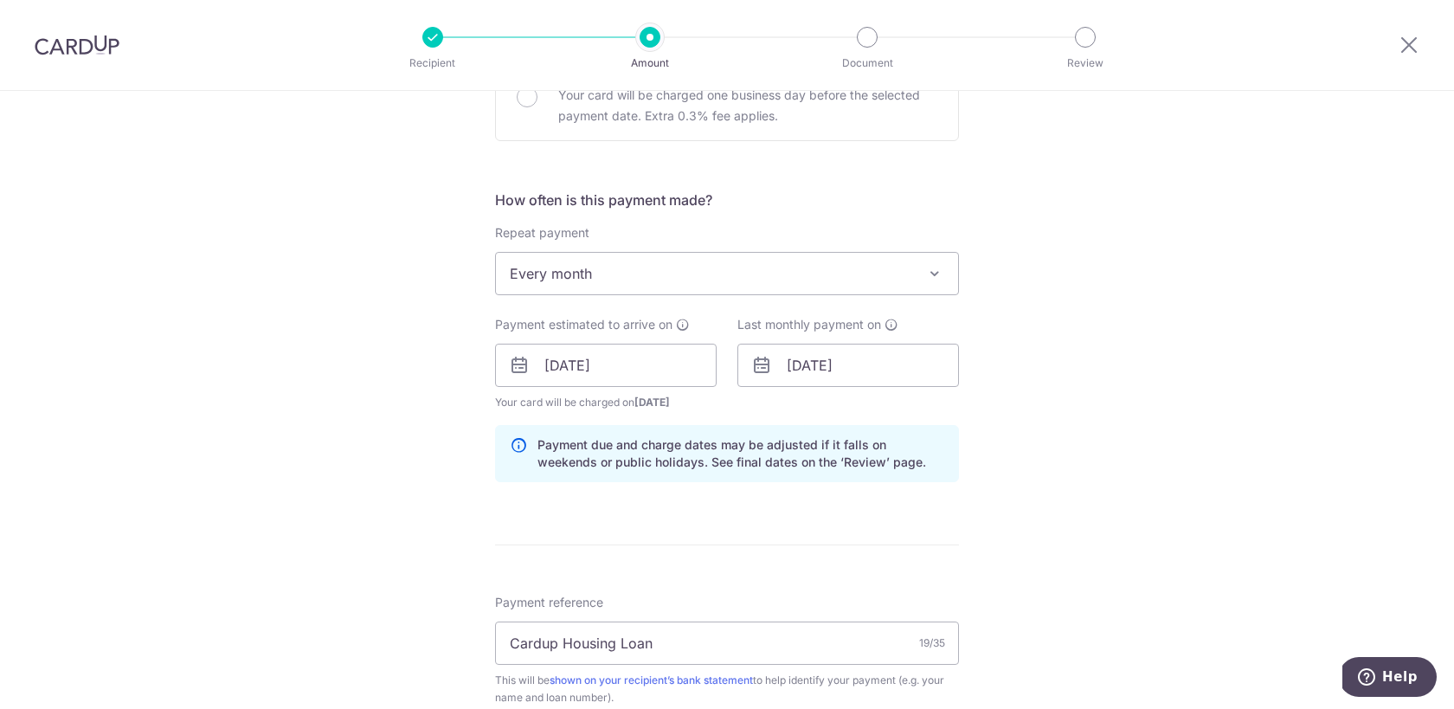
click at [1052, 485] on div "Tell us more about your payment Enter payment amount SGD 6,770.93 6770.93 Selec…" at bounding box center [727, 377] width 1454 height 1715
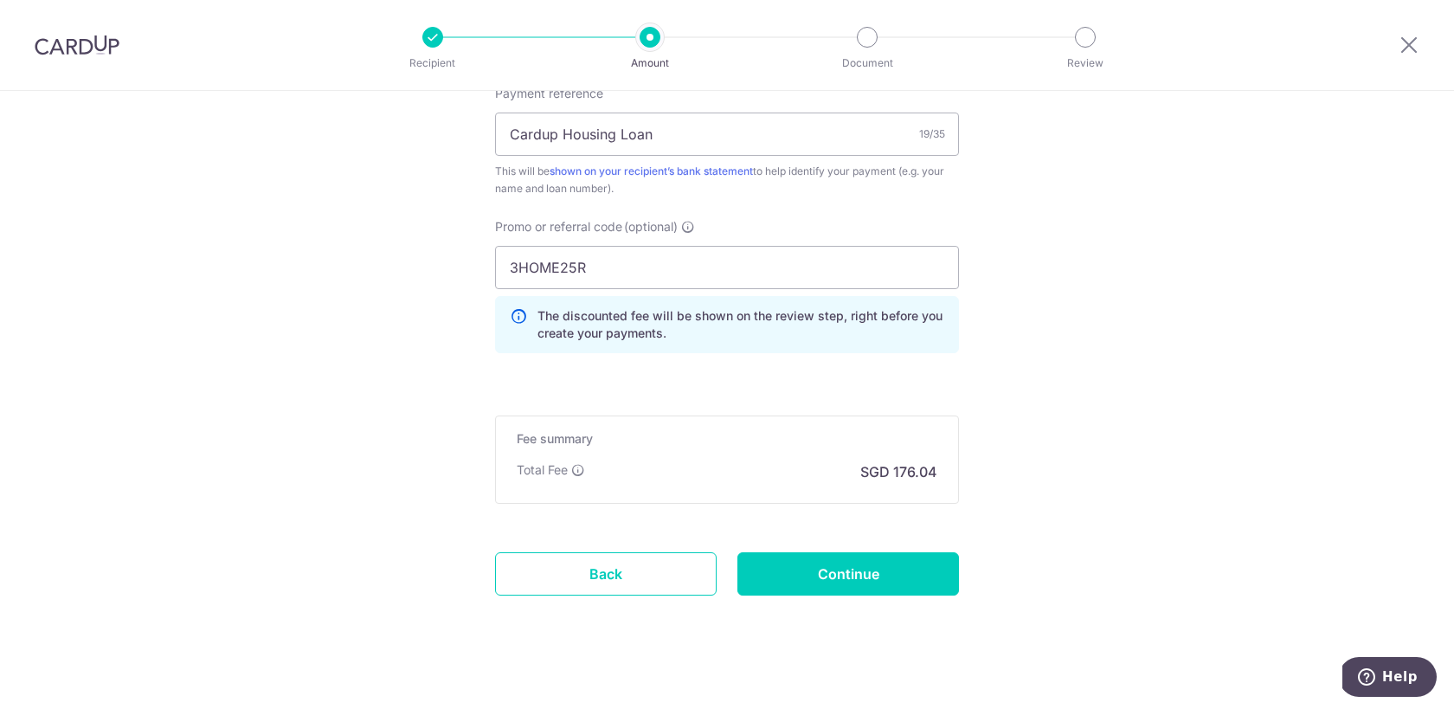
scroll to position [1097, 0]
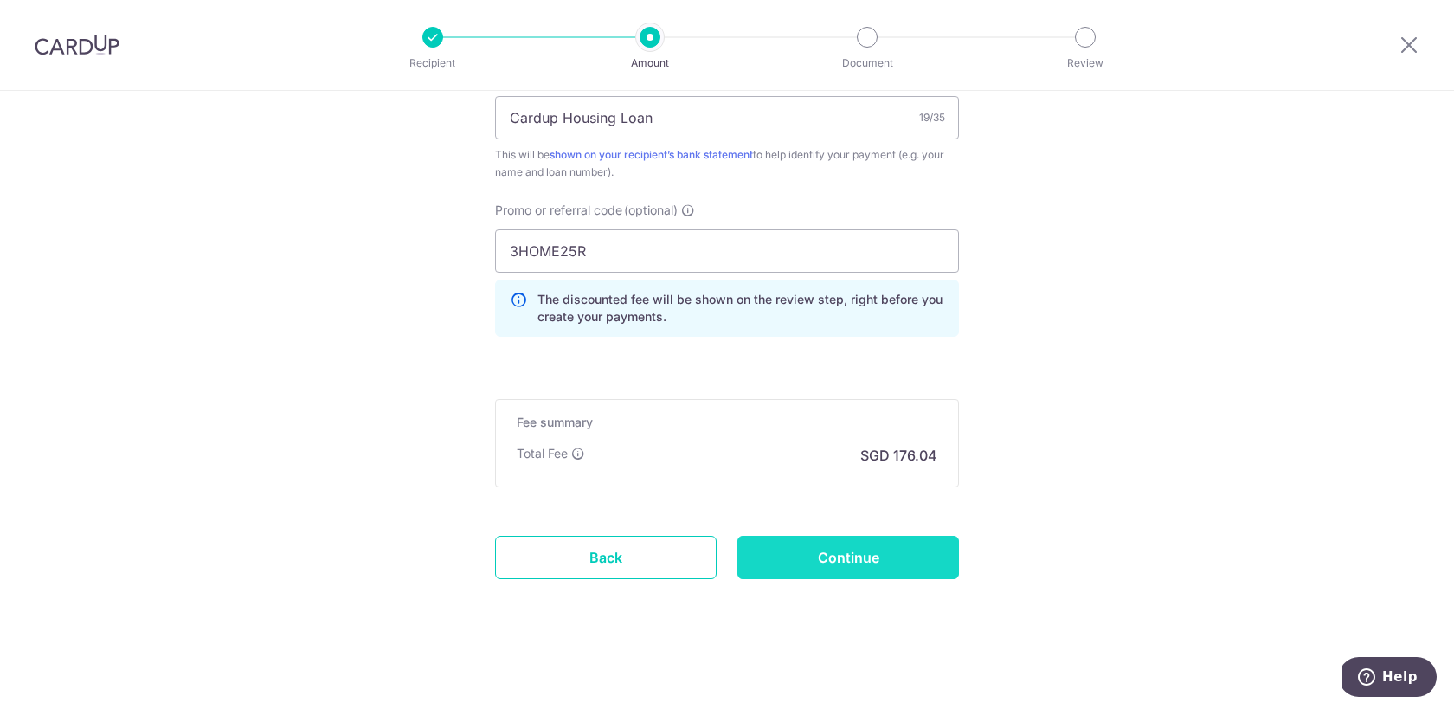
click at [903, 572] on input "Continue" at bounding box center [848, 557] width 222 height 43
type input "Update Schedule"
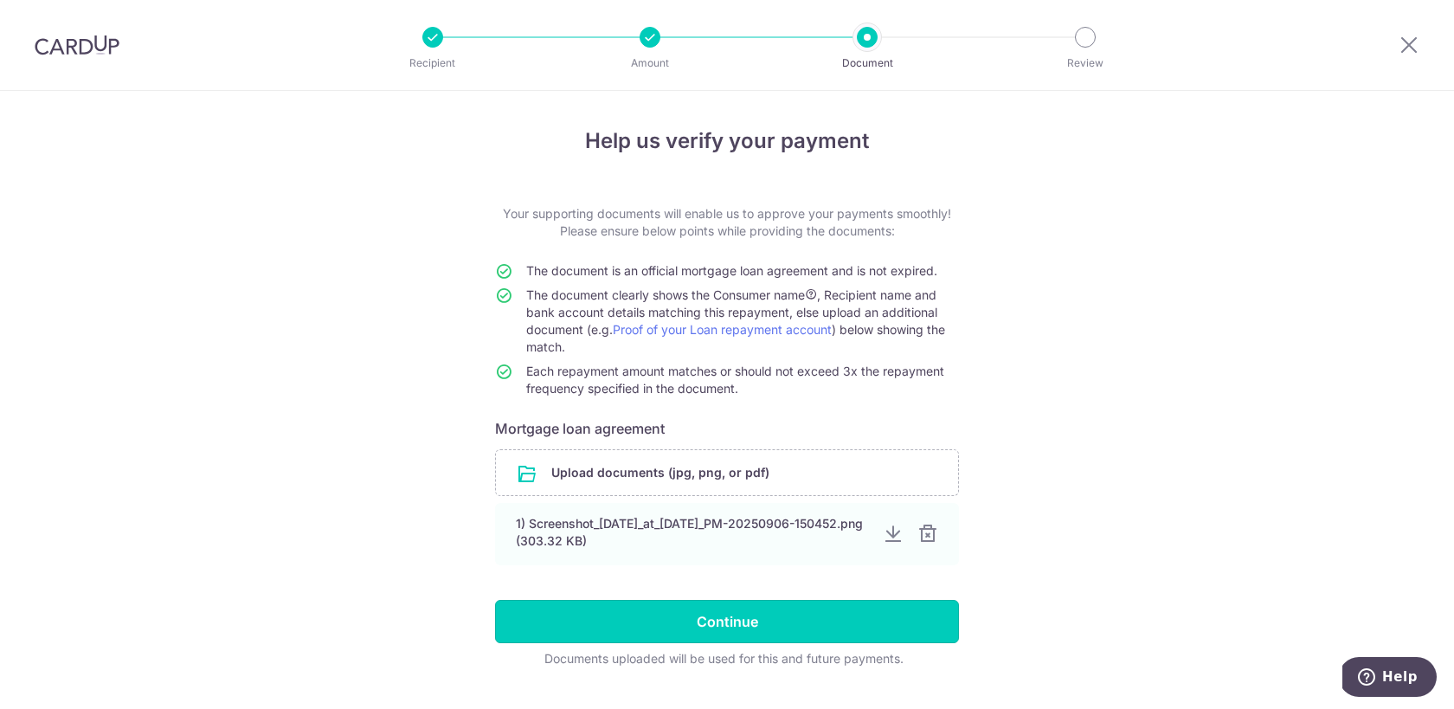
click at [824, 621] on input "Continue" at bounding box center [727, 621] width 464 height 43
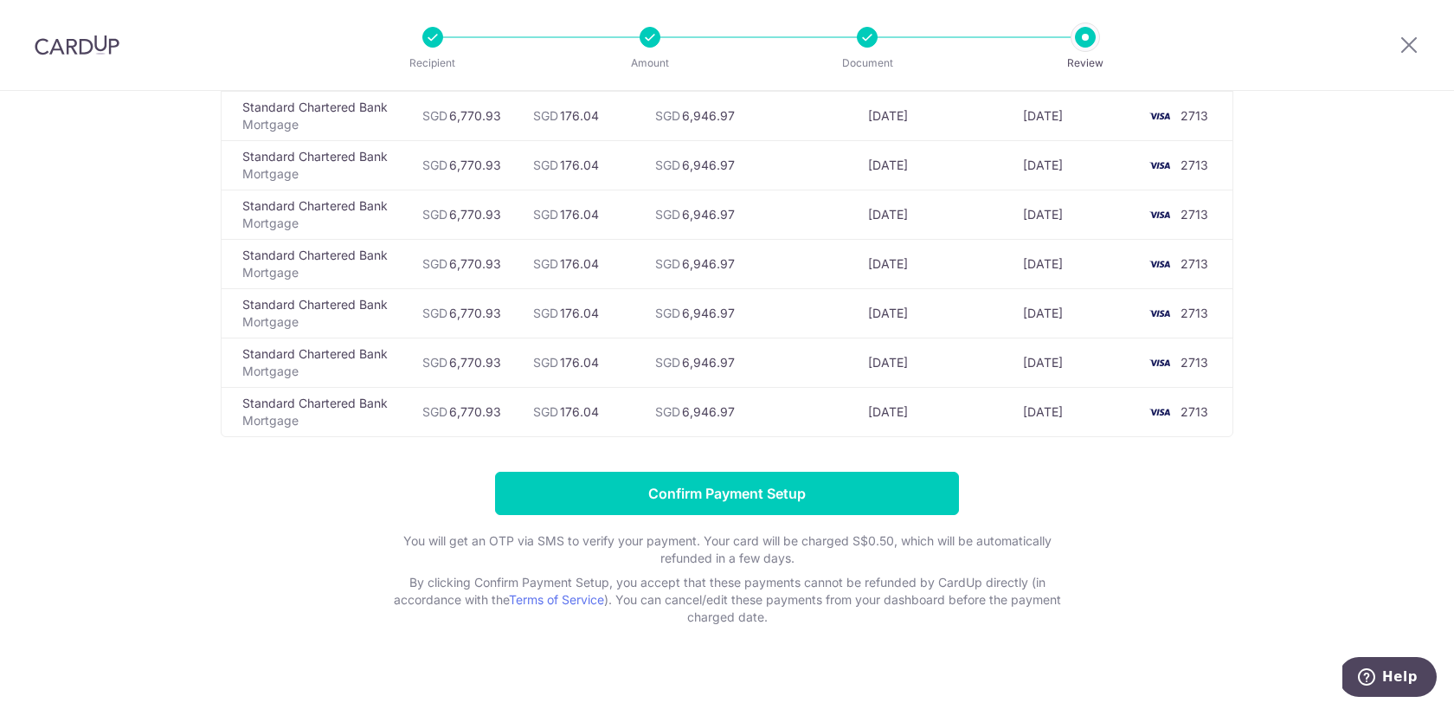
scroll to position [5426, 0]
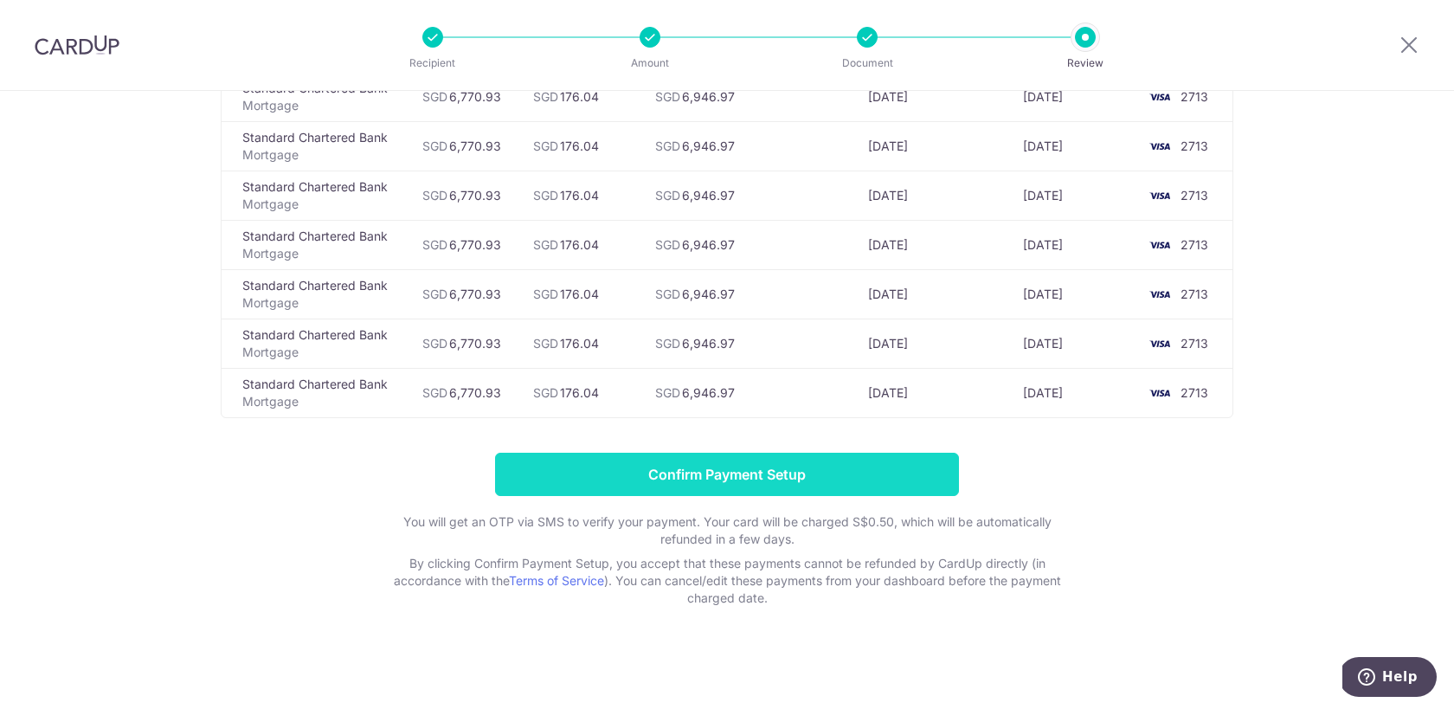
click at [866, 485] on input "Confirm Payment Setup" at bounding box center [727, 474] width 464 height 43
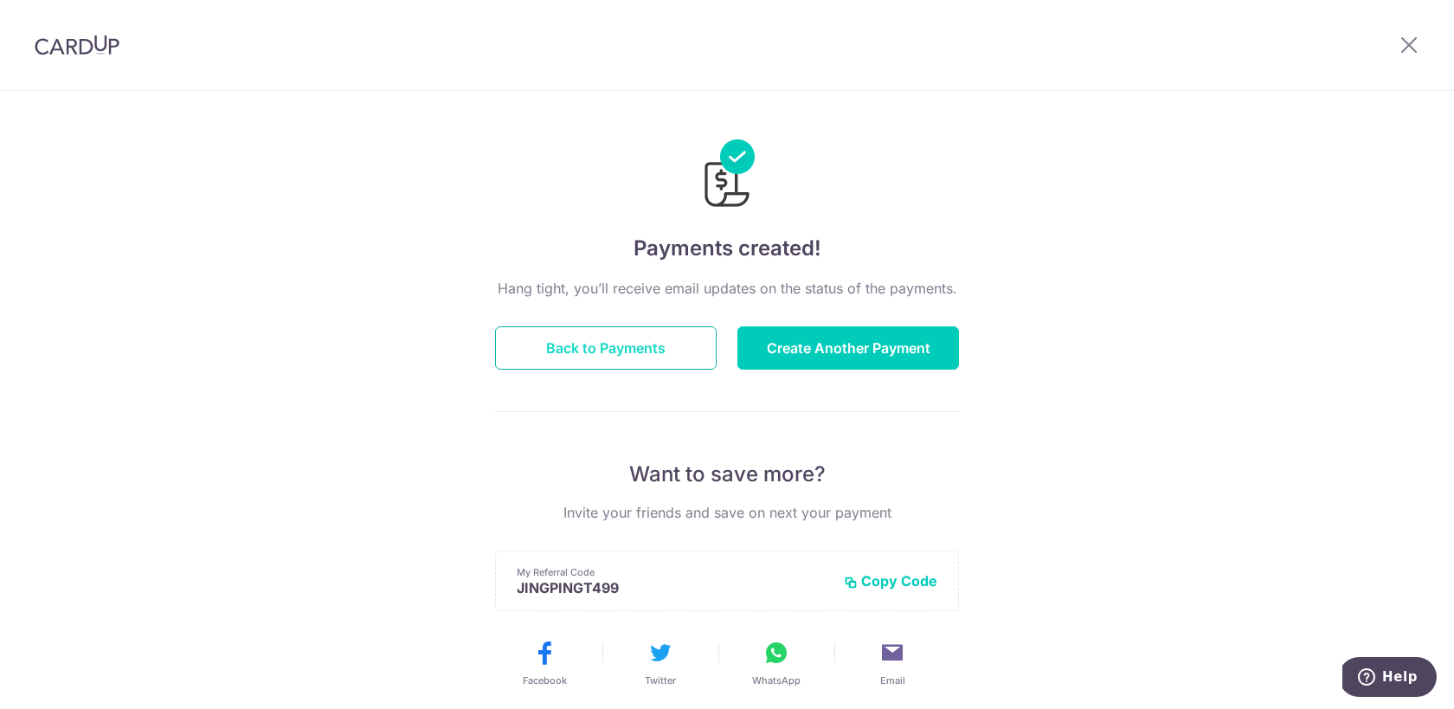
click at [658, 348] on button "Back to Payments" at bounding box center [606, 347] width 222 height 43
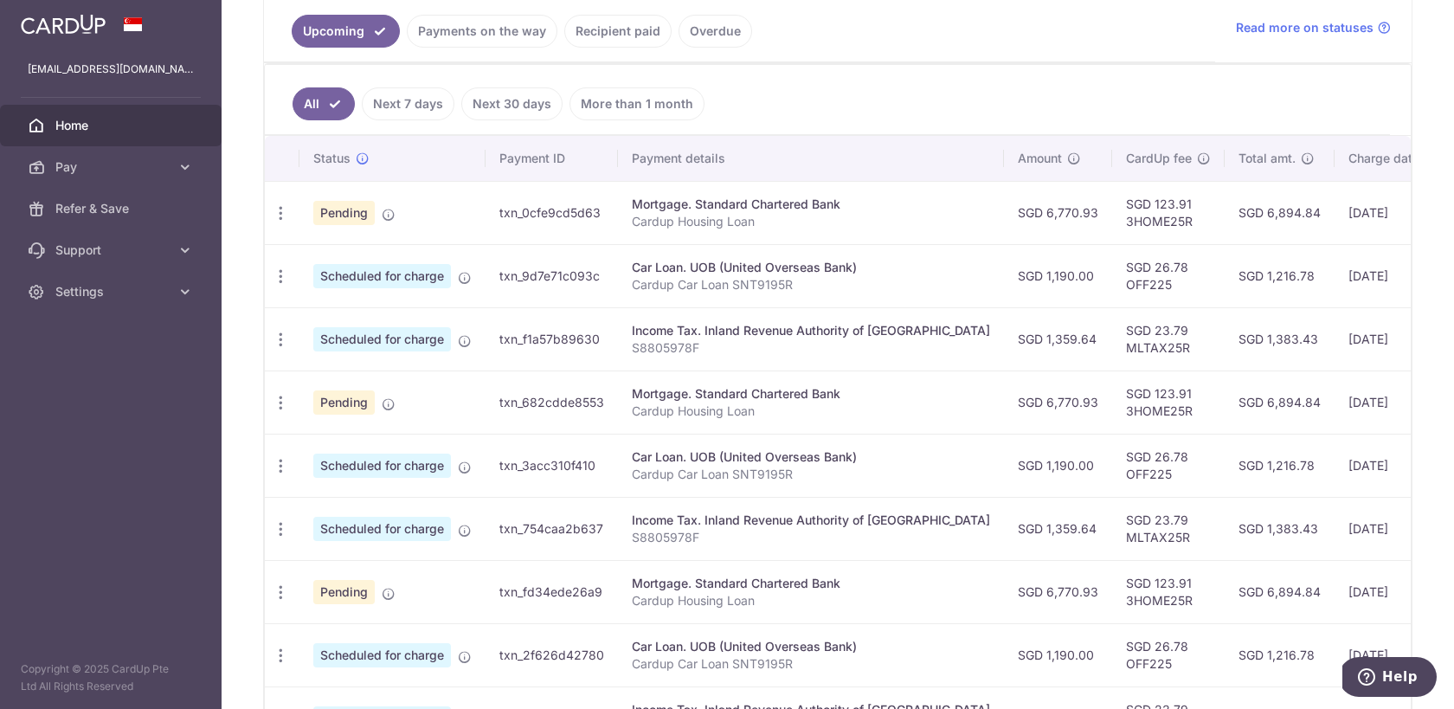
click at [668, 397] on div "Mortgage. Standard Chartered Bank" at bounding box center [811, 393] width 358 height 17
click at [277, 401] on icon "button" at bounding box center [281, 403] width 18 height 18
click at [345, 492] on span "Cancel payment" at bounding box center [373, 492] width 116 height 21
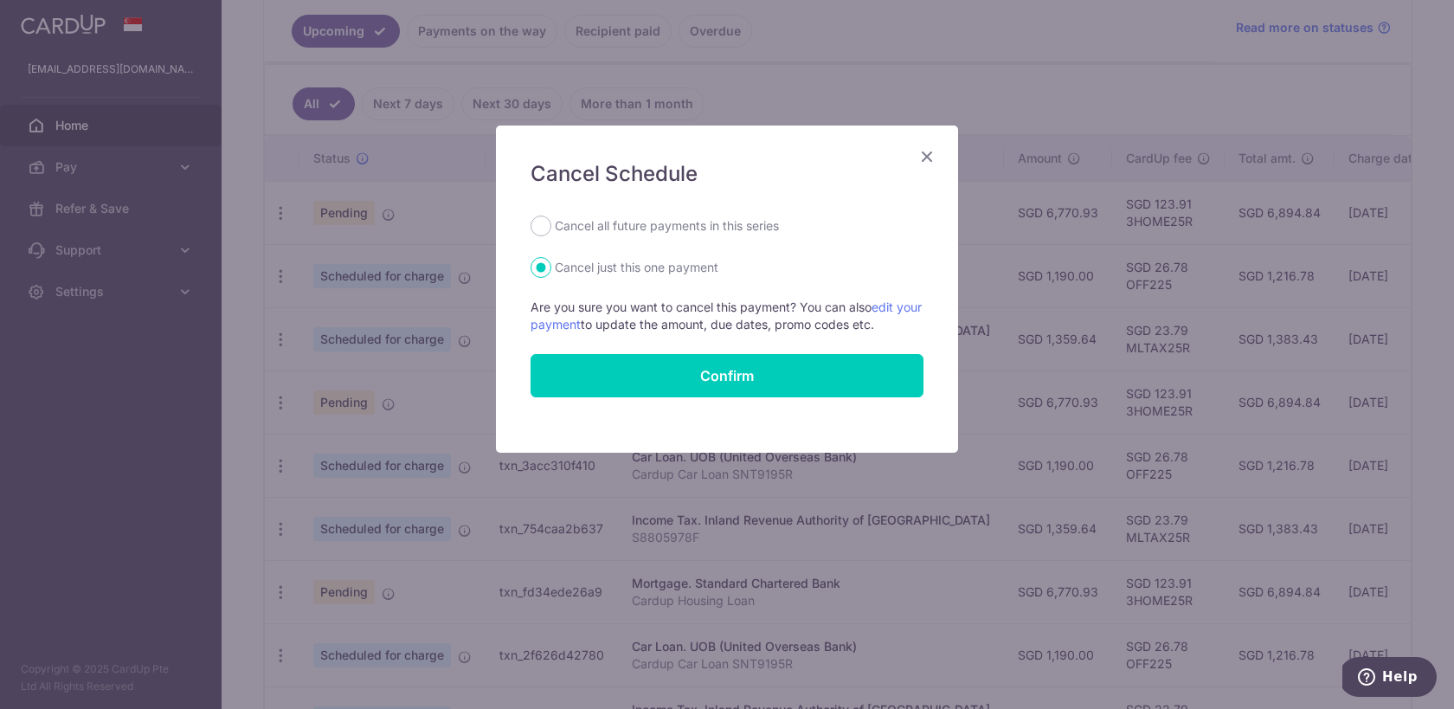
click at [614, 216] on label "Cancel all future payments in this series" at bounding box center [667, 226] width 224 height 21
click at [551, 216] on input "Cancel all future payments in this series" at bounding box center [541, 226] width 21 height 21
radio input "true"
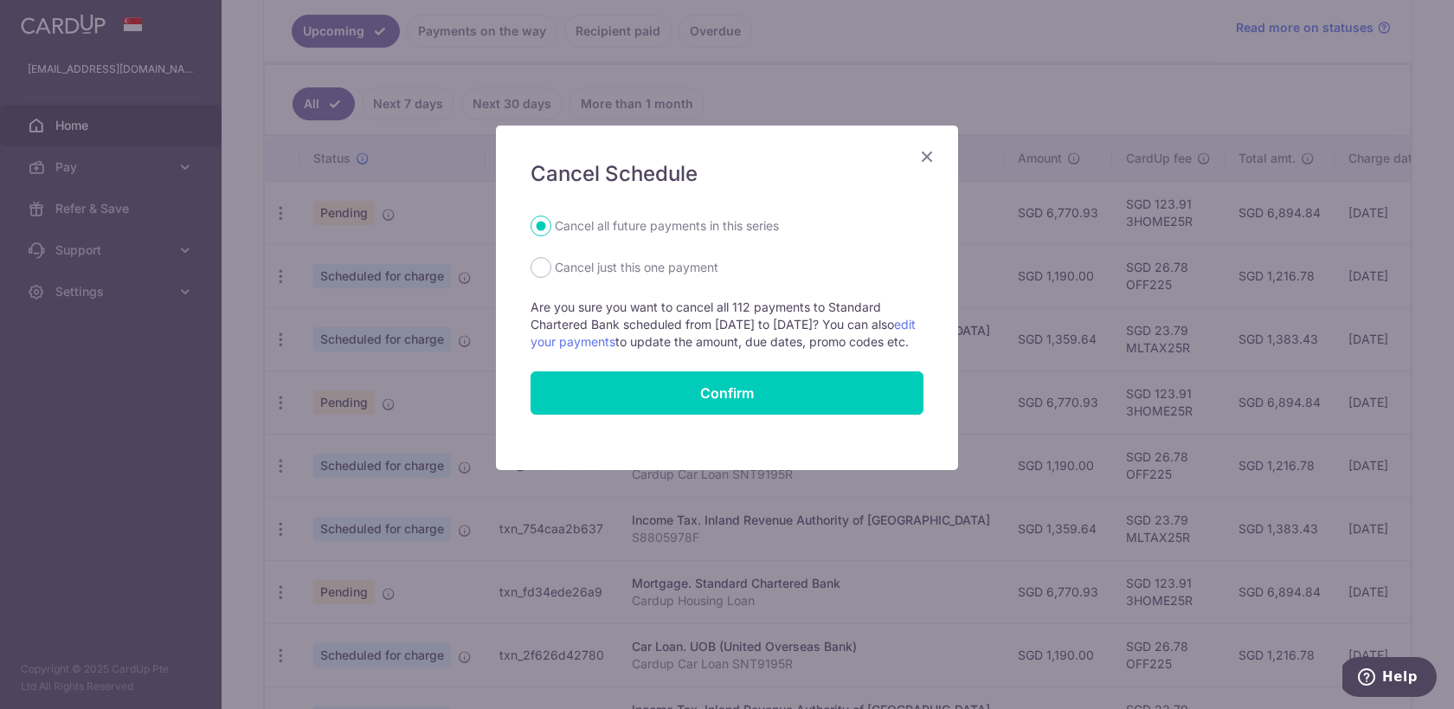
click at [924, 164] on icon "Close" at bounding box center [927, 156] width 21 height 22
